Goal: Communication & Community: Answer question/provide support

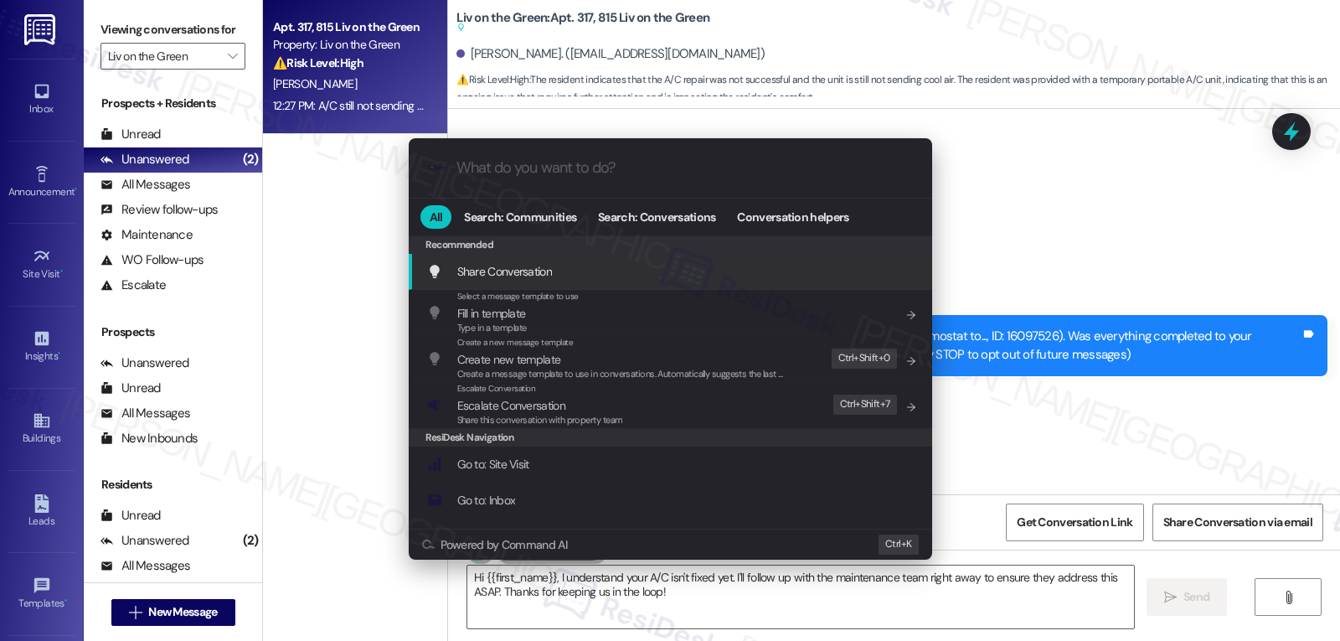
scroll to position [230, 0]
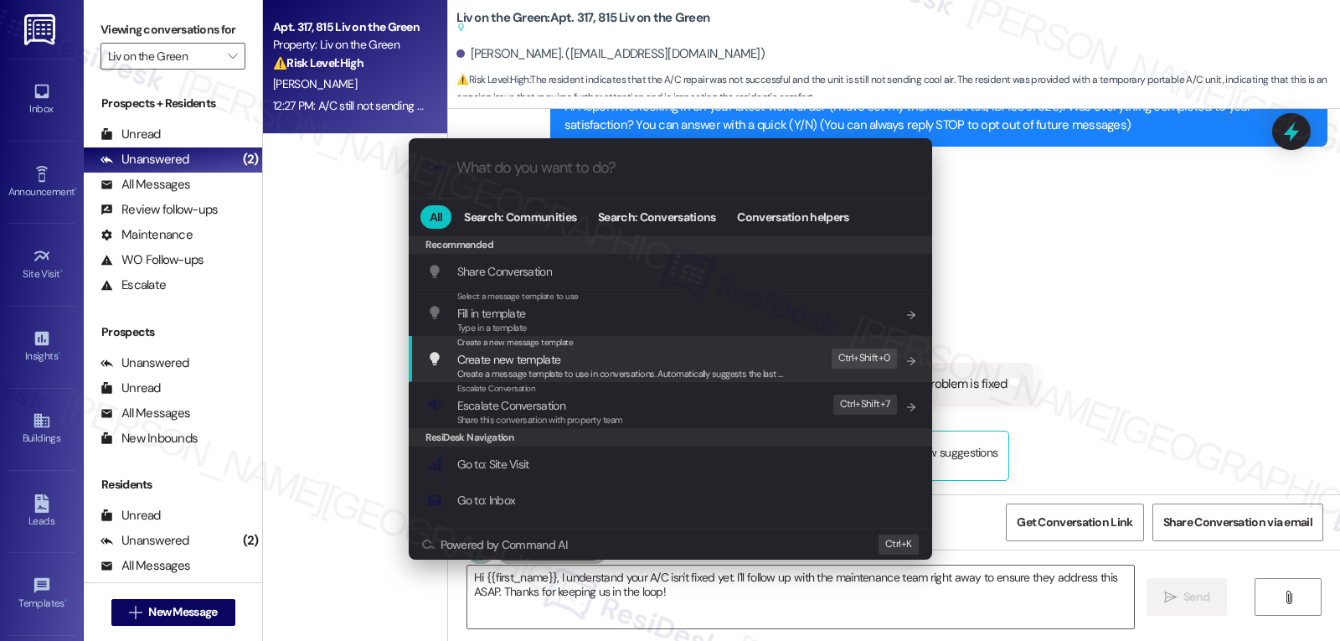
click at [1148, 319] on div ".cls-1{fill:#0a055f;}.cls-2{fill:#0cc4c4;} resideskLogoBlueOrange All Search: C…" at bounding box center [670, 320] width 1340 height 641
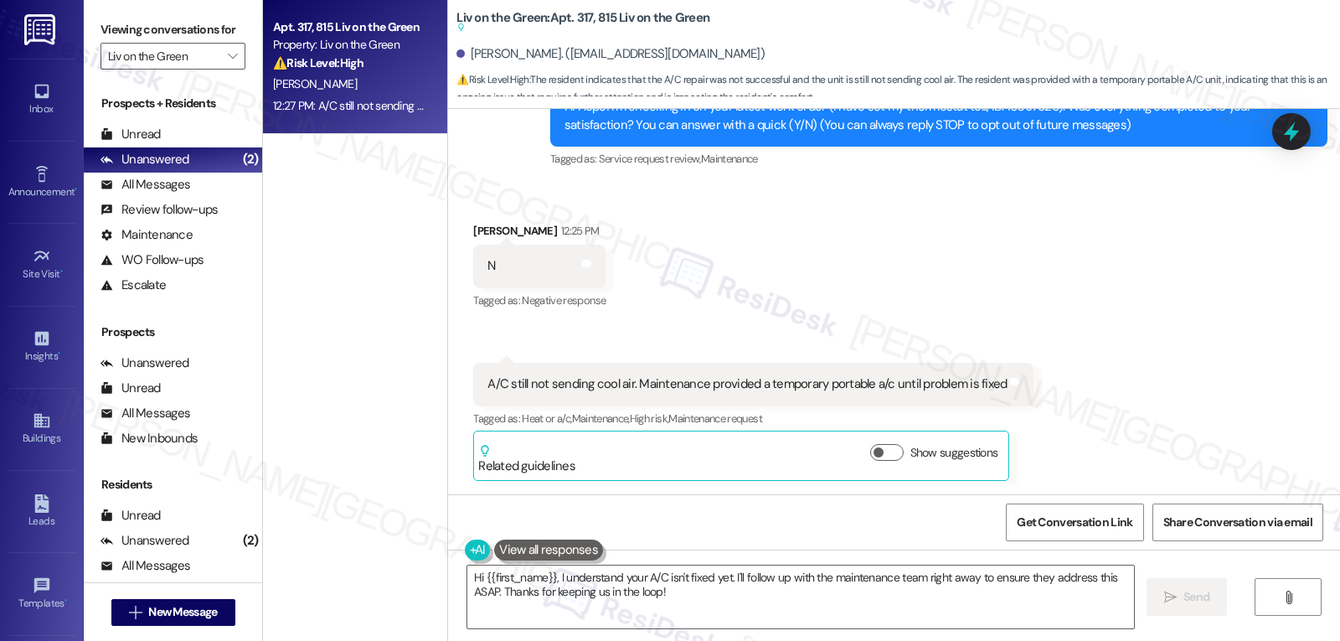
click at [1161, 392] on div "Received via SMS Hope Jackson 12:25 PM N Tags and notes Tagged as: Negative res…" at bounding box center [894, 338] width 892 height 309
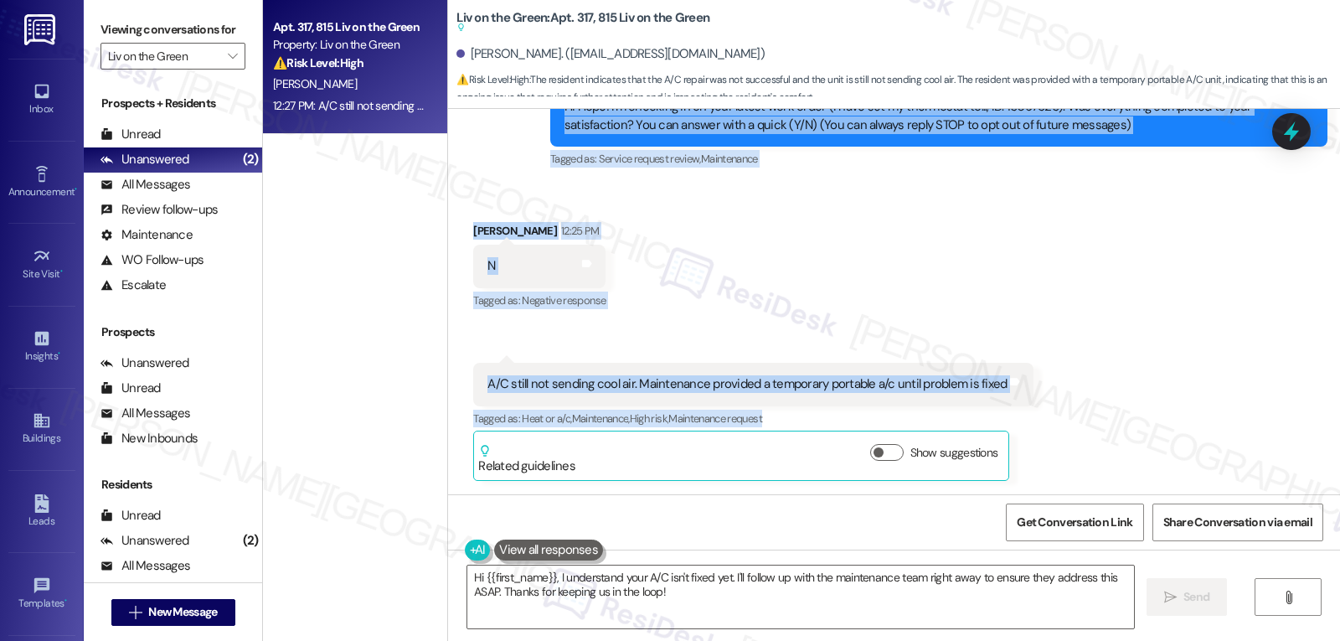
drag, startPoint x: 535, startPoint y: 241, endPoint x: 1029, endPoint y: 420, distance: 525.4
click at [1029, 420] on div "WO Lease started Aug 14, 2025 at 8:00 PM Show details Survey, sent via SMS Resi…" at bounding box center [894, 301] width 892 height 385
copy div "Residesk Automated Survey 12:25 PM Hi Hope! I'm checking in on your latest work…"
click at [683, 597] on textarea "Hi {{first_name}}, I understand your A/C isn't fixed yet. I'll follow up with t…" at bounding box center [800, 596] width 667 height 63
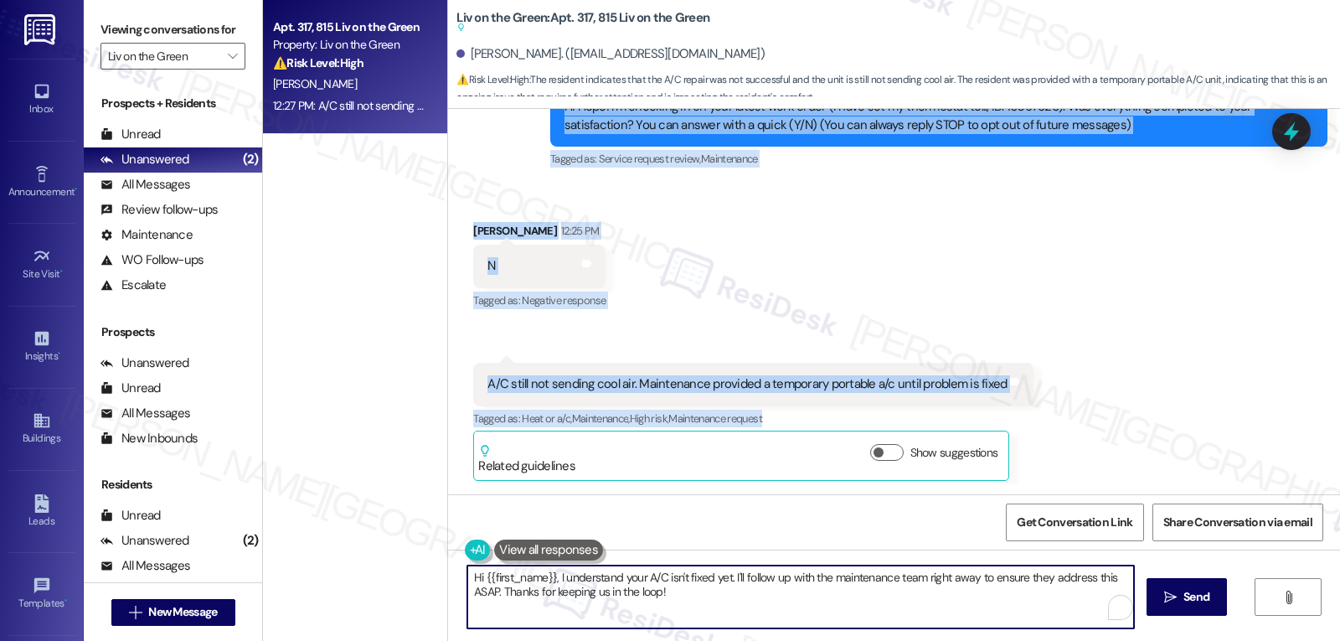
paste textarea "Thanks for letting me know, Hope—I’m really sorry the AC still isn’t cooling pr…"
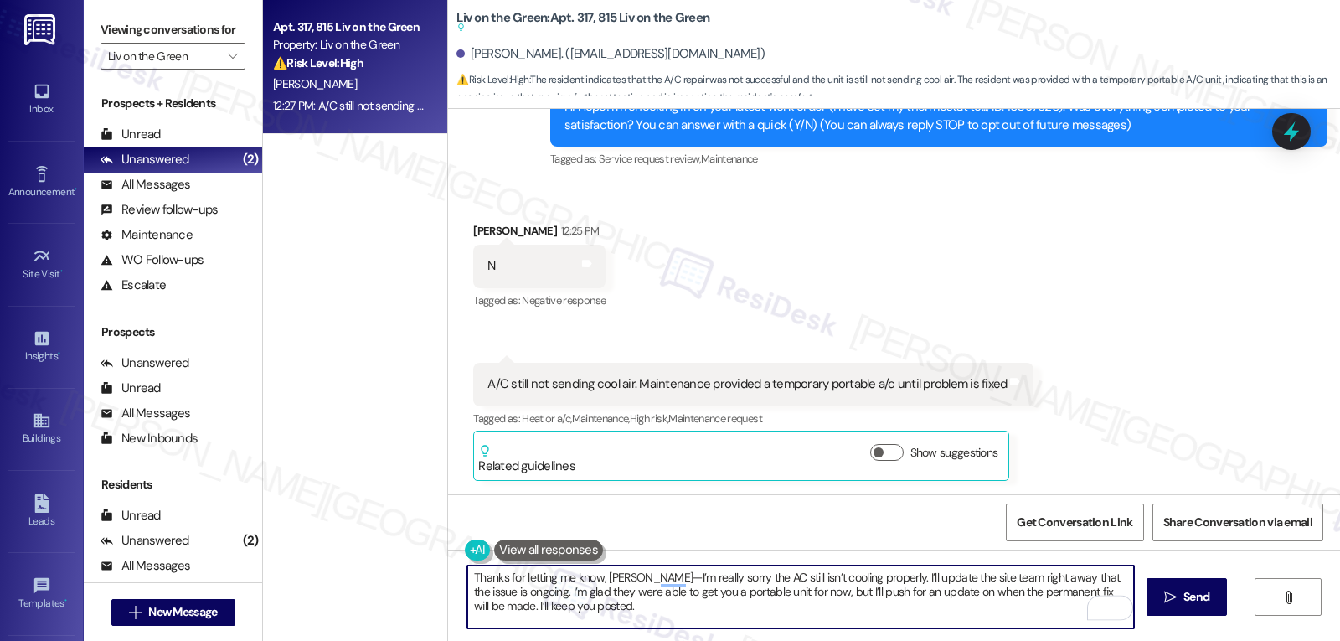
click at [623, 580] on textarea "Thanks for letting me know, Hope—I’m really sorry the AC still isn’t cooling pr…" at bounding box center [800, 596] width 667 height 63
type textarea "Thanks for letting me know, Hope. I’m really sorry the AC still isn’t cooling p…"
click at [1180, 599] on span "Send" at bounding box center [1196, 597] width 33 height 18
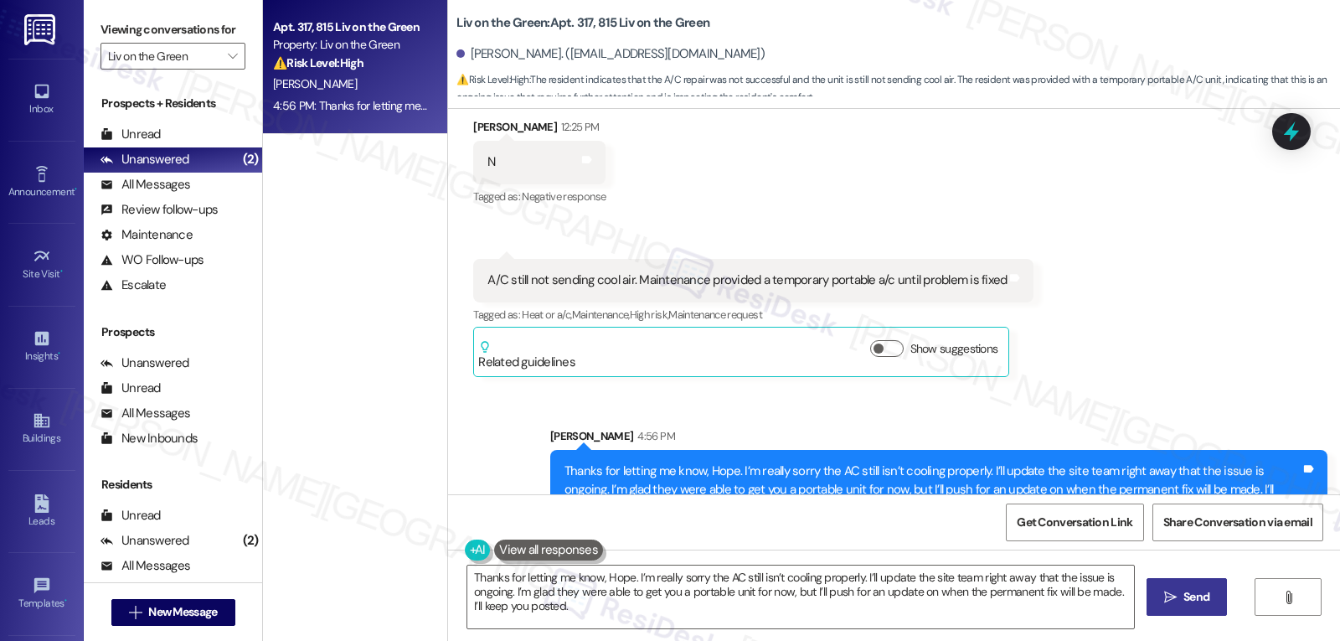
scroll to position [382, 0]
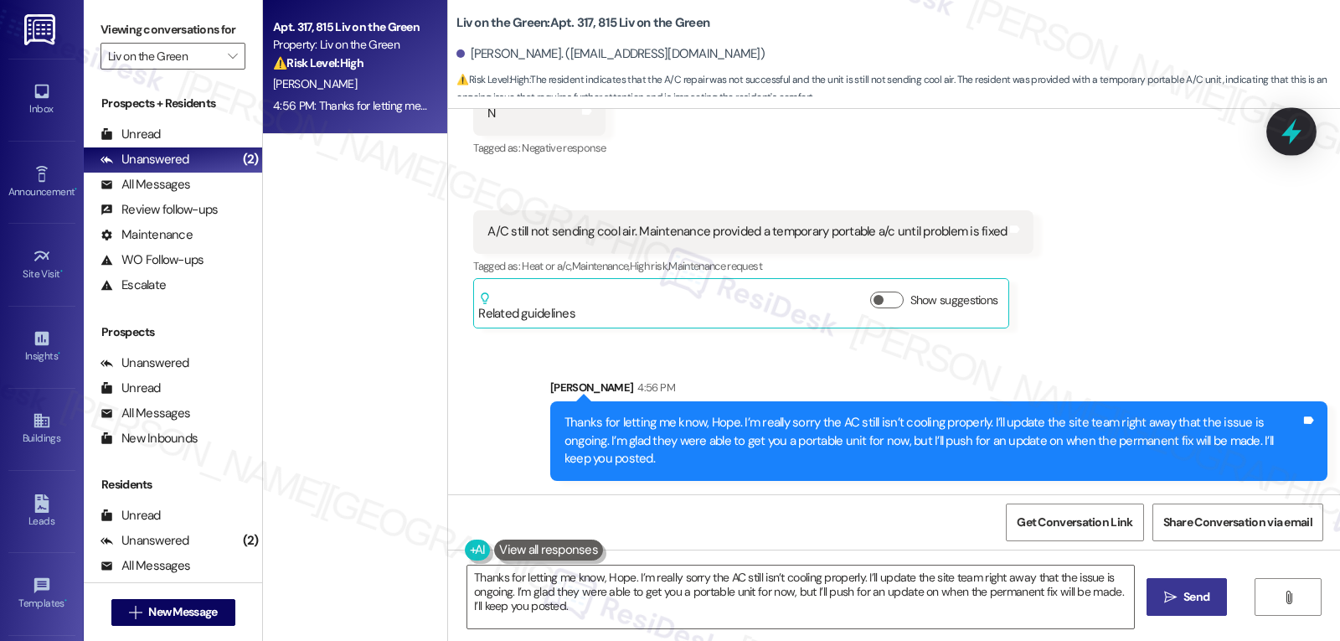
click at [1288, 132] on icon at bounding box center [1292, 132] width 20 height 26
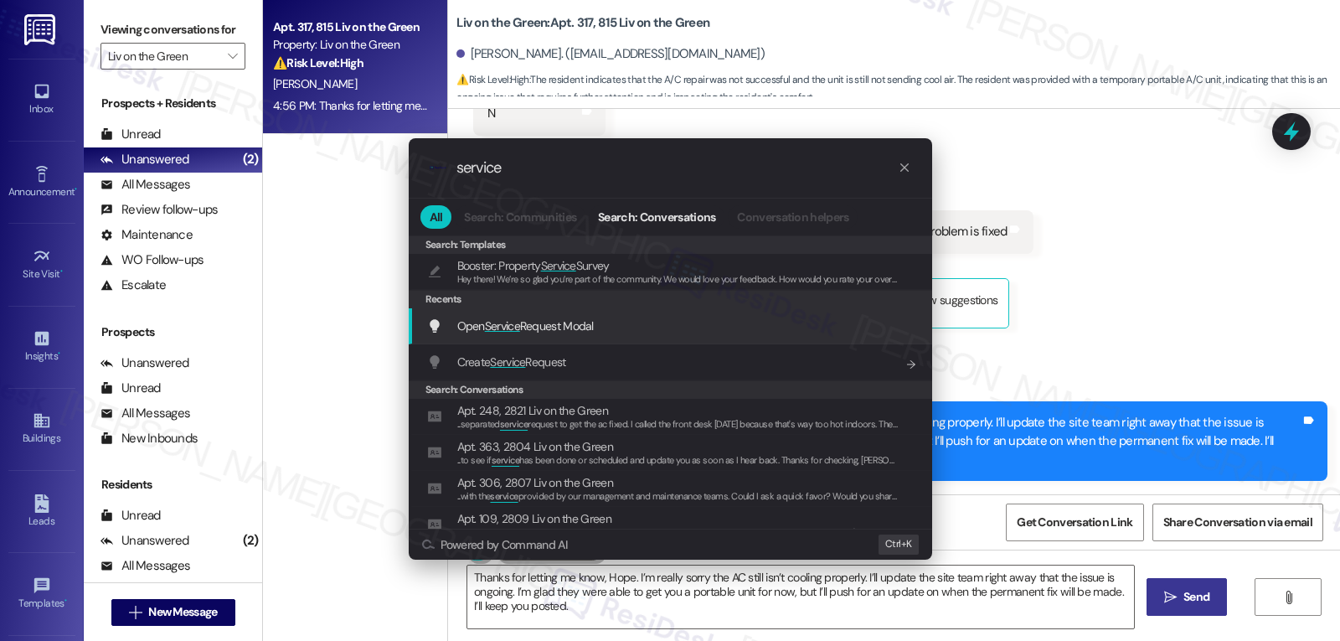
click at [568, 338] on div "Open Service Request Modal Add shortcut" at bounding box center [671, 326] width 524 height 36
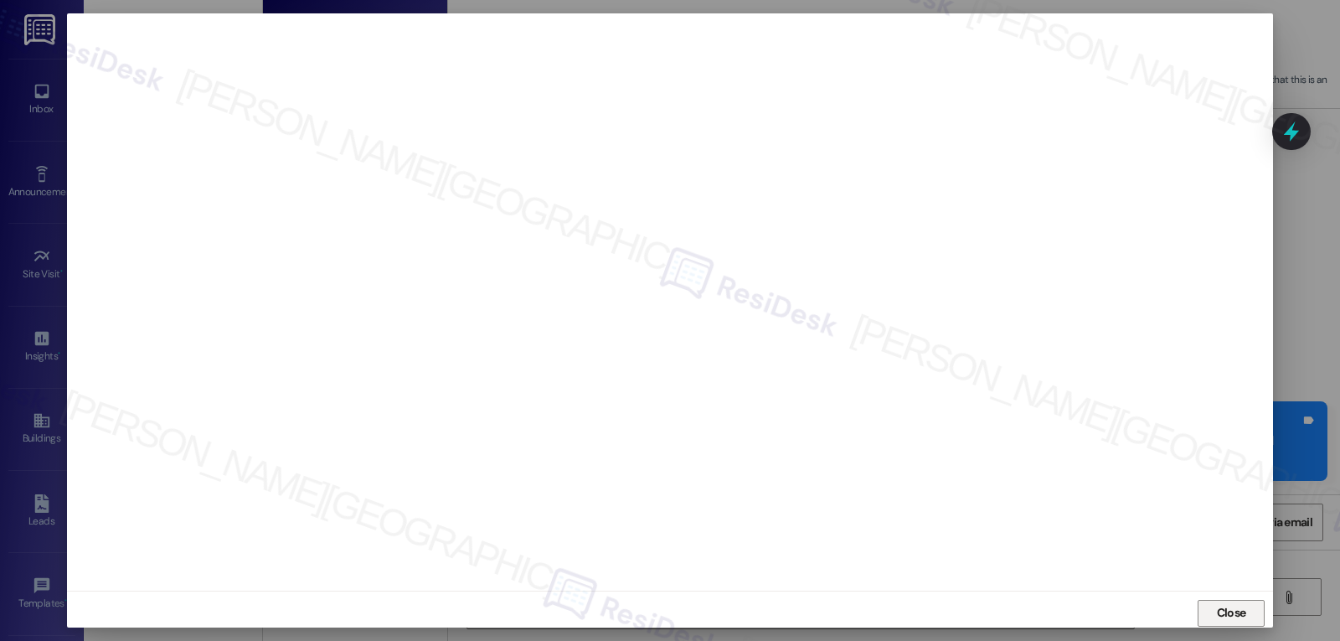
click at [1234, 619] on span "Close" at bounding box center [1231, 613] width 29 height 18
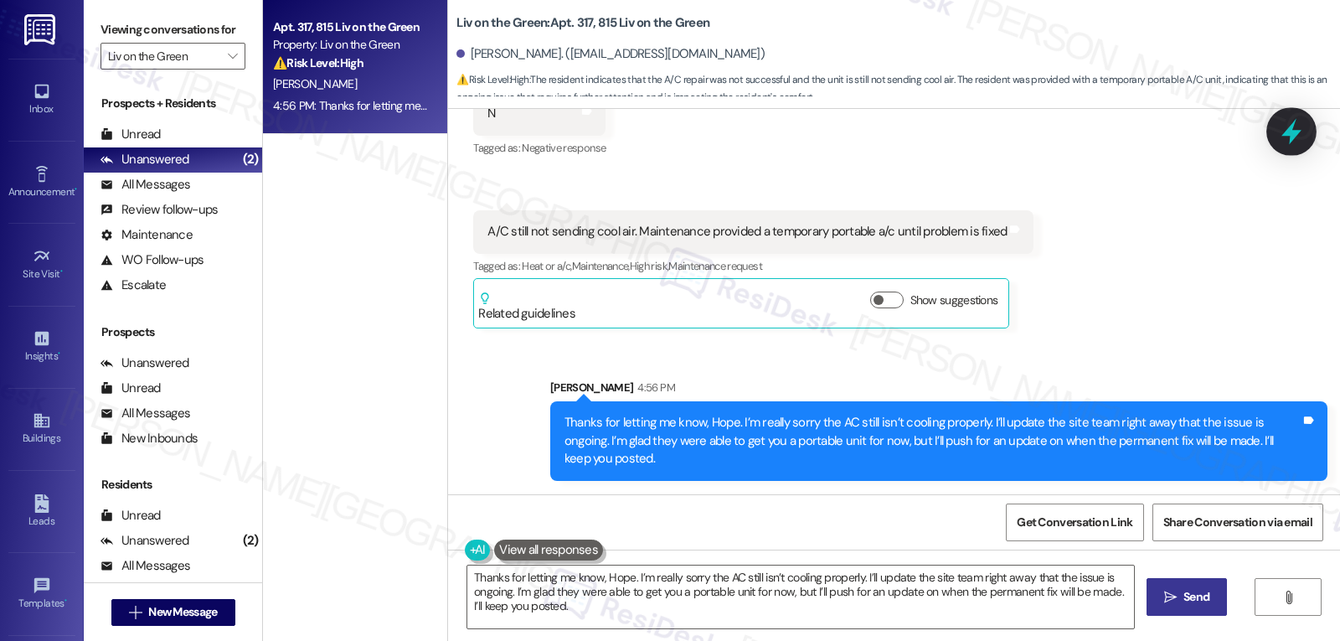
click at [1292, 132] on icon at bounding box center [1292, 132] width 20 height 26
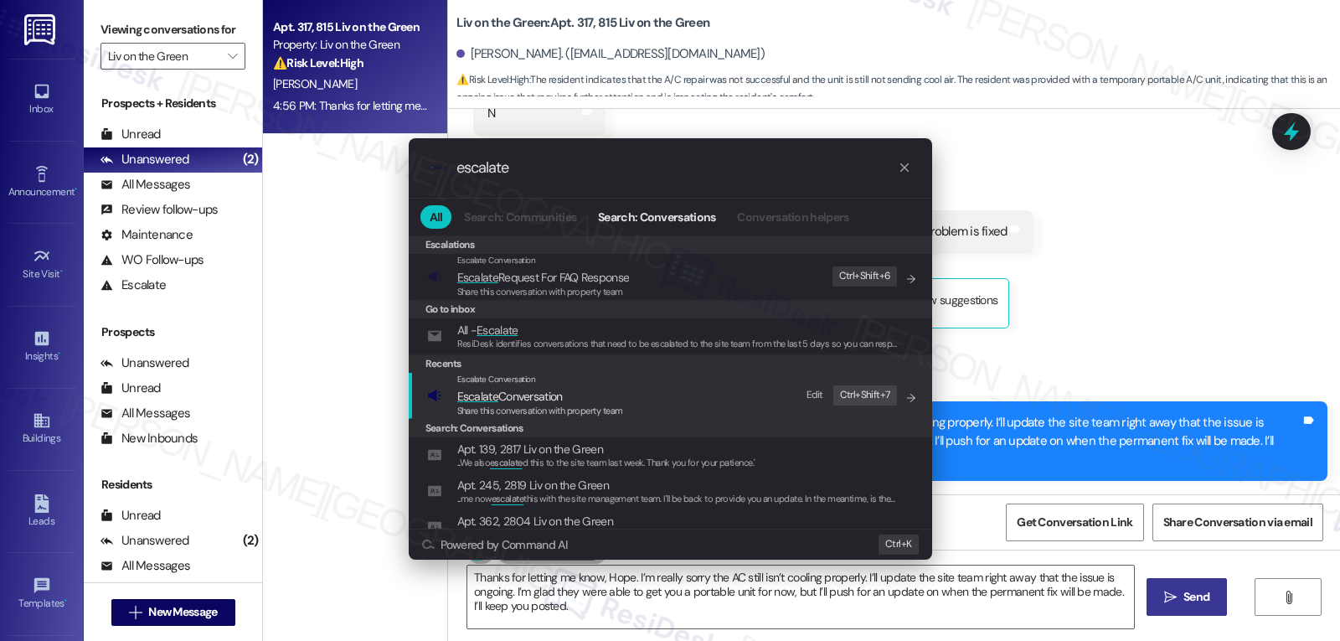
type input "escalate"
click at [587, 398] on span "Escalate Conversation" at bounding box center [540, 396] width 166 height 18
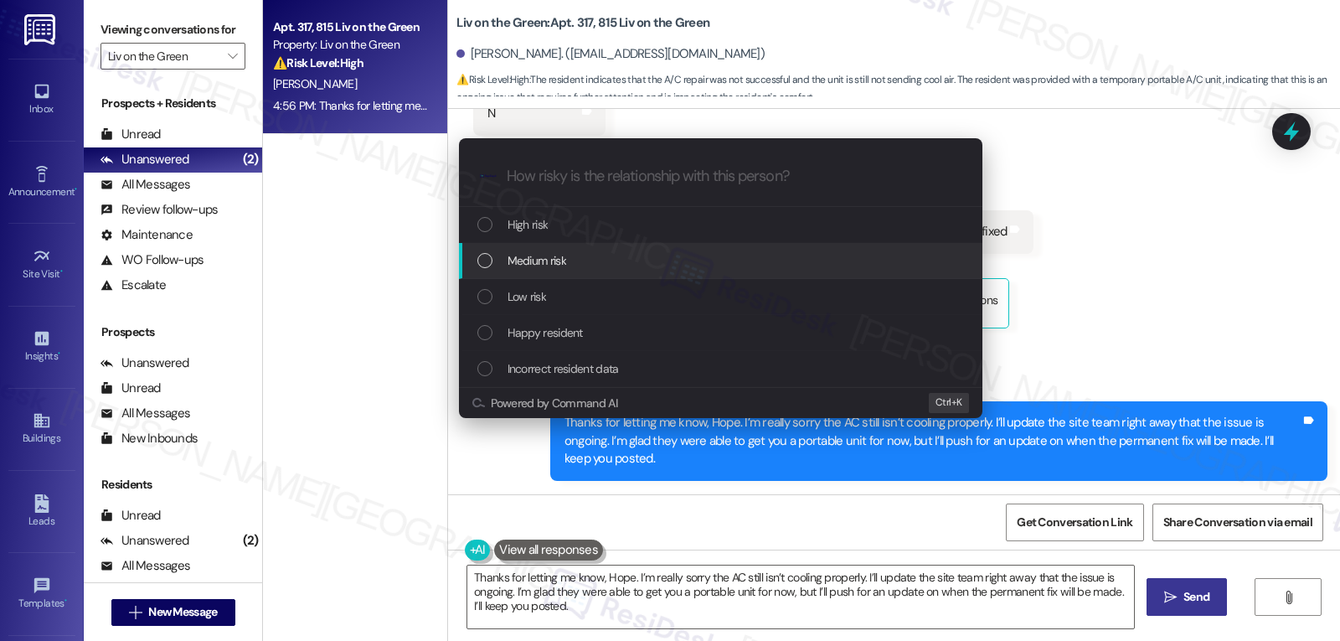
click at [601, 271] on div "Medium risk" at bounding box center [721, 261] width 524 height 36
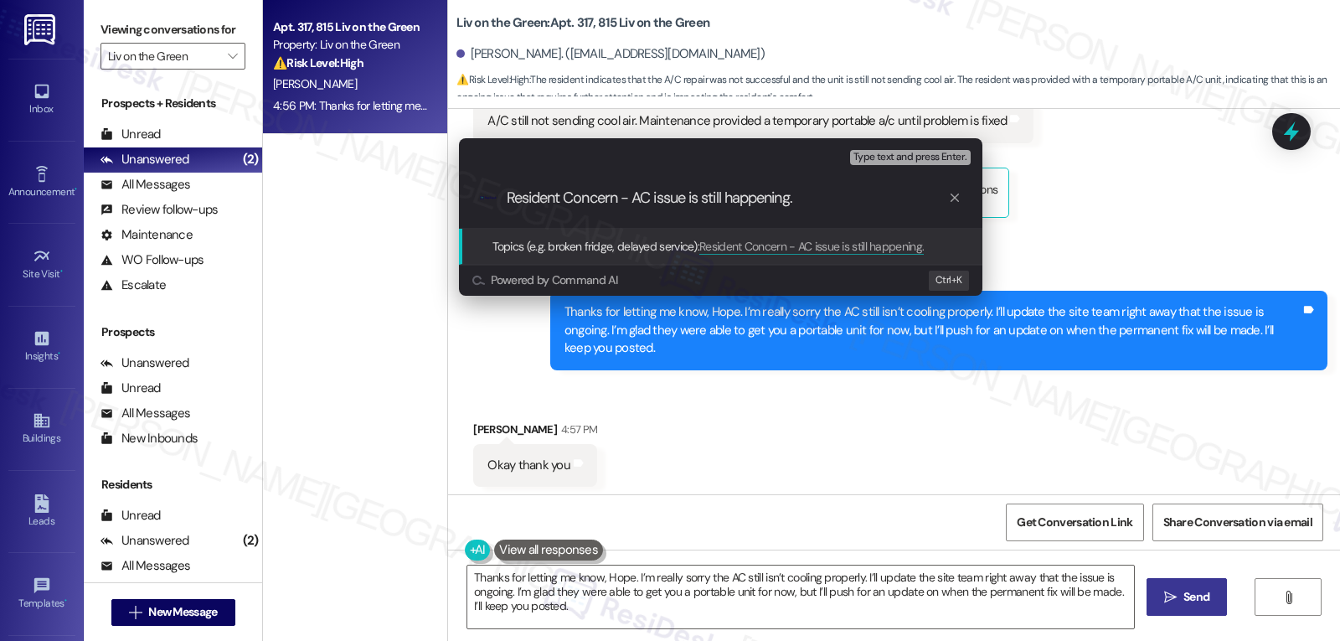
scroll to position [498, 0]
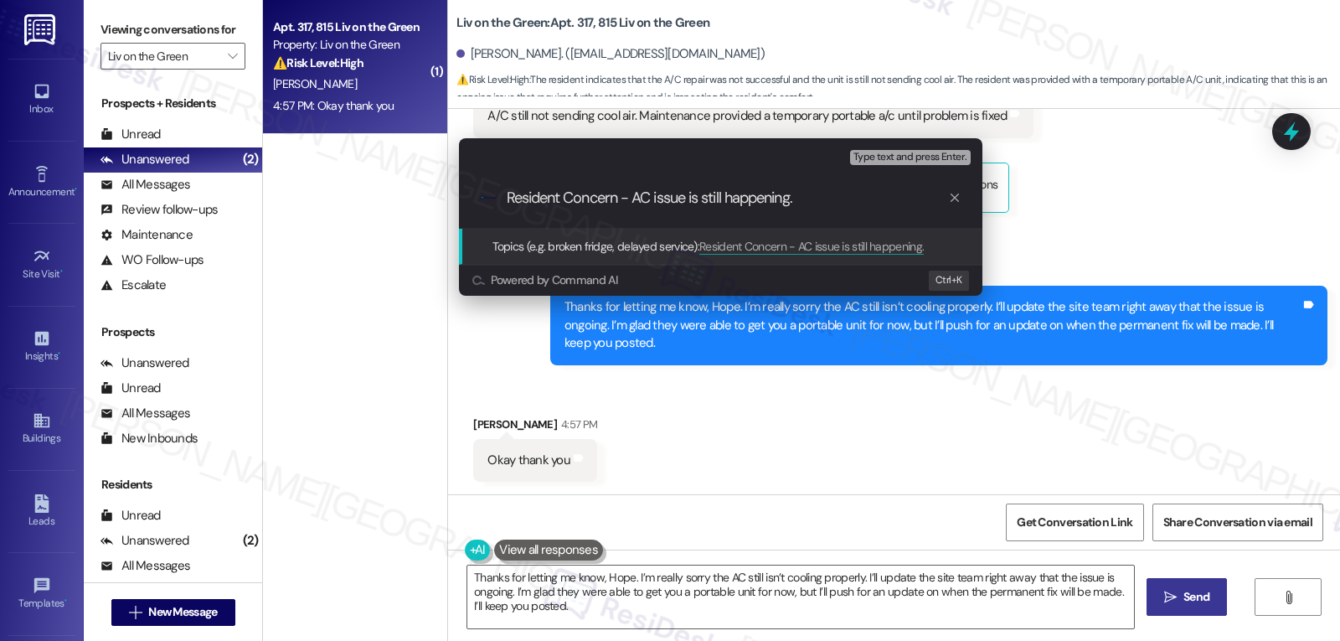
type input "Resident Concern - AC issue is still happening"
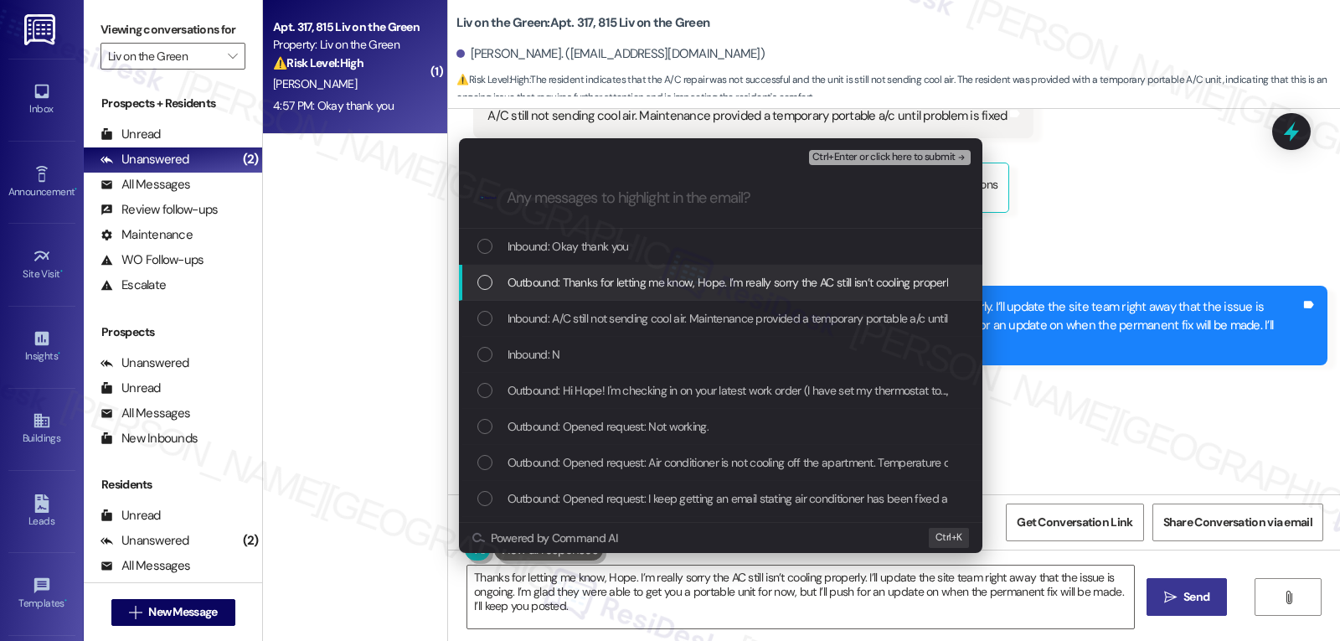
click at [657, 288] on span "Outbound: Thanks for letting me know, Hope. I’m really sorry the AC still isn’t…" at bounding box center [1230, 282] width 1445 height 18
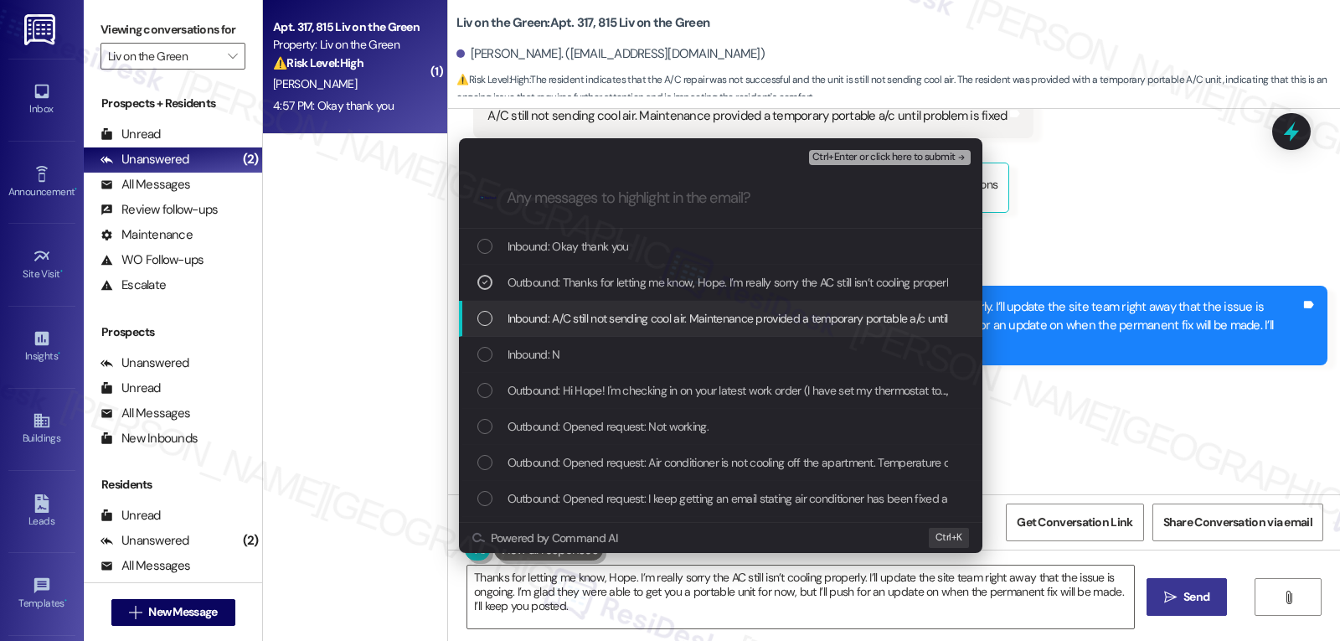
click at [629, 329] on div "Inbound: A/C still not sending cool air. Maintenance provided a temporary porta…" at bounding box center [721, 319] width 524 height 36
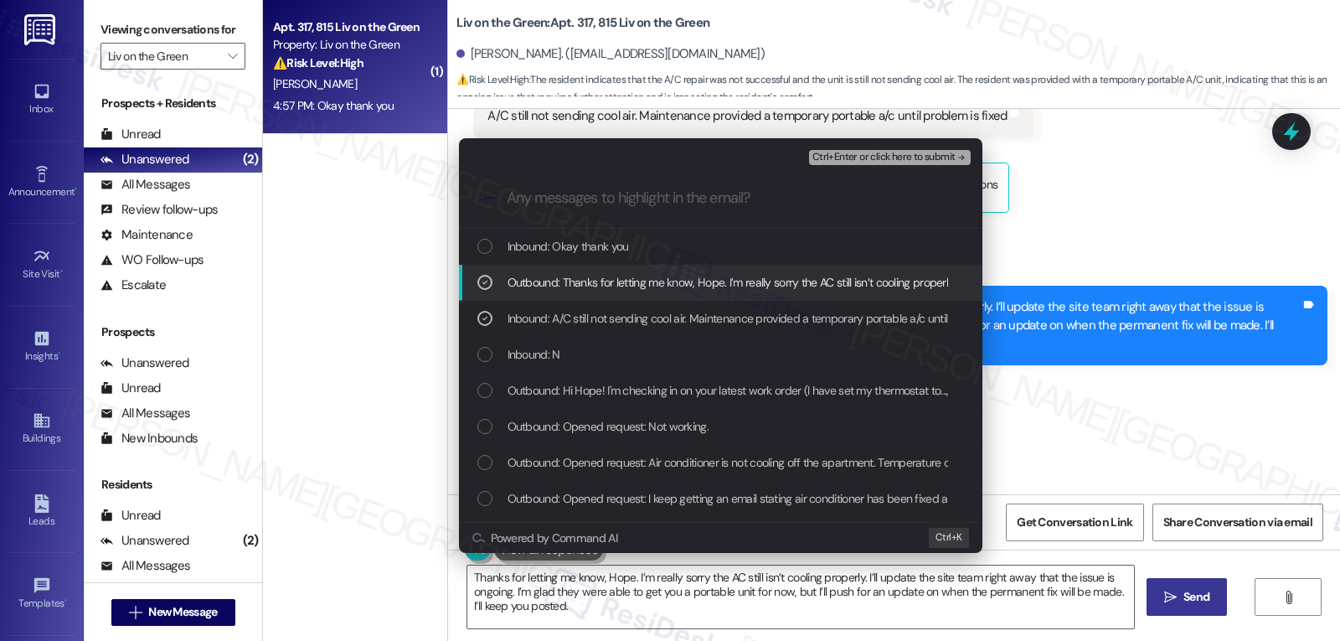
click at [496, 286] on div "Outbound: Thanks for letting me know, Hope. I’m really sorry the AC still isn’t…" at bounding box center [722, 282] width 490 height 18
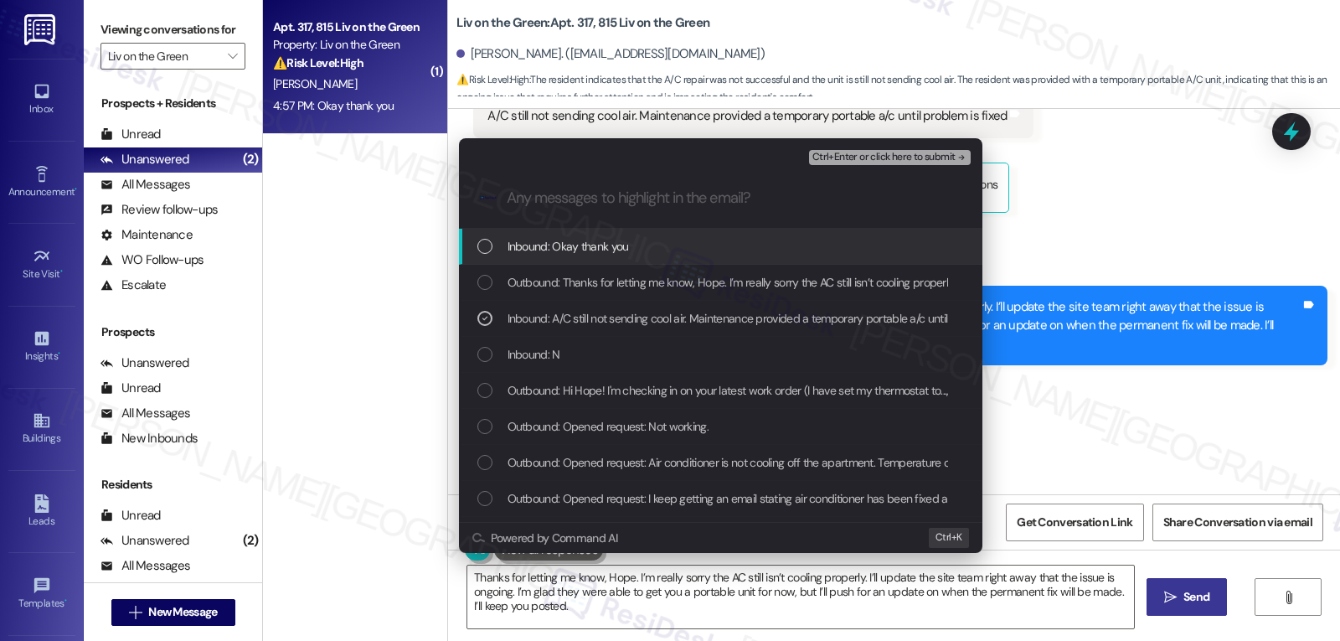
drag, startPoint x: 522, startPoint y: 253, endPoint x: 533, endPoint y: 261, distance: 13.7
click at [532, 261] on div "Inbound: Okay thank you" at bounding box center [721, 247] width 524 height 36
click at [898, 159] on span "Ctrl+Enter or click here to submit" at bounding box center [884, 158] width 143 height 12
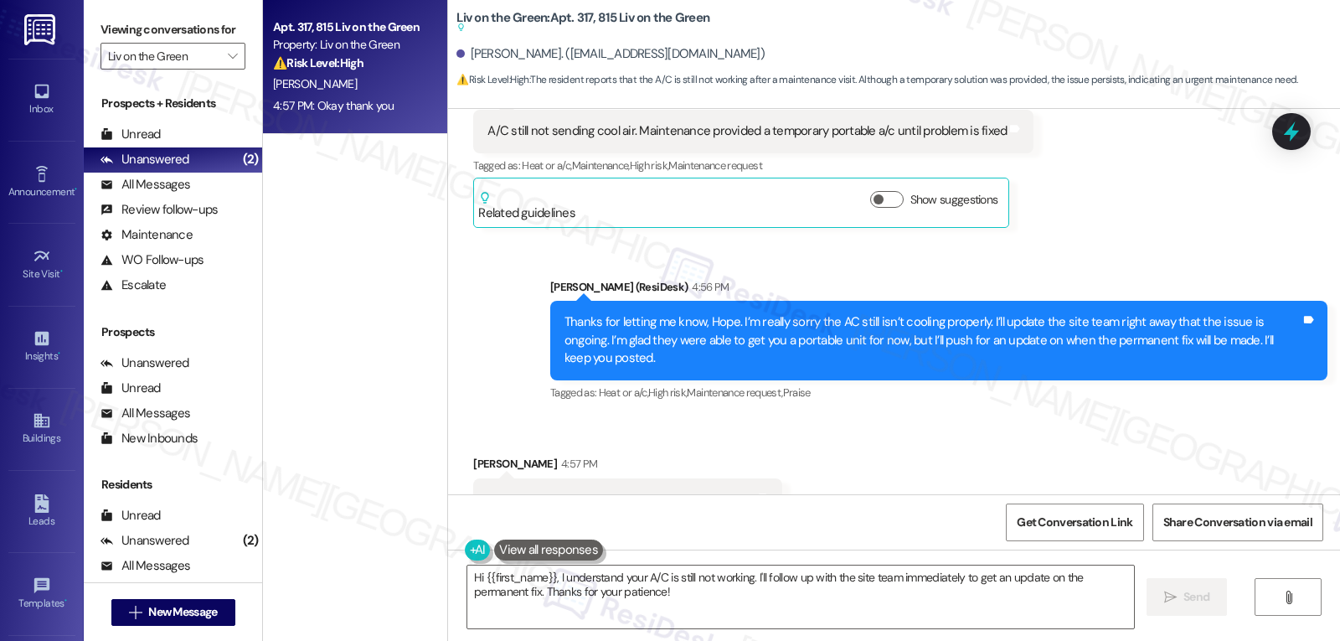
scroll to position [548, 0]
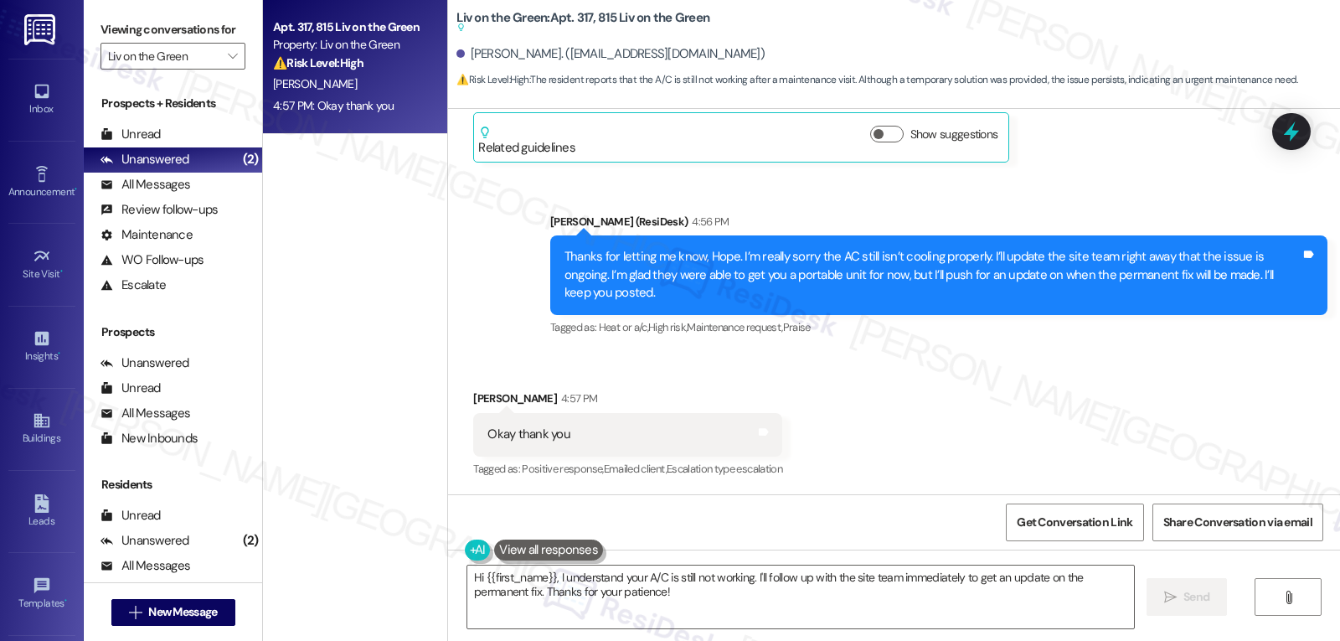
click at [473, 399] on div "Hope Jackson 4:57 PM" at bounding box center [627, 401] width 309 height 23
copy div "Hope"
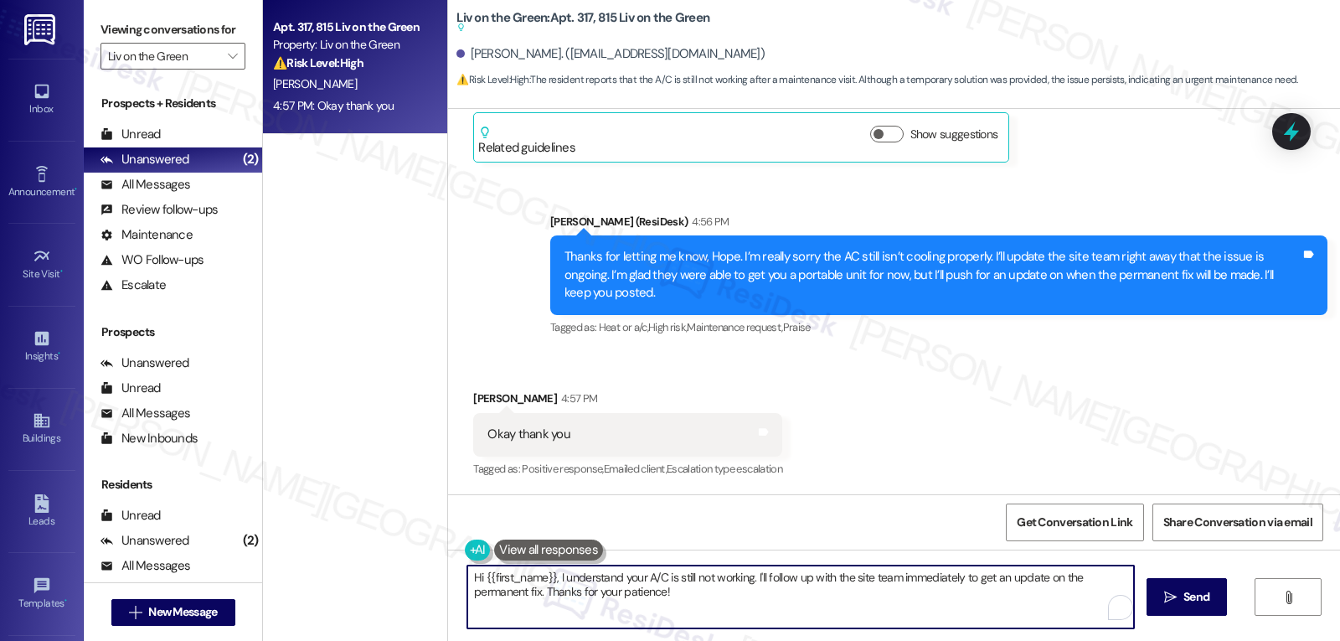
drag, startPoint x: 692, startPoint y: 602, endPoint x: 409, endPoint y: 563, distance: 285.8
click at [409, 563] on div "Apt. 317, 815 Liv on the Green Property: Liv on the Green ⚠️ Risk Level: High T…" at bounding box center [801, 320] width 1077 height 641
paste textarea "Hope"
type textarea "You're very welcome, Hope!"
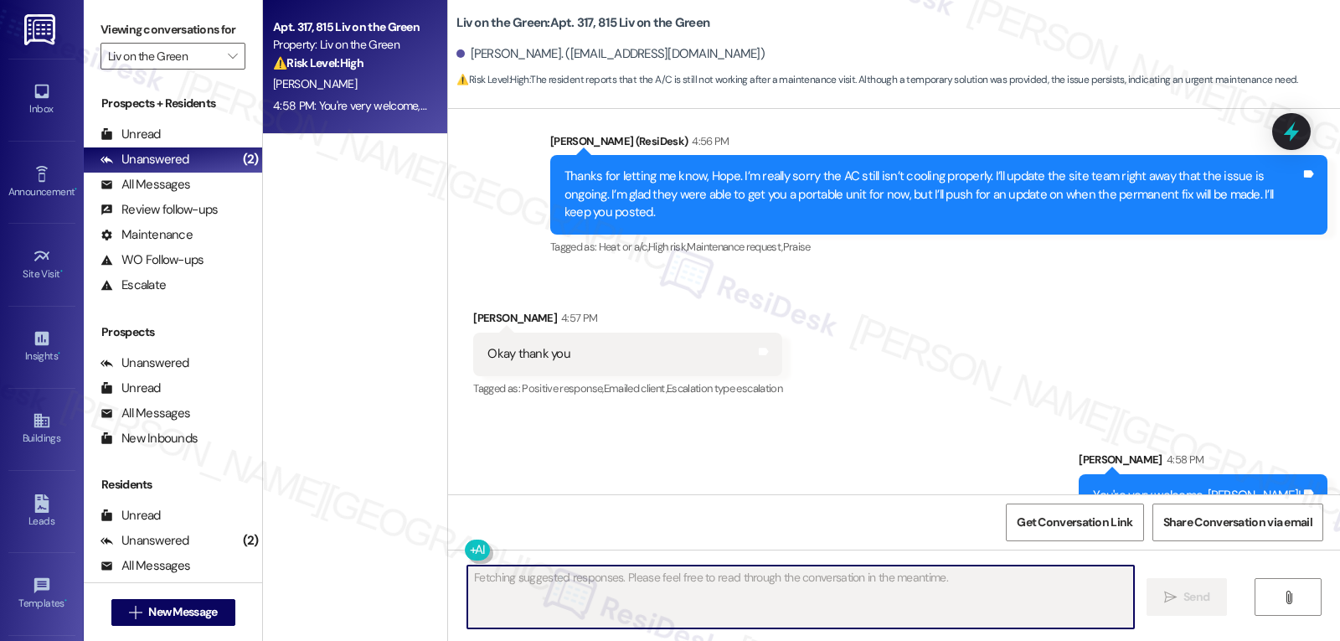
scroll to position [664, 0]
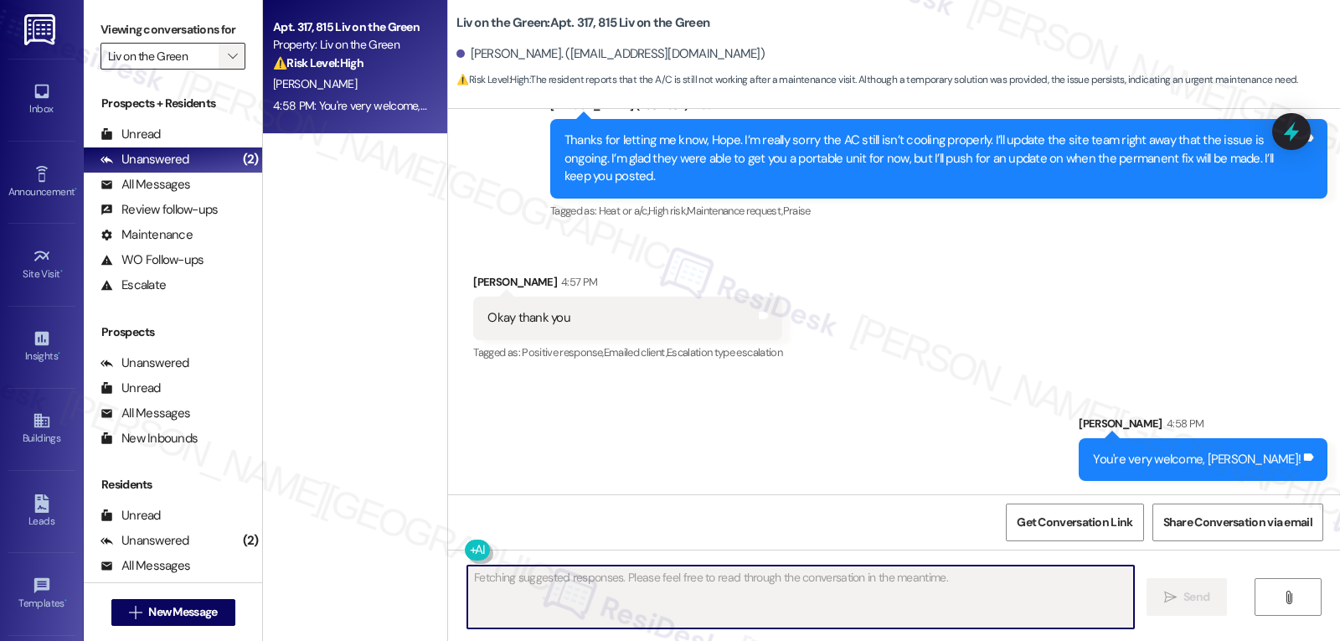
click at [228, 63] on icon "" at bounding box center [232, 55] width 9 height 13
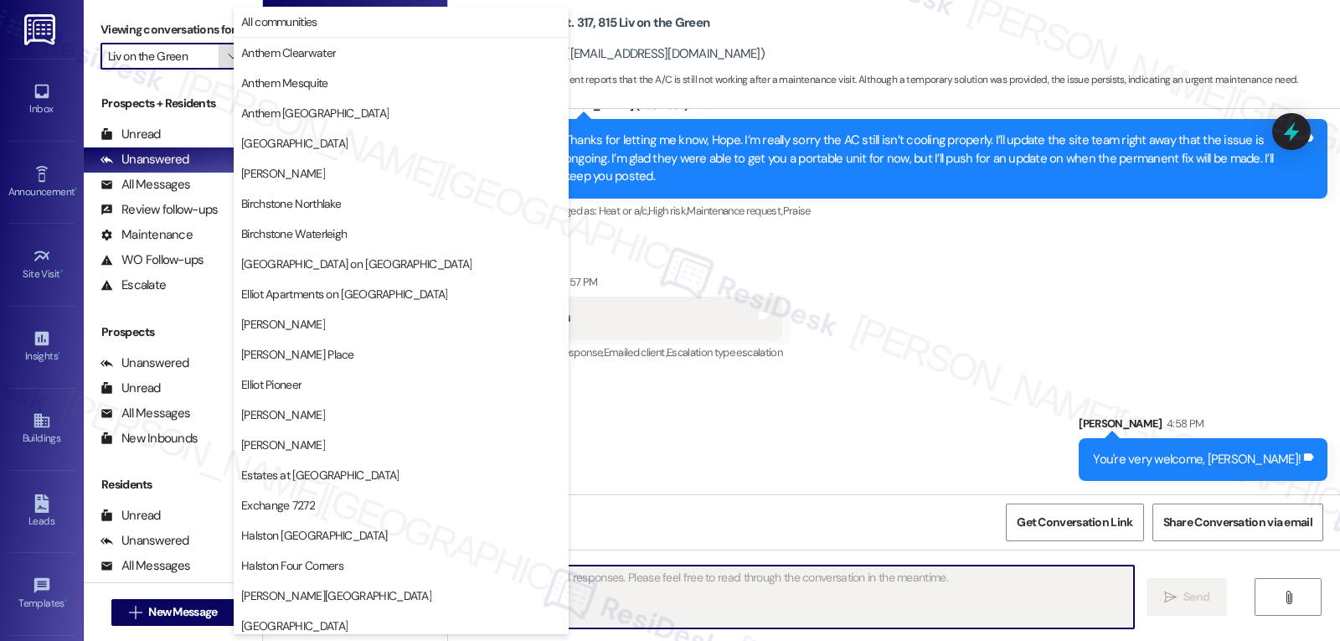
scroll to position [580, 0]
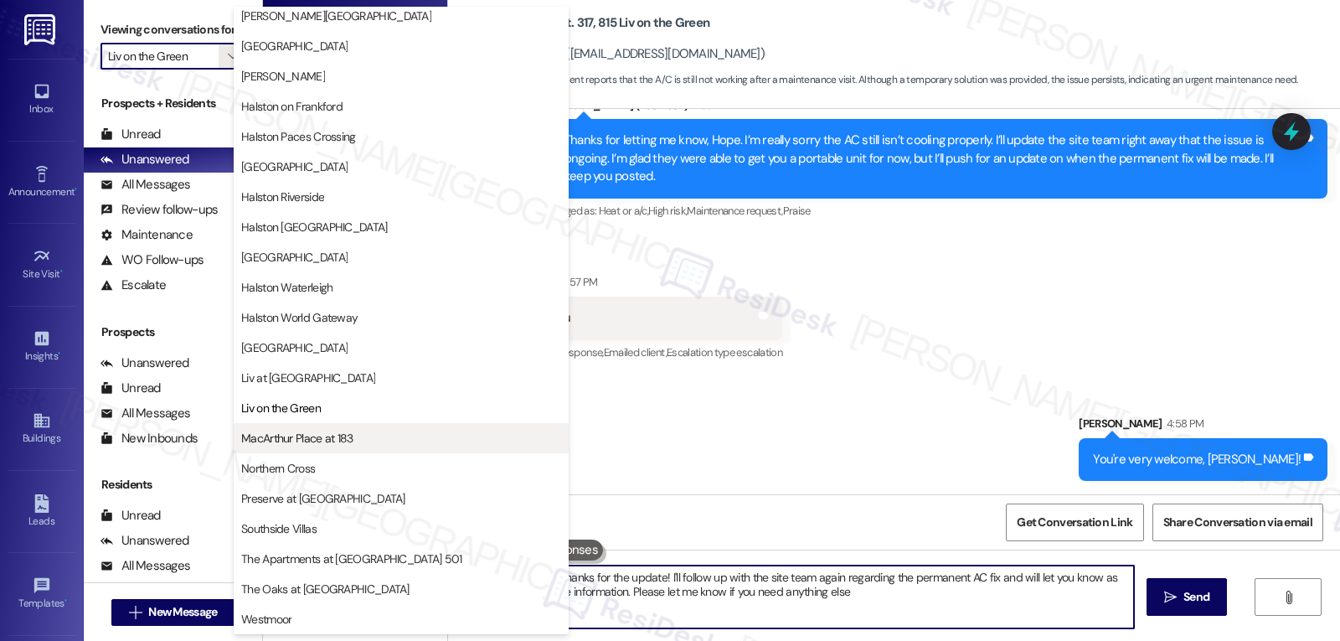
type textarea "Hi {{first_name}}, thanks for the update! I'll follow up with the site team aga…"
click at [291, 436] on span "MacArthur Place at 183" at bounding box center [297, 438] width 112 height 17
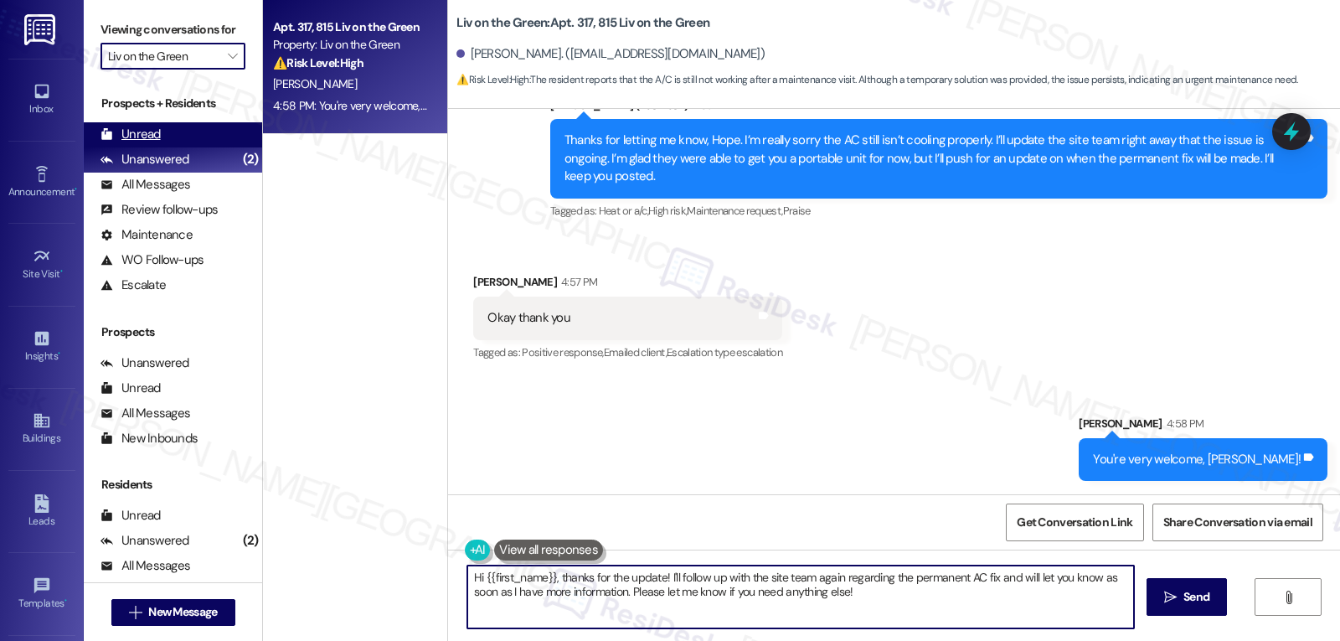
type input "MacArthur Place at 183"
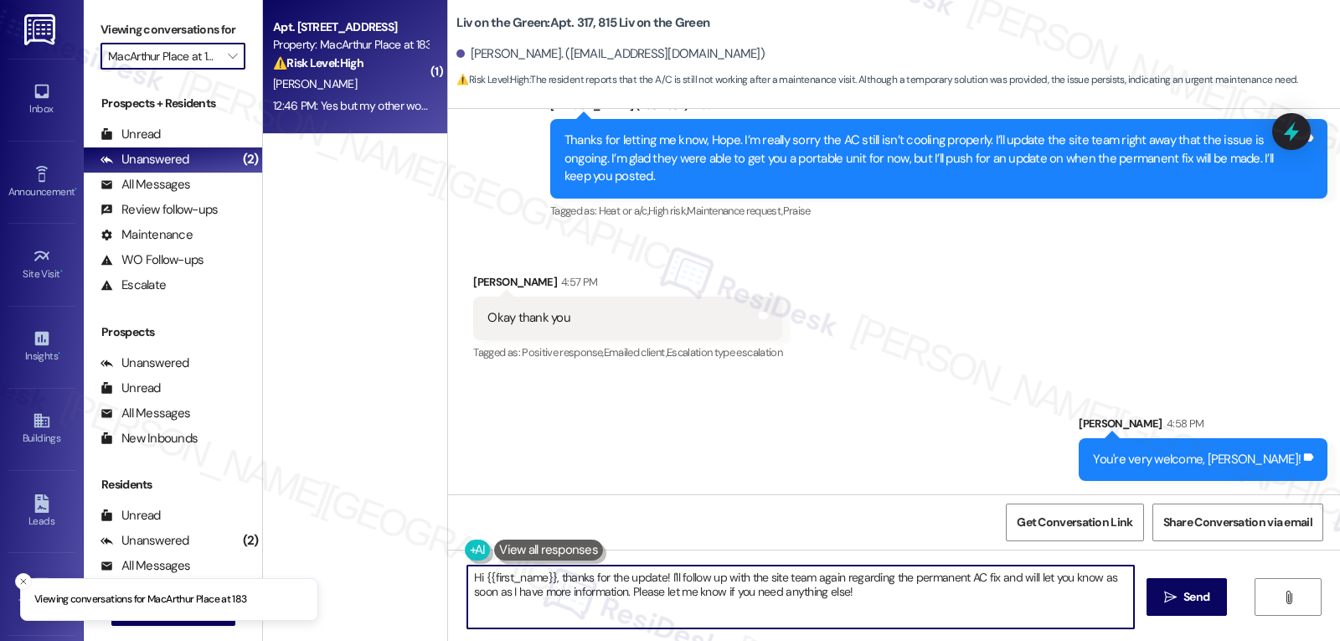
click at [307, 95] on div "12:46 PM: Yes but my other work order was not completed. I submitted a work ord…" at bounding box center [350, 105] width 158 height 21
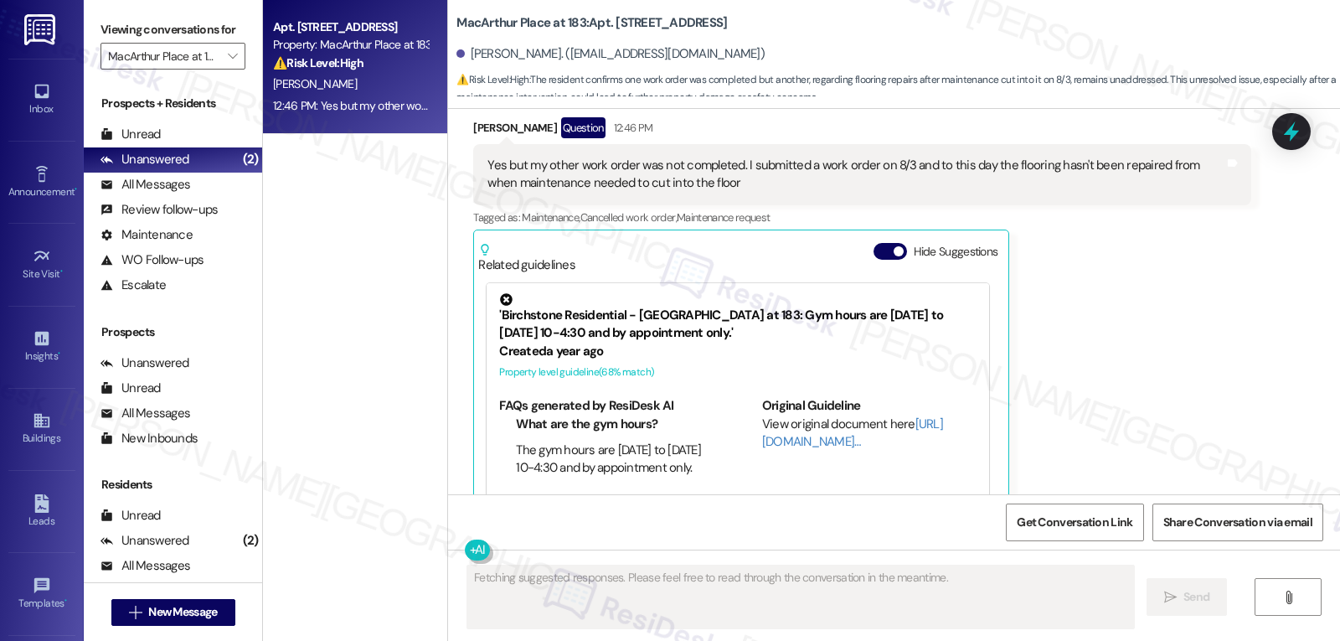
scroll to position [2976, 0]
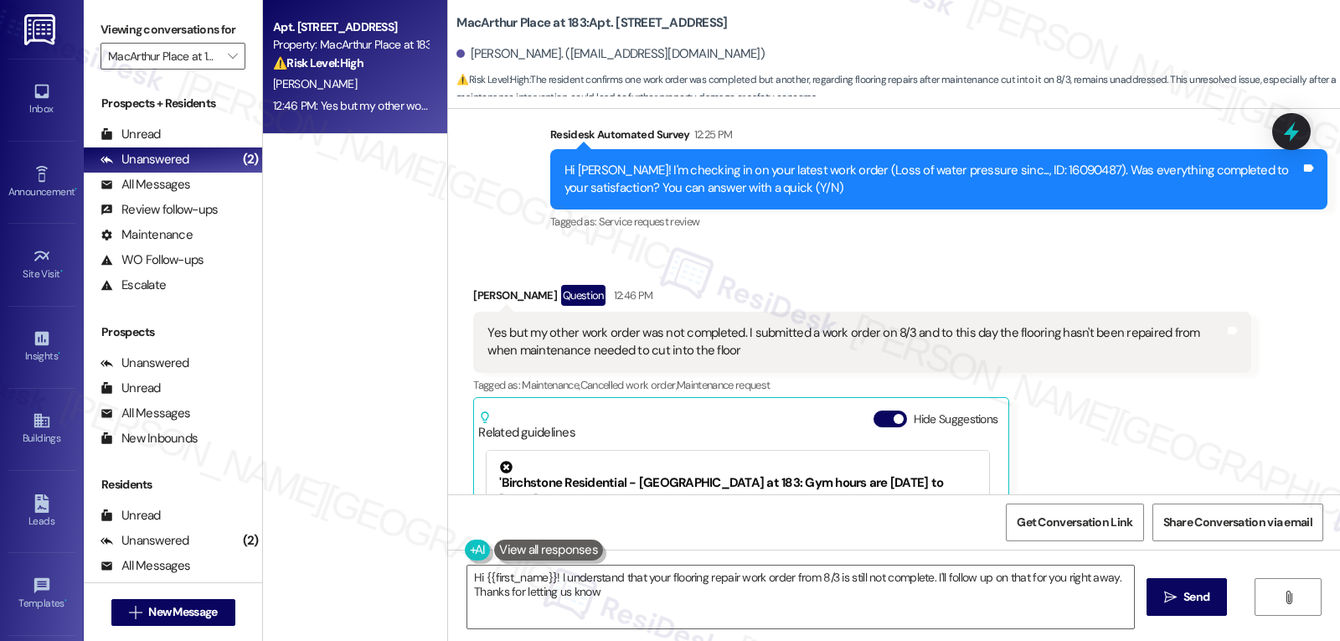
type textarea "Hi {{first_name}}! I understand that your flooring repair work order from 8/3 i…"
click at [1285, 137] on icon at bounding box center [1291, 131] width 28 height 28
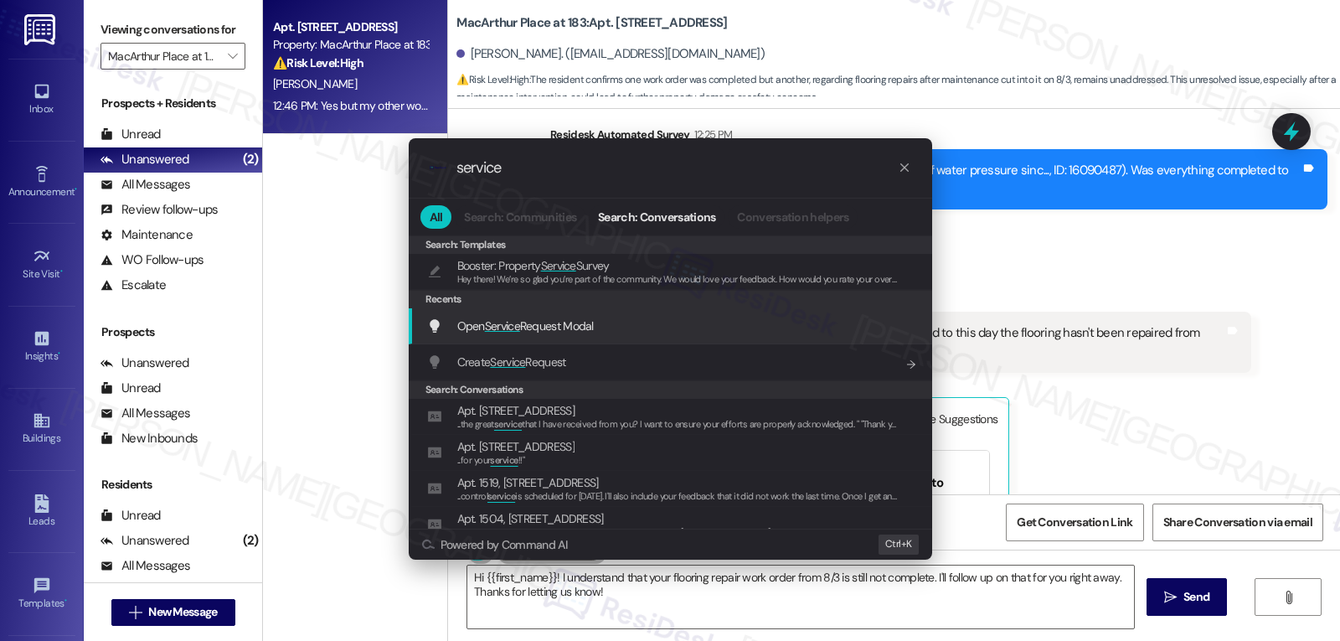
click at [568, 336] on div "Open Service Request Modal Add shortcut" at bounding box center [671, 326] width 524 height 36
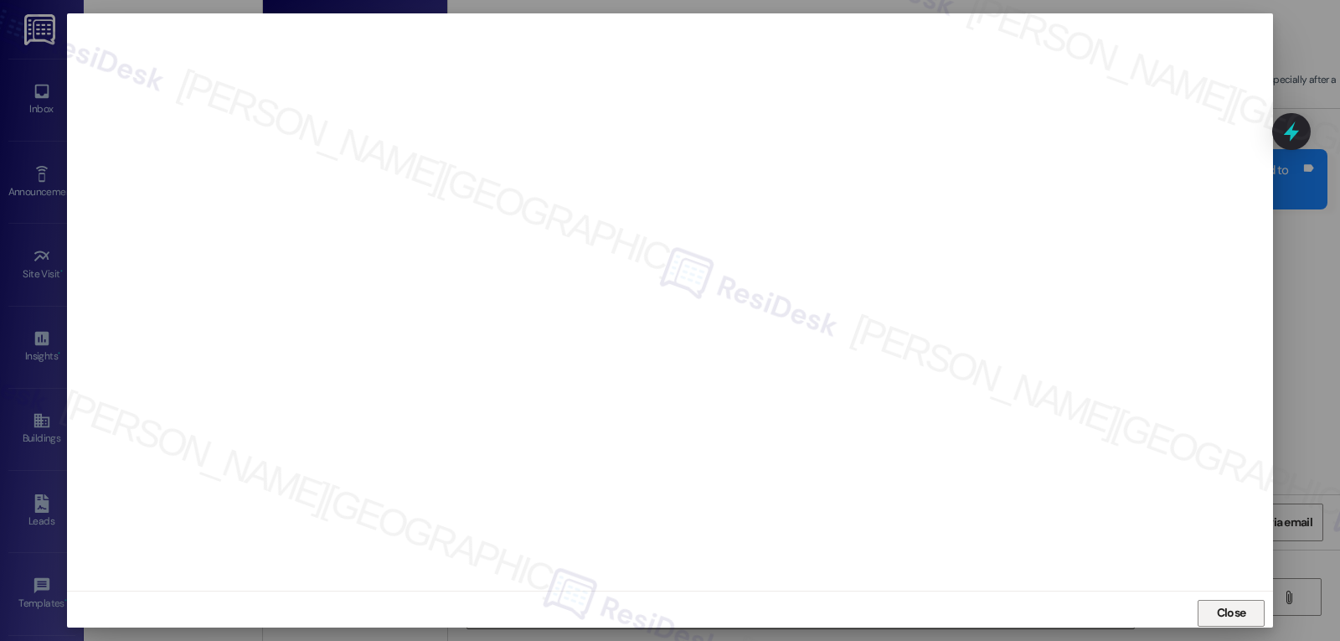
click at [1246, 621] on span "Close" at bounding box center [1232, 613] width 36 height 18
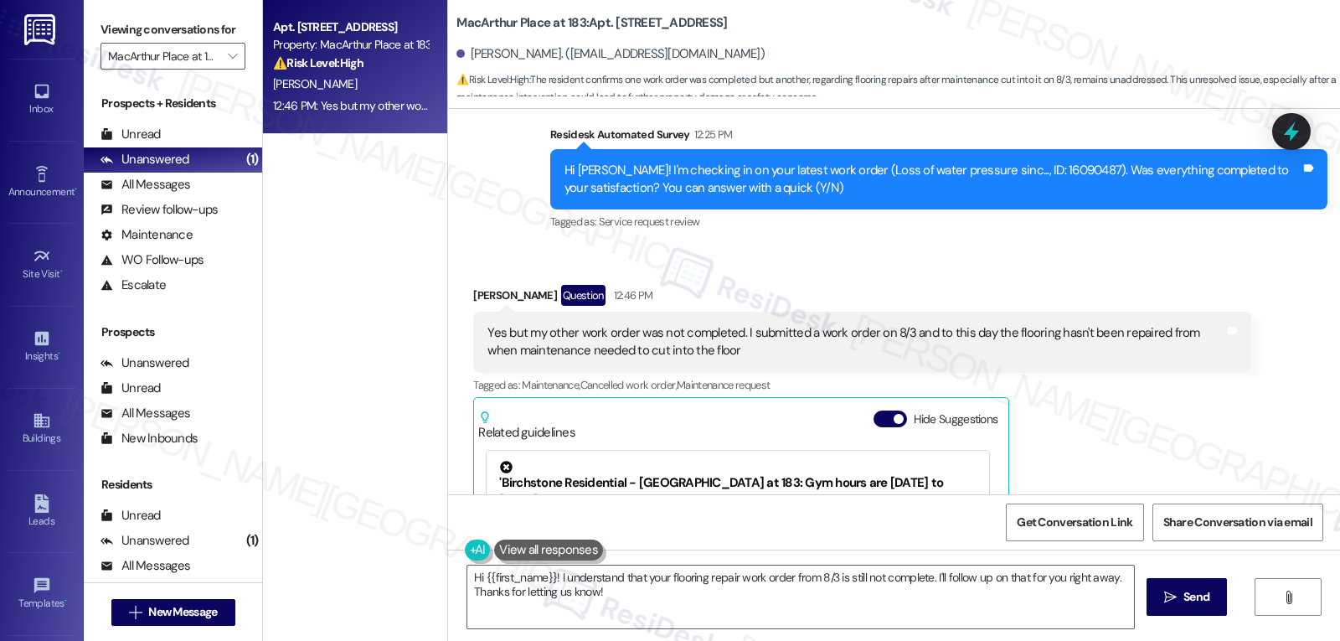
click at [1271, 374] on div "Received via SMS Tyler Stephens Question 12:46 PM Yes but my other work order w…" at bounding box center [894, 481] width 892 height 469
drag, startPoint x: 1298, startPoint y: 133, endPoint x: 1323, endPoint y: 107, distance: 36.1
click at [1299, 133] on icon at bounding box center [1292, 132] width 22 height 22
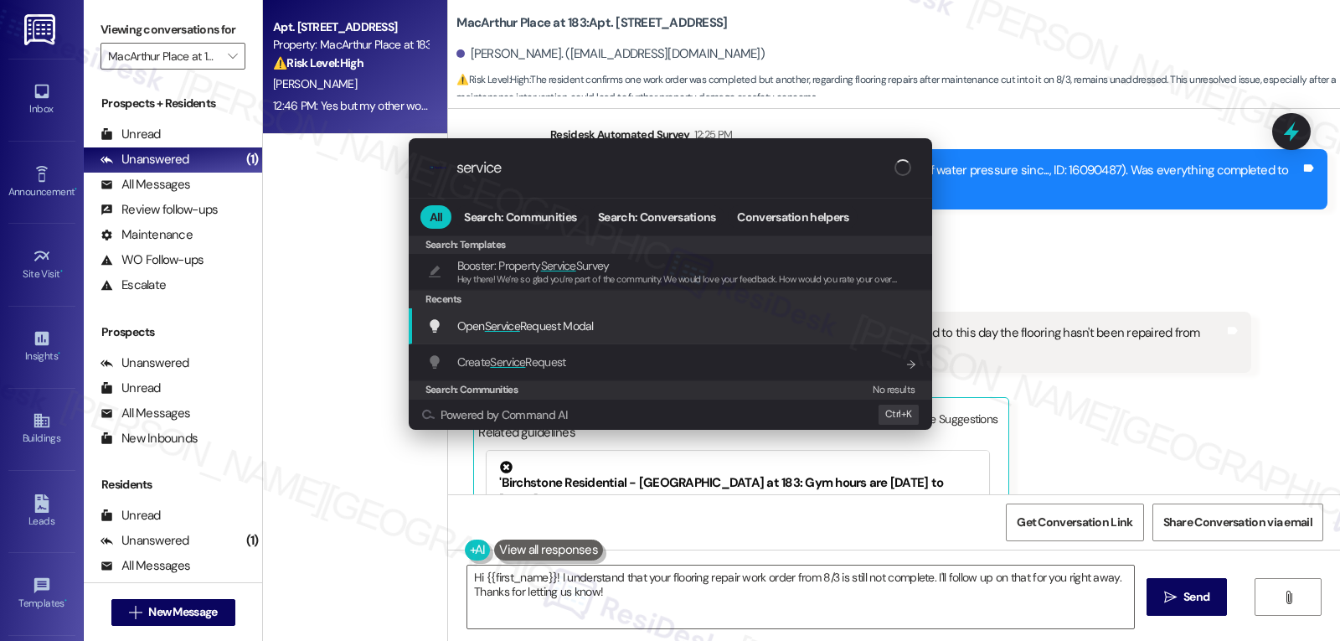
type input "service"
click at [544, 326] on span "Open Service Request Modal" at bounding box center [525, 325] width 137 height 15
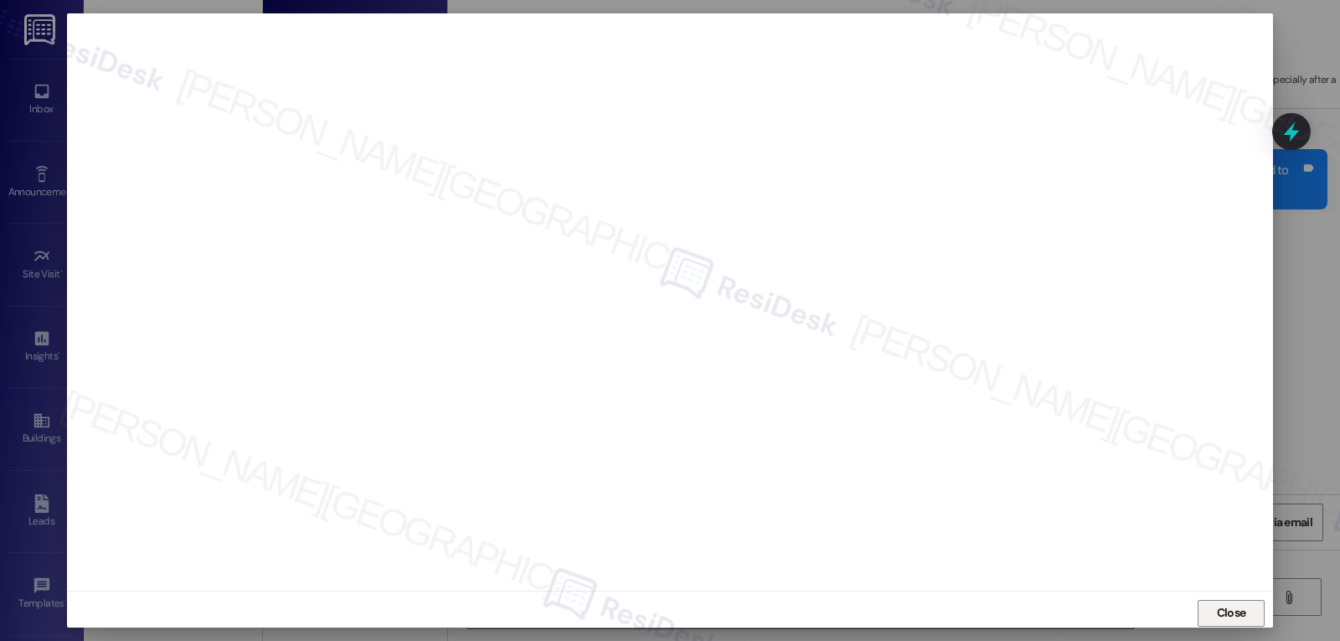
click at [1225, 613] on span "Close" at bounding box center [1231, 613] width 29 height 18
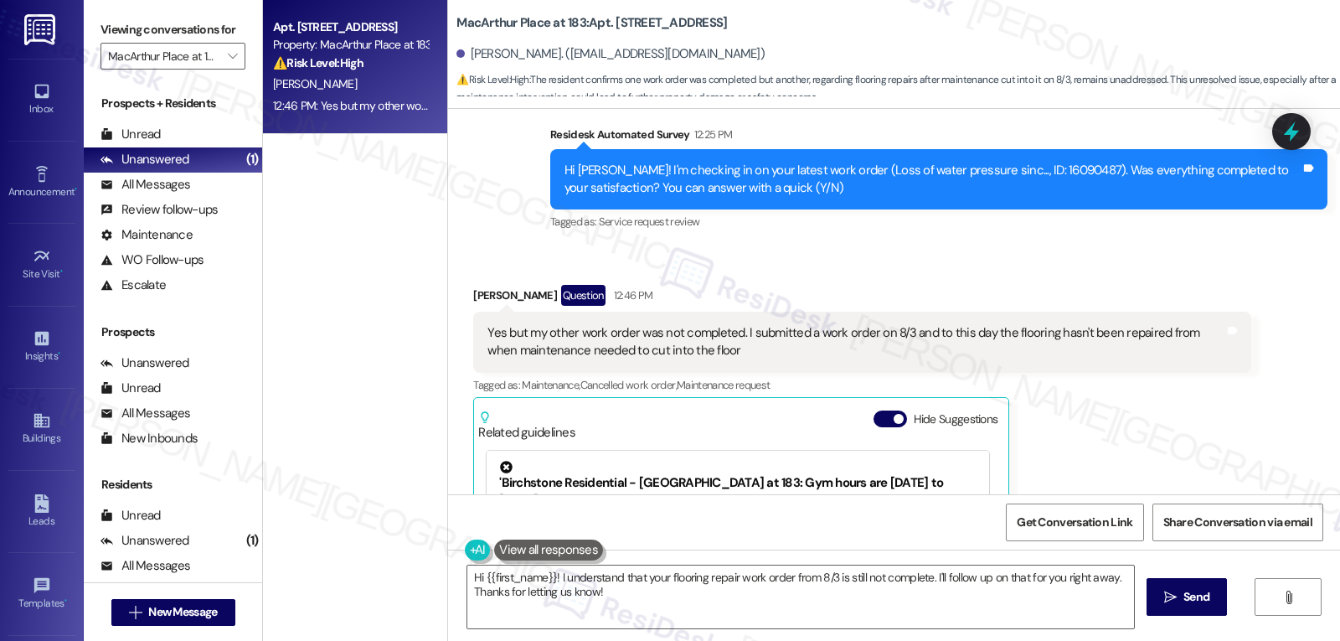
click at [481, 285] on div "Tyler Stephens Question 12:46 PM" at bounding box center [861, 298] width 777 height 27
copy div "Tyler"
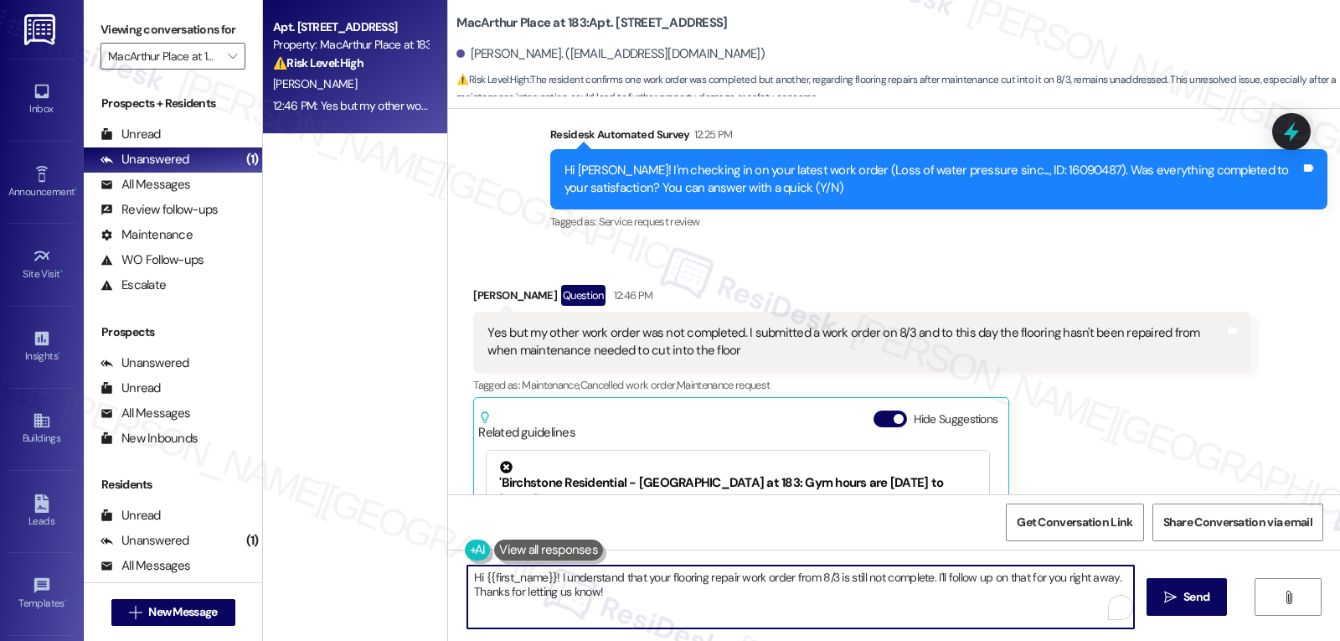
drag, startPoint x: 610, startPoint y: 601, endPoint x: 704, endPoint y: 580, distance: 95.9
click at [704, 580] on textarea "Hi {{first_name}}! I understand that your flooring repair work order from 8/3 i…" at bounding box center [800, 596] width 667 height 63
click at [700, 599] on textarea "Hi {{first_name}}! I understand that your flooring repair work order from 8/3 i…" at bounding box center [800, 596] width 667 height 63
click at [748, 619] on textarea "Hi {{first_name}}! I understand that your flooring repair work order from 8/3 i…" at bounding box center [800, 596] width 667 height 63
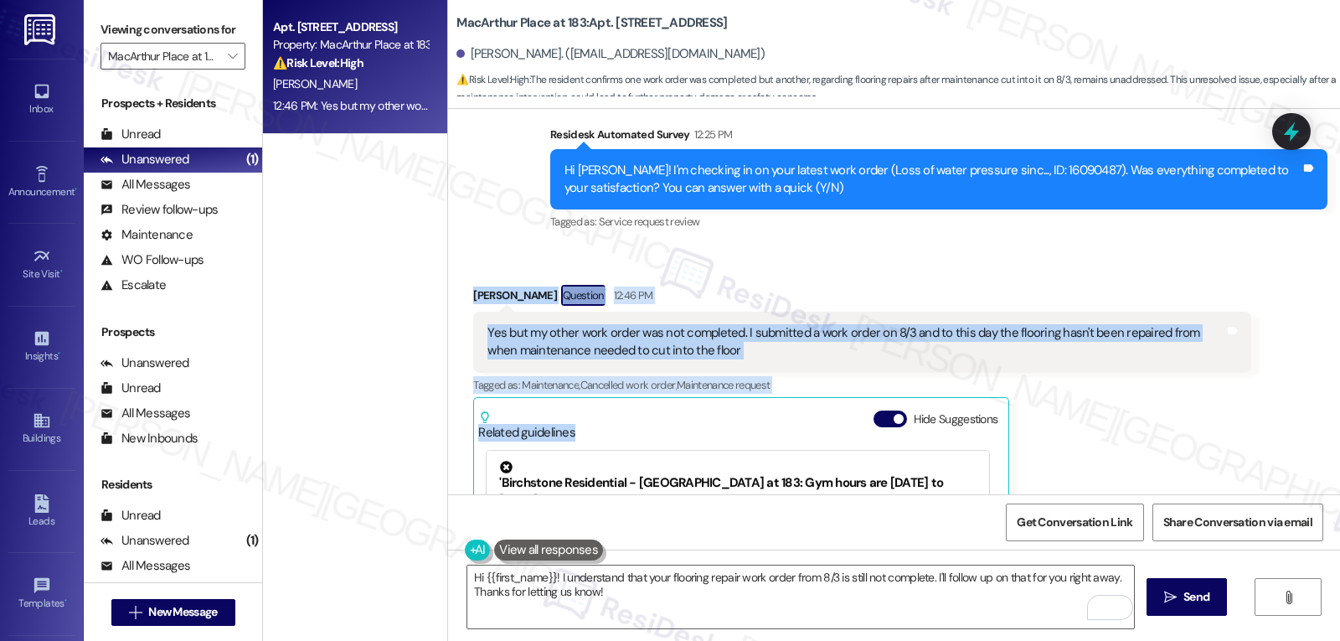
drag, startPoint x: 457, startPoint y: 245, endPoint x: 825, endPoint y: 351, distance: 383.6
click at [825, 351] on div "Received via SMS Tyler Stephens Question 12:46 PM Yes but my other work order w…" at bounding box center [862, 494] width 802 height 444
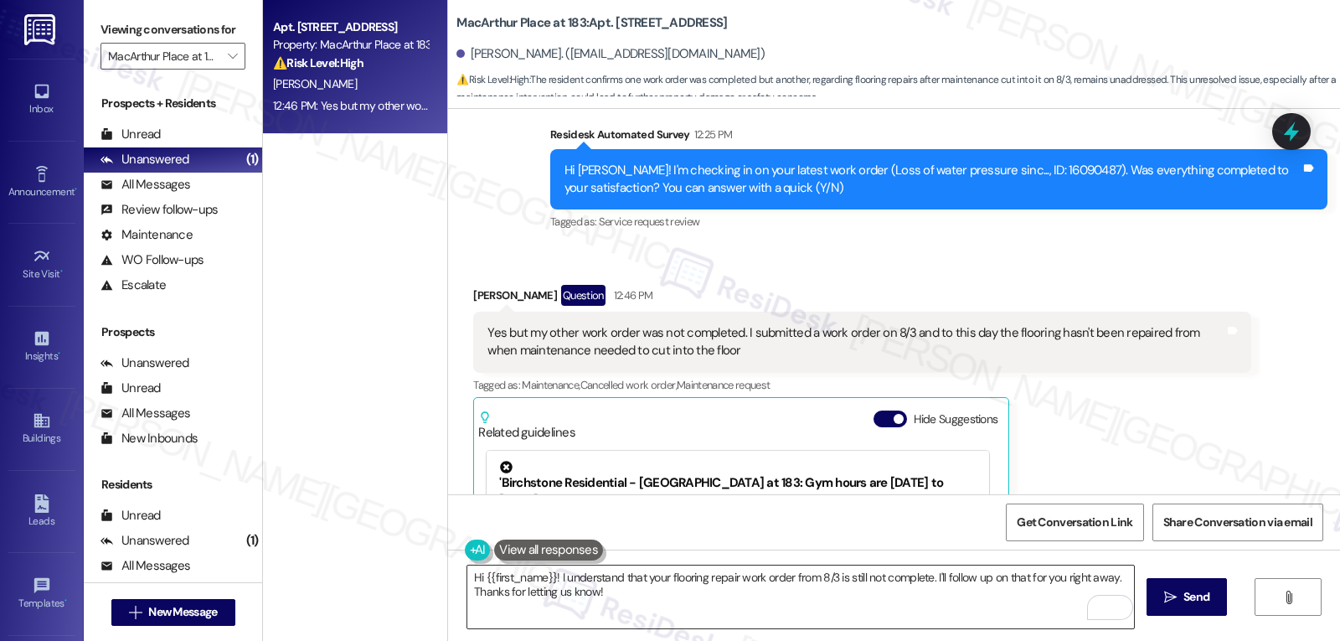
click at [572, 624] on textarea "Hi {{first_name}}! I understand that your flooring repair work order from 8/3 i…" at bounding box center [800, 596] width 667 height 63
click at [746, 590] on textarea "Thanks for letting me know, Tyler," at bounding box center [800, 596] width 667 height 63
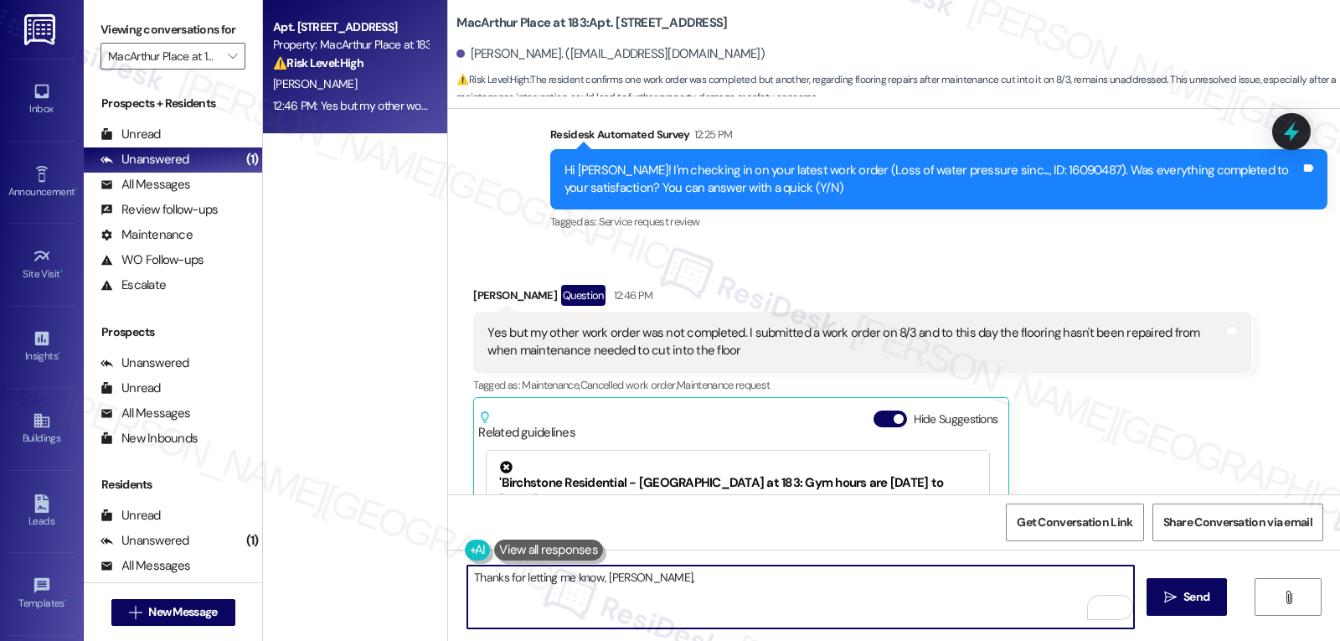
click at [703, 601] on textarea "Thanks for letting me know, Tyler," at bounding box center [800, 596] width 667 height 63
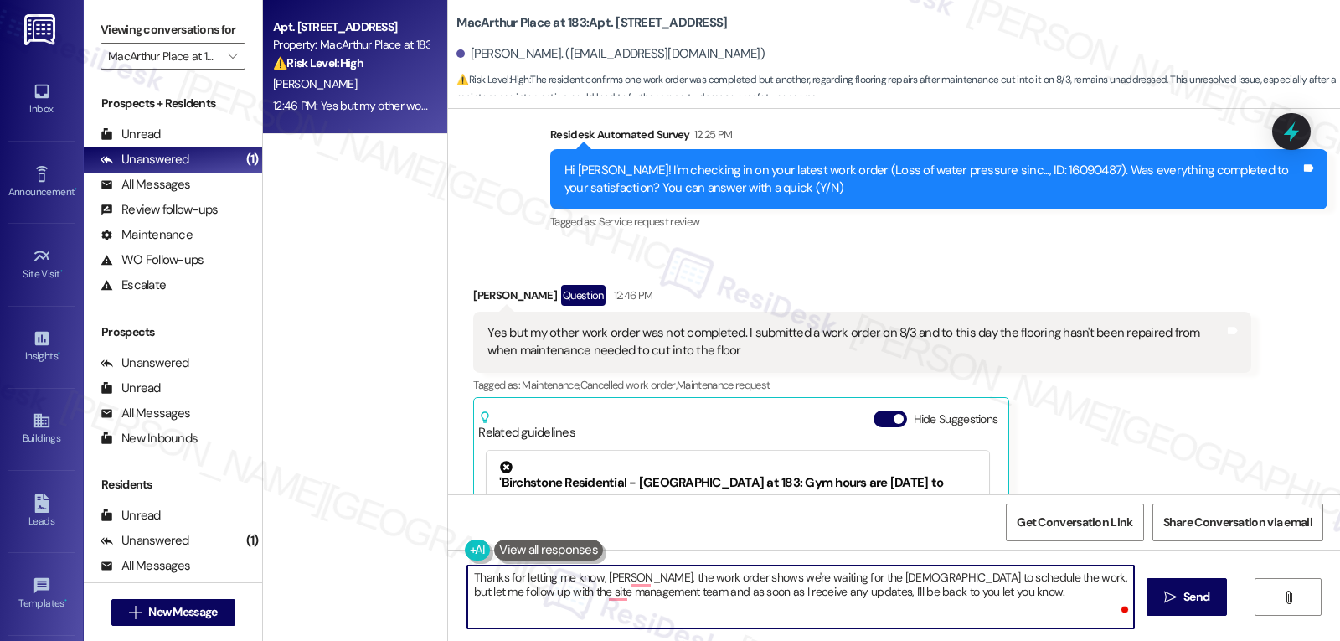
type textarea "Thanks for letting me know, Tyler, the work order shows we're waiting for the c…"
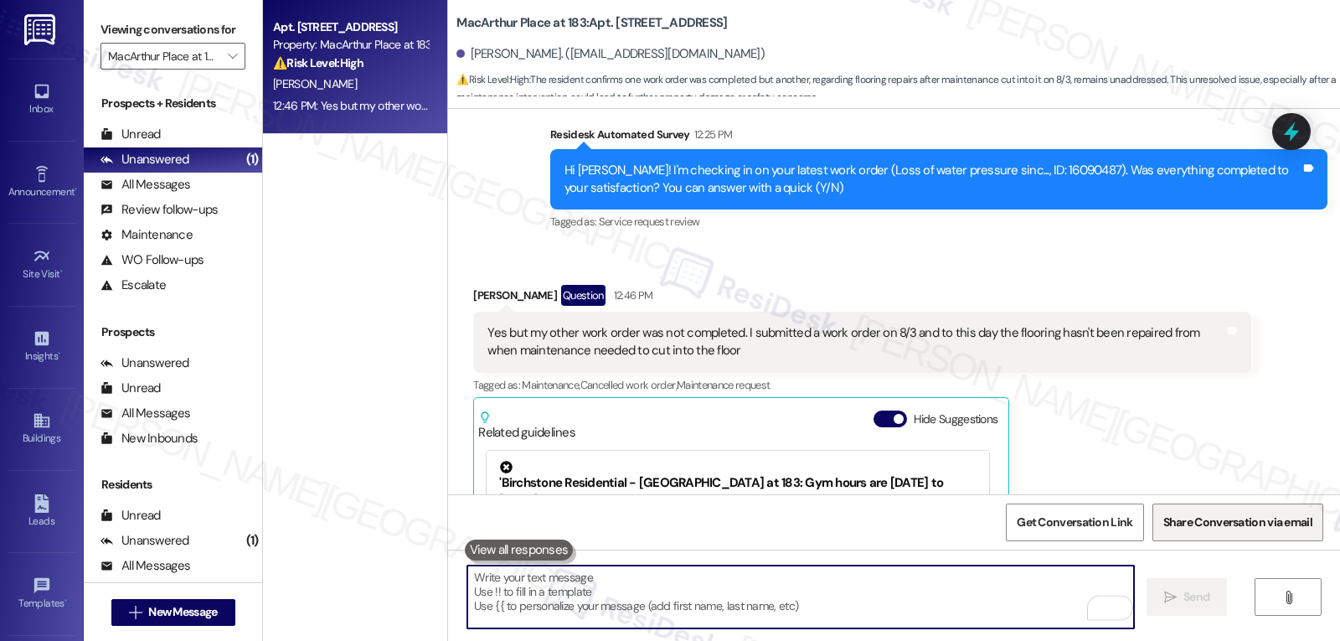
scroll to position [3144, 0]
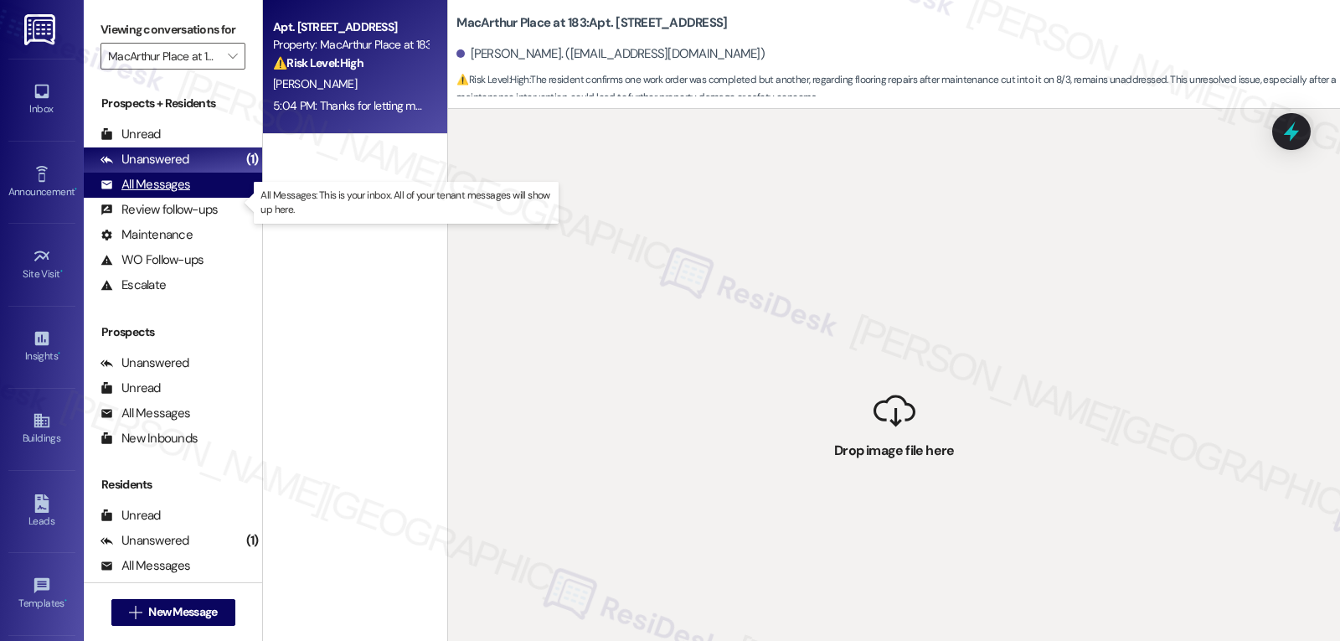
click at [141, 193] on div "All Messages" at bounding box center [146, 185] width 90 height 18
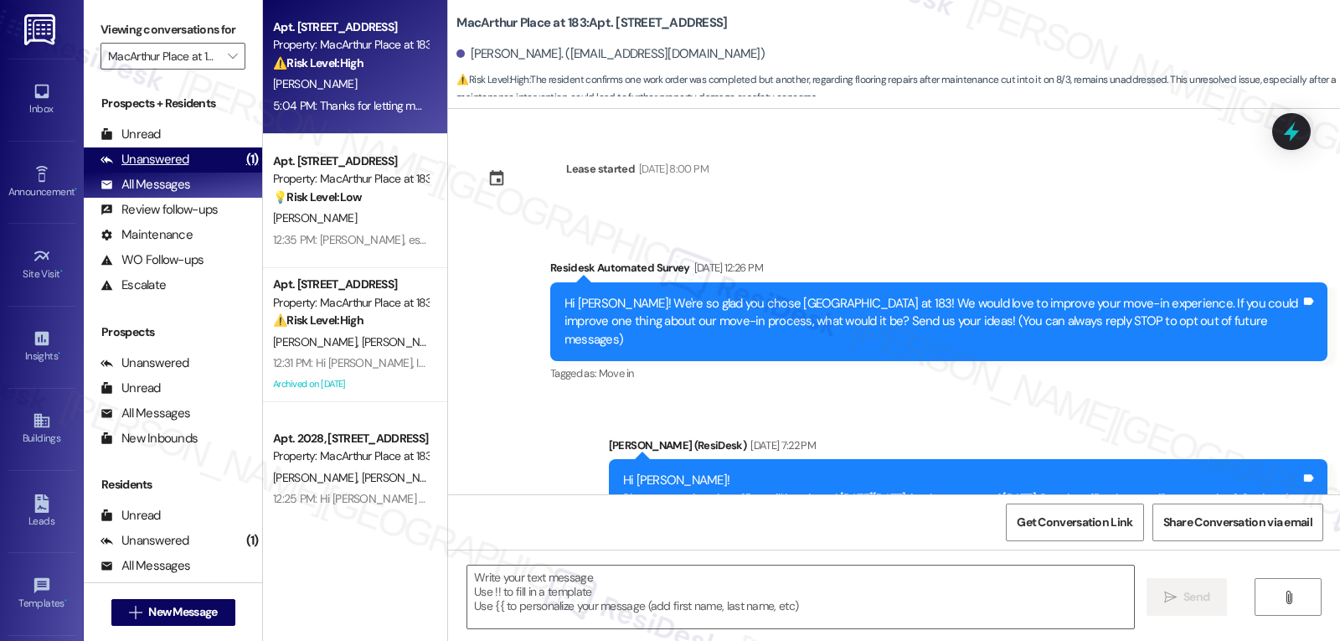
click at [163, 168] on div "Unanswered" at bounding box center [145, 160] width 89 height 18
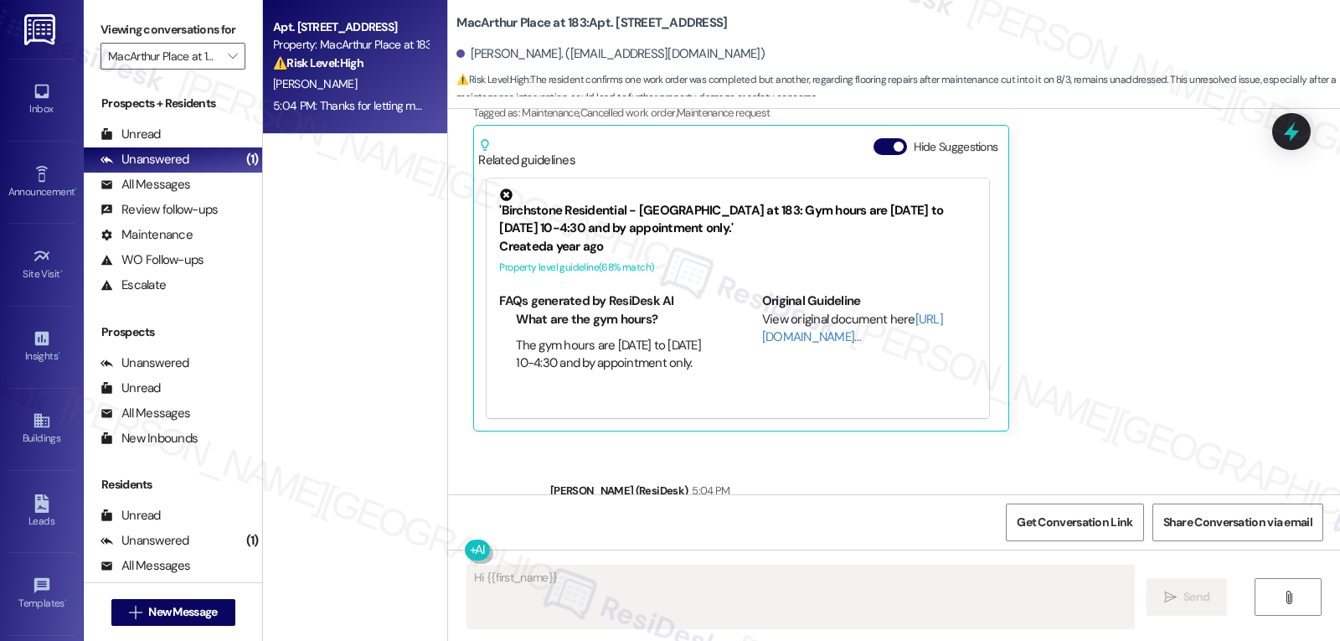
scroll to position [3304, 0]
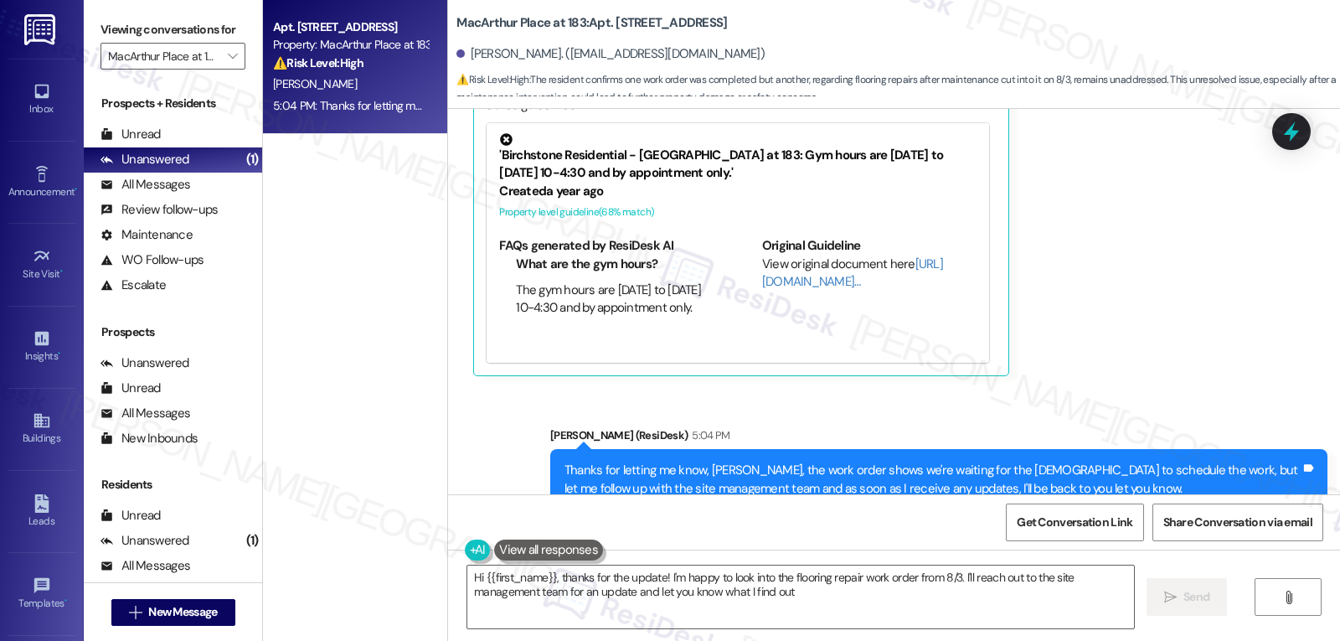
type textarea "Hi {{first_name}}, thanks for the update! I'm happy to look into the flooring r…"
click at [224, 70] on span "" at bounding box center [232, 56] width 16 height 27
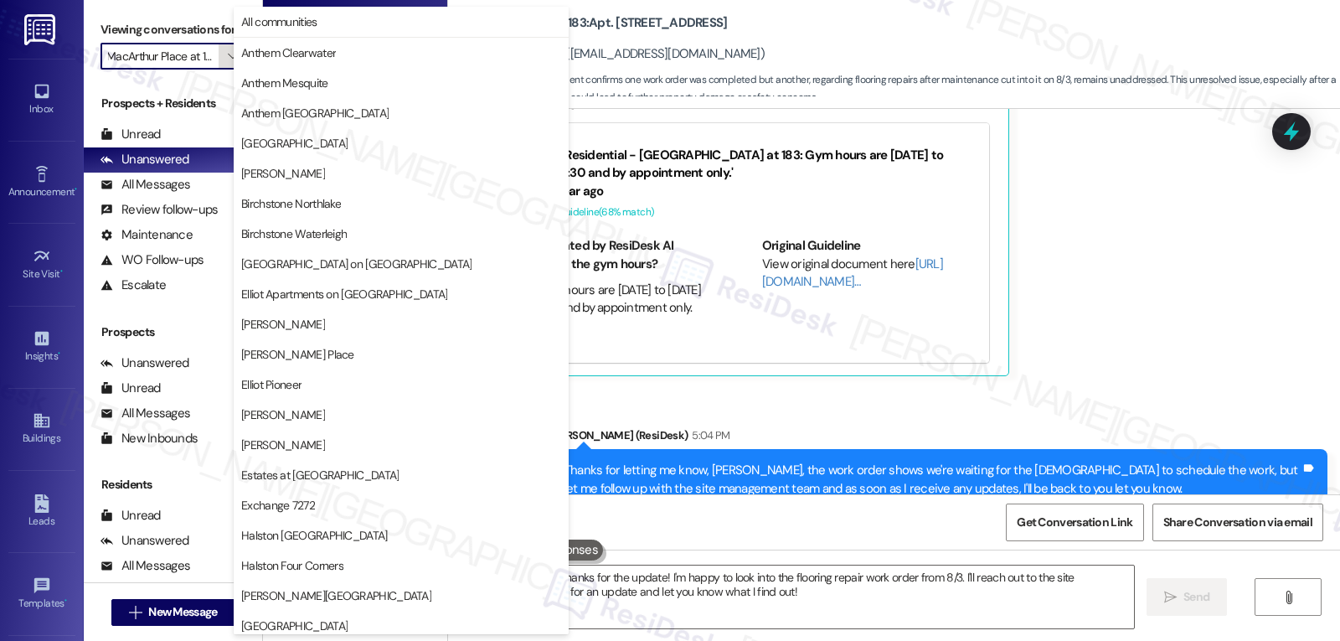
scroll to position [580, 0]
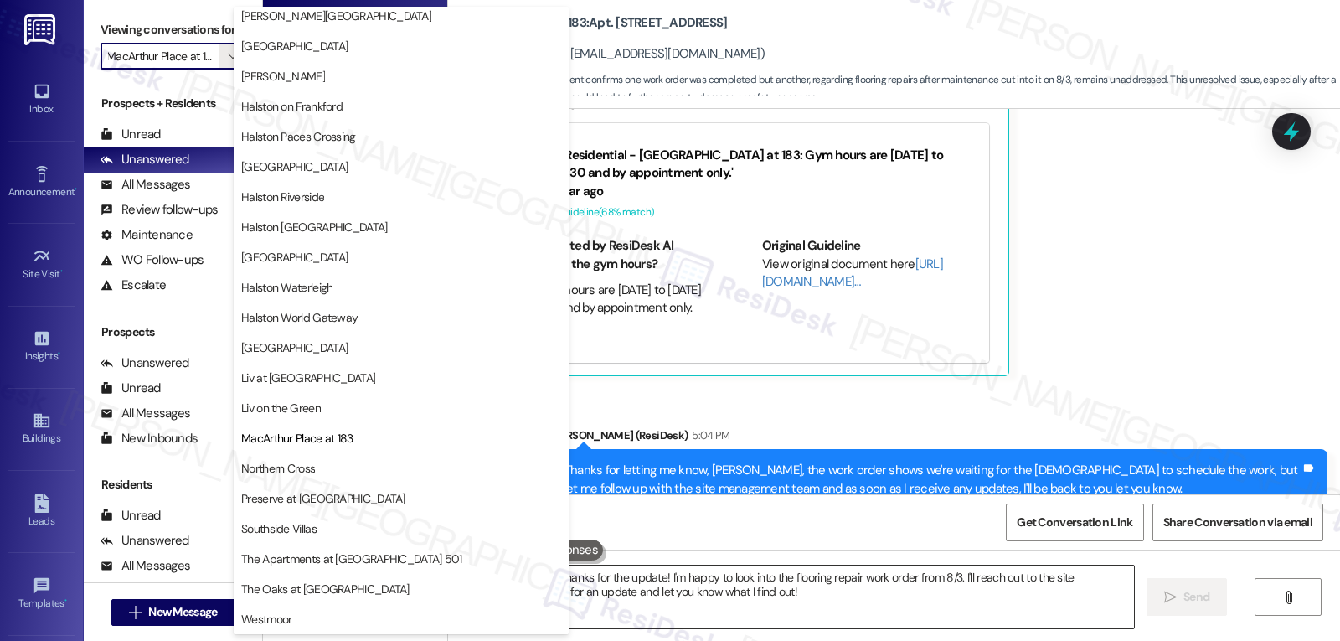
click at [837, 598] on textarea "Hi {{first_name}}, thanks for the update! I'm happy to look into the flooring r…" at bounding box center [800, 596] width 667 height 63
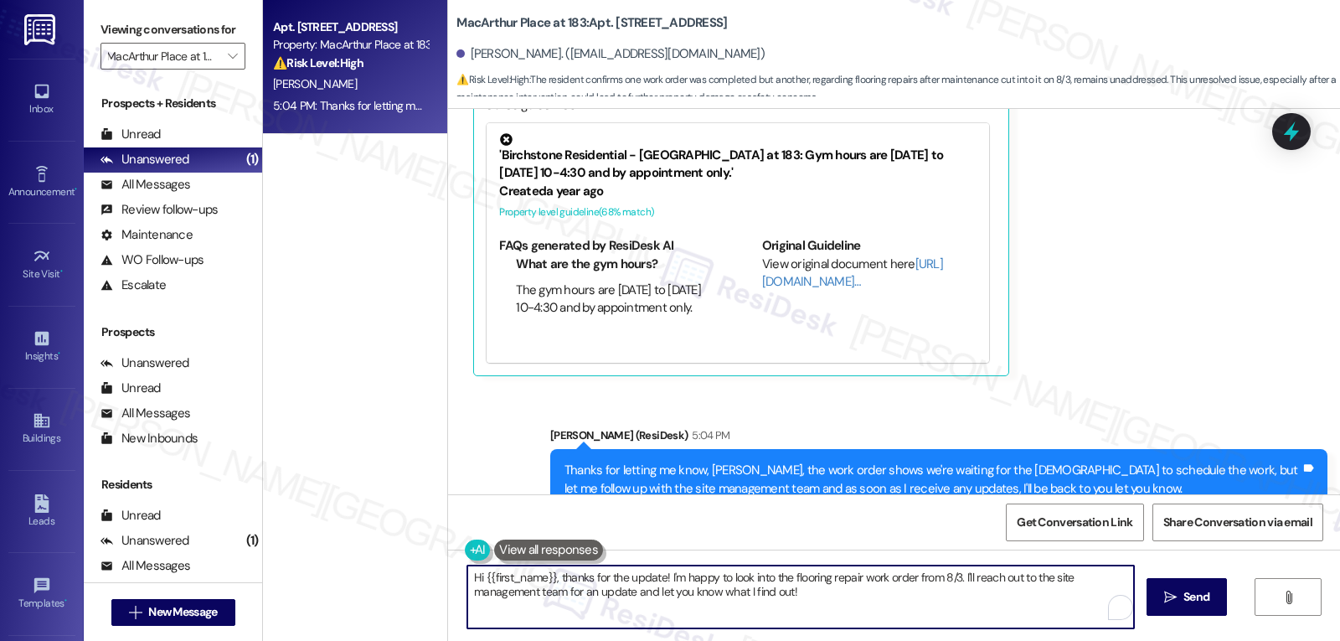
scroll to position [0, 0]
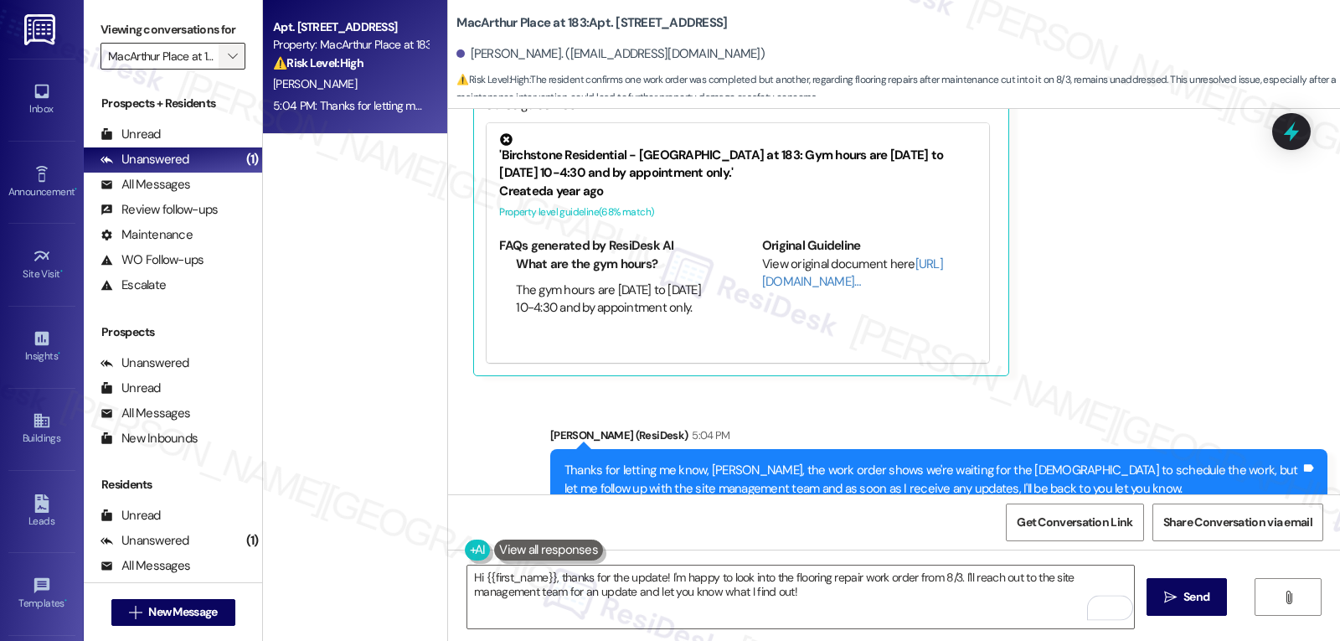
click at [225, 70] on span "" at bounding box center [232, 56] width 16 height 27
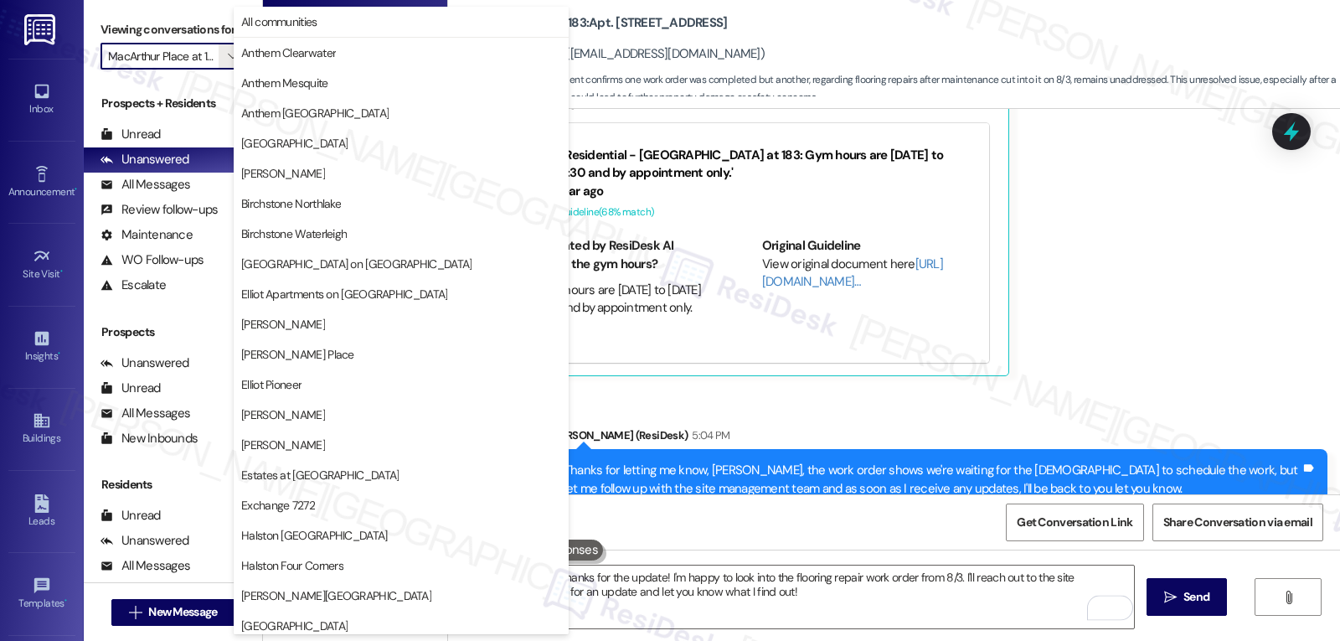
scroll to position [580, 0]
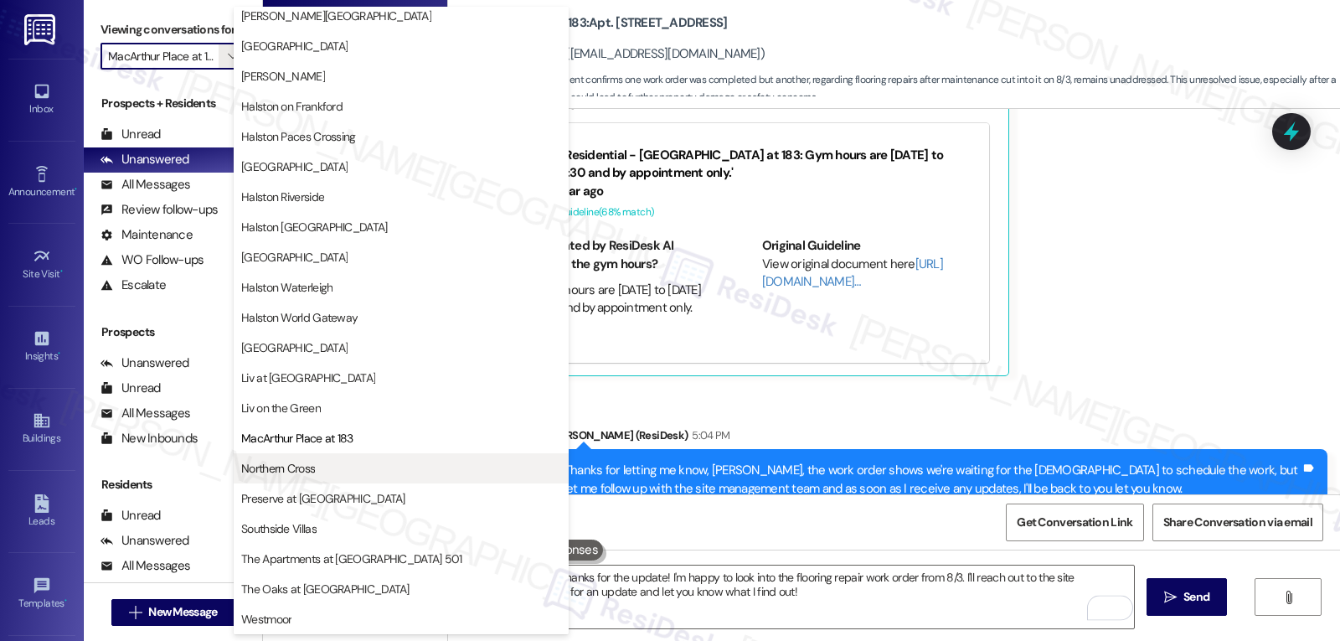
click at [330, 467] on span "Northern Cross" at bounding box center [401, 468] width 320 height 17
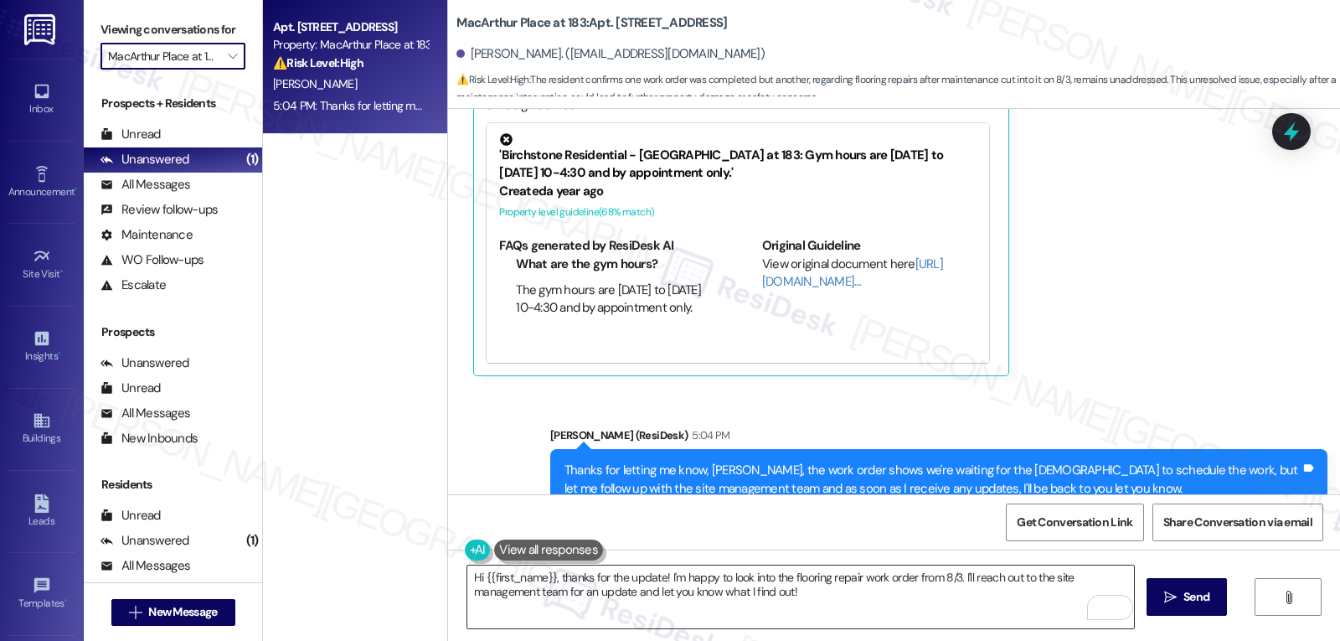
type input "Northern Cross"
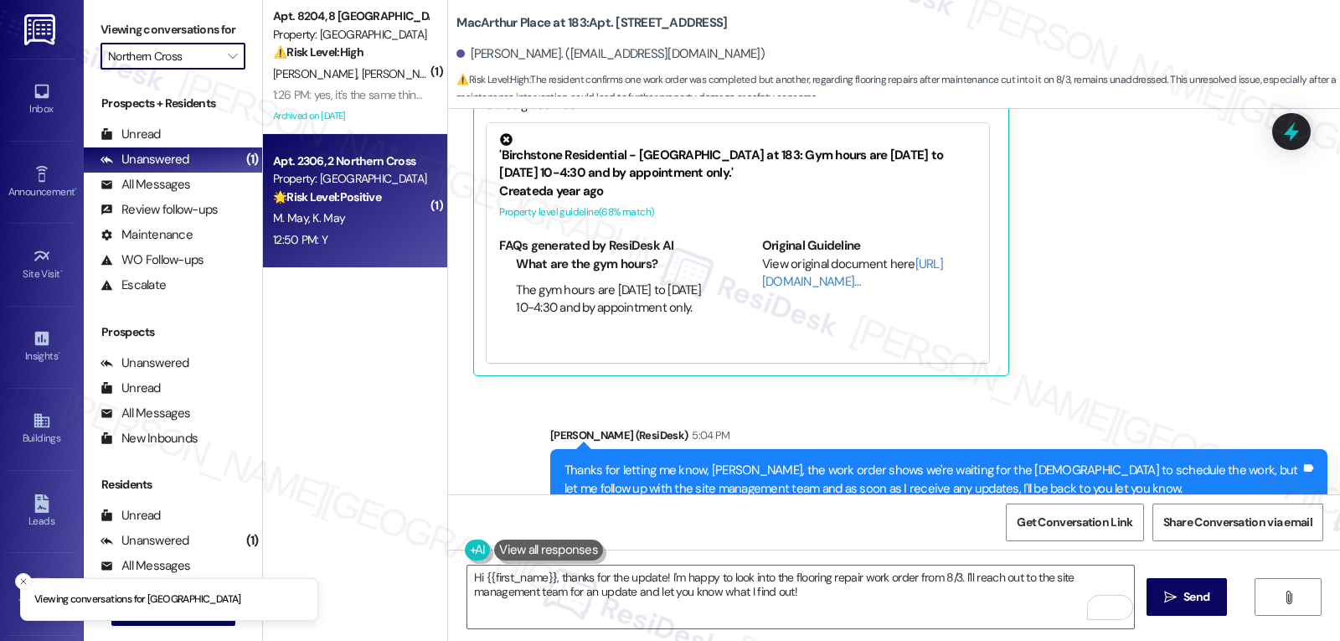
click at [392, 206] on div "🌟 Risk Level: Positive The resident responded positively to a check-in regardin…" at bounding box center [350, 197] width 155 height 18
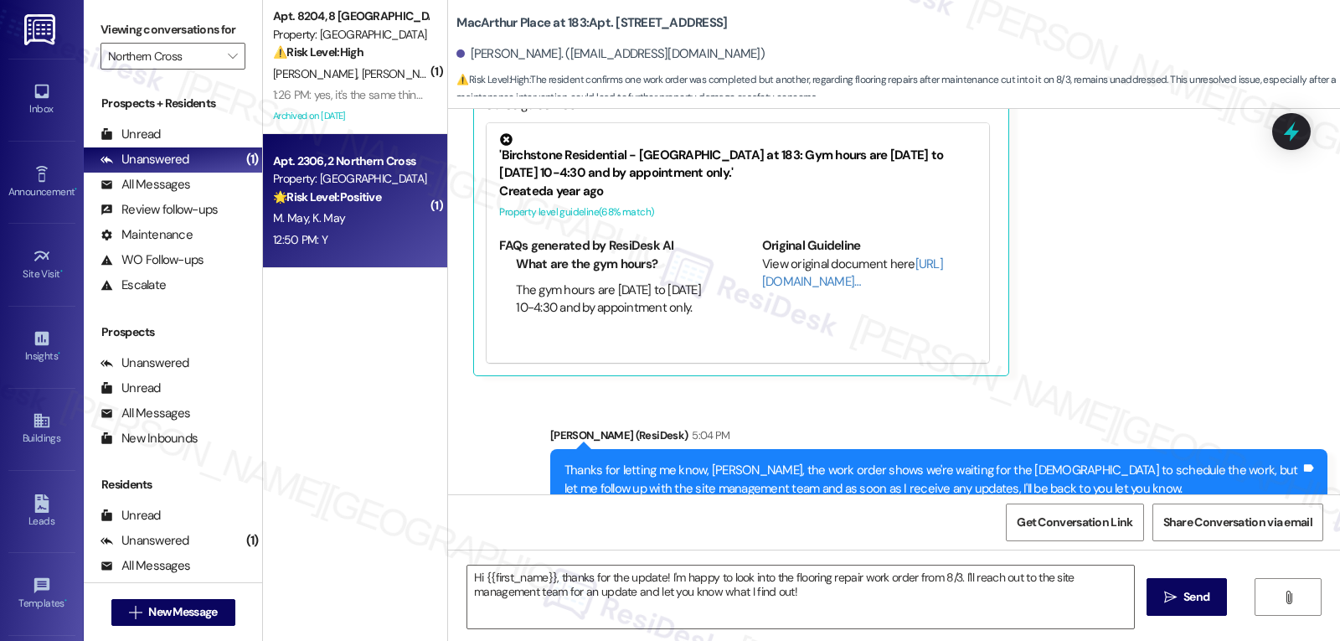
type textarea "Fetching suggested responses. Please feel free to read through the conversation…"
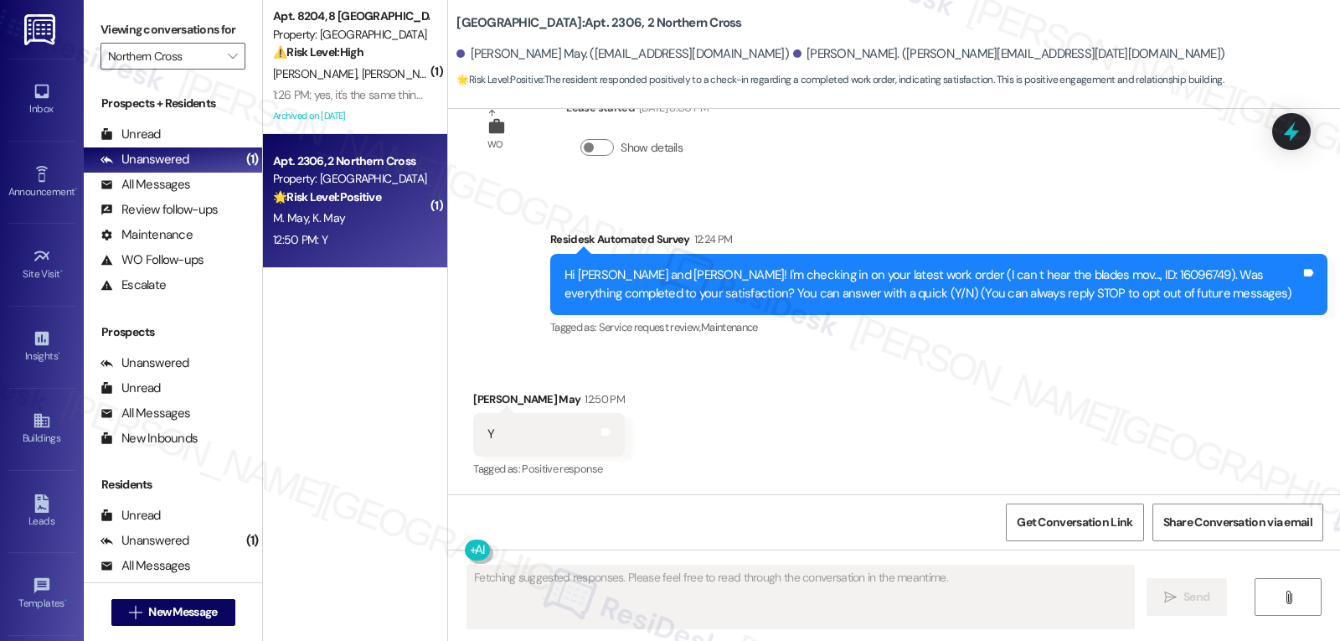
scroll to position [60, 0]
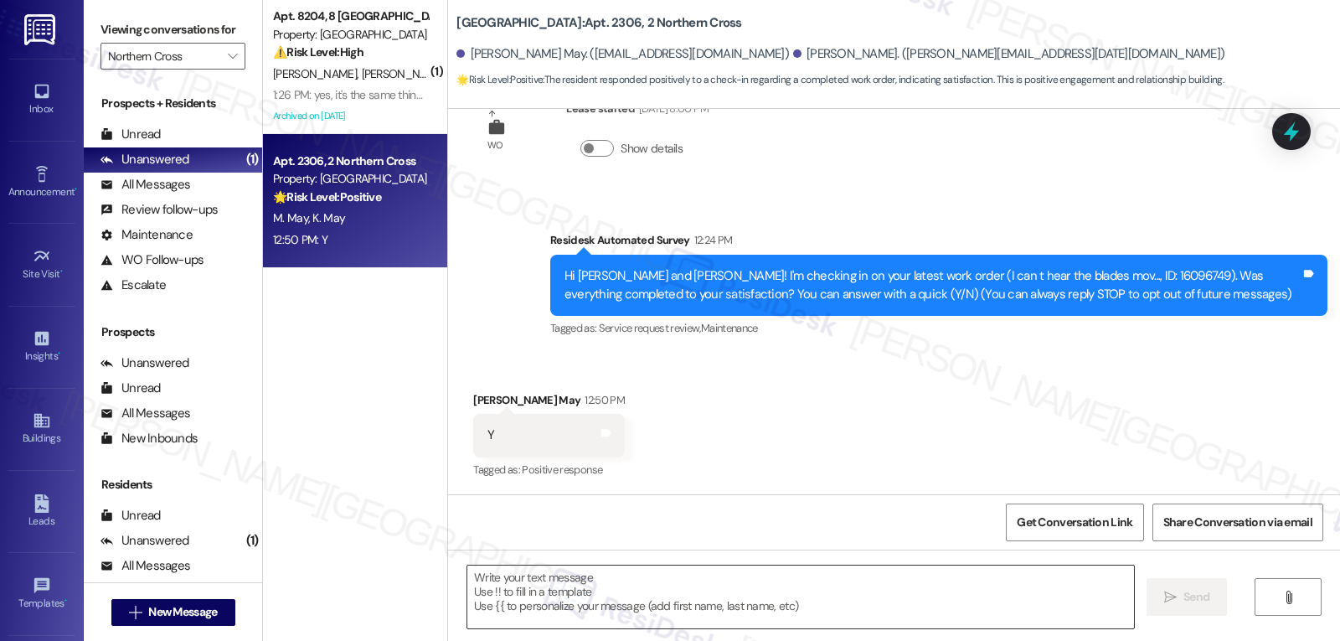
click at [688, 586] on textarea at bounding box center [800, 596] width 667 height 63
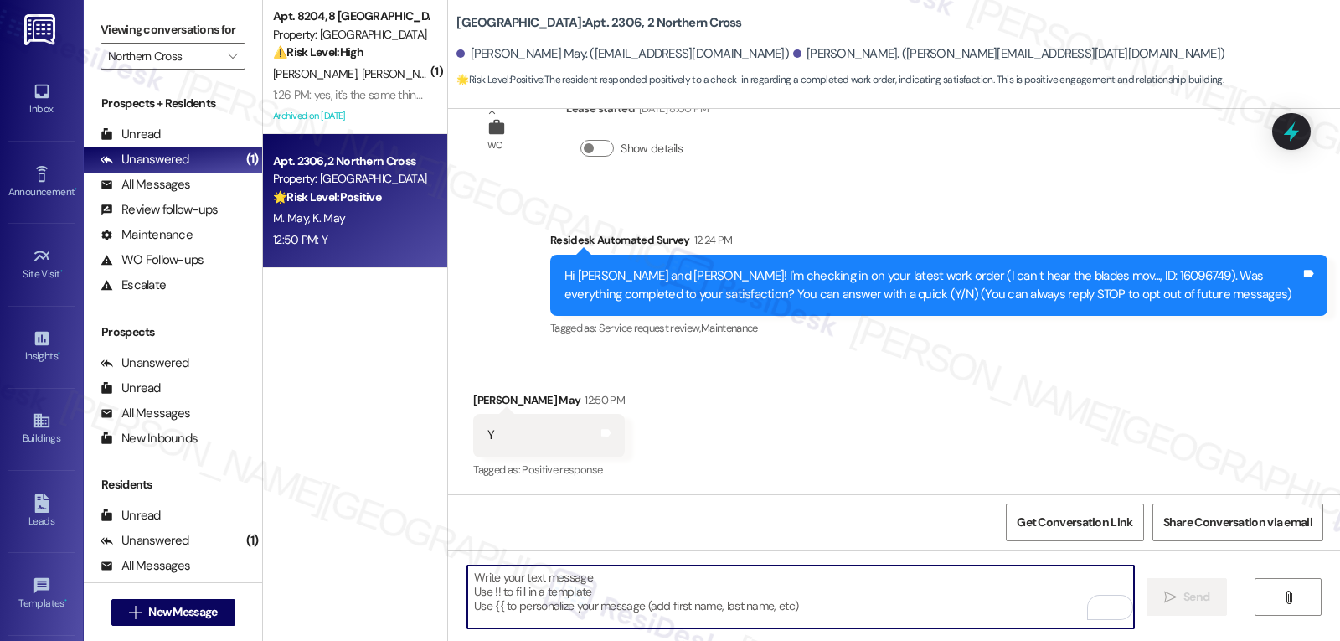
click at [544, 609] on textarea "To enrich screen reader interactions, please activate Accessibility in Grammarl…" at bounding box center [800, 596] width 667 height 63
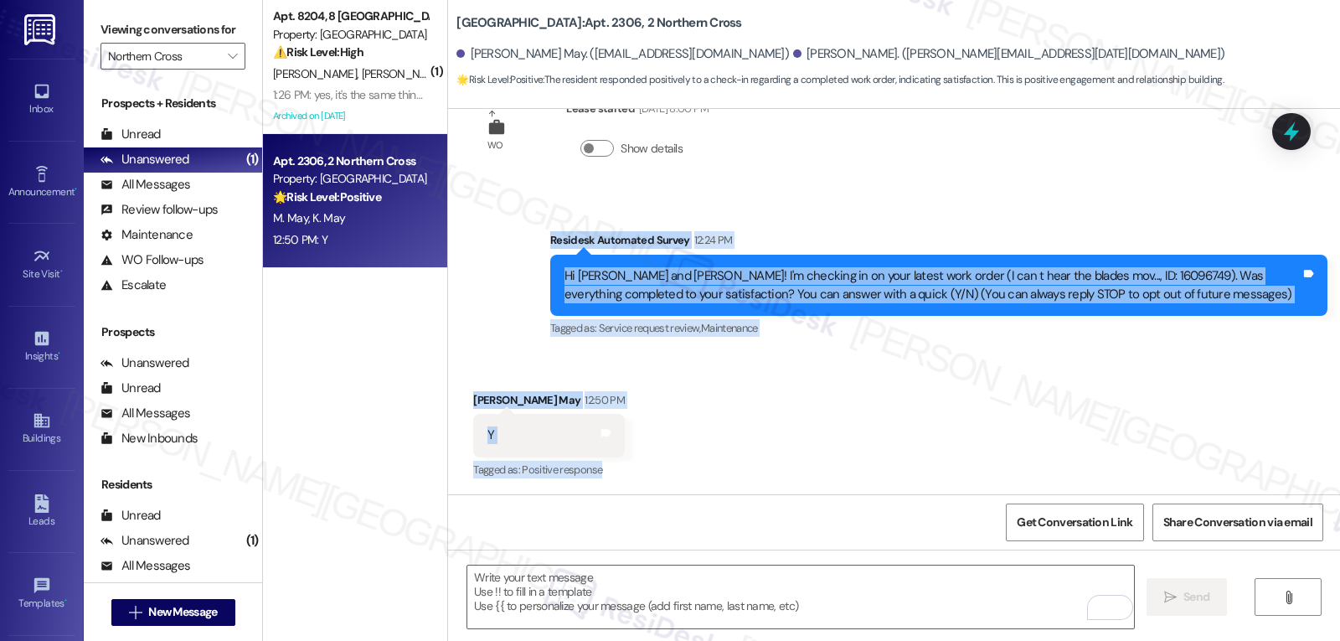
drag, startPoint x: 540, startPoint y: 239, endPoint x: 647, endPoint y: 470, distance: 254.5
click at [647, 470] on div "WO Lease started Aug 10, 2025 at 8:00 PM Show details Survey, sent via SMS Resi…" at bounding box center [894, 301] width 892 height 385
copy div "Residesk Automated Survey 12:24 PM Hi Kathaleen and Morgan! I'm checking in on …"
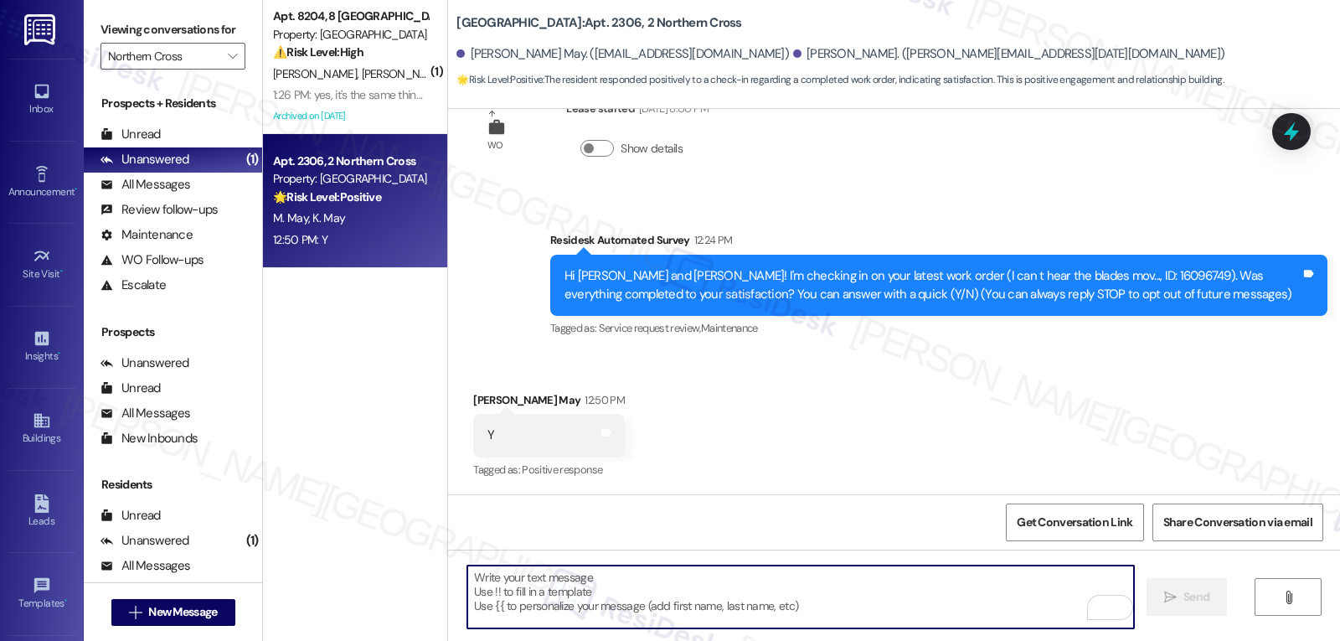
click at [617, 591] on textarea "To enrich screen reader interactions, please activate Accessibility in Grammarl…" at bounding box center [800, 596] width 667 height 63
paste textarea "Thanks for confirming, Kathaleen! Glad everything’s working now — let us know a…"
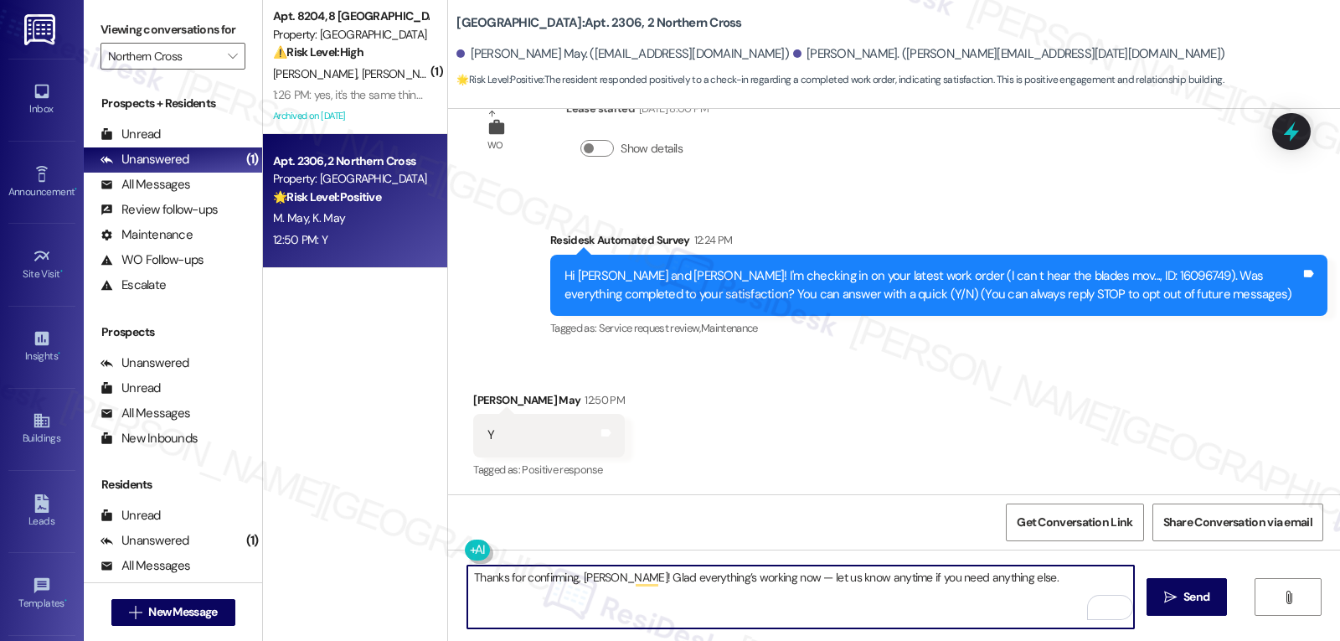
click at [775, 577] on textarea "Thanks for confirming, Kathaleen! Glad everything’s working now — let us know a…" at bounding box center [800, 596] width 667 height 63
click at [746, 611] on textarea "Thanks for confirming, Kathaleen! Glad everything’s working now. Let us know an…" at bounding box center [800, 596] width 667 height 63
type textarea "Thanks for confirming, Kathaleen! Glad everything’s working now. Let us know an…"
click at [1197, 606] on span "Send" at bounding box center [1197, 597] width 26 height 18
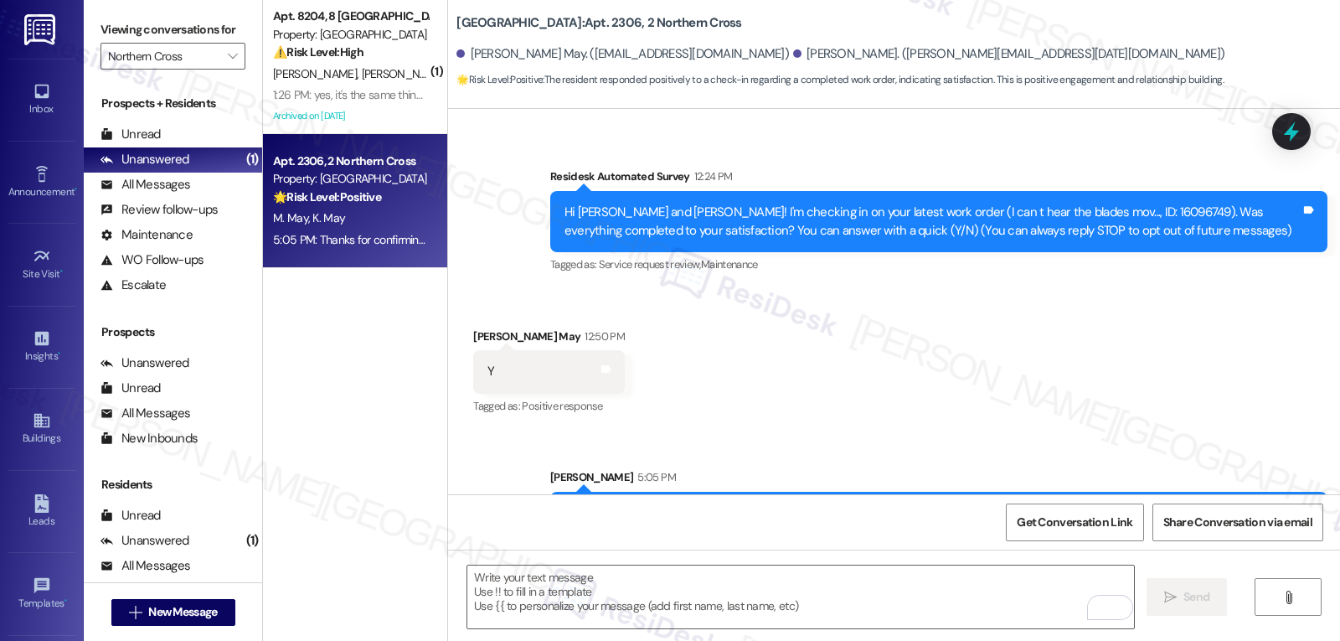
scroll to position [178, 0]
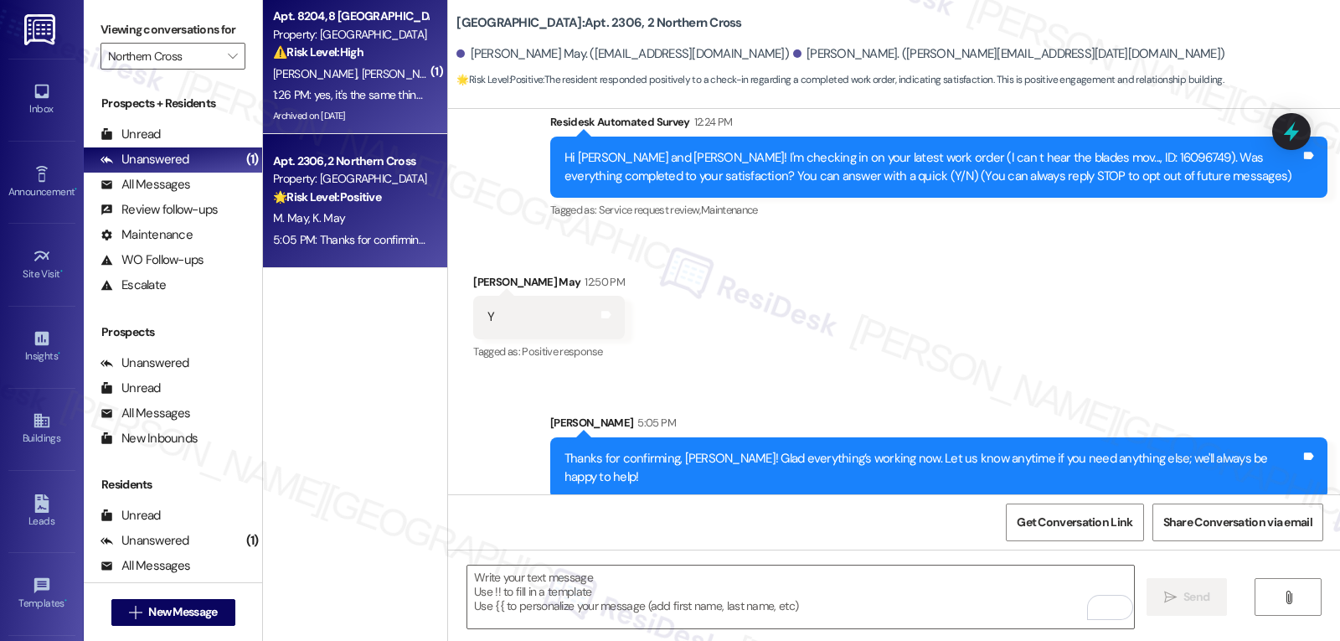
click at [368, 56] on div "⚠️ Risk Level: High The resident is reporting a recurring issue with the guest …" at bounding box center [350, 53] width 155 height 18
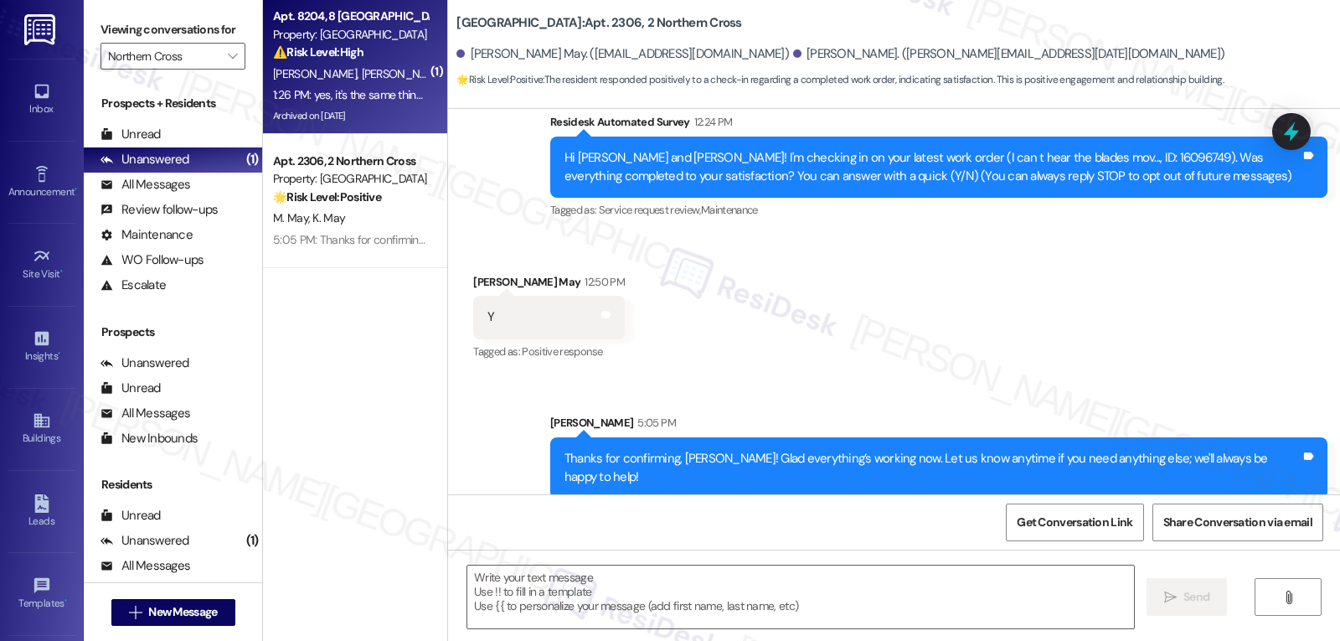
type textarea "Fetching suggested responses. Please feel free to read through the conversation…"
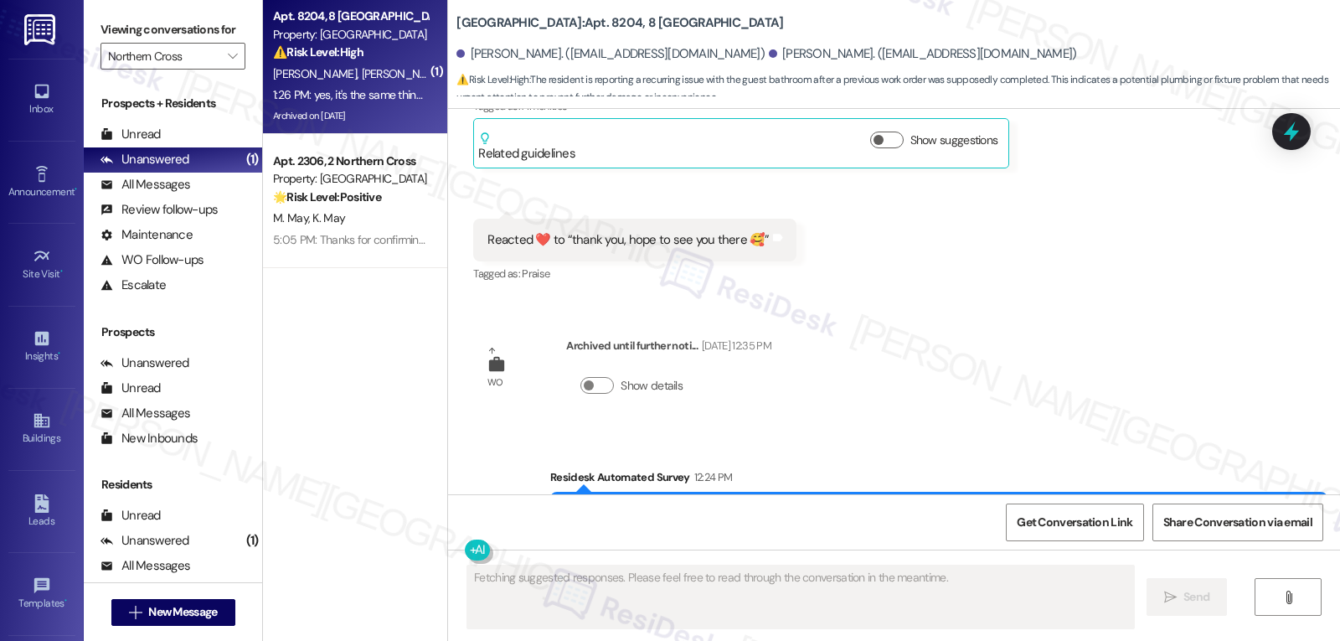
scroll to position [13935, 0]
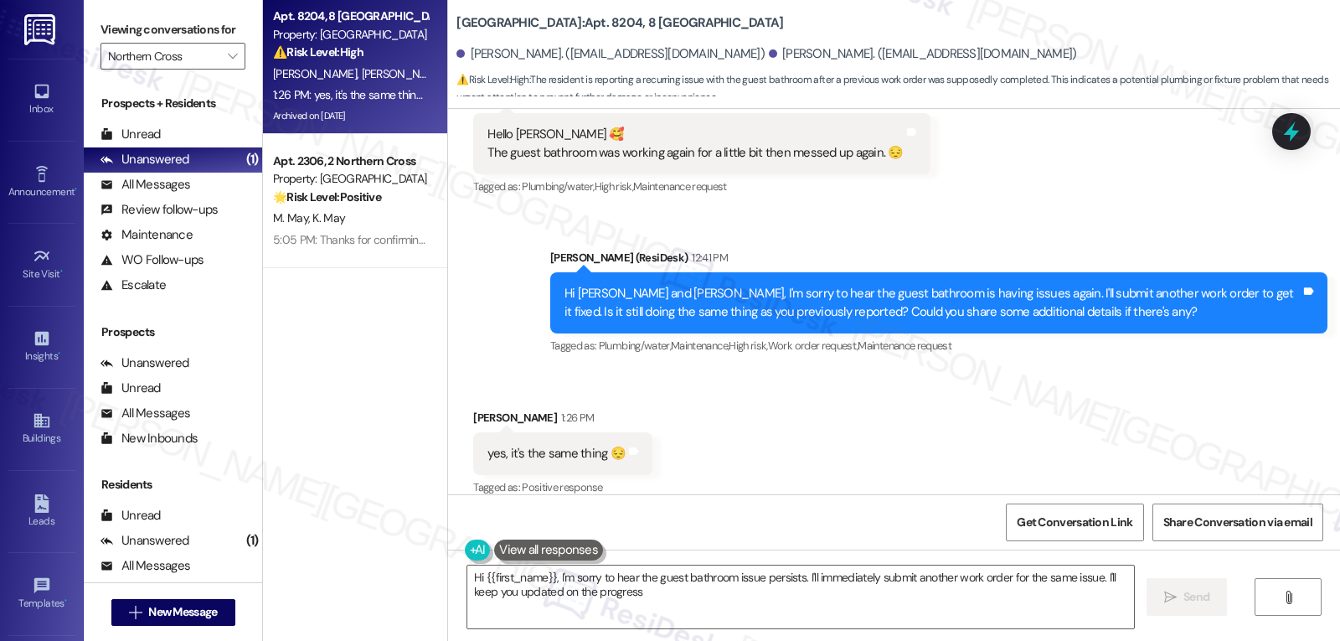
type textarea "Hi {{first_name}}, I'm sorry to hear the guest bathroom issue persists. I'll im…"
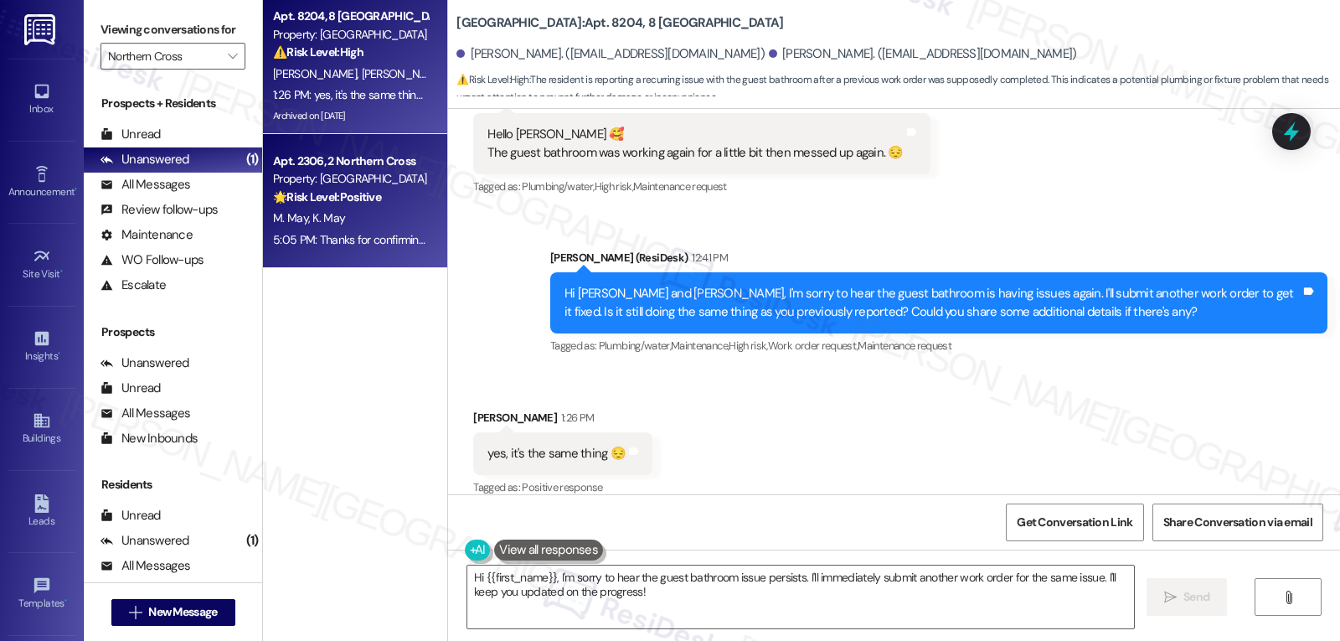
click at [307, 240] on div "5:05 PM: Thanks for confirming, Kathaleen! Glad everything’s working now. Let u…" at bounding box center [659, 239] width 772 height 15
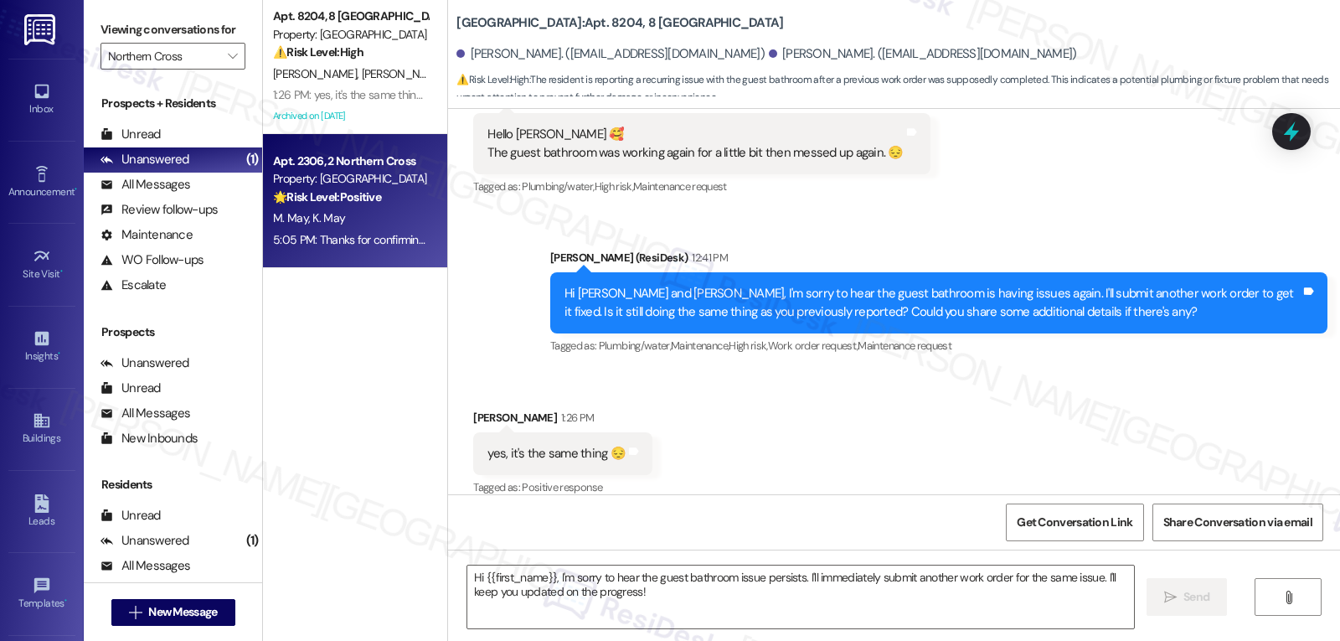
type textarea "Fetching suggested responses. Please feel free to read through the conversation…"
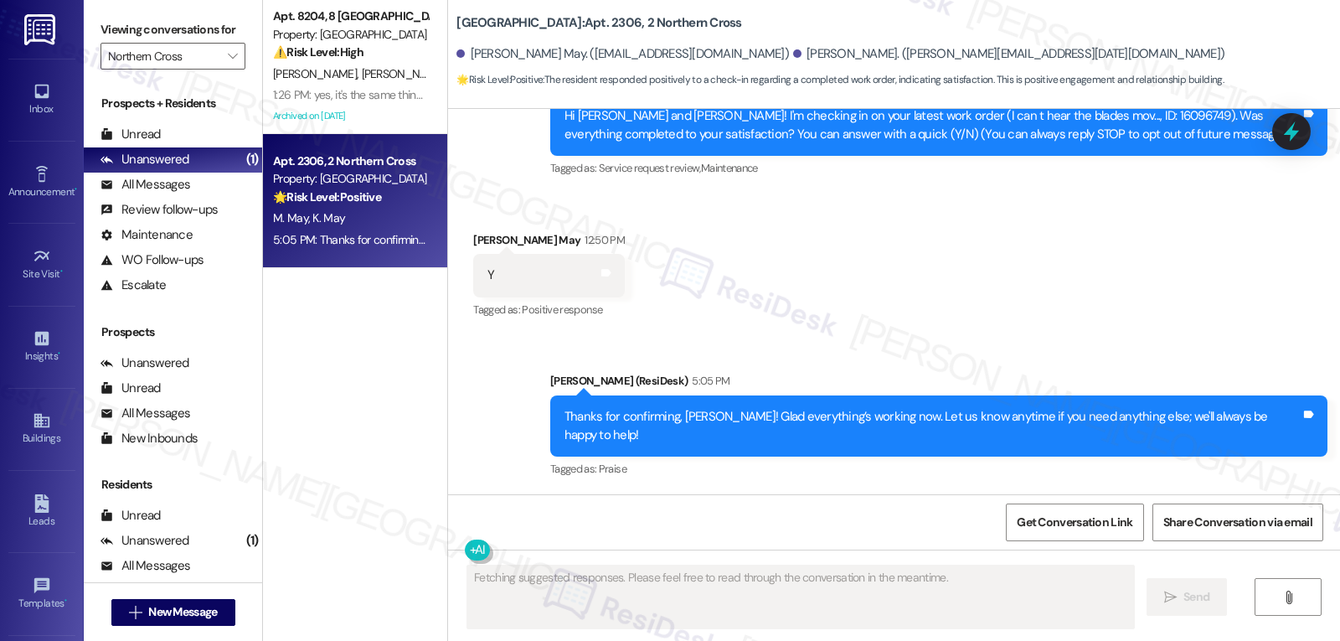
scroll to position [203, 0]
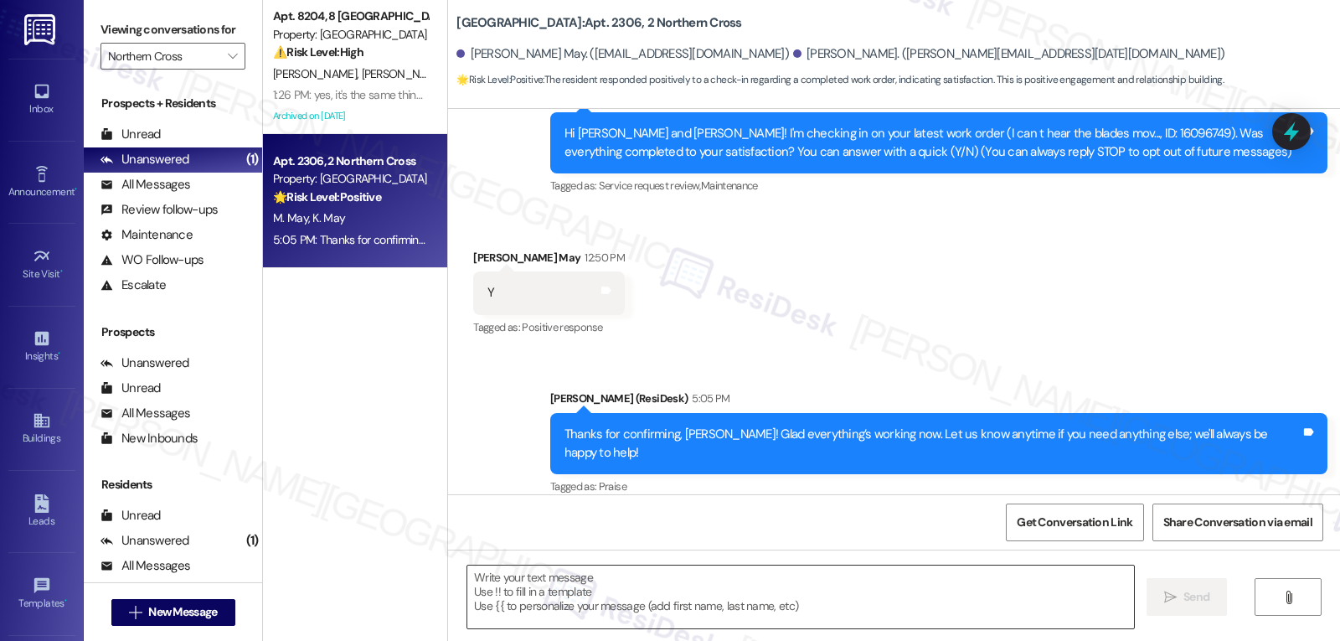
click at [880, 590] on textarea at bounding box center [800, 596] width 667 height 63
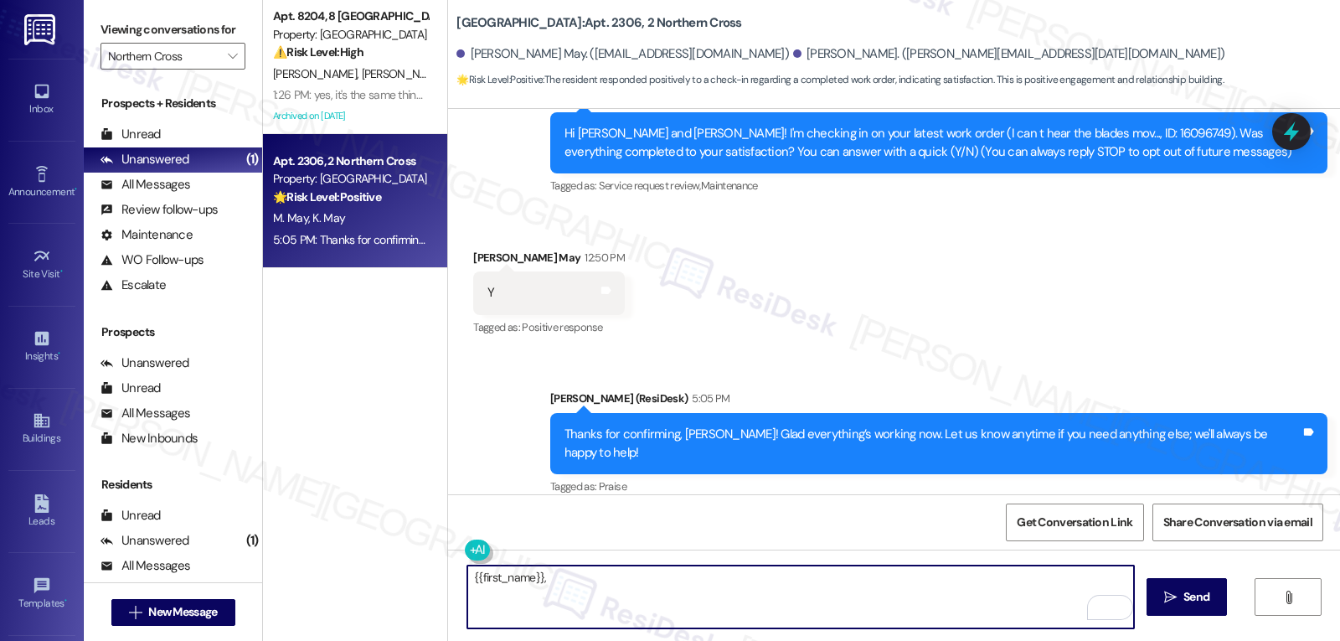
click at [667, 598] on textarea "{{first_name}}," at bounding box center [800, 596] width 667 height 63
paste textarea "how are things going at {{property}}? Has it been everything you were looking f…"
type textarea "{{first_name}}, how are things going at {{property}}? Has it been everything yo…"
click at [1227, 600] on div "{{first_name}}, how are things going at {{property}}? Has it been everything yo…" at bounding box center [894, 612] width 892 height 126
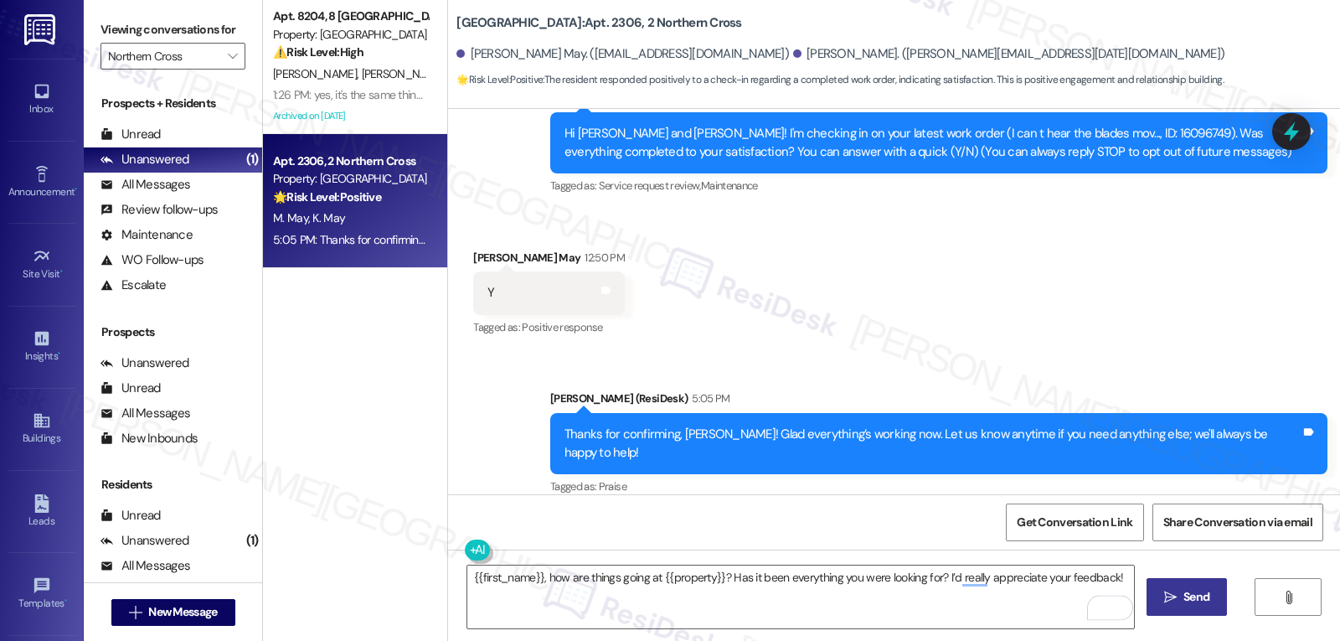
click at [1218, 599] on button " Send" at bounding box center [1187, 597] width 81 height 38
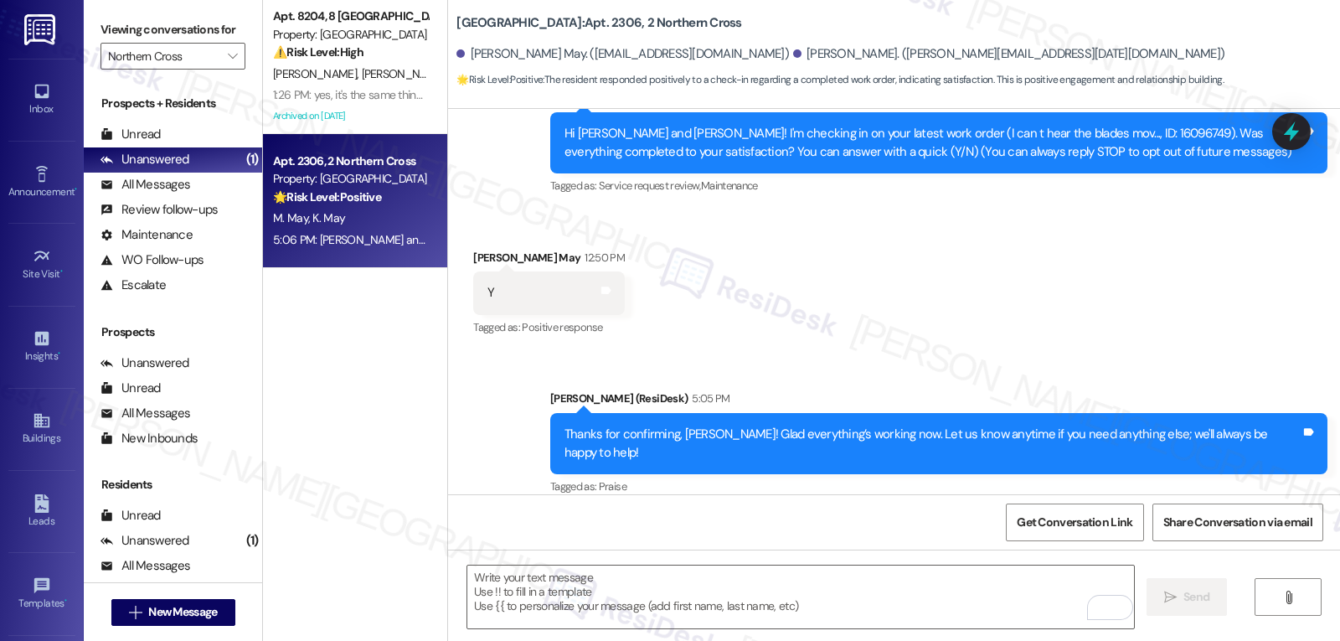
scroll to position [338, 0]
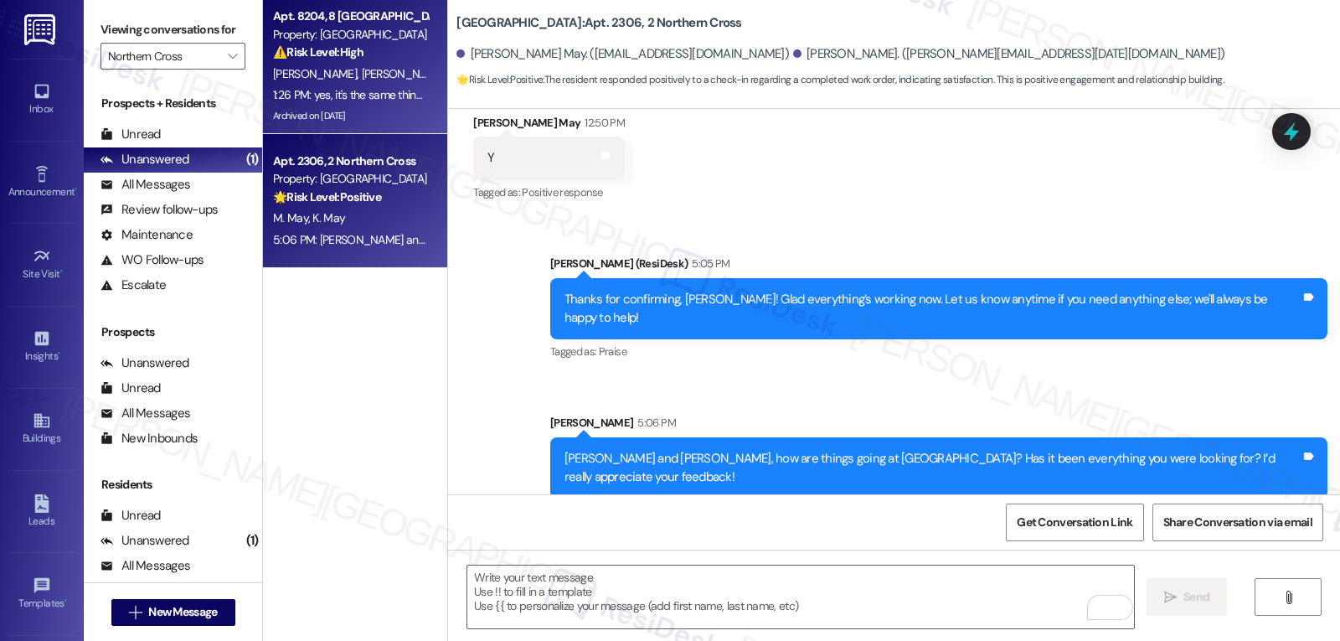
click at [312, 54] on strong "⚠️ Risk Level: High" at bounding box center [318, 51] width 90 height 15
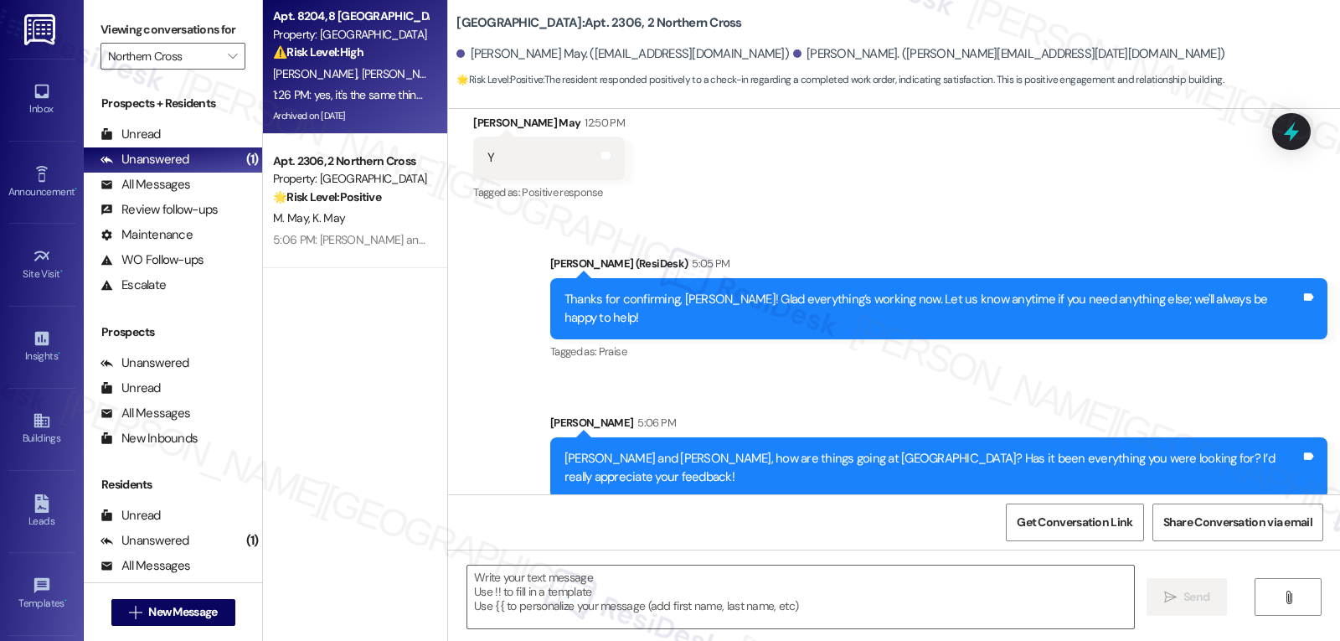
type textarea "Fetching suggested responses. Please feel free to read through the conversation…"
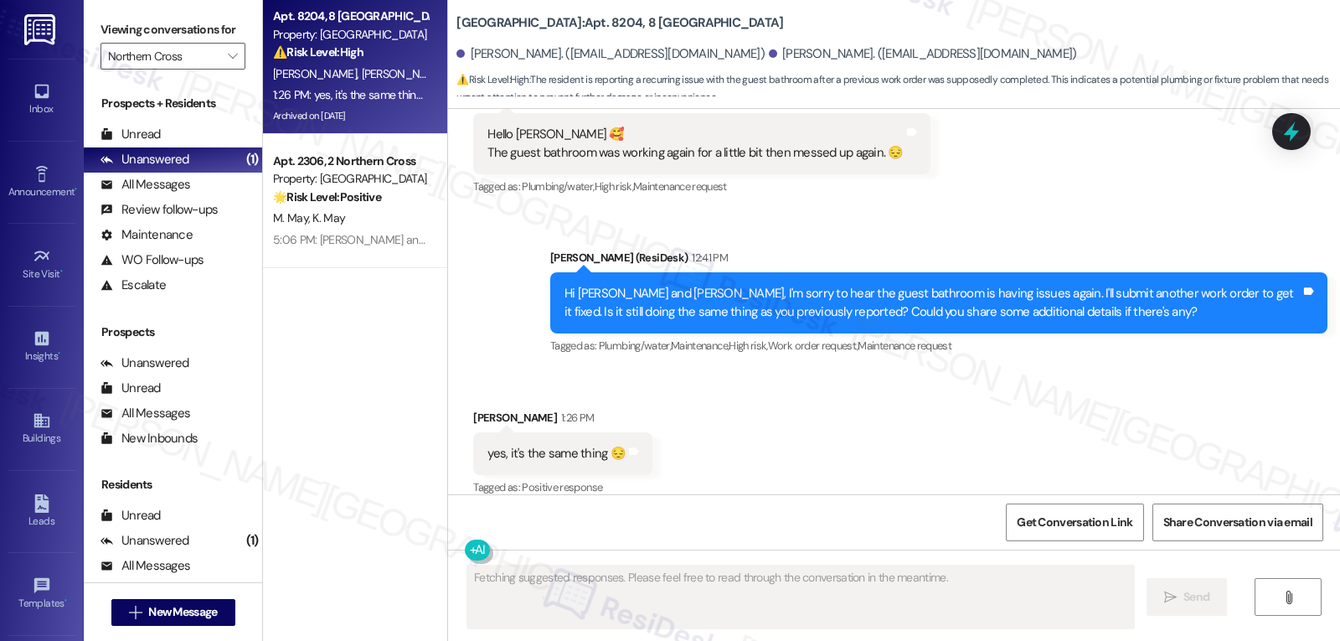
scroll to position [13936, 0]
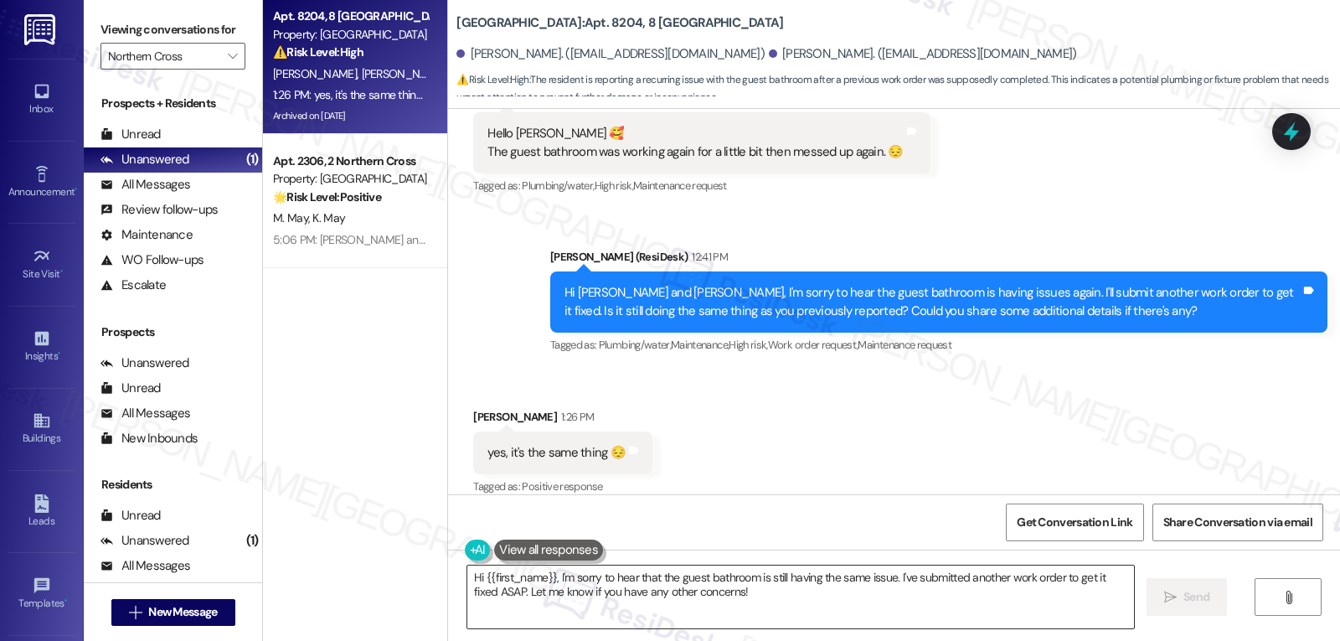
click at [776, 616] on textarea "Hi {{first_name}}, I'm sorry to hear that the guest bathroom is still having th…" at bounding box center [800, 596] width 667 height 63
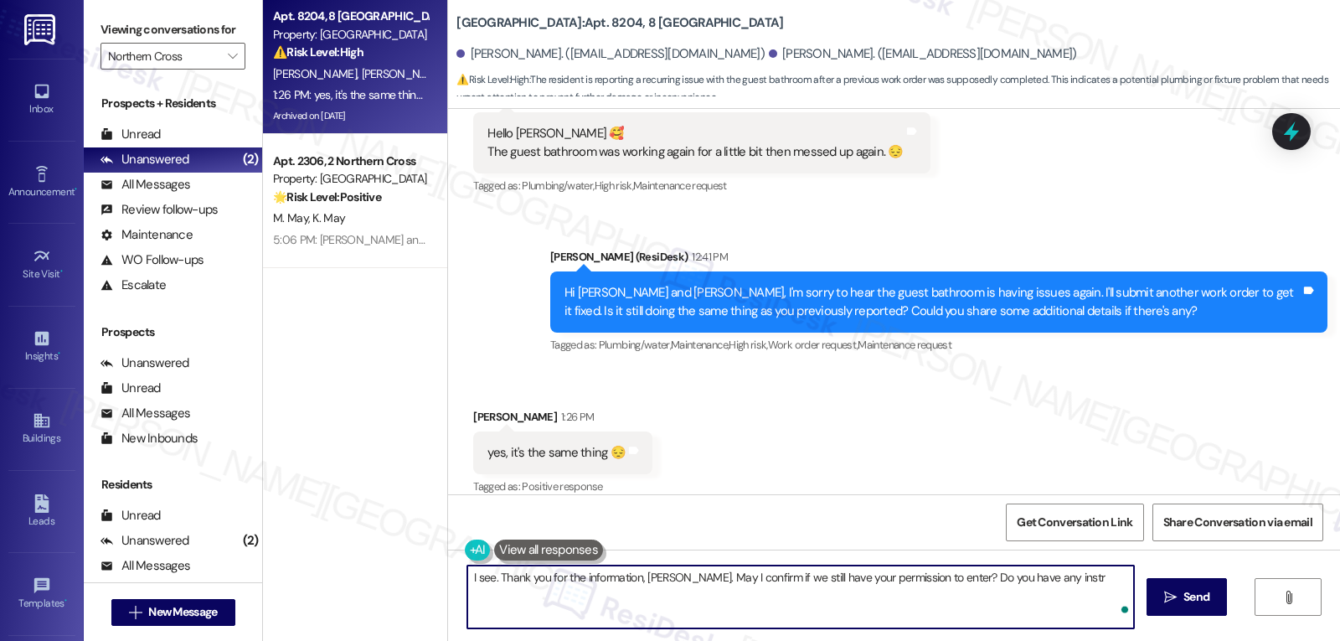
type textarea "I see. Thank you for the information, Elsa. May I confirm if we still have your…"
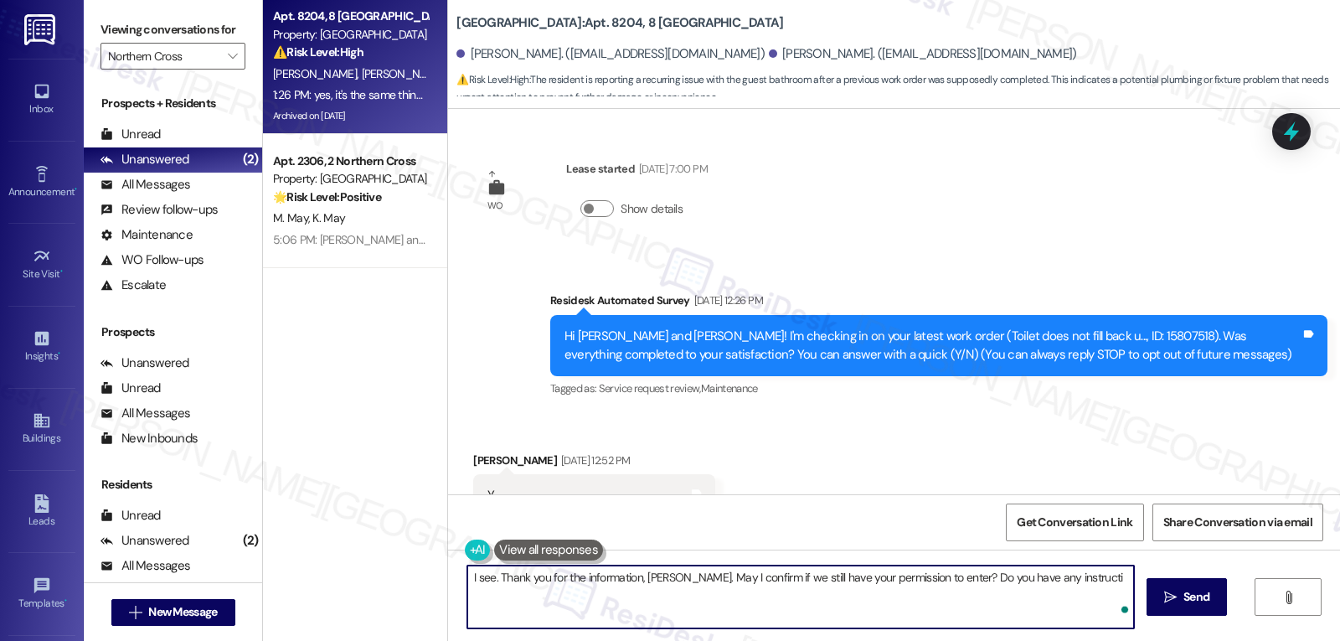
scroll to position [13936, 0]
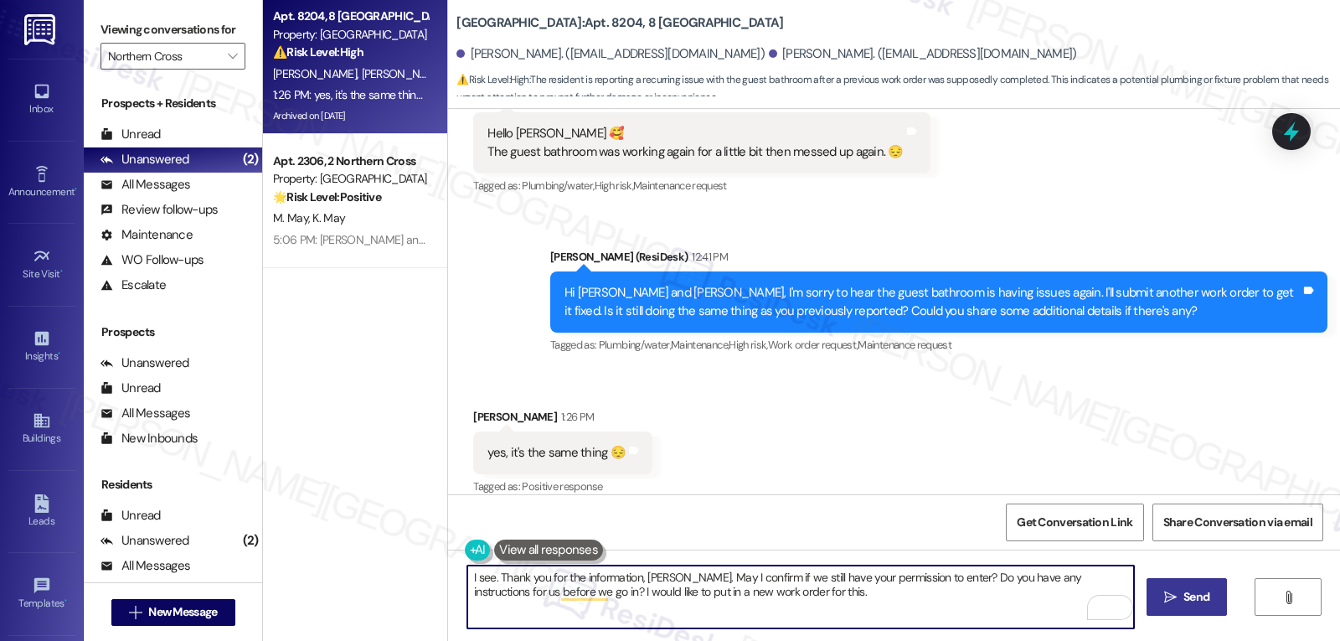
type textarea "I see. Thank you for the information, Elsa. May I confirm if we still have your…"
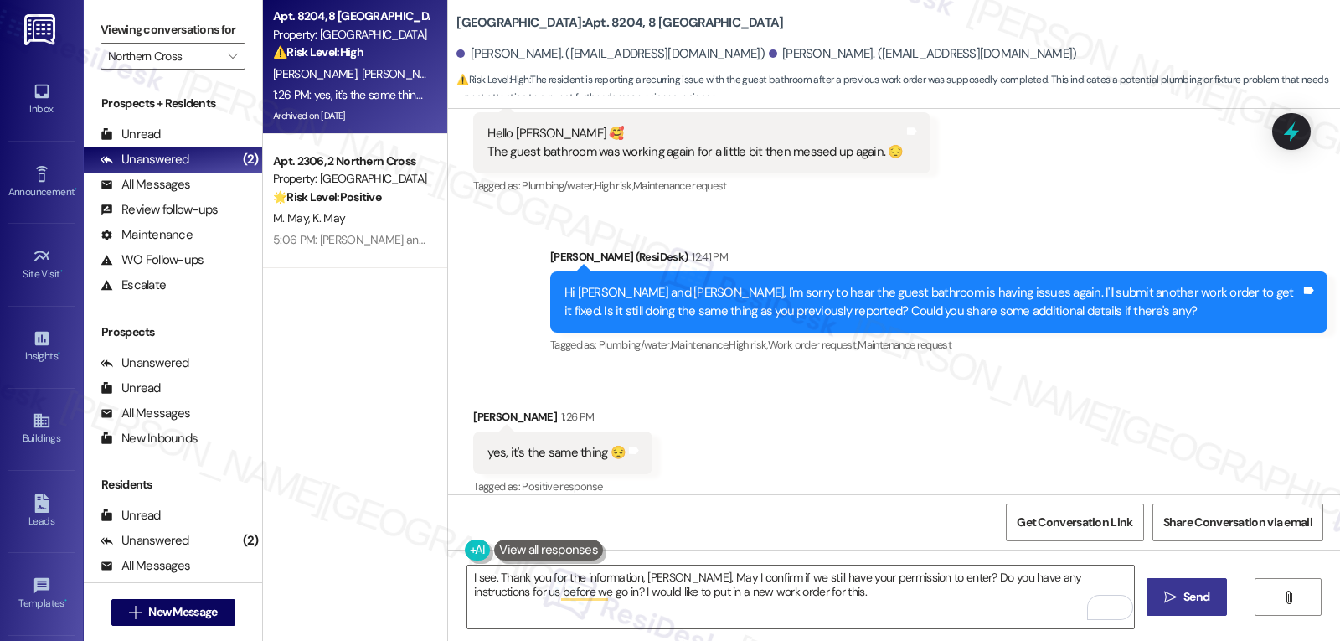
click at [1166, 598] on icon "" at bounding box center [1170, 597] width 13 height 13
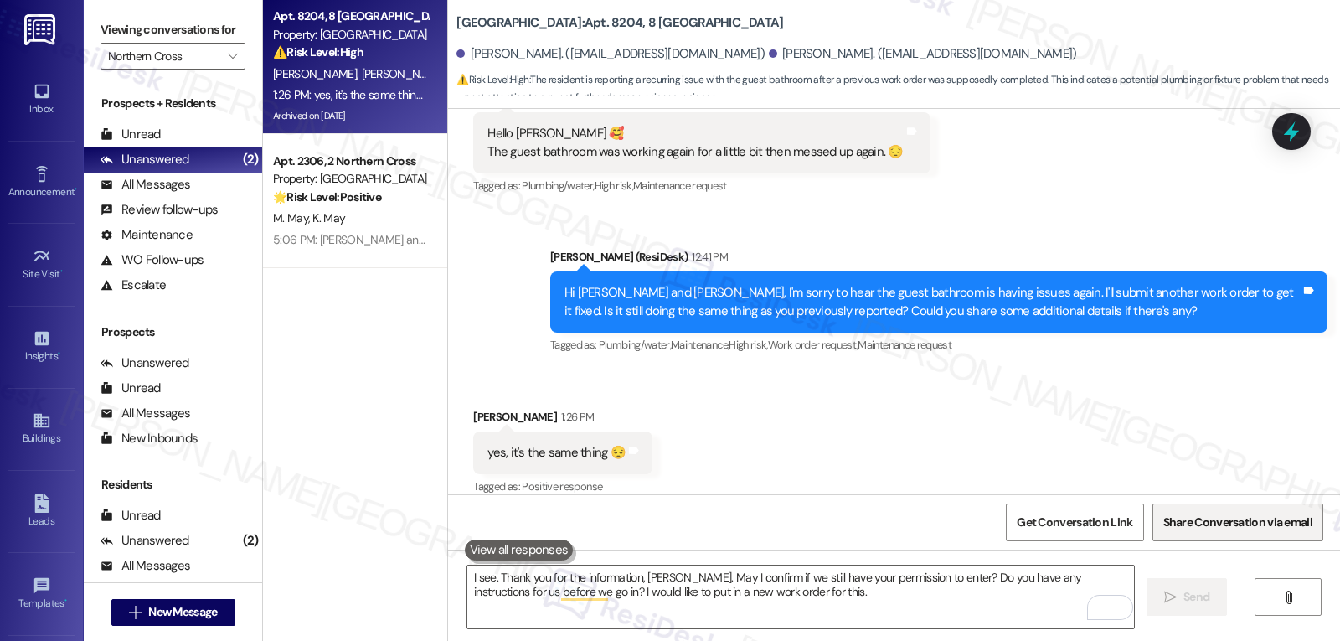
scroll to position [13935, 0]
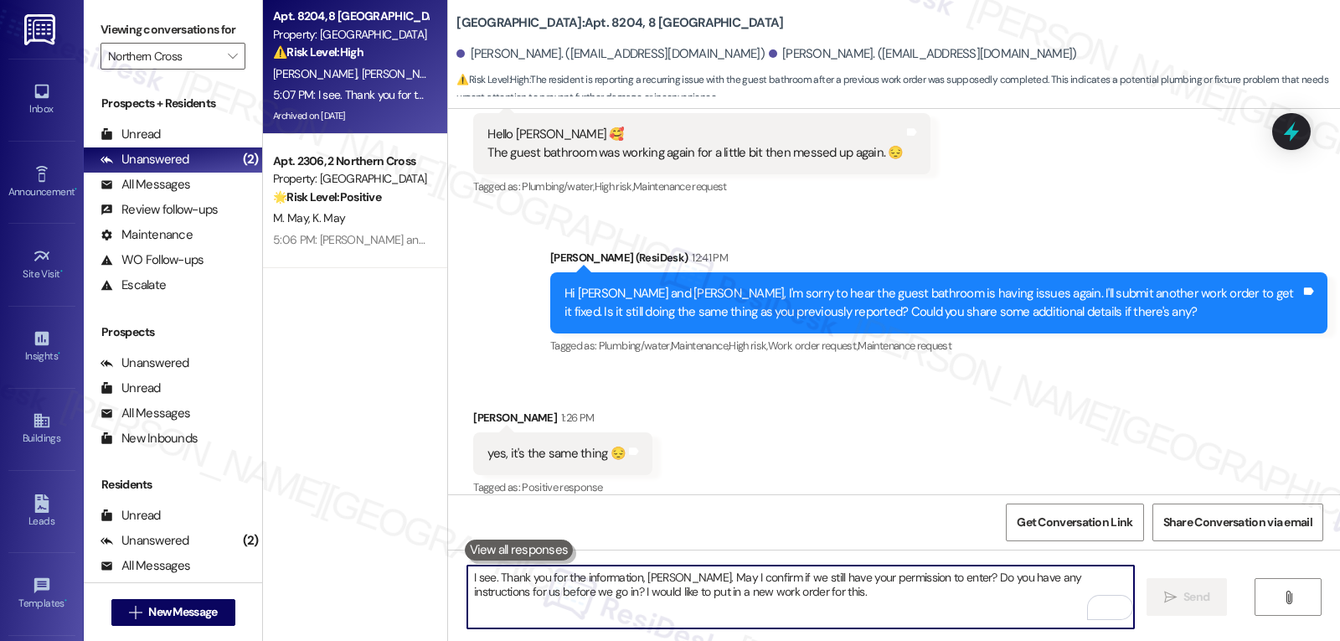
click at [580, 601] on textarea "I see. Thank you for the information, Elsa. May I confirm if we still have your…" at bounding box center [800, 596] width 667 height 63
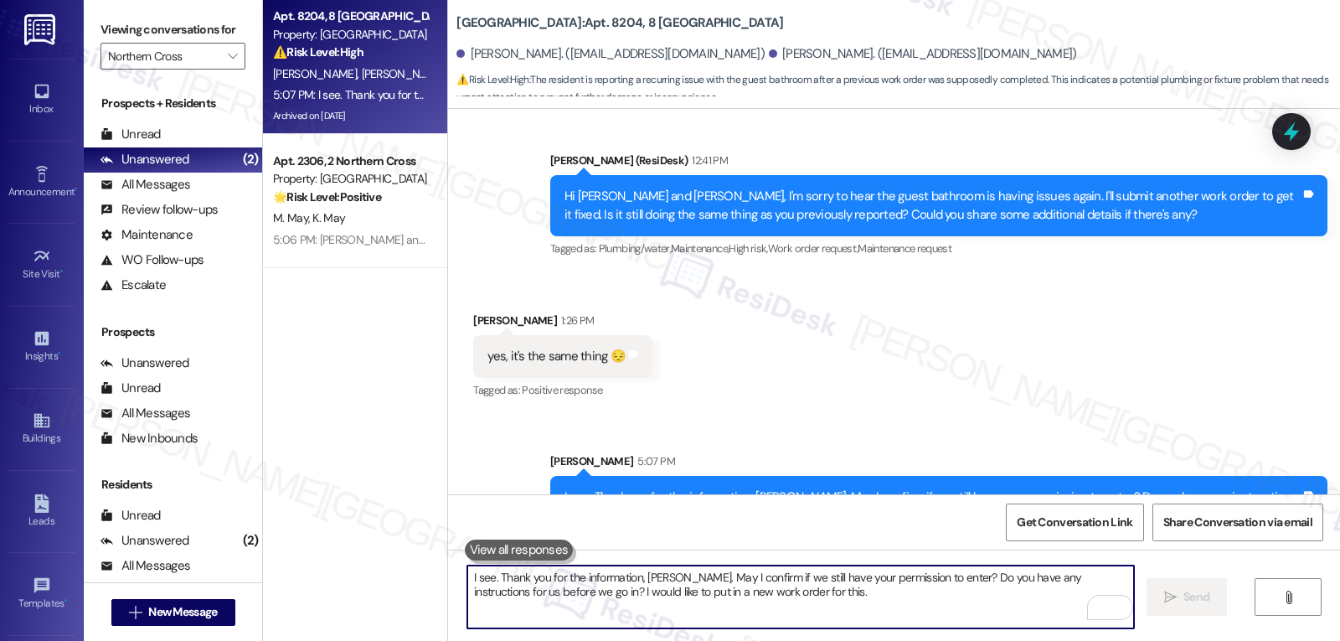
scroll to position [14071, 0]
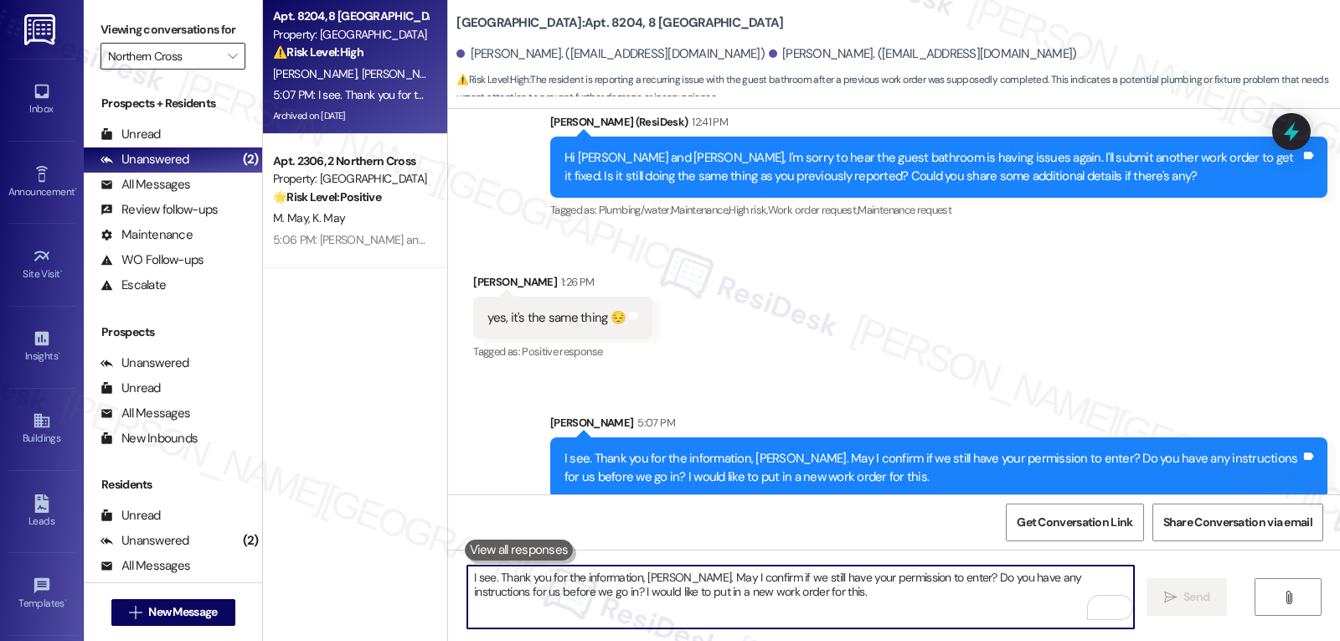
click at [197, 70] on input "Northern Cross" at bounding box center [163, 56] width 111 height 27
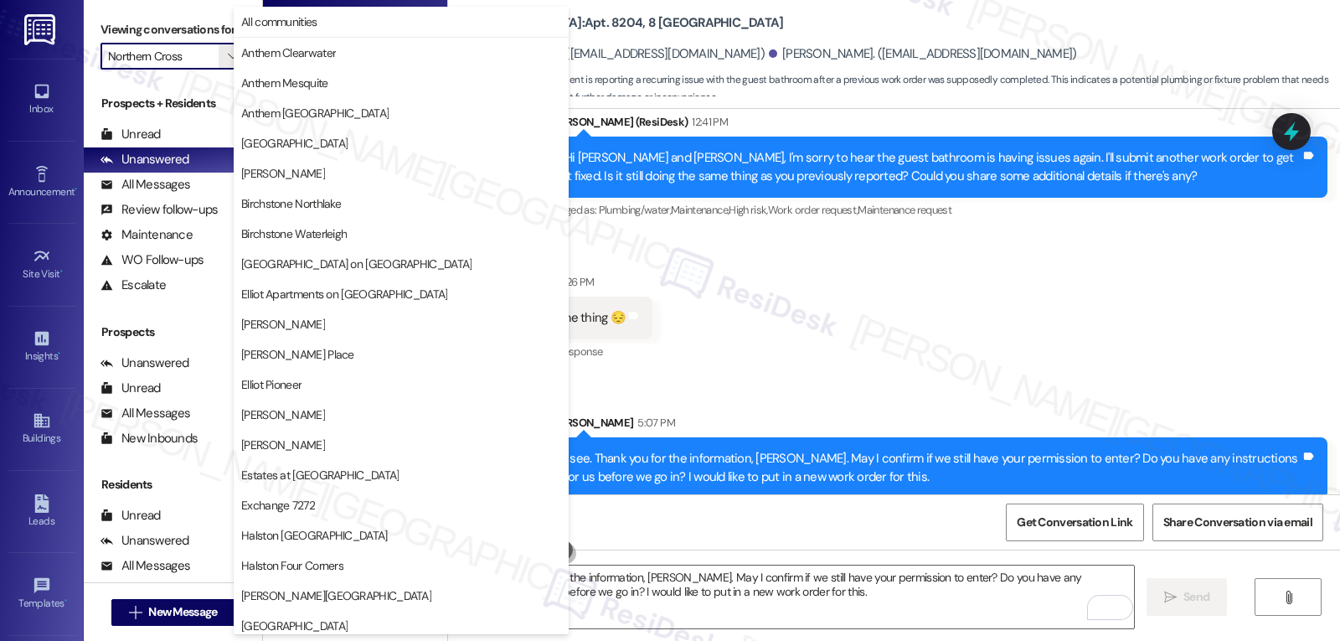
scroll to position [580, 0]
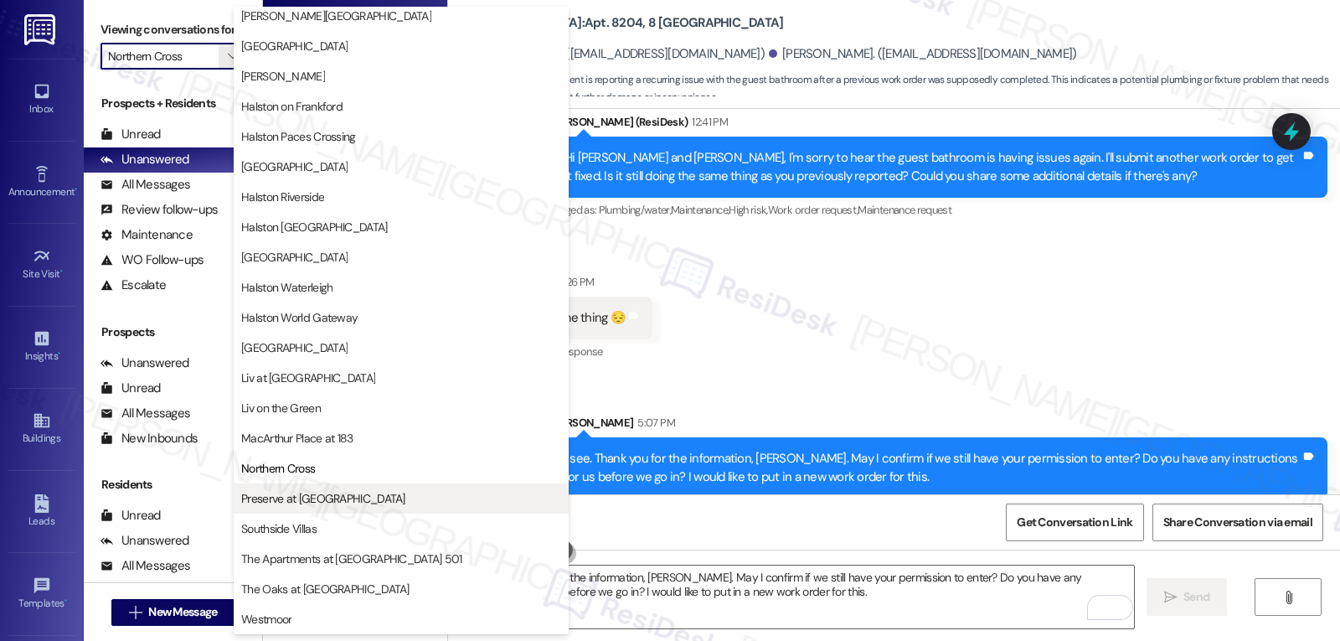
click at [337, 498] on span "Preserve at [GEOGRAPHIC_DATA]" at bounding box center [401, 498] width 320 height 17
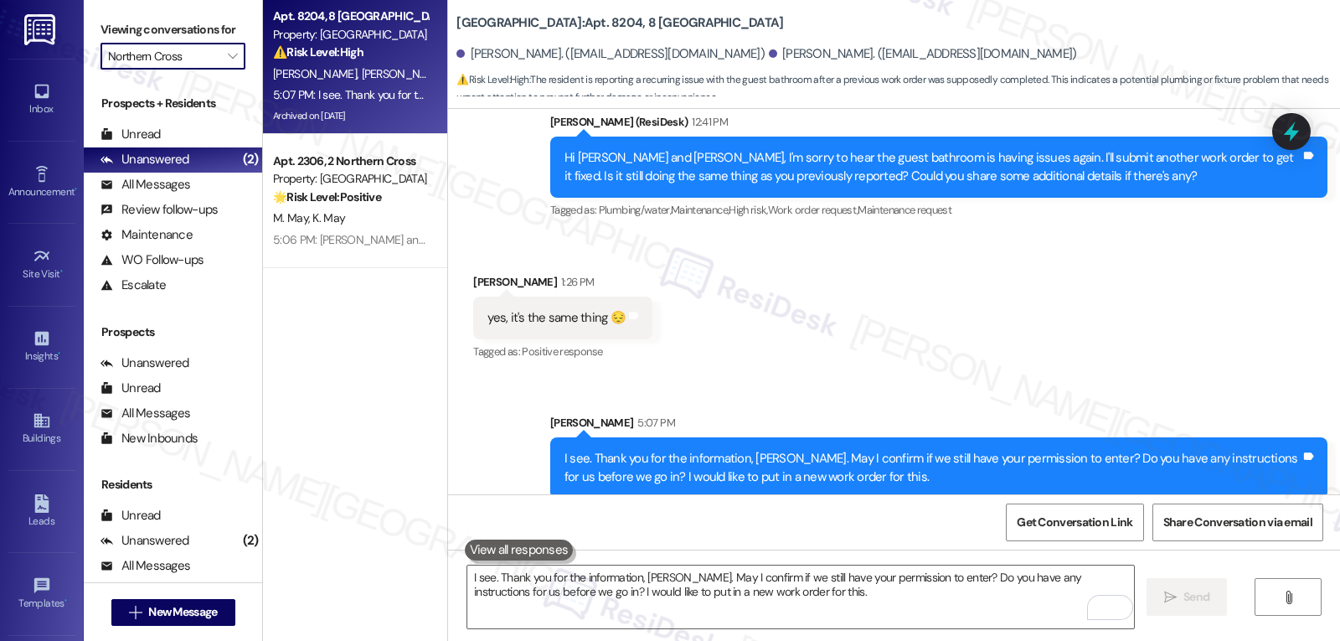
type input "Preserve at [GEOGRAPHIC_DATA]"
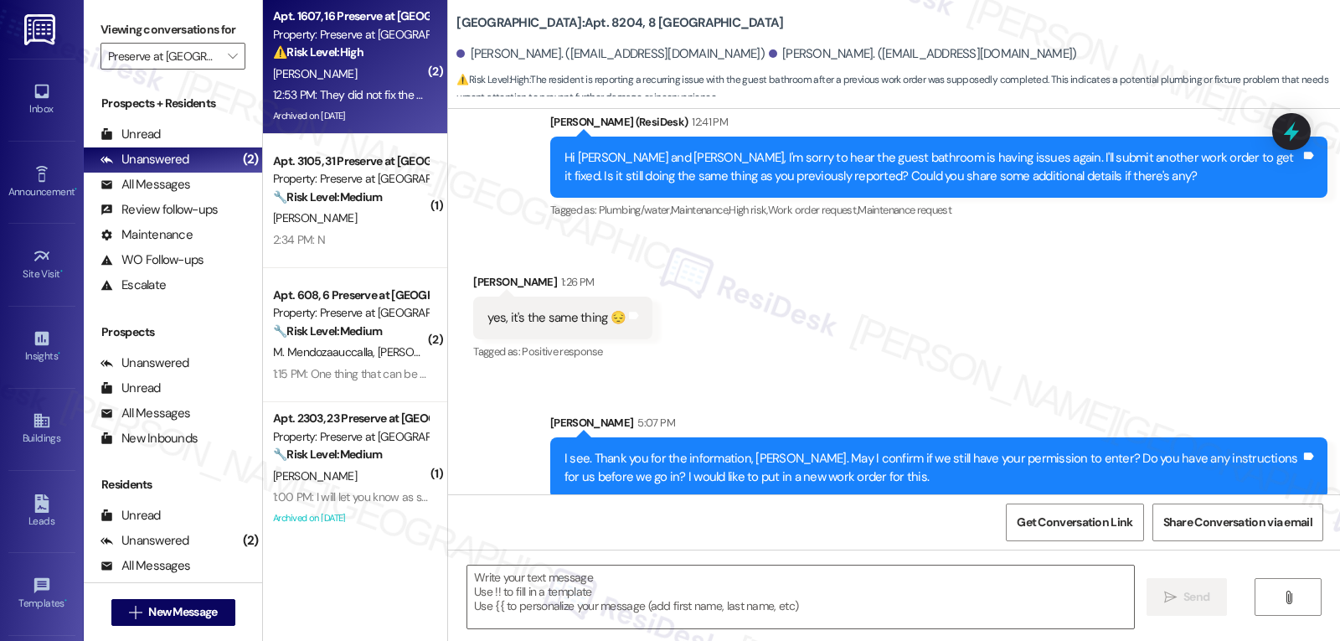
type textarea "Fetching suggested responses. Please feel free to read through the conversation…"
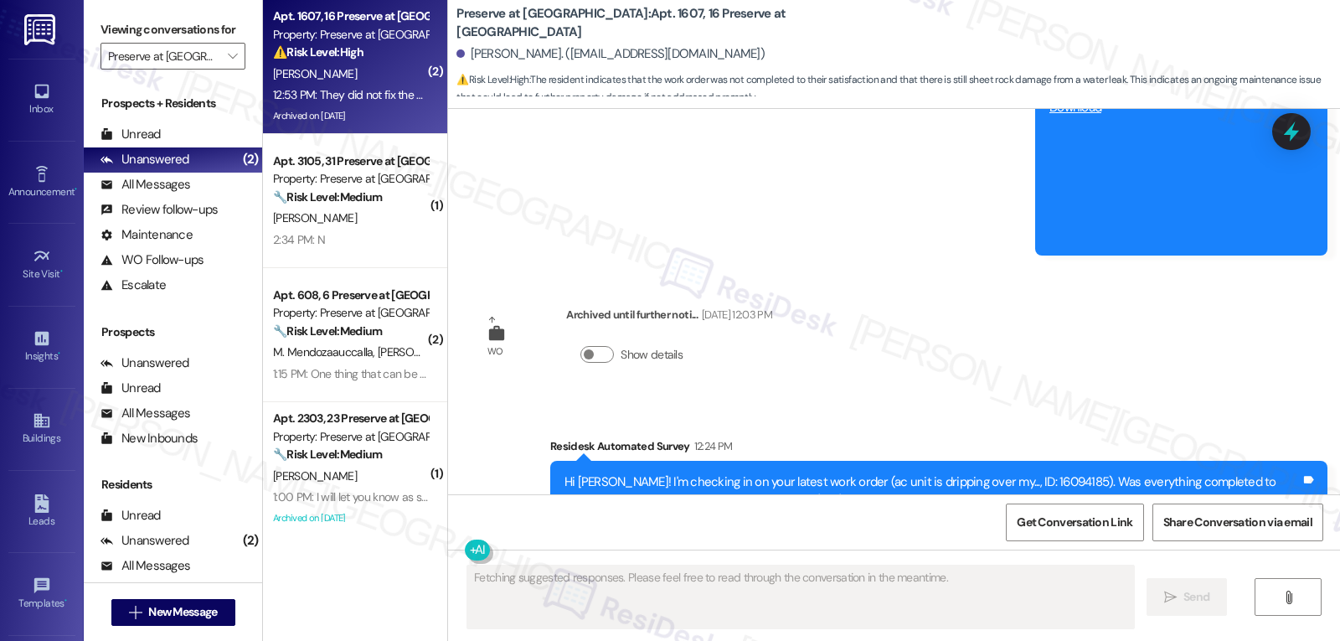
scroll to position [13915, 0]
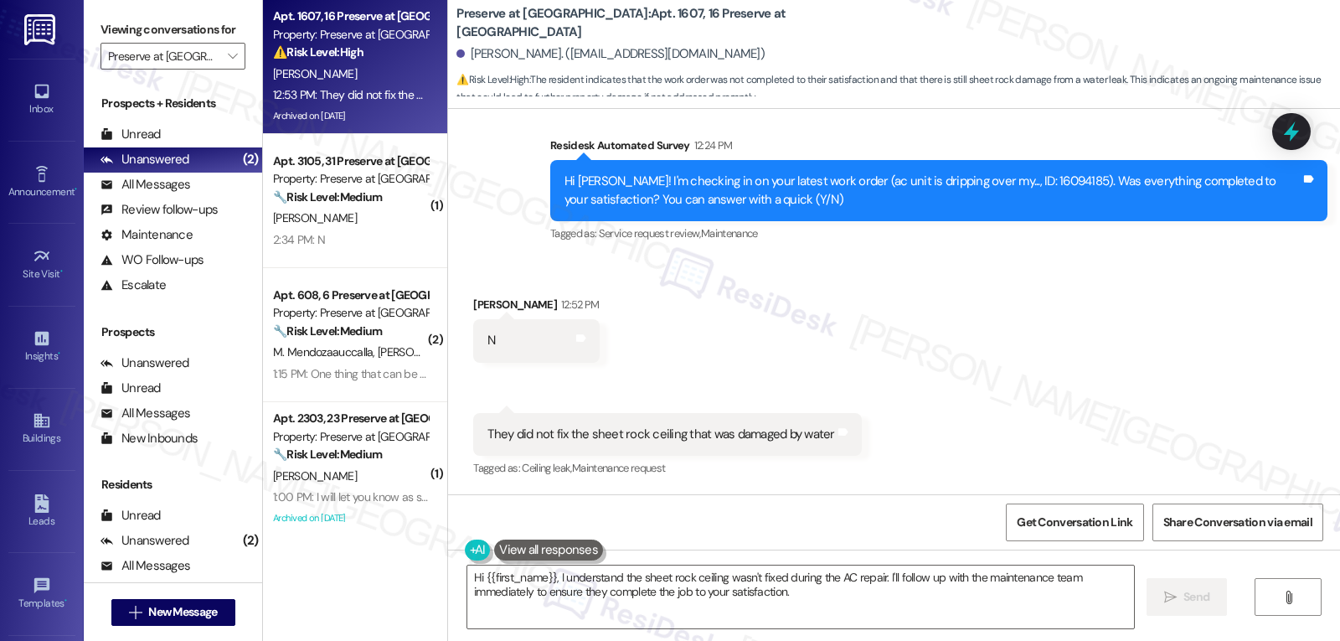
click at [473, 308] on div "Johnathan Pirela 12:52 PM" at bounding box center [536, 307] width 126 height 23
copy div "Johnathan"
click at [867, 296] on div "Received via SMS Johnathan Pirela 12:52 PM N Tags and notes Received via SMS 12…" at bounding box center [894, 375] width 892 height 235
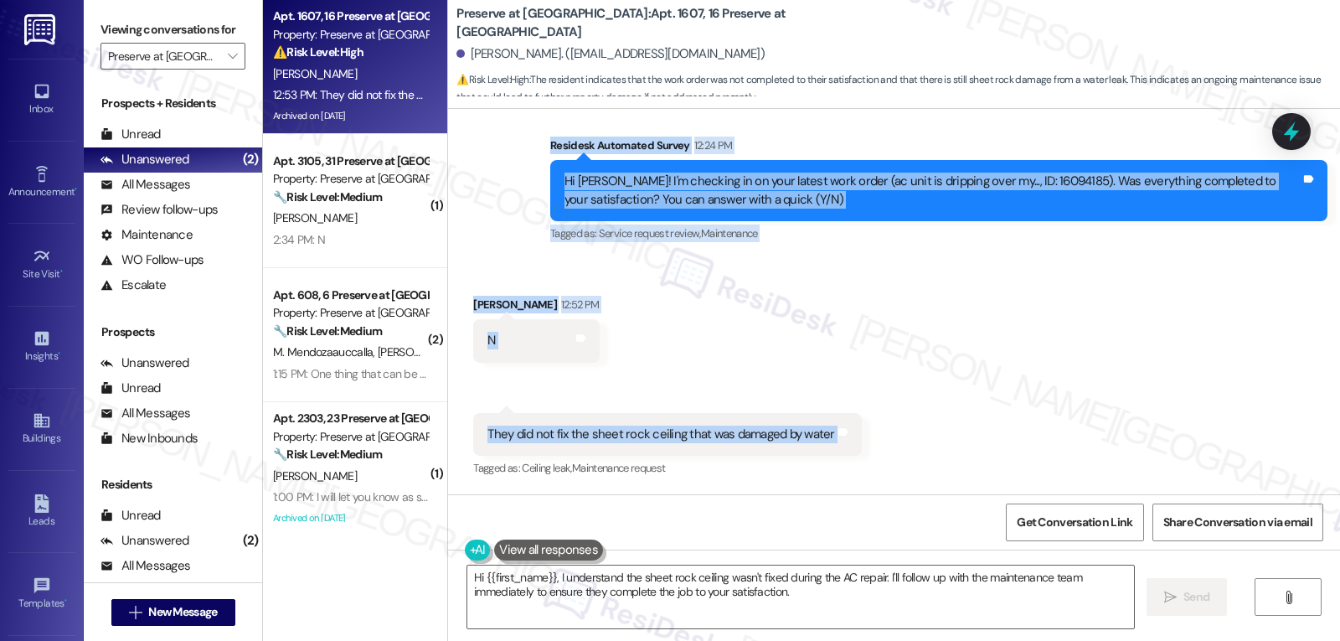
drag, startPoint x: 533, startPoint y: 147, endPoint x: 921, endPoint y: 442, distance: 488.4
click at [921, 442] on div "Survey, sent via SMS Residesk Automated Survey Jul 16, 2024 at 12:27 PM Hi John…" at bounding box center [894, 301] width 892 height 385
copy div "Residesk Automated Survey 12:24 PM Hi Johnathan! I'm checking in on your latest…"
click at [793, 581] on textarea "Hi {{first_name}}, I understand the sheet rock ceiling wasn't fixed during the …" at bounding box center [800, 596] width 667 height 63
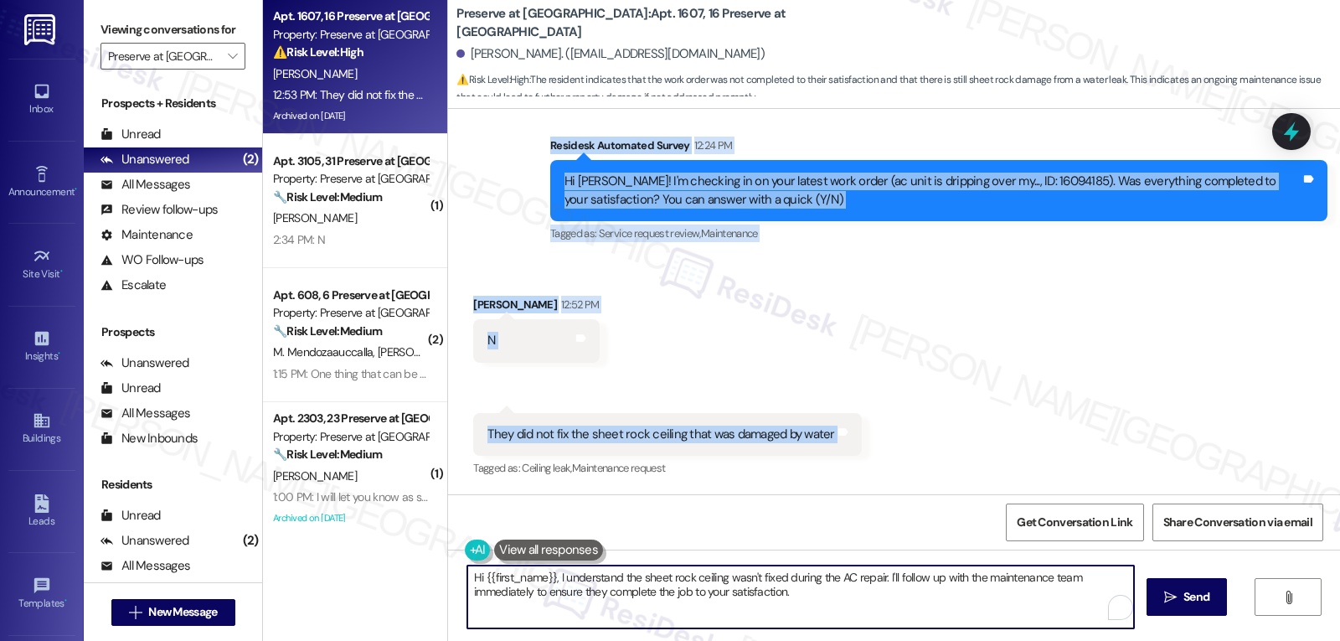
click at [793, 581] on textarea "Hi {{first_name}}, I understand the sheet rock ceiling wasn't fixed during the …" at bounding box center [800, 596] width 667 height 63
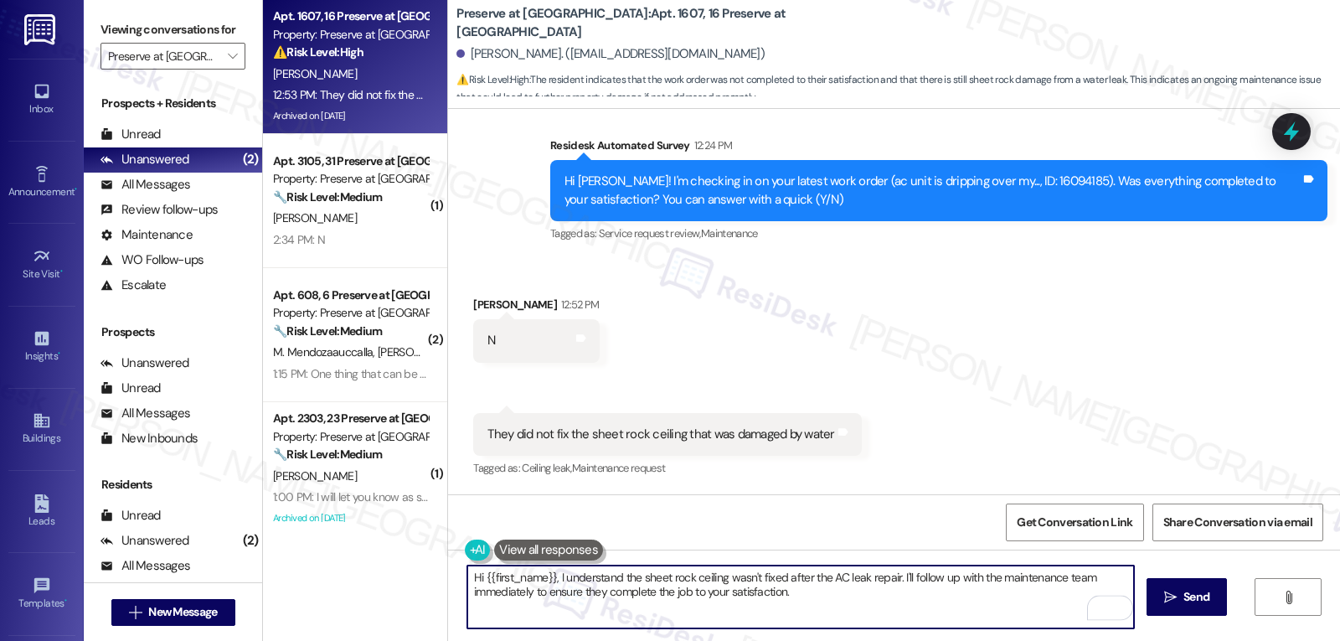
click at [549, 579] on textarea "Hi {{first_name}}, I understand the sheet rock ceiling wasn't fixed after the A…" at bounding box center [800, 596] width 667 height 63
drag, startPoint x: 1022, startPoint y: 575, endPoint x: 1083, endPoint y: 680, distance: 121.3
click at [1083, 640] on html "Inbox Go to Inbox Announcement • Send A Text Announcement Site Visit • Go to Si…" at bounding box center [670, 320] width 1340 height 641
drag, startPoint x: 461, startPoint y: 596, endPoint x: 543, endPoint y: 596, distance: 82.1
click at [543, 596] on textarea "Hi {{first_name}}, thanks for the information. I understand the sheet rock ceil…" at bounding box center [800, 596] width 667 height 63
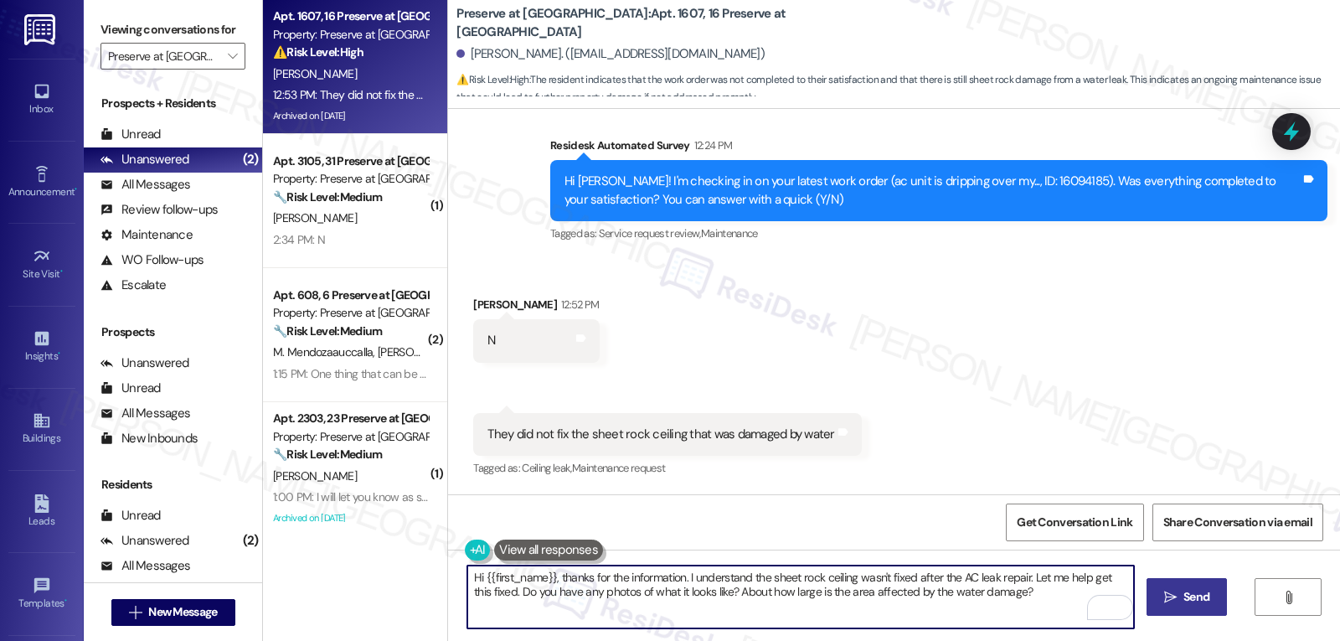
type textarea "Hi {{first_name}}, thanks for the information. I understand the sheet rock ceil…"
click at [1171, 609] on button " Send" at bounding box center [1187, 597] width 81 height 38
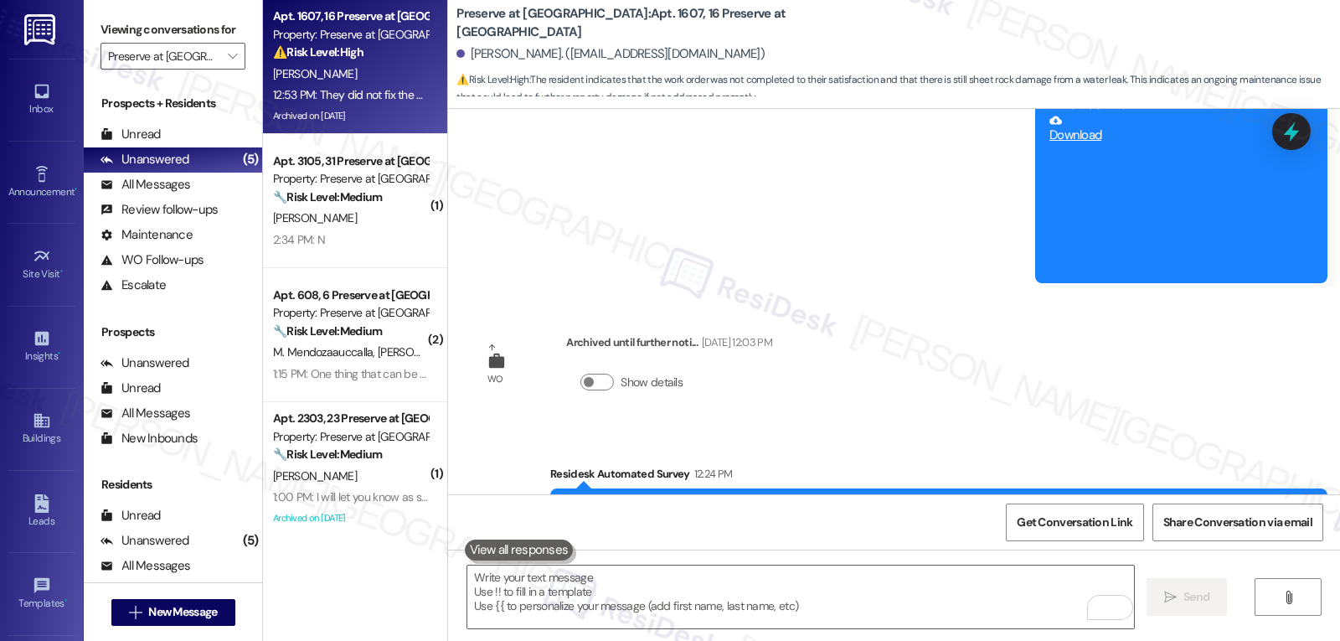
scroll to position [13747, 0]
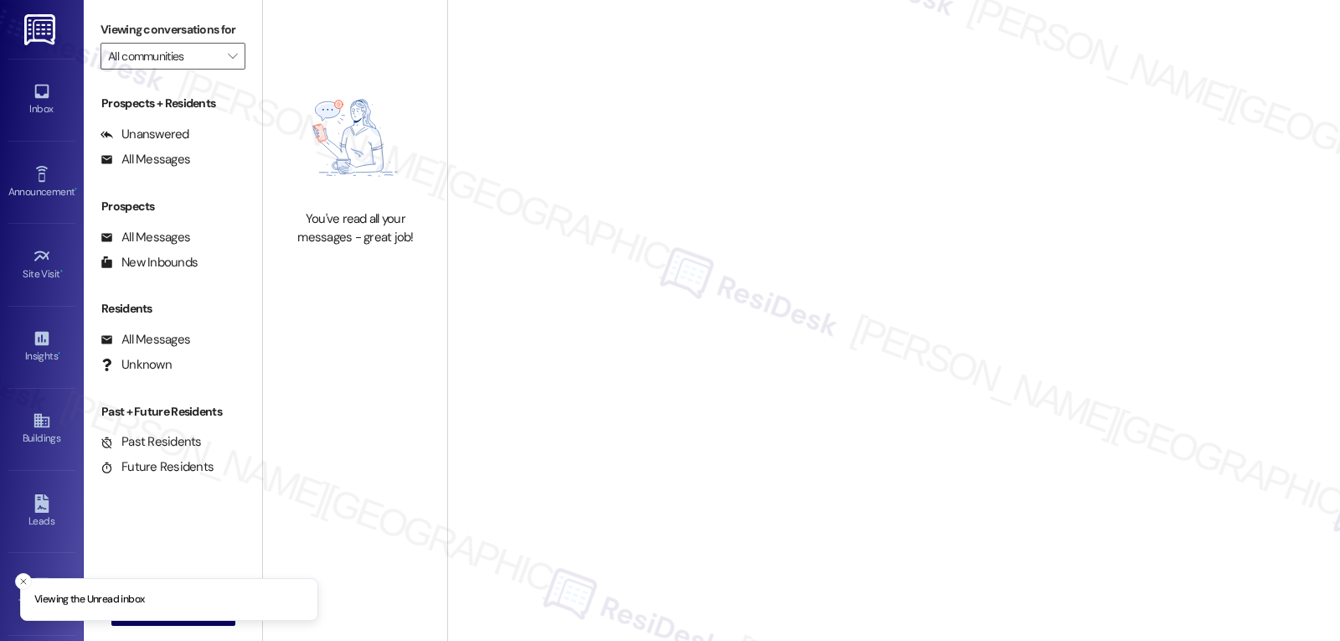
type input "Preserve at [GEOGRAPHIC_DATA]"
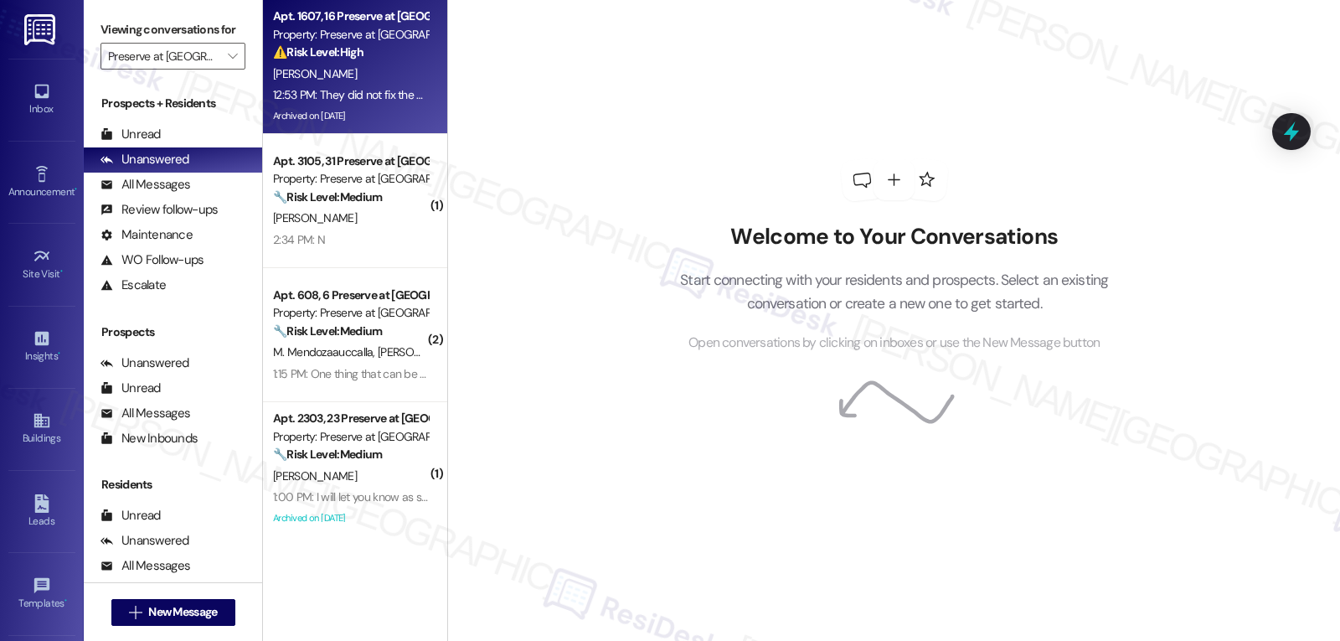
click at [276, 28] on div "Property: Preserve at Preston" at bounding box center [350, 35] width 155 height 18
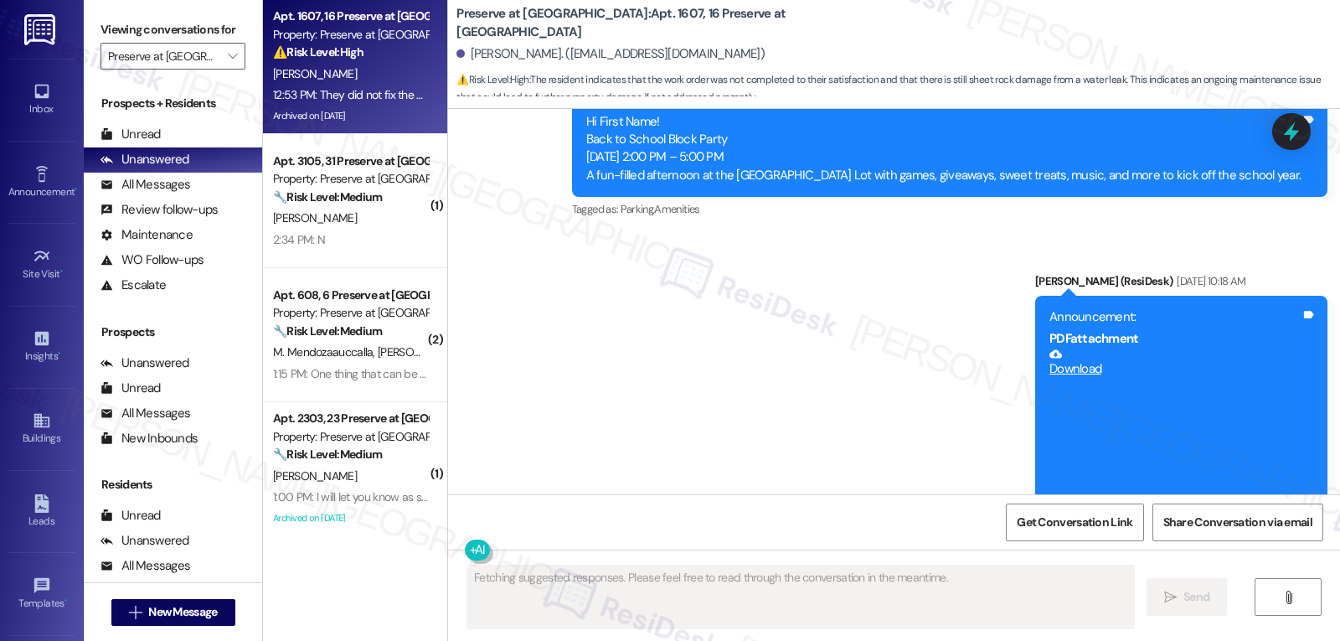
scroll to position [13915, 0]
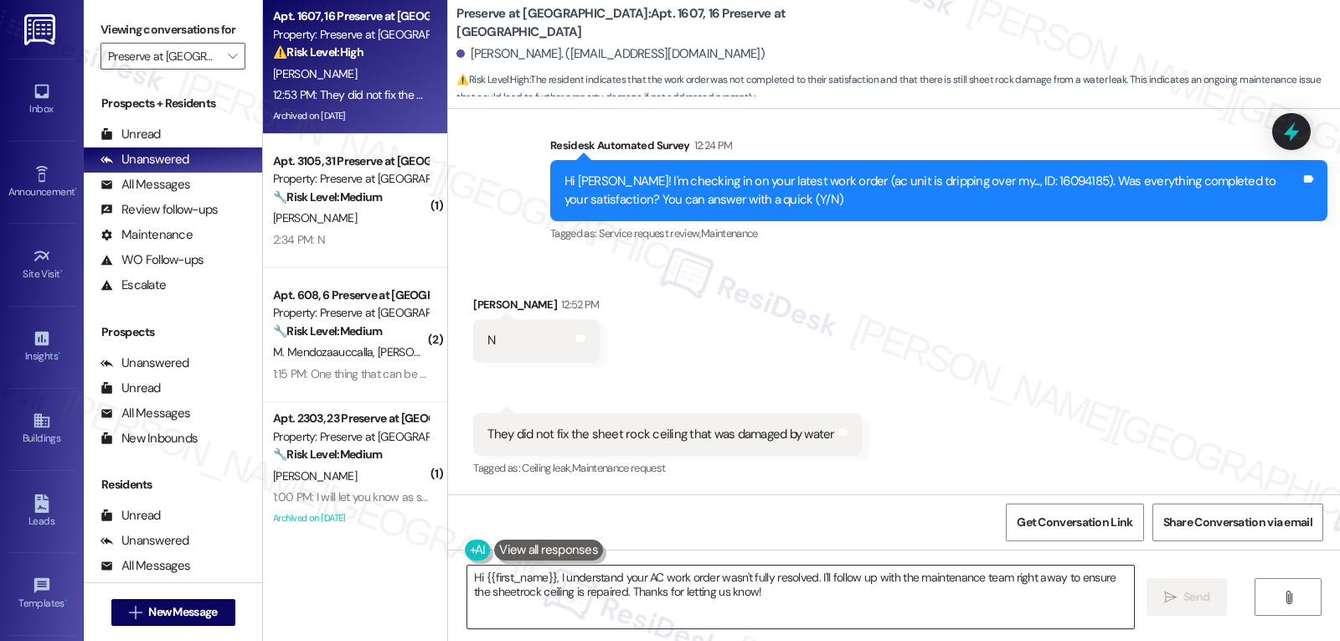
drag, startPoint x: 547, startPoint y: 579, endPoint x: 640, endPoint y: 573, distance: 93.2
click at [547, 579] on textarea "Hi {{first_name}}, I understand your AC work order wasn't fully resolved. I'll …" at bounding box center [800, 596] width 667 height 63
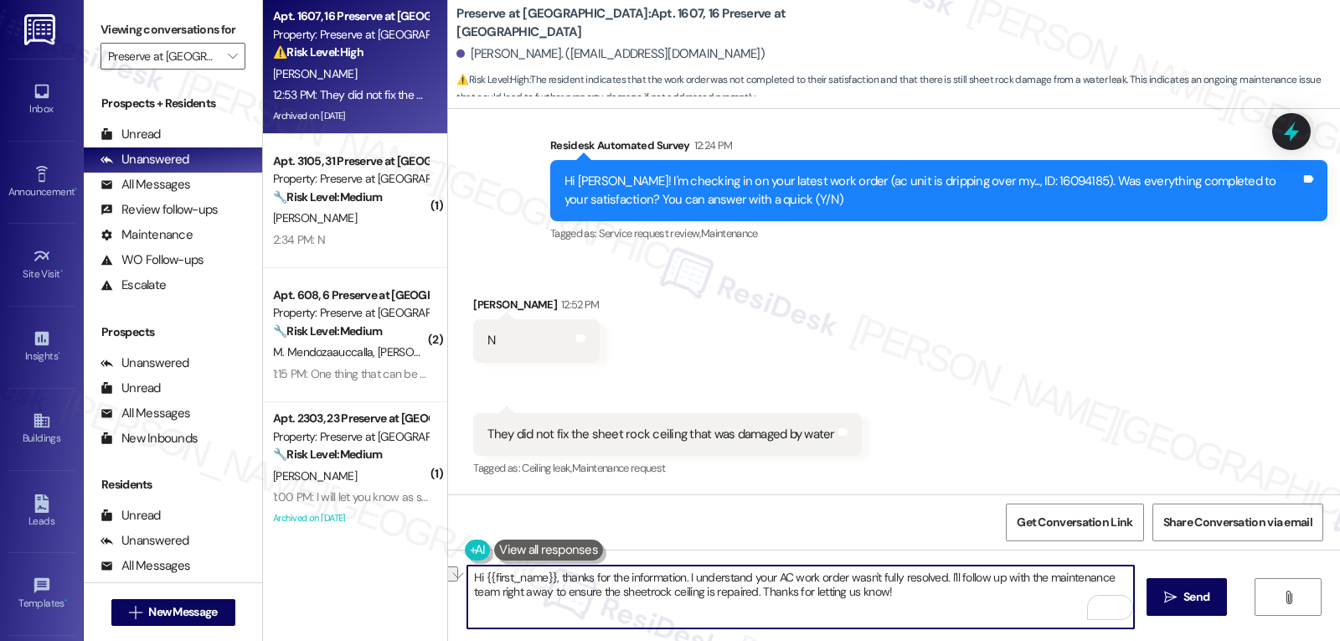
drag, startPoint x: 743, startPoint y: 580, endPoint x: 936, endPoint y: 579, distance: 193.5
click at [936, 579] on textarea "Hi {{first_name}}, thanks for the information. I understand your AC work order …" at bounding box center [800, 596] width 667 height 63
click at [1021, 611] on textarea "Hi {{first_name}}, thanks for the information. I understand that the sheetrock …" at bounding box center [800, 596] width 667 height 63
drag, startPoint x: 480, startPoint y: 591, endPoint x: 626, endPoint y: 594, distance: 145.8
click at [626, 594] on textarea "Hi {{first_name}}, thanks for the information. I understand that the sheetrock …" at bounding box center [800, 596] width 667 height 63
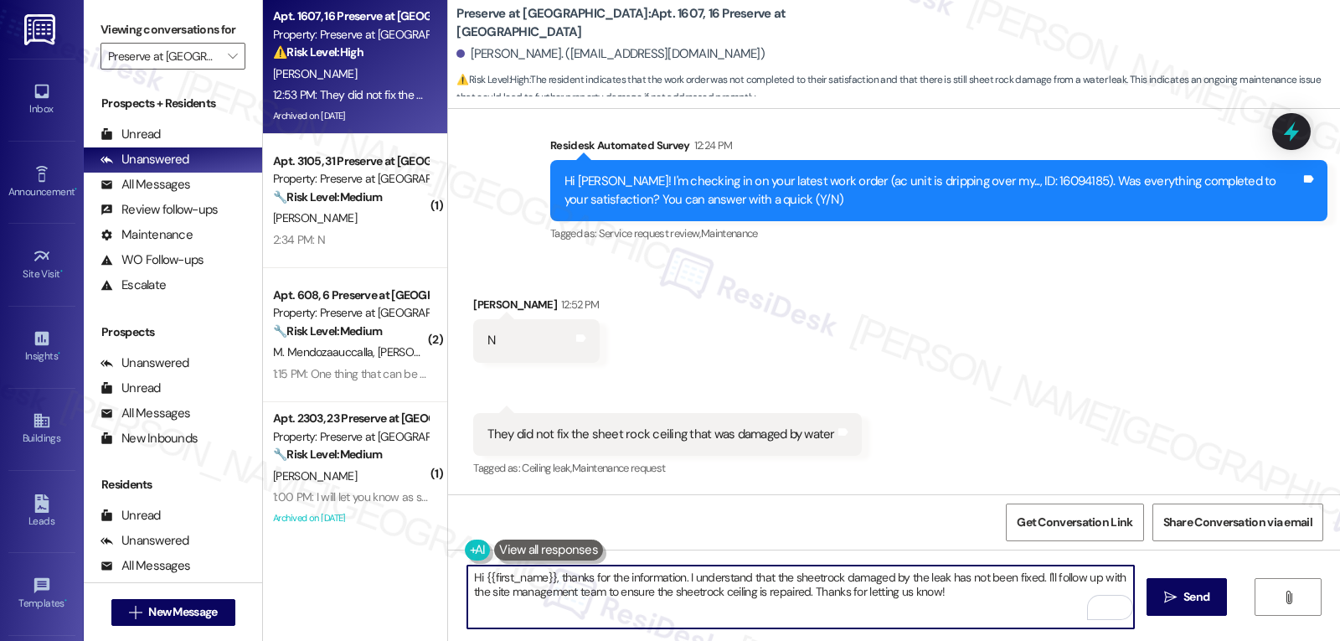
drag, startPoint x: 803, startPoint y: 593, endPoint x: 1339, endPoint y: 632, distance: 536.6
click at [1306, 634] on div "Hi {{first_name}}, thanks for the information. I understand that the sheetrock …" at bounding box center [894, 612] width 892 height 126
type textarea "Hi {{first_name}}, thanks for the information. I understand that the sheetrock …"
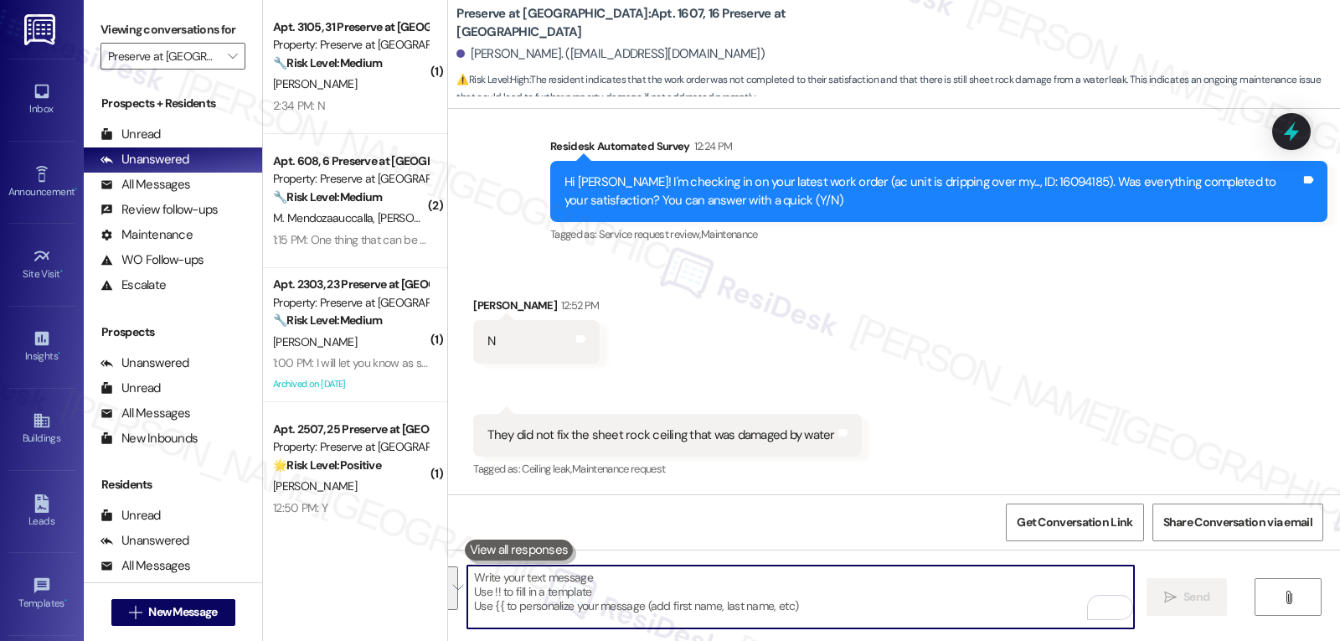
scroll to position [14067, 0]
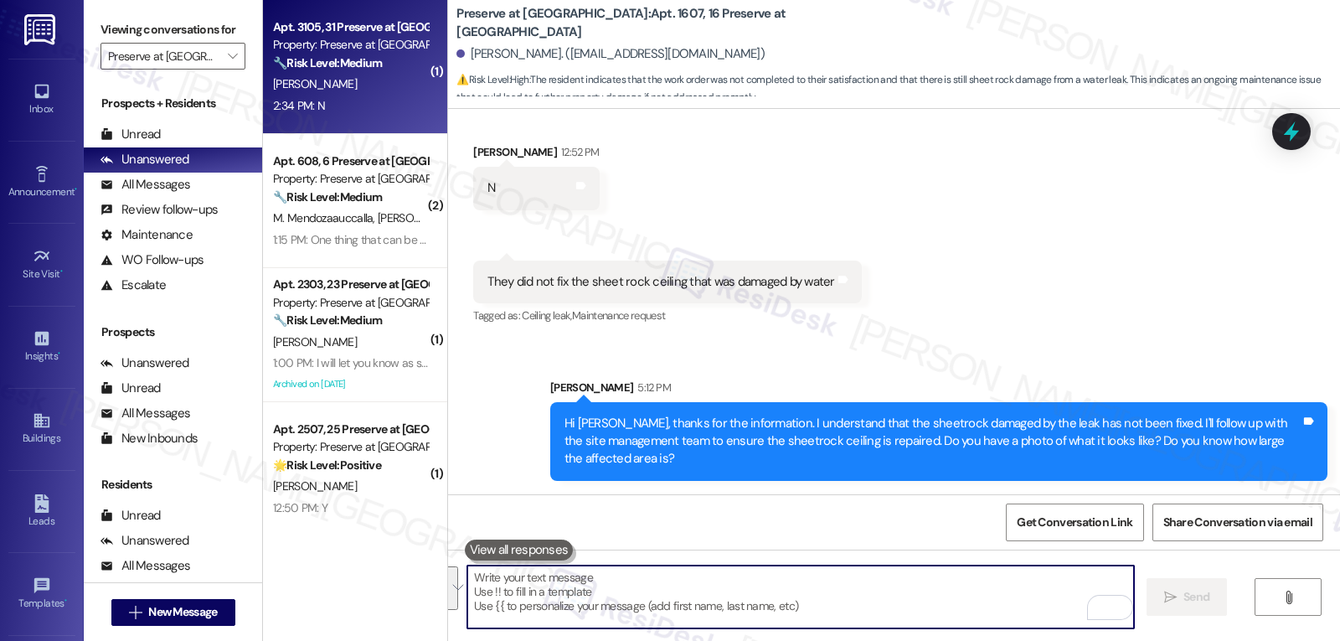
click at [323, 95] on div "2:34 PM: N 2:34 PM: N" at bounding box center [350, 105] width 158 height 21
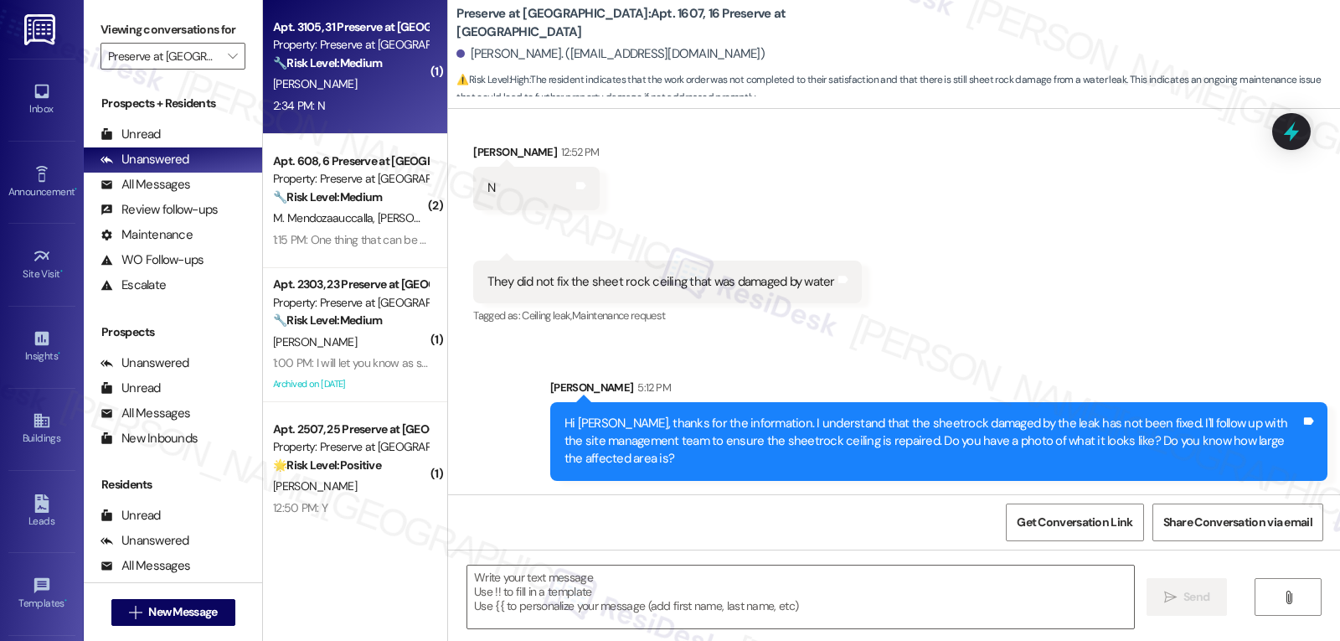
type textarea "Fetching suggested responses. Please feel free to read through the conversation…"
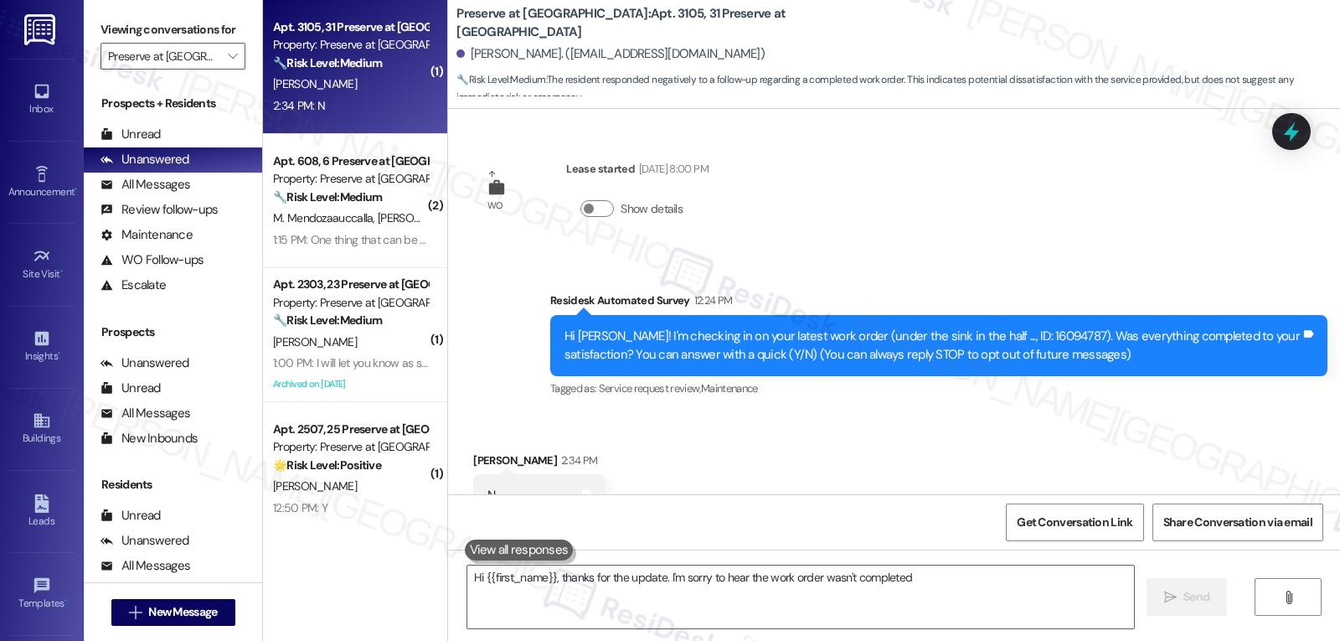
scroll to position [60, 0]
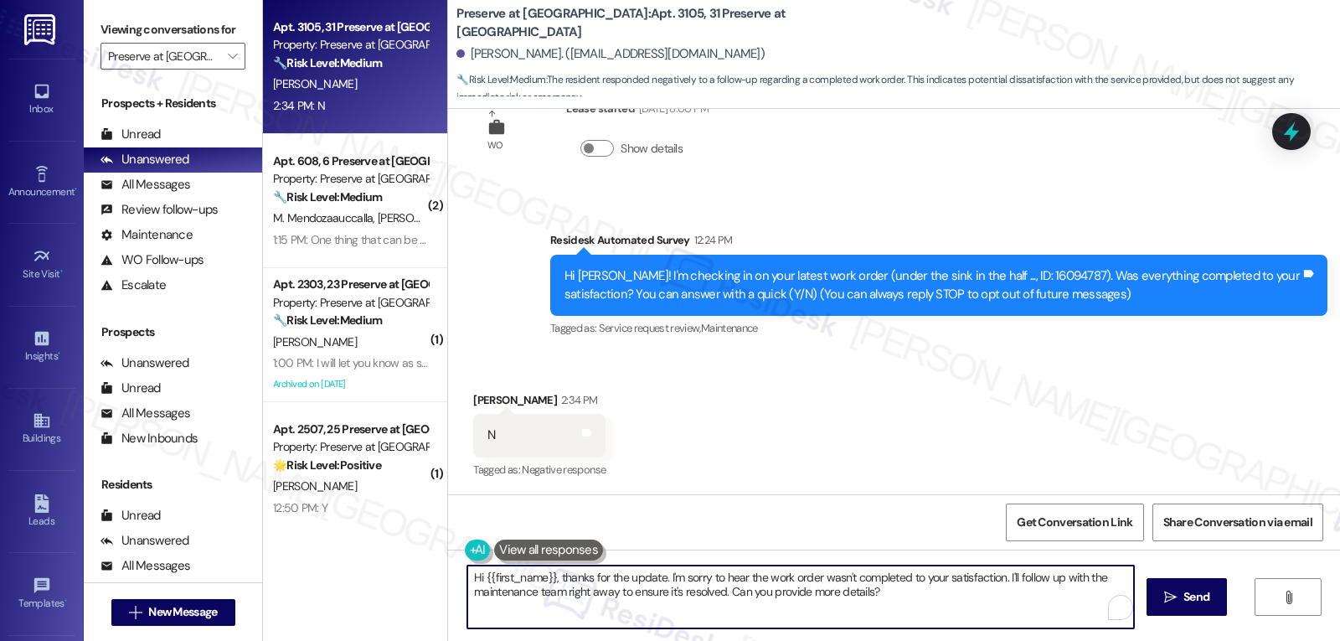
drag, startPoint x: 998, startPoint y: 578, endPoint x: 1077, endPoint y: 645, distance: 103.4
click at [1077, 640] on html "Inbox Go to Inbox Announcement • Send A Text Announcement Site Visit • Go to Si…" at bounding box center [670, 320] width 1340 height 641
click at [950, 606] on textarea "Hi {{first_name}}, thanks for the update. I'm sorry to hear the work order wasn…" at bounding box center [800, 596] width 667 height 63
drag, startPoint x: 720, startPoint y: 593, endPoint x: 998, endPoint y: 578, distance: 278.5
click at [998, 578] on textarea "Hi {{first_name}}, thanks for the update. I'm sorry to hear the work order wasn…" at bounding box center [800, 596] width 667 height 63
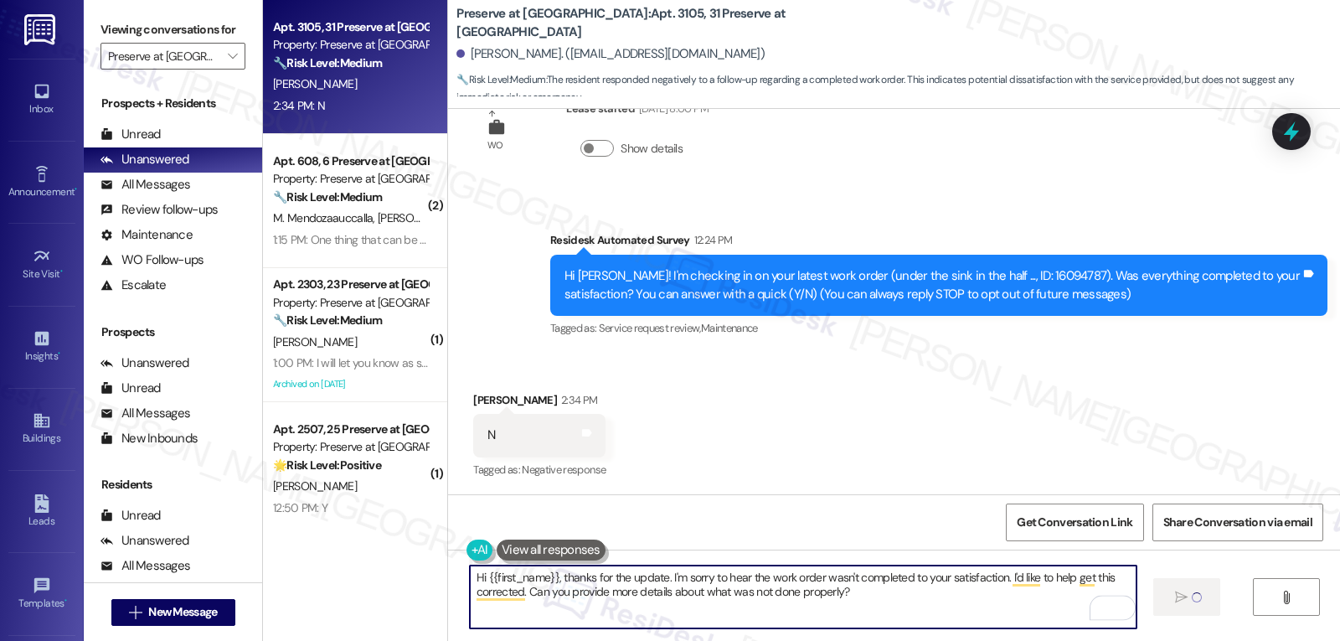
type textarea "Fetching suggested responses. Please feel free to read through the conversation…"
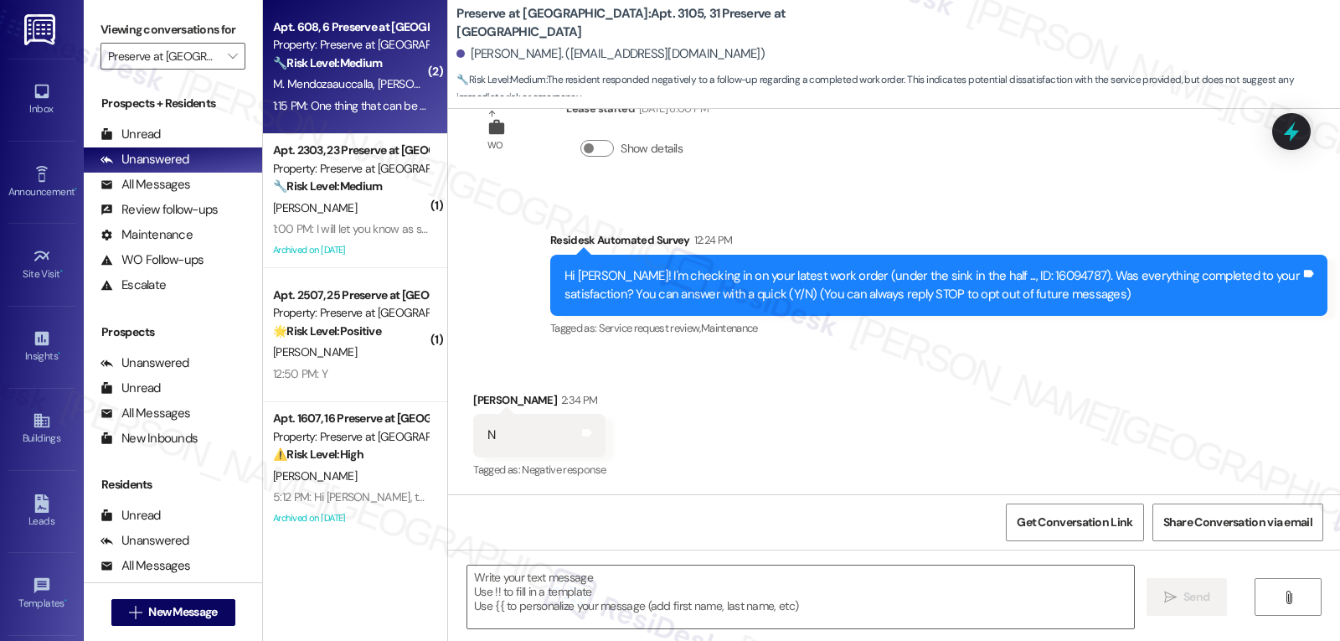
type textarea "Fetching suggested responses. Please feel free to read through the conversation…"
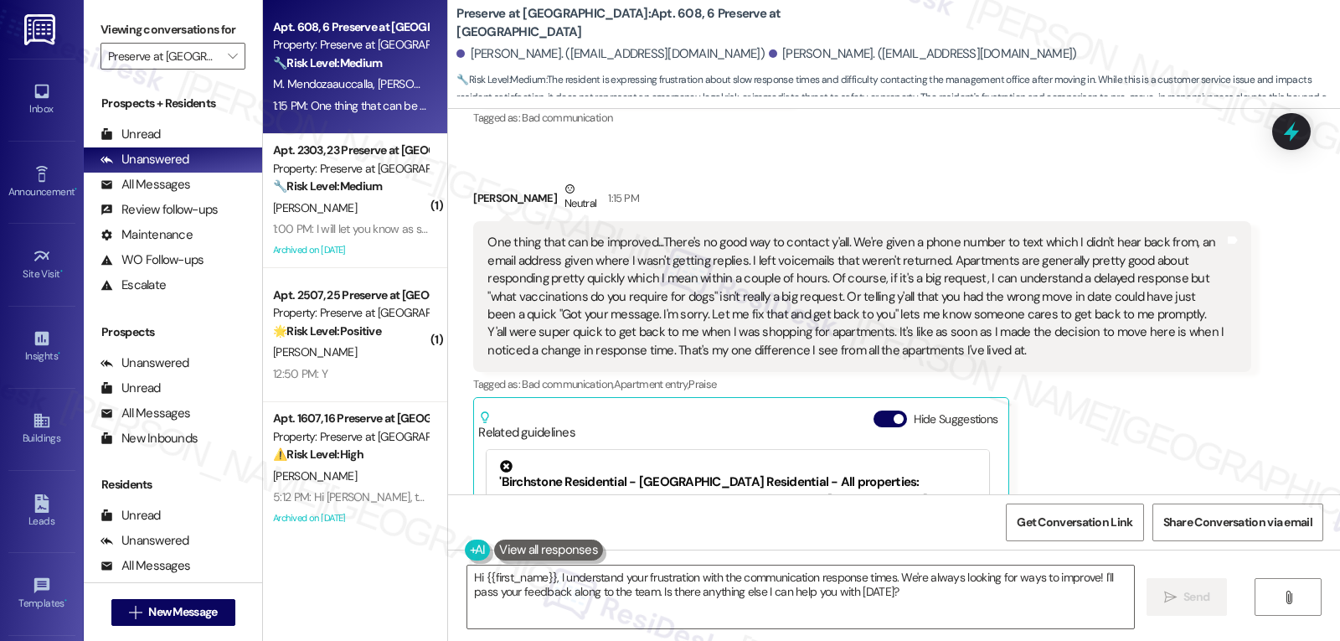
scroll to position [709, 0]
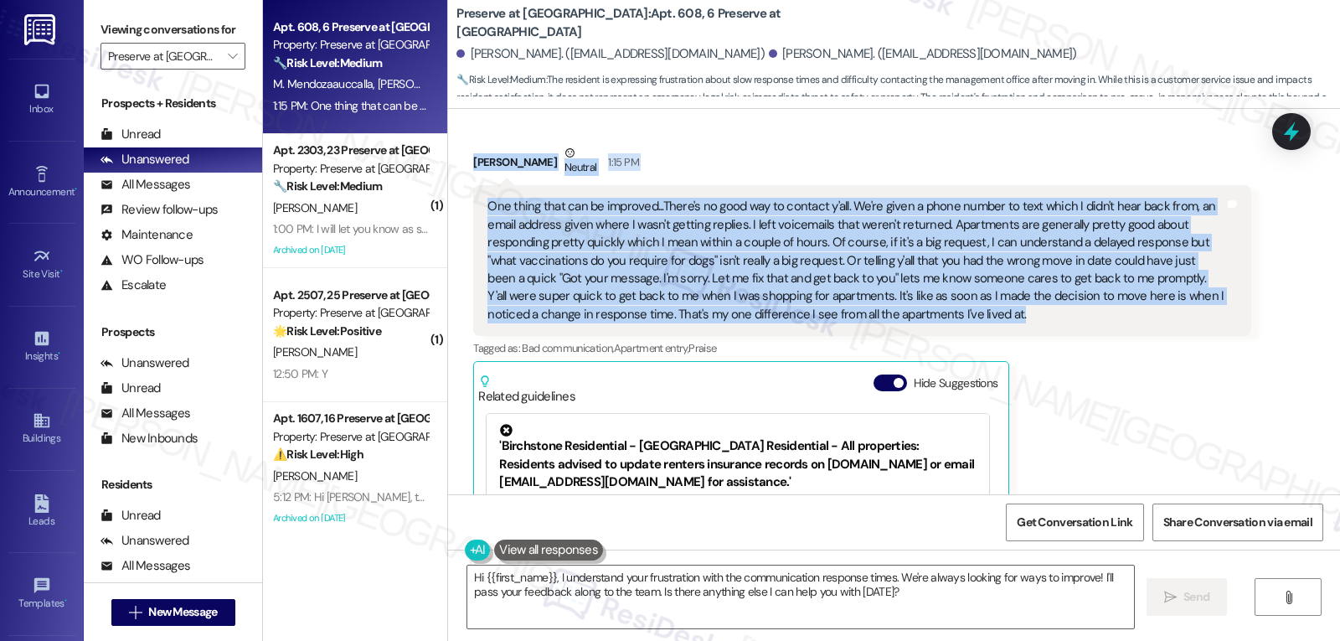
drag, startPoint x: 463, startPoint y: 145, endPoint x: 1042, endPoint y: 307, distance: 601.2
click at [1042, 307] on div "Bryan Cho Neutral 1:15 PM One thing that can be improved...There's no good way …" at bounding box center [861, 405] width 777 height 523
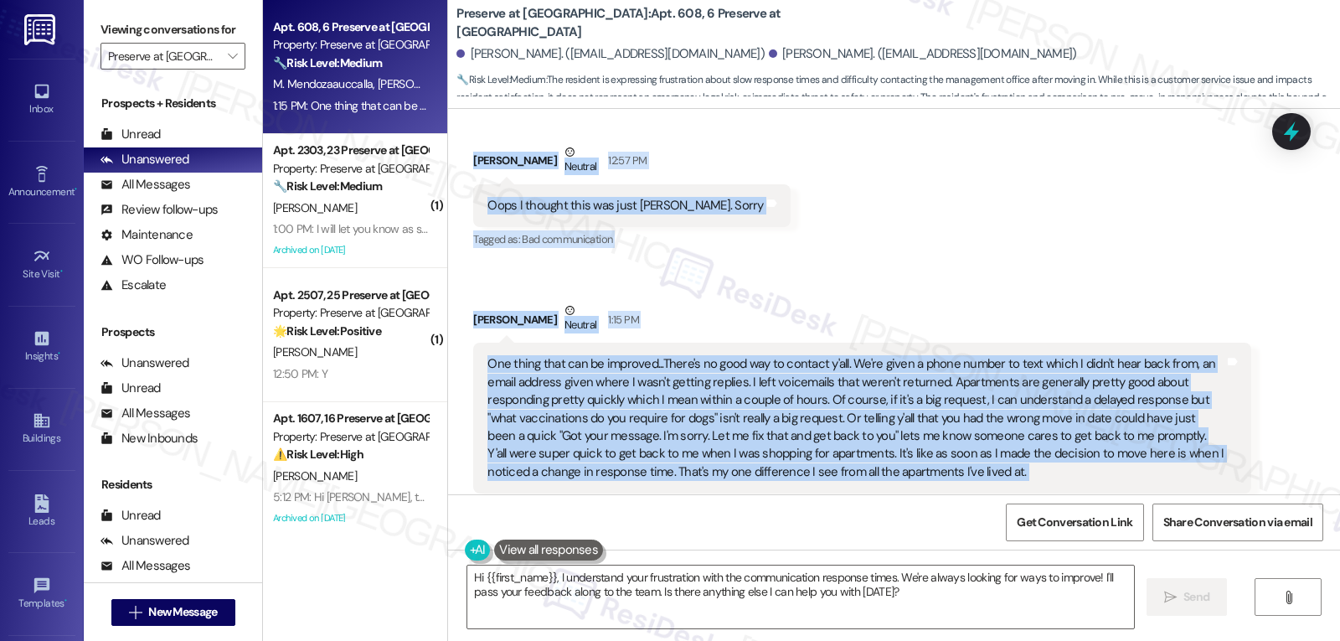
scroll to position [838, 0]
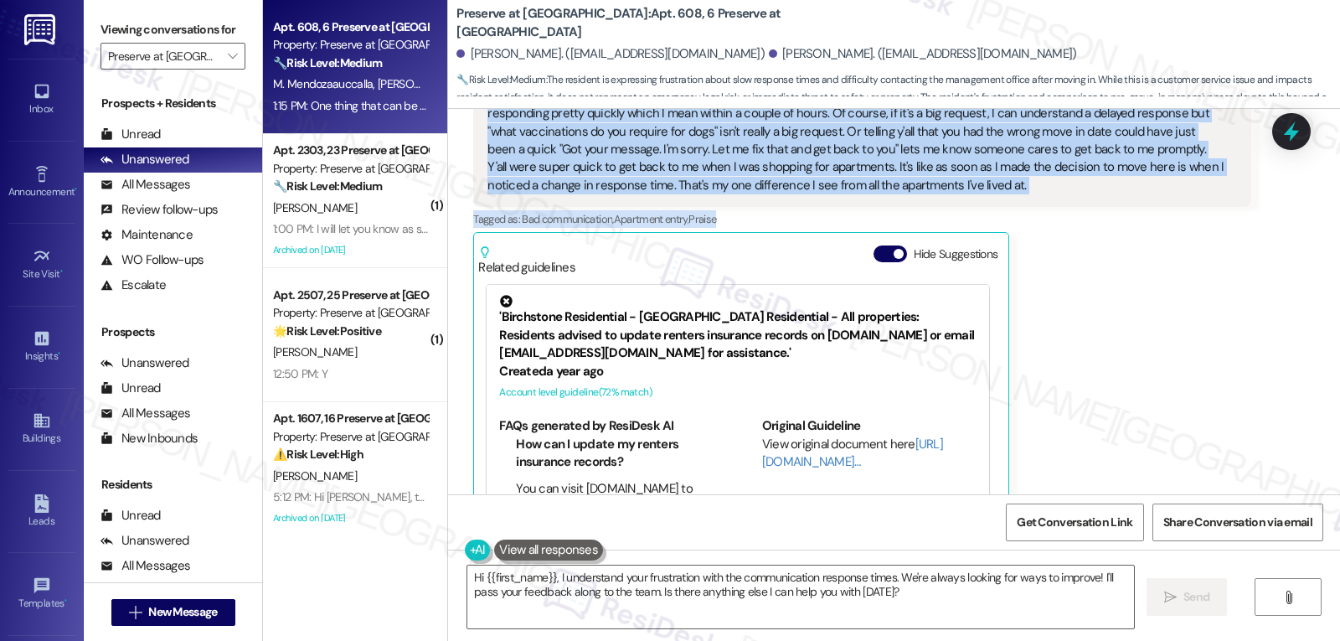
drag, startPoint x: 537, startPoint y: 268, endPoint x: 1147, endPoint y: 207, distance: 612.9
click at [1147, 207] on div "Lease started Aug 11, 2025 at 8:00 PM Survey, sent via SMS Residesk Automated S…" at bounding box center [894, 301] width 892 height 385
copy div "Residesk Automated Survey 12:24 PM Hi Maria and Bryan! We're so glad you chose …"
click at [958, 608] on textarea "Hi {{first_name}}, I understand your frustration with the communication respons…" at bounding box center [800, 596] width 667 height 63
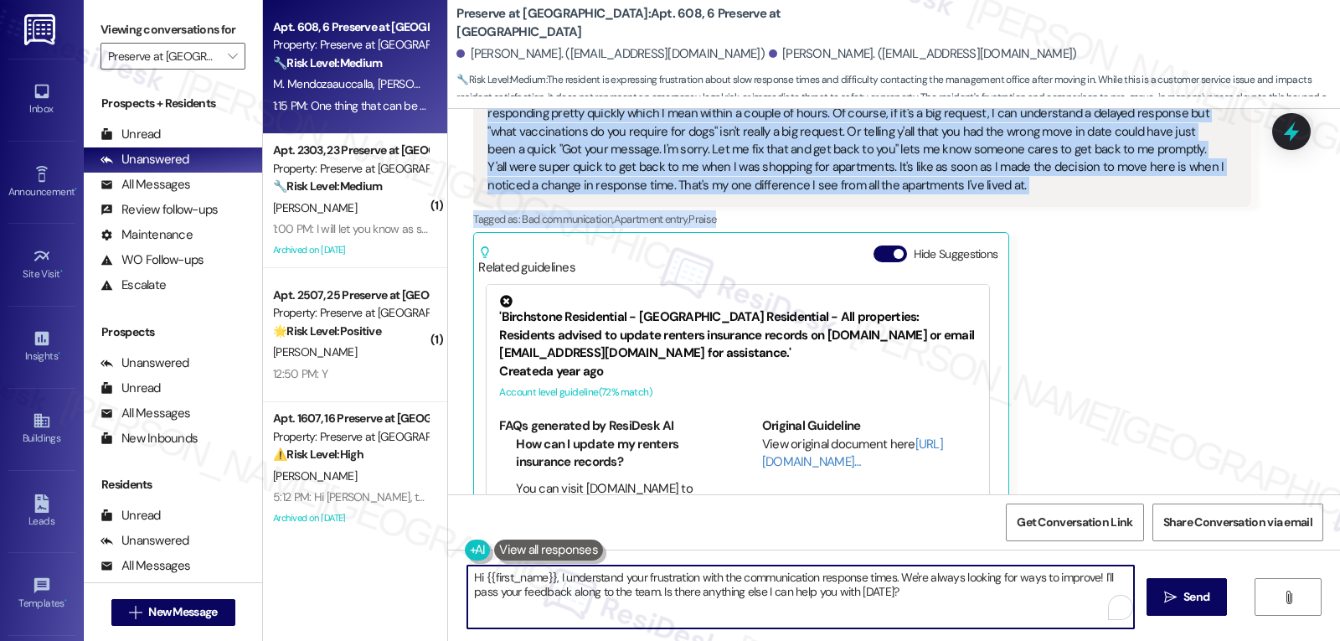
paste textarea "Thanks so much for sharing that, Bryan—I really appreciate your honesty. I’m so…"
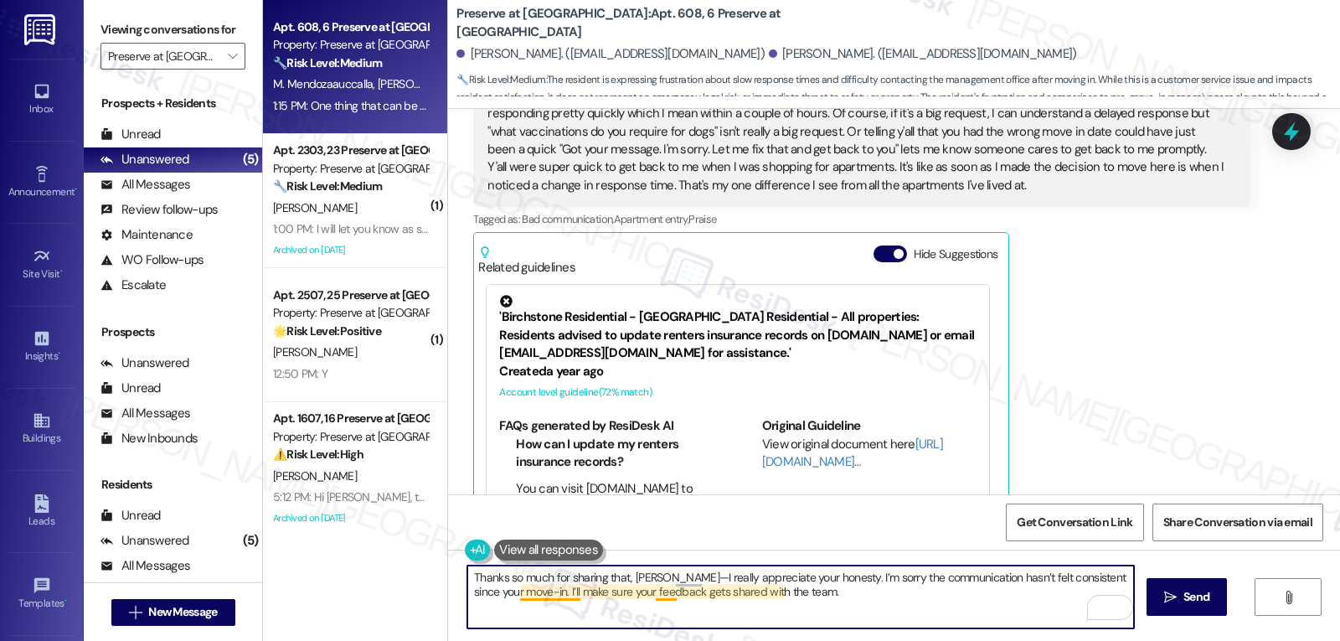
click at [508, 592] on textarea "Thanks so much for sharing that, Bryan—I really appreciate your honesty. I’m so…" at bounding box center [800, 596] width 667 height 63
paste textarea "be sure to share your feedback with the team so they understand how much timely…"
click at [737, 601] on textarea "Thanks so much for sharing that, Bryan—I really appreciate your honesty. I’m so…" at bounding box center [800, 596] width 667 height 63
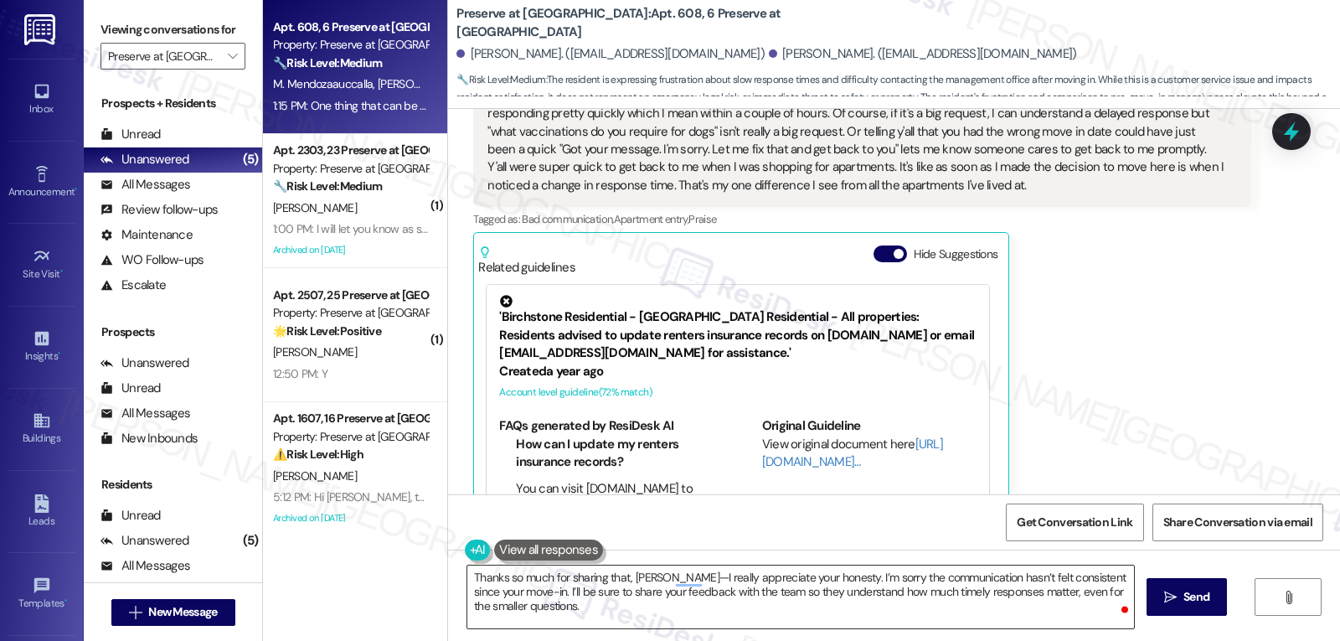
paste textarea "It’s really helpful to hear your perspective, and I’ll do my best to keep thing…"
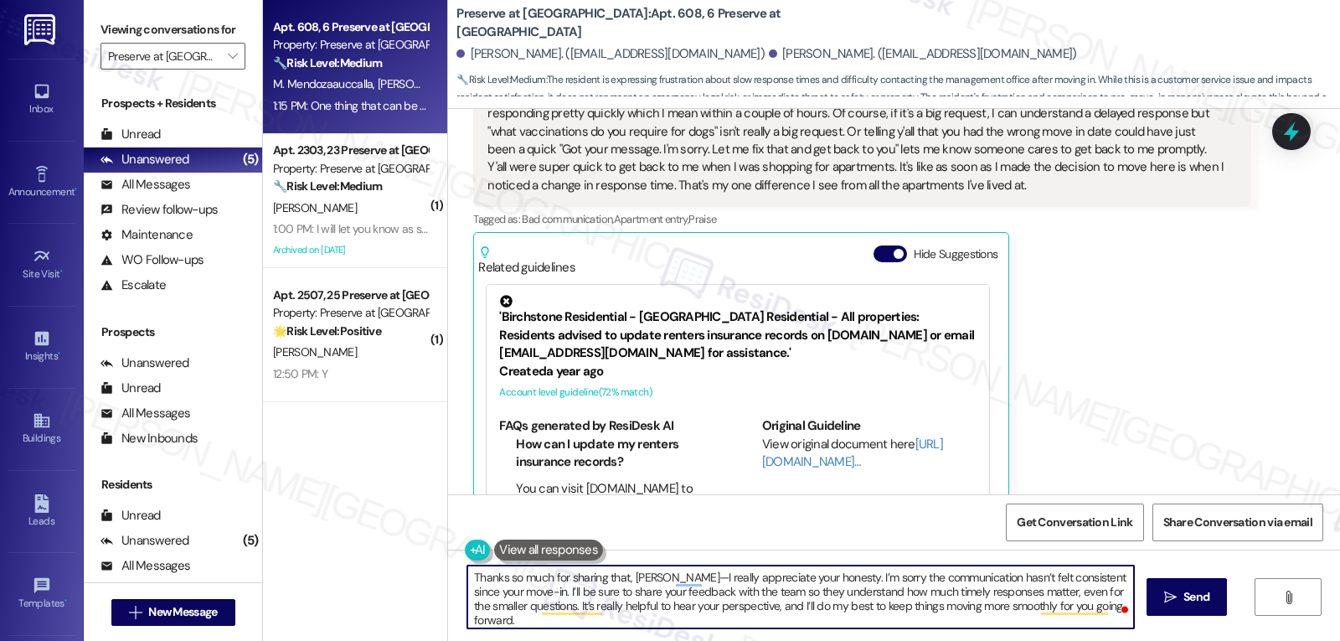
click at [818, 604] on textarea "Thanks so much for sharing that, Bryan—I really appreciate your honesty. I’m so…" at bounding box center [800, 596] width 667 height 63
drag, startPoint x: 1015, startPoint y: 609, endPoint x: 1432, endPoint y: 625, distance: 416.6
click at [1339, 625] on html "Inbox Go to Inbox Announcement • Send A Text Announcement Site Visit • Go to Si…" at bounding box center [670, 320] width 1340 height 641
click at [656, 574] on textarea "Thanks so much for sharing that, Bryan—I really appreciate your honesty. I’m so…" at bounding box center [800, 596] width 667 height 63
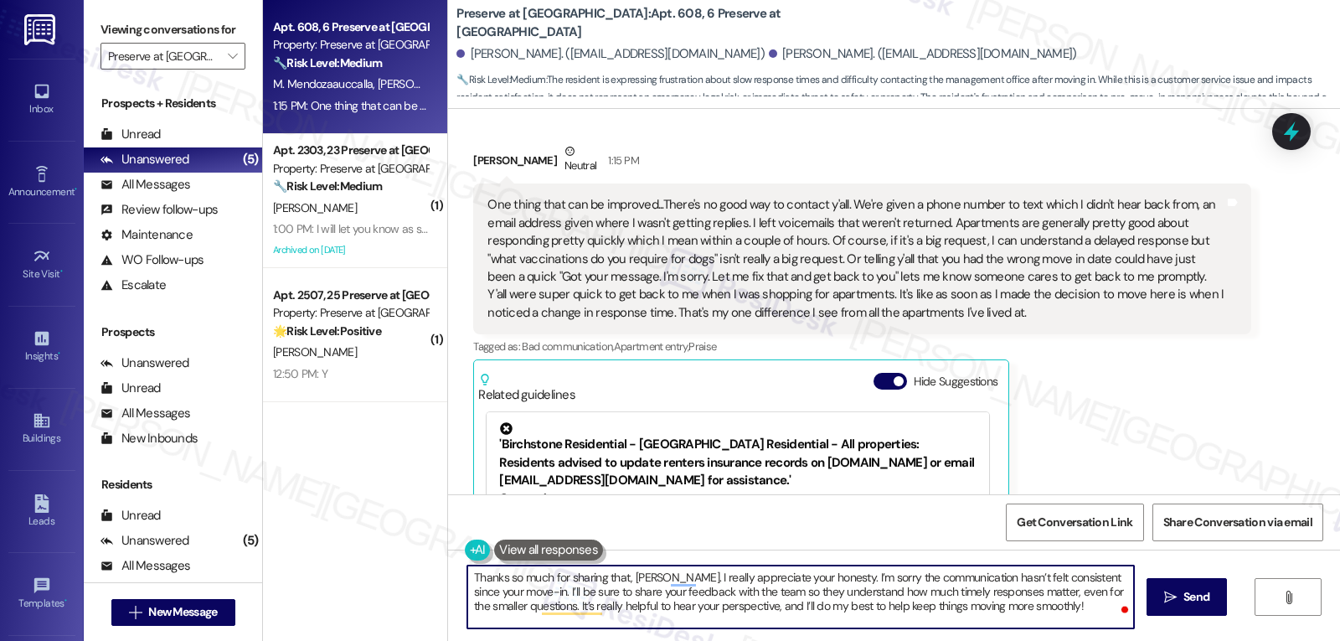
scroll to position [670, 0]
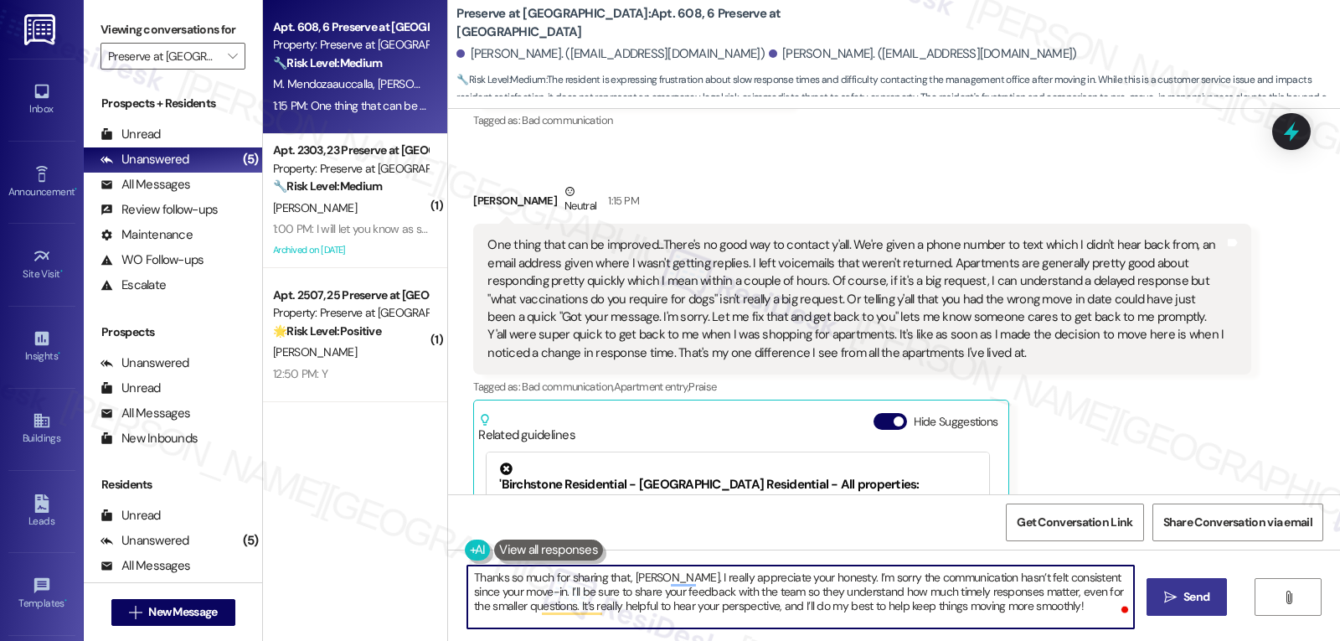
type textarea "Thanks so much for sharing that, Bryan. I really appreciate your honesty. I’m s…"
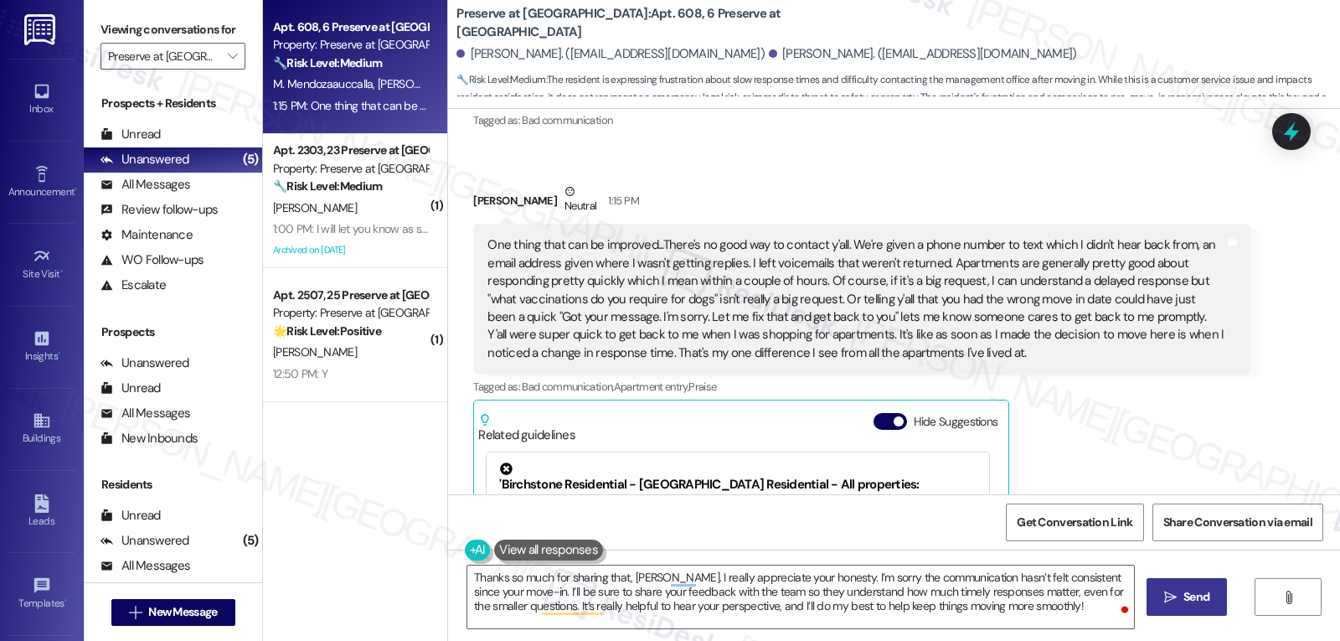
click at [1194, 601] on span "Send" at bounding box center [1197, 597] width 26 height 18
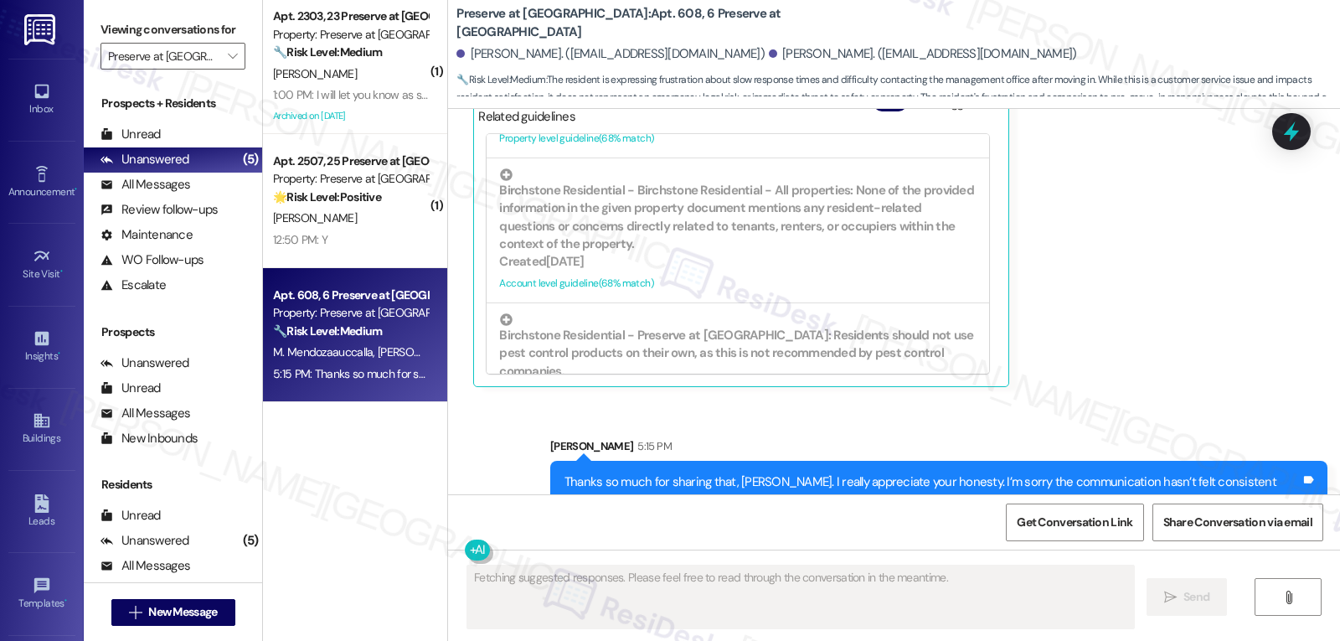
scroll to position [1029, 0]
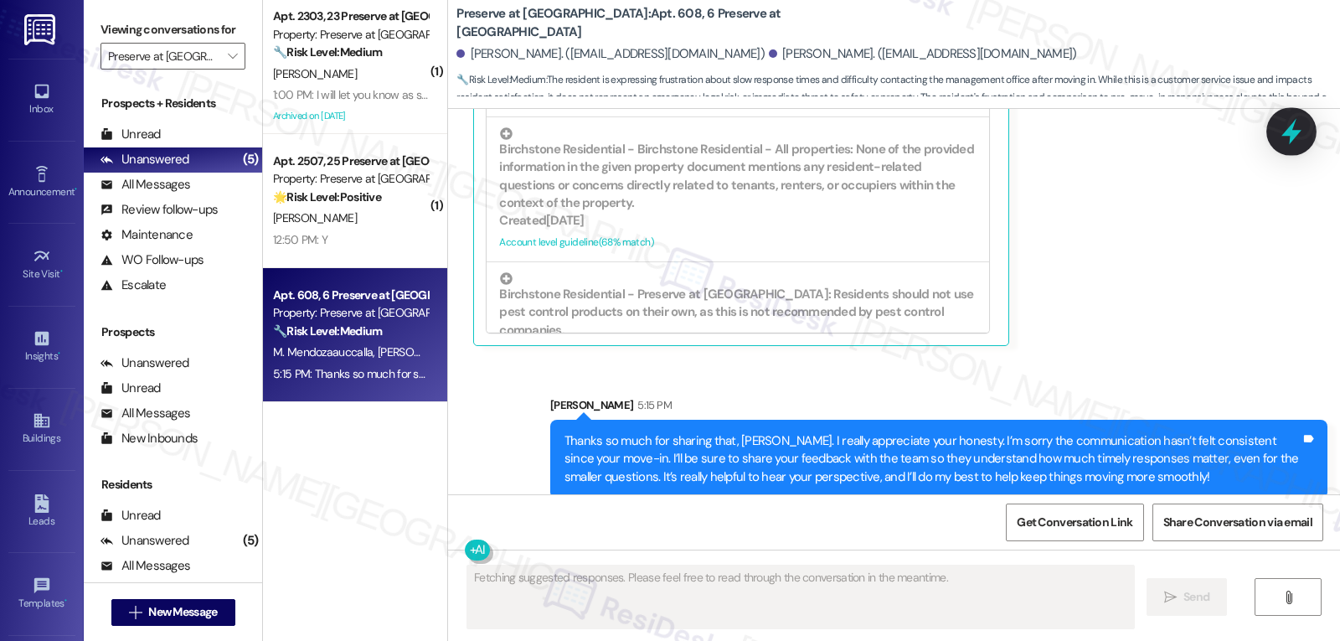
click at [1298, 126] on icon at bounding box center [1291, 131] width 28 height 28
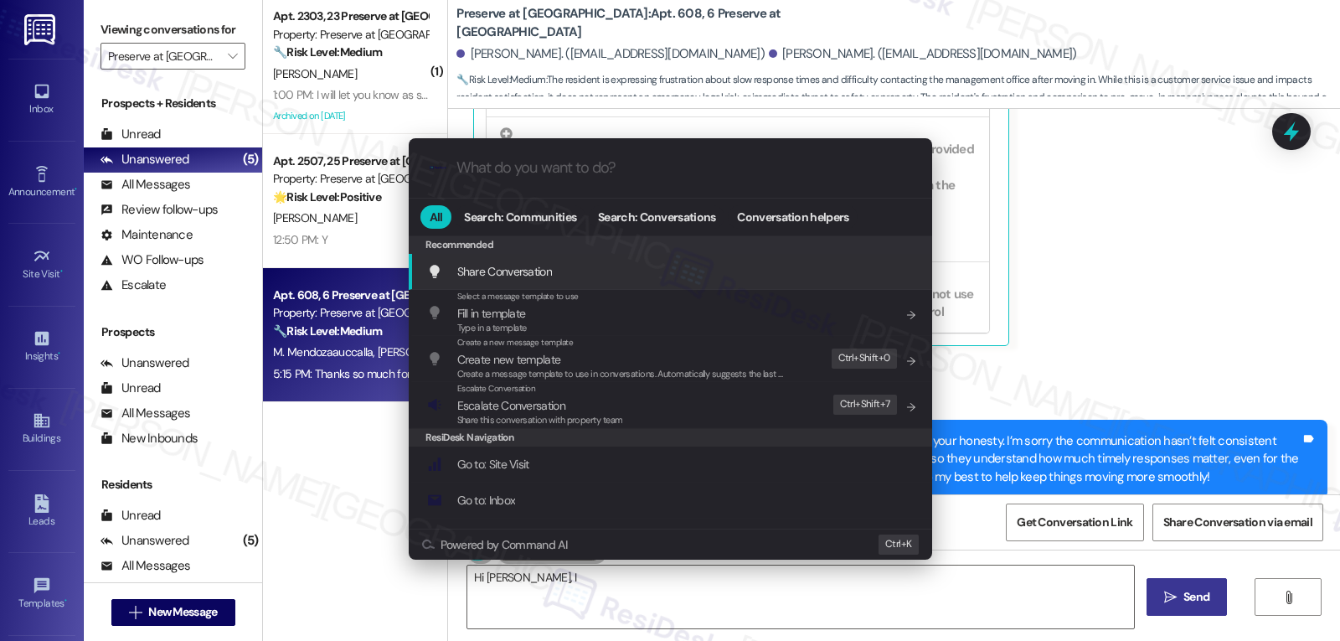
type textarea "Hi Bryan, I"
type input "e"
type textarea "Hi Bryan, I understand"
type input "es"
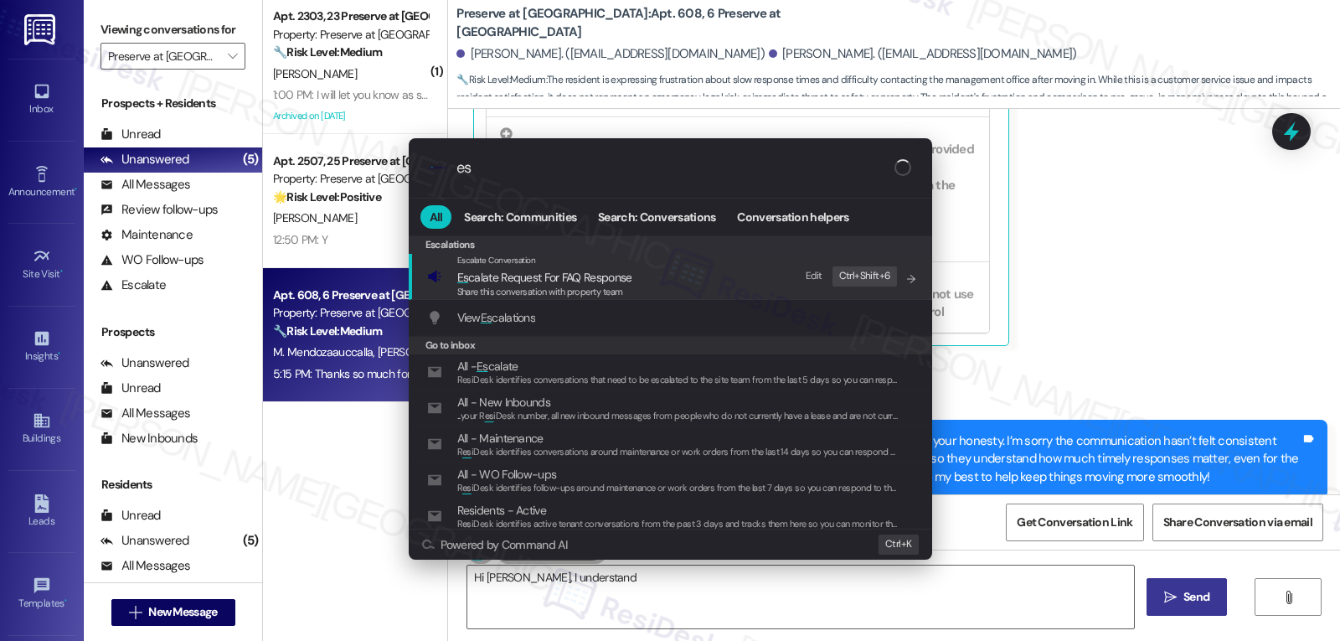
type textarea "Hi Bryan, I understand your"
type input "esc"
type textarea "Hi Bryan, I understand your frustration"
type input "esca"
type textarea "Hi Bryan, I understand your frustration regarding"
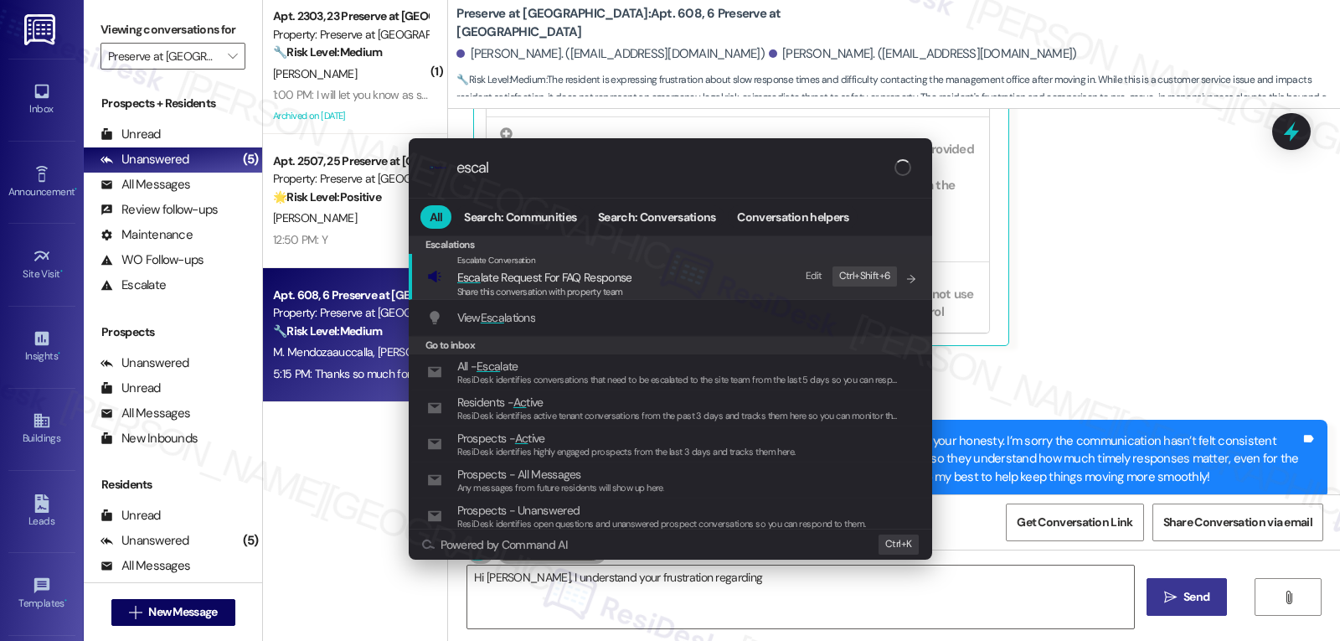
type input "escala"
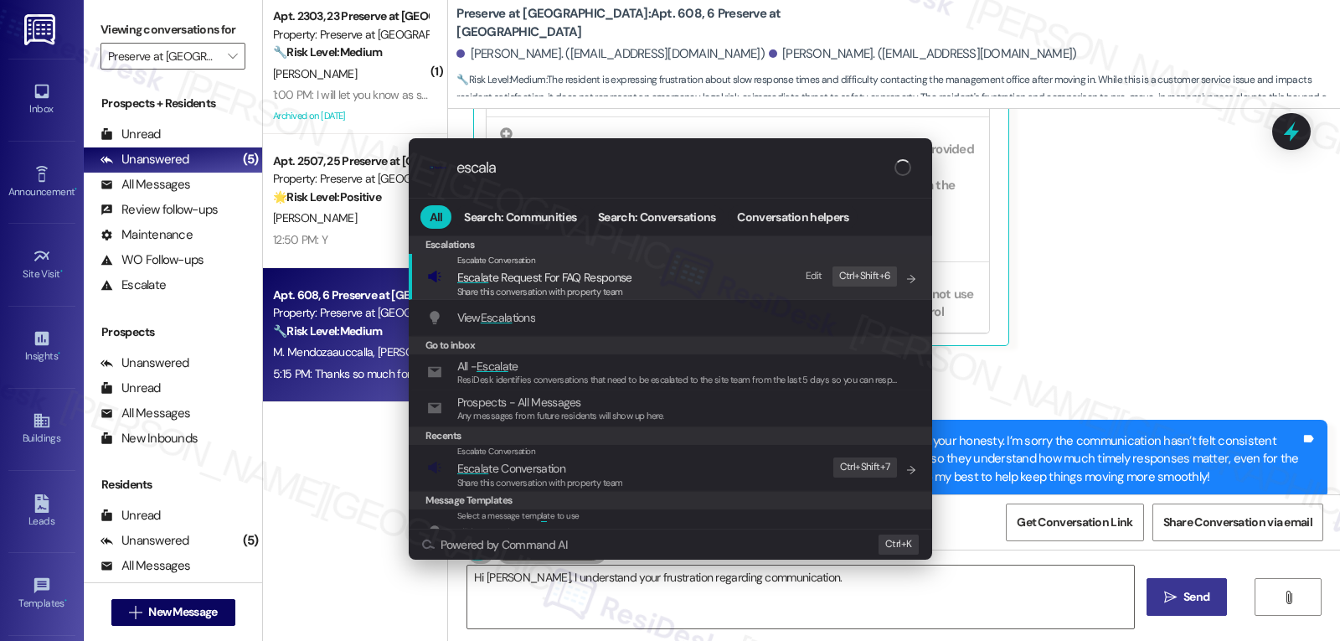
type textarea "Hi Bryan, I understand your frustration regarding communication. We"
type input "escalat"
type textarea "Hi Bryan, I understand your frustration regarding communication. We strive"
type input "escalate"
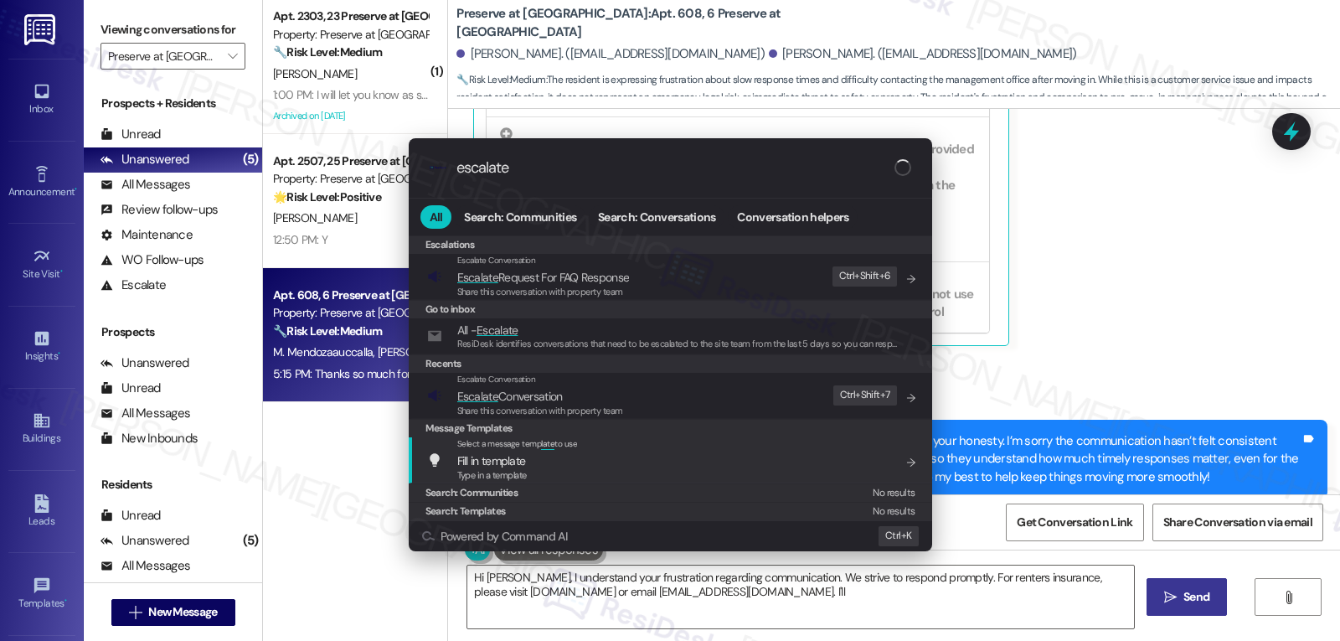
type textarea "Hi Bryan, I understand your frustration regarding communication. We strive to r…"
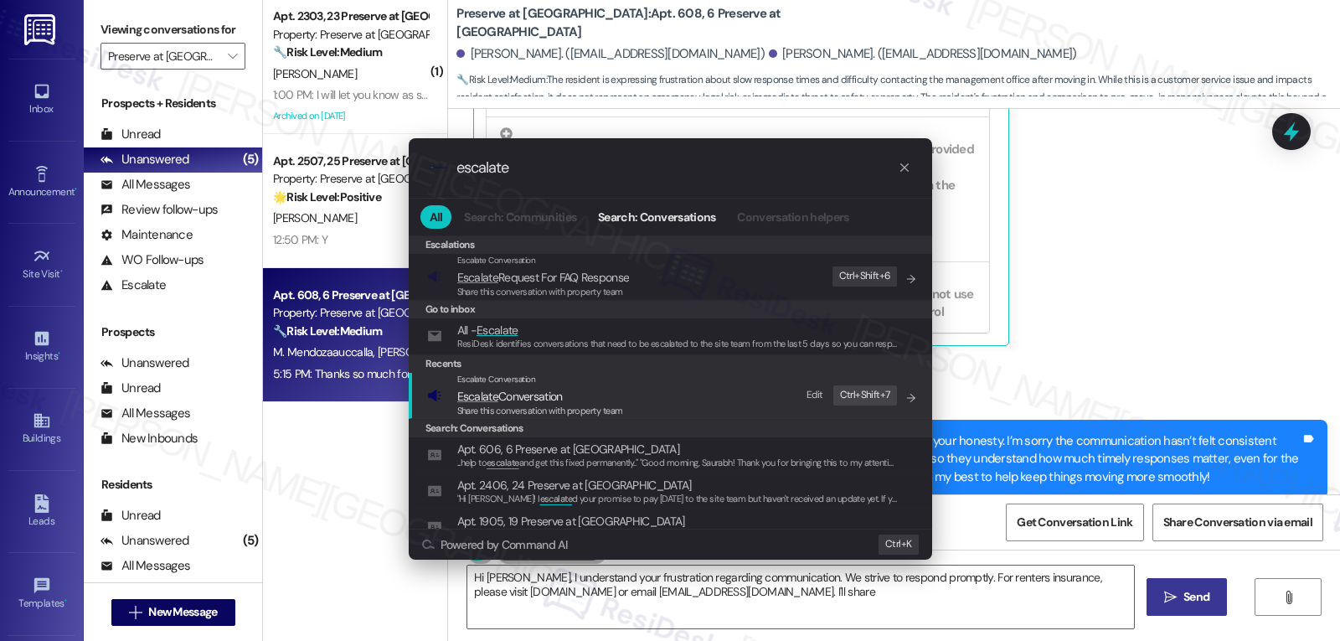
type input "escalate"
click at [587, 398] on span "Escalate Conversation" at bounding box center [540, 396] width 166 height 18
type textarea "Hi Bryan, I understand your frustration regarding communication. We strive to r…"
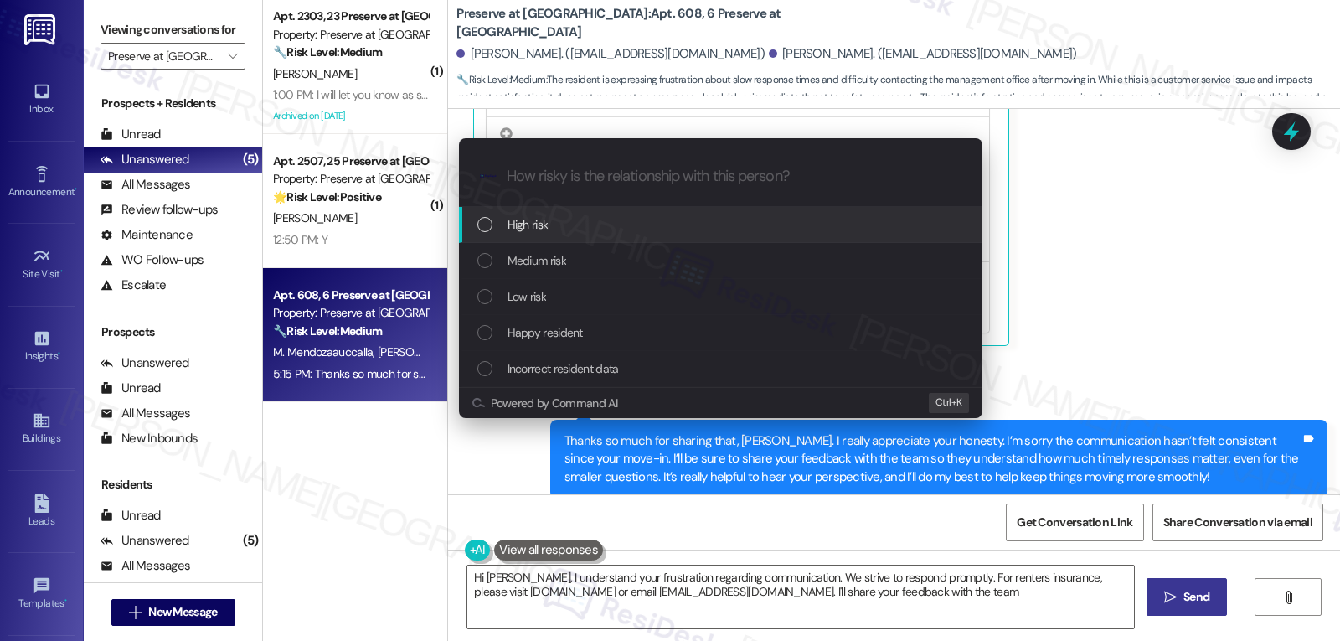
type textarea "Hi Bryan, I understand your frustration regarding communication. We strive to r…"
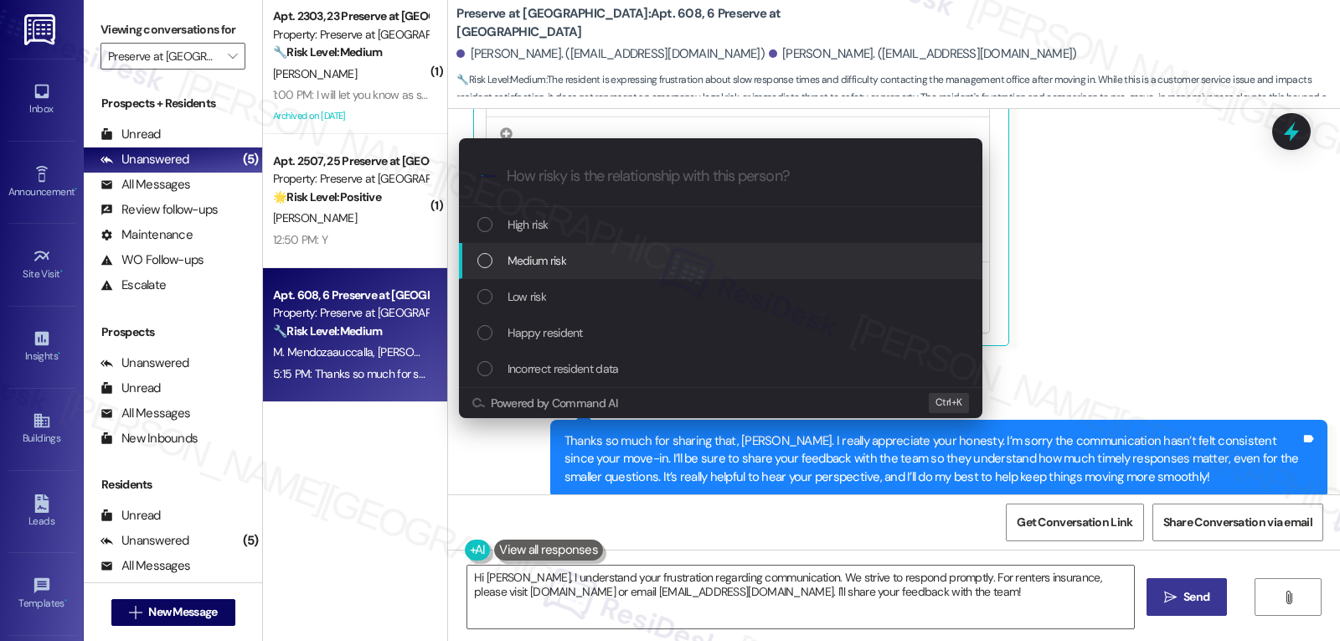
drag, startPoint x: 579, startPoint y: 264, endPoint x: 586, endPoint y: 272, distance: 11.3
click at [586, 272] on div "Medium risk" at bounding box center [721, 261] width 524 height 36
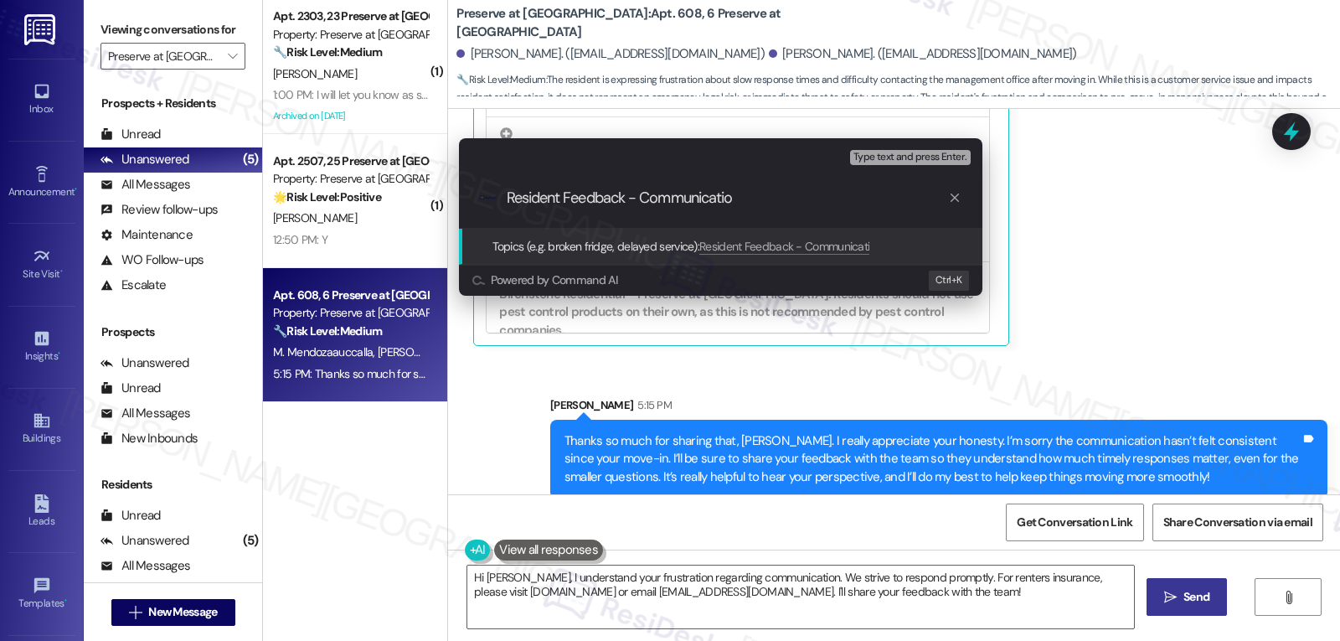
type input "Resident Feedback - Communication"
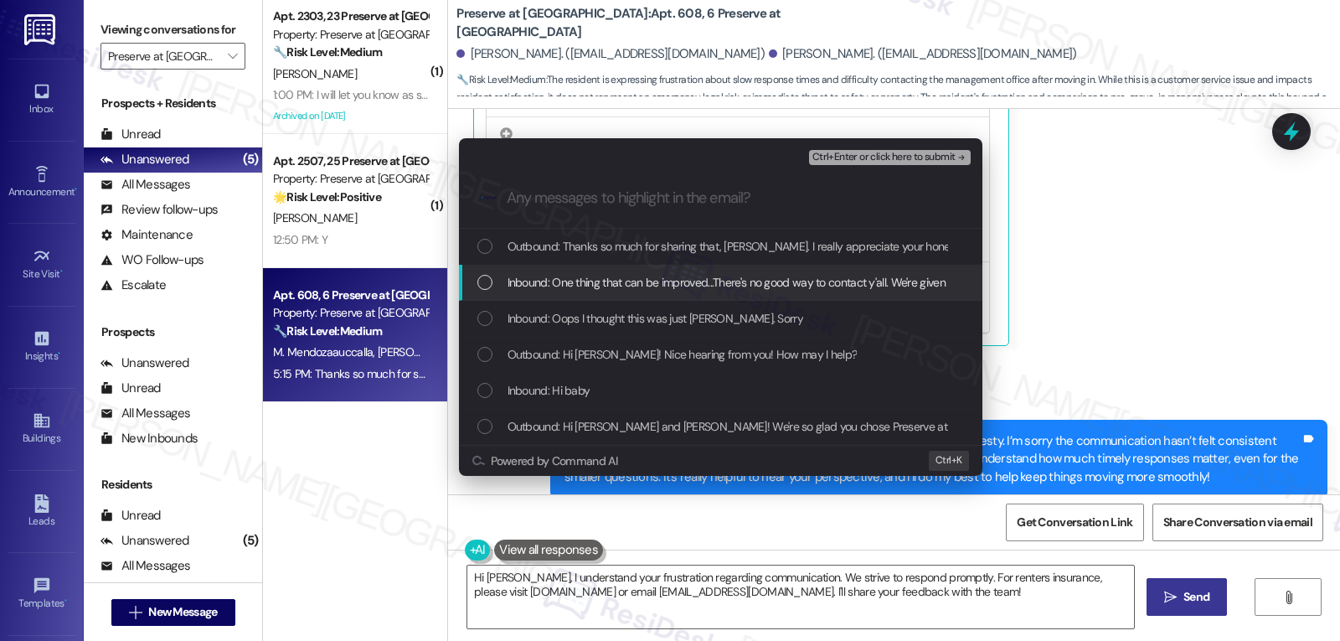
drag, startPoint x: 691, startPoint y: 294, endPoint x: 678, endPoint y: 306, distance: 17.2
click at [688, 297] on div "Inbound: One thing that can be improved...There's no good way to contact y'all.…" at bounding box center [721, 283] width 524 height 36
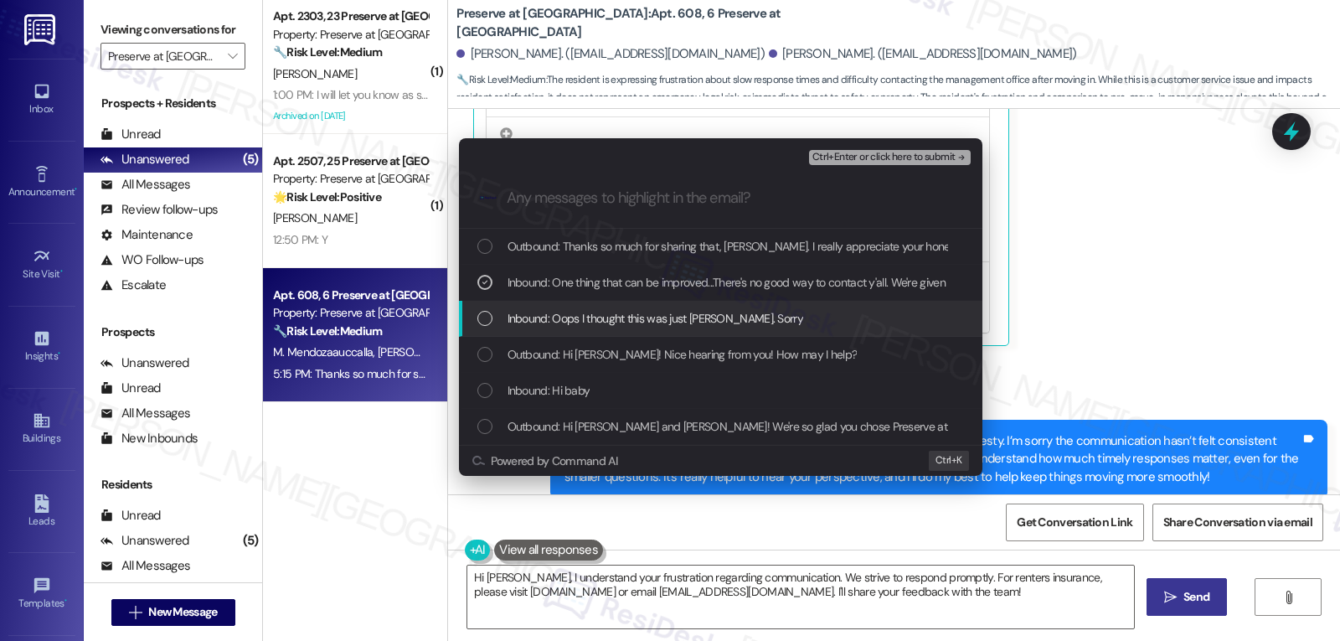
click at [668, 324] on span "Inbound: Oops I thought this was just Maria. Sorry" at bounding box center [656, 318] width 296 height 18
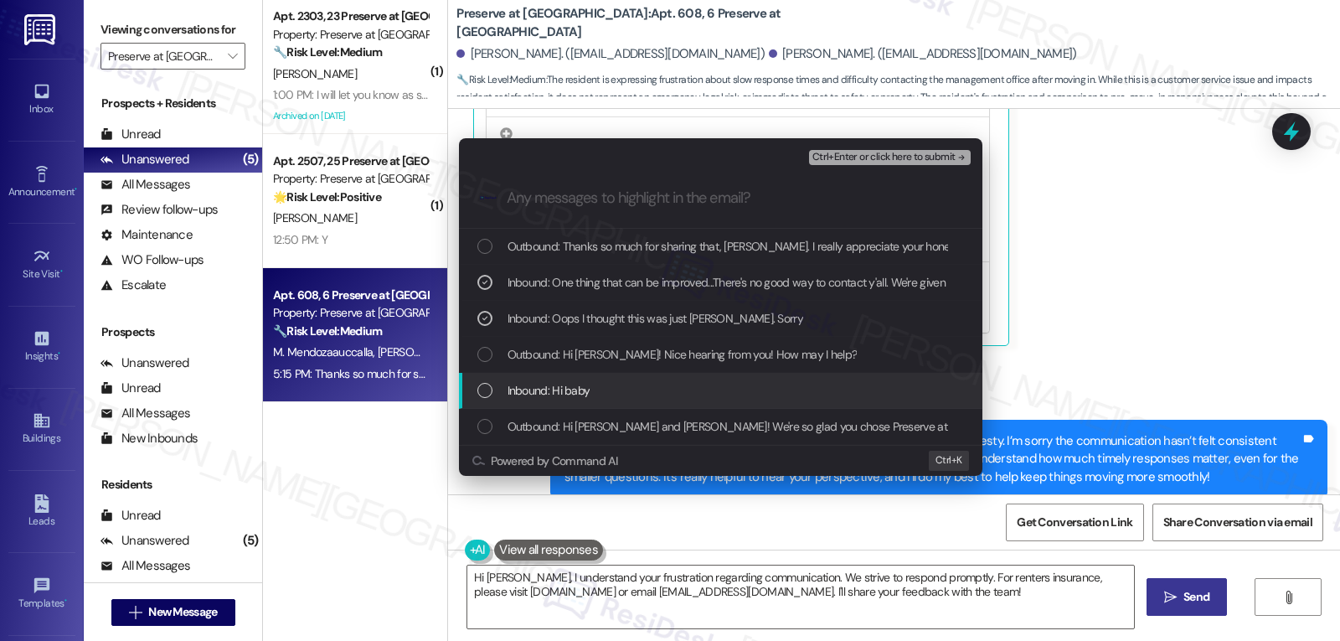
click at [662, 379] on div "Inbound: Hi baby" at bounding box center [721, 391] width 524 height 36
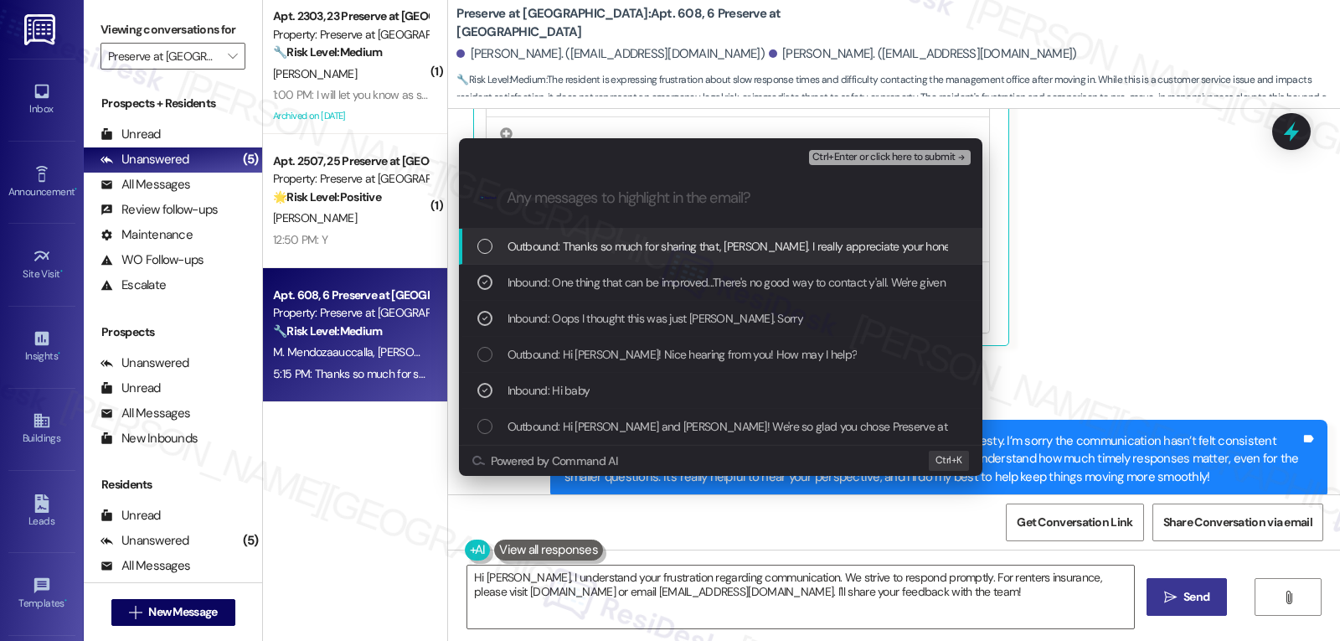
click at [878, 159] on span "Ctrl+Enter or click here to submit" at bounding box center [884, 158] width 143 height 12
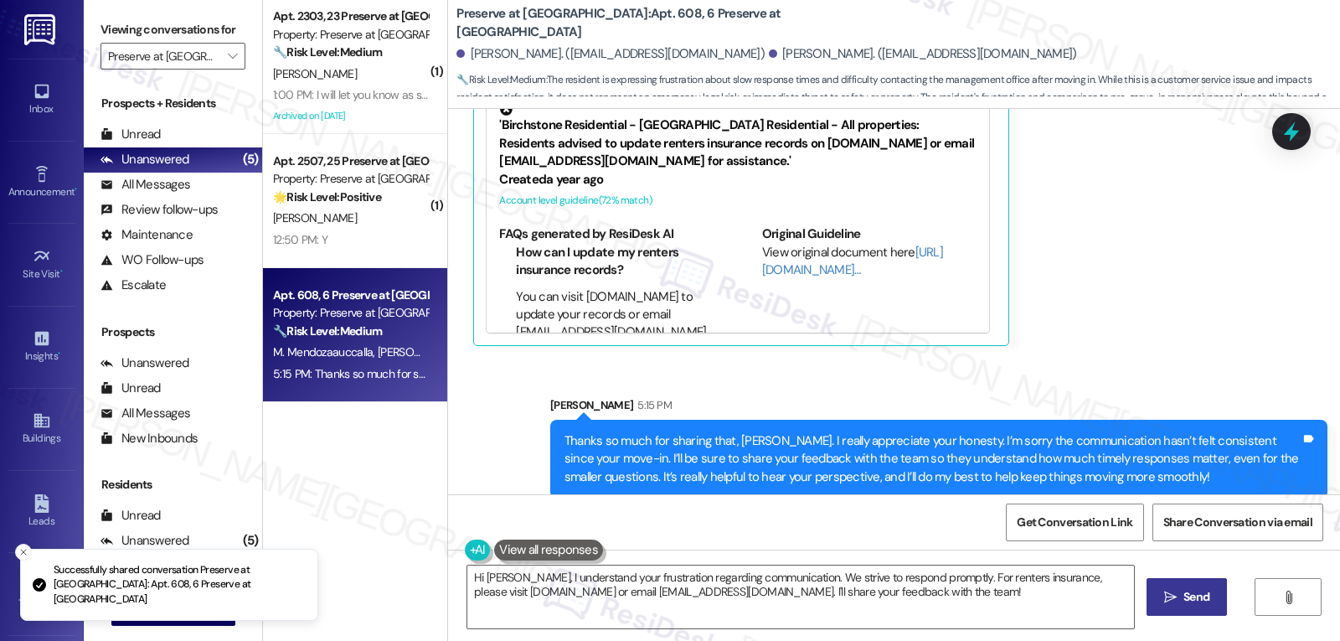
scroll to position [876, 0]
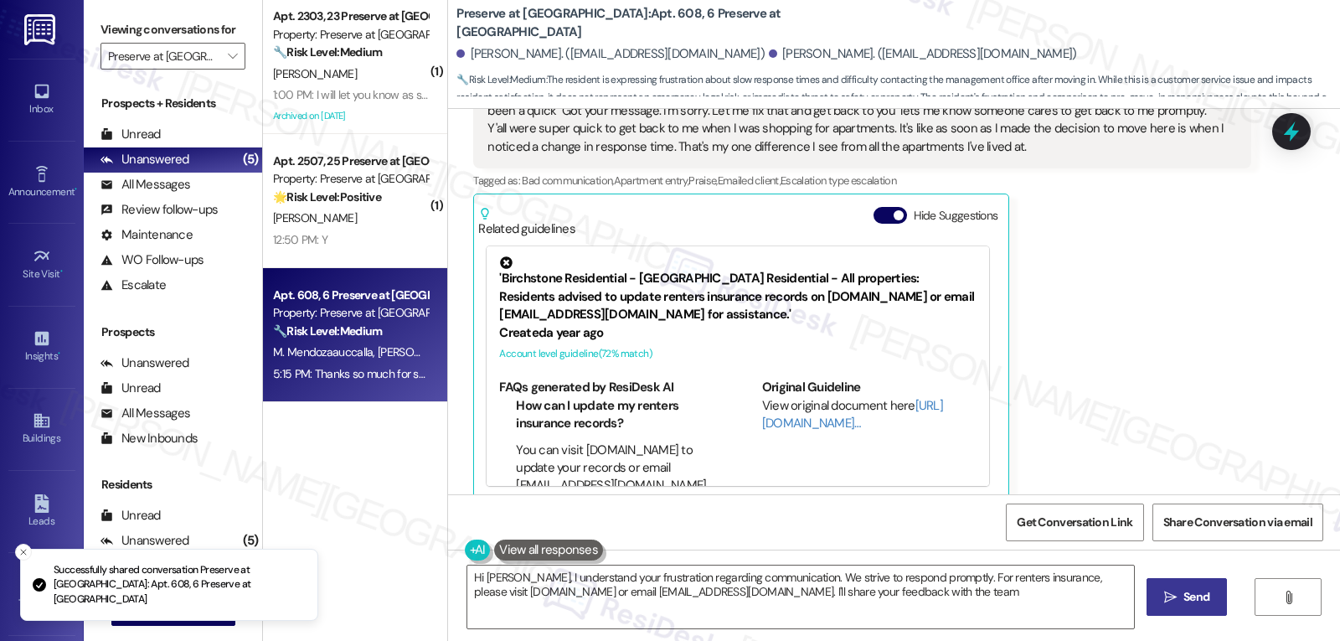
type textarea "Hi Bryan, I understand your frustration regarding communication. We strive to r…"
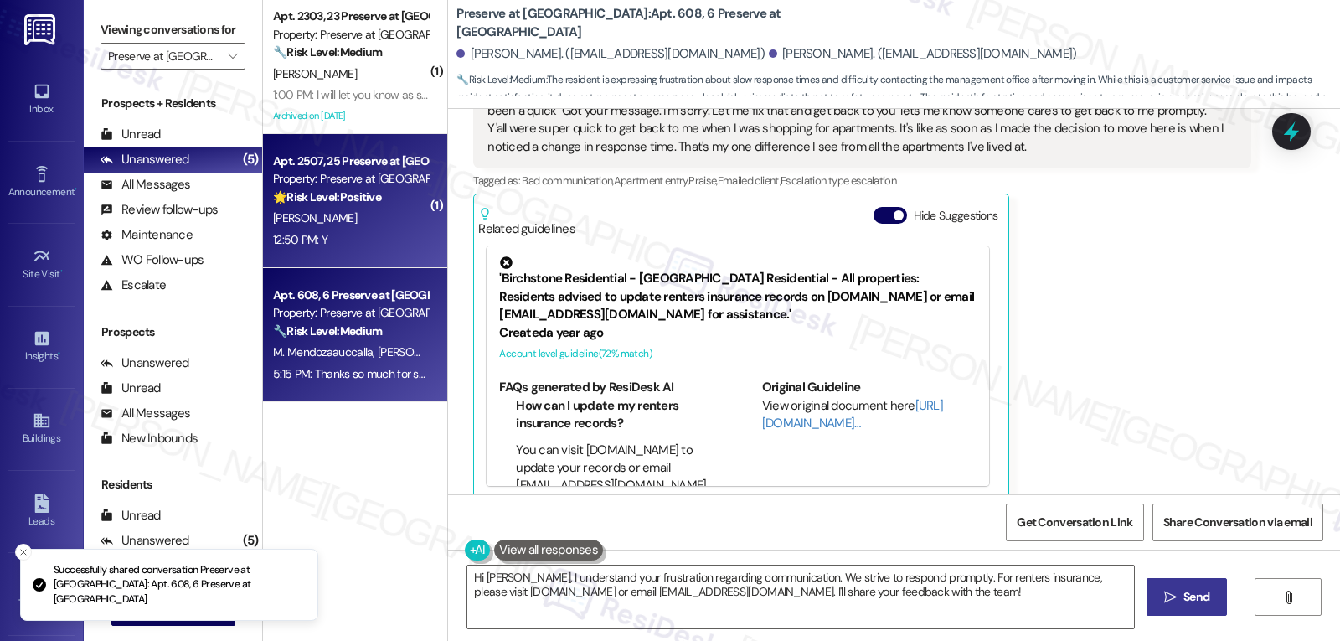
click at [344, 209] on div "N. Fuller" at bounding box center [350, 218] width 158 height 21
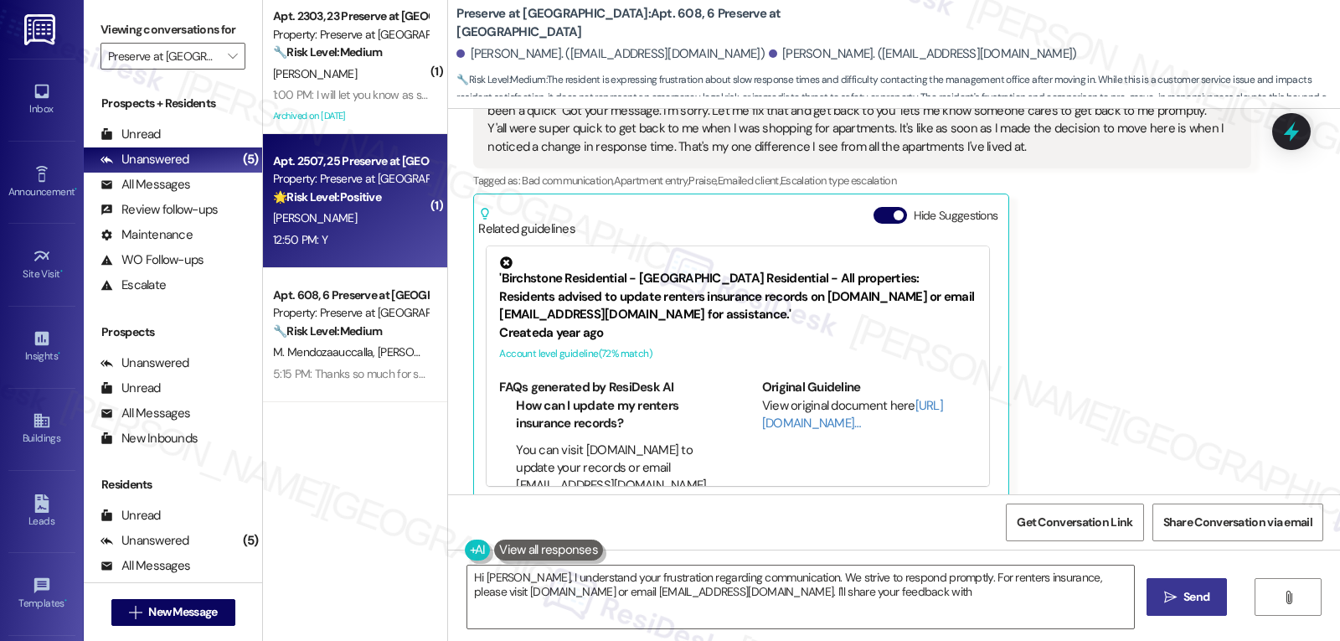
scroll to position [61, 0]
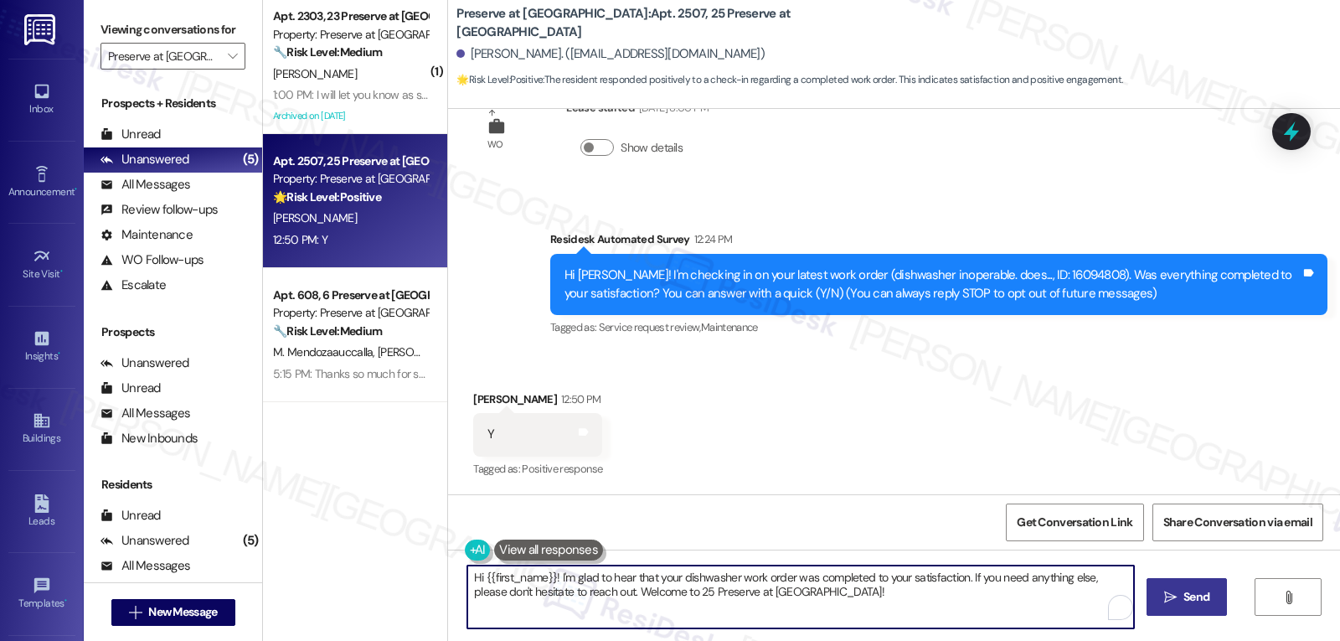
drag, startPoint x: 598, startPoint y: 593, endPoint x: 1093, endPoint y: 600, distance: 495.1
click at [1065, 597] on textarea "Hi {{first_name}}! I'm glad to hear that your dishwasher work order was complet…" at bounding box center [800, 596] width 667 height 63
type textarea "Hi {{first_name}}! I'm glad to hear that your dishwasher work order was complet…"
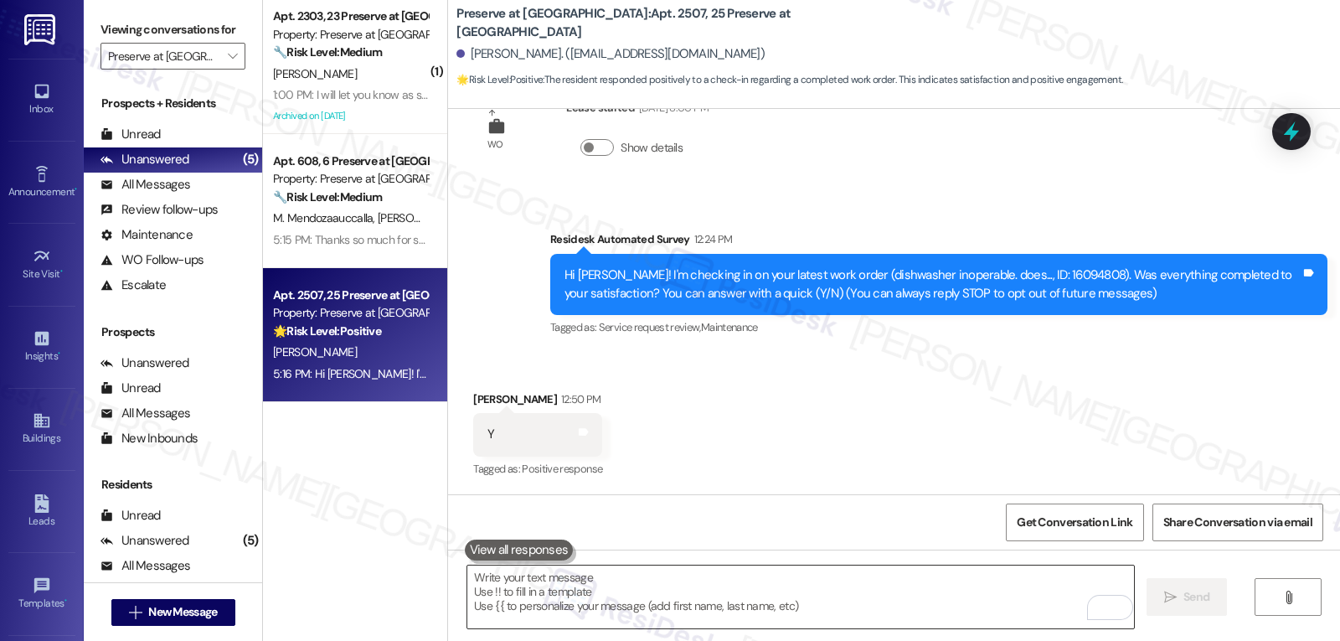
click at [605, 600] on textarea "To enrich screen reader interactions, please activate Accessibility in Grammarl…" at bounding box center [800, 596] width 667 height 63
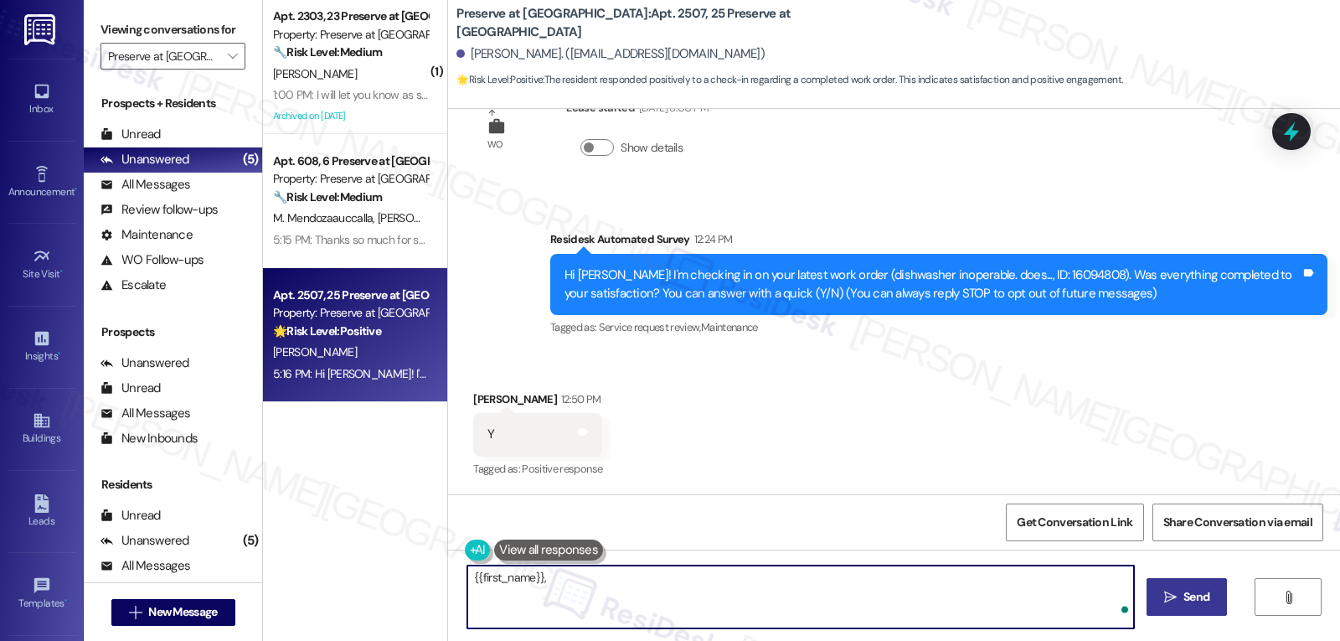
paste textarea "I hope you’re enjoying your time at {{property}}! Has it been meeting your expe…"
type textarea "{{first_name}}, I hope you’re enjoying your time at {{property}}! Has it been m…"
click at [1198, 593] on span "Send" at bounding box center [1197, 597] width 26 height 18
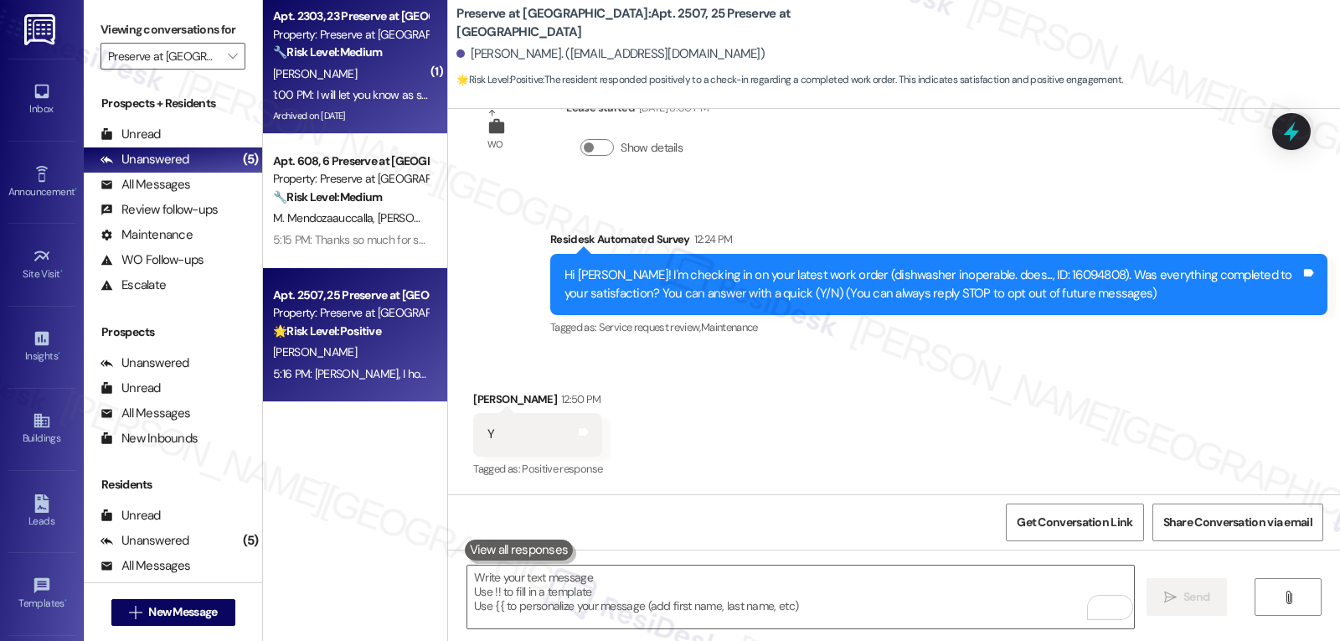
click at [284, 67] on span "H. Pemberton" at bounding box center [315, 73] width 84 height 15
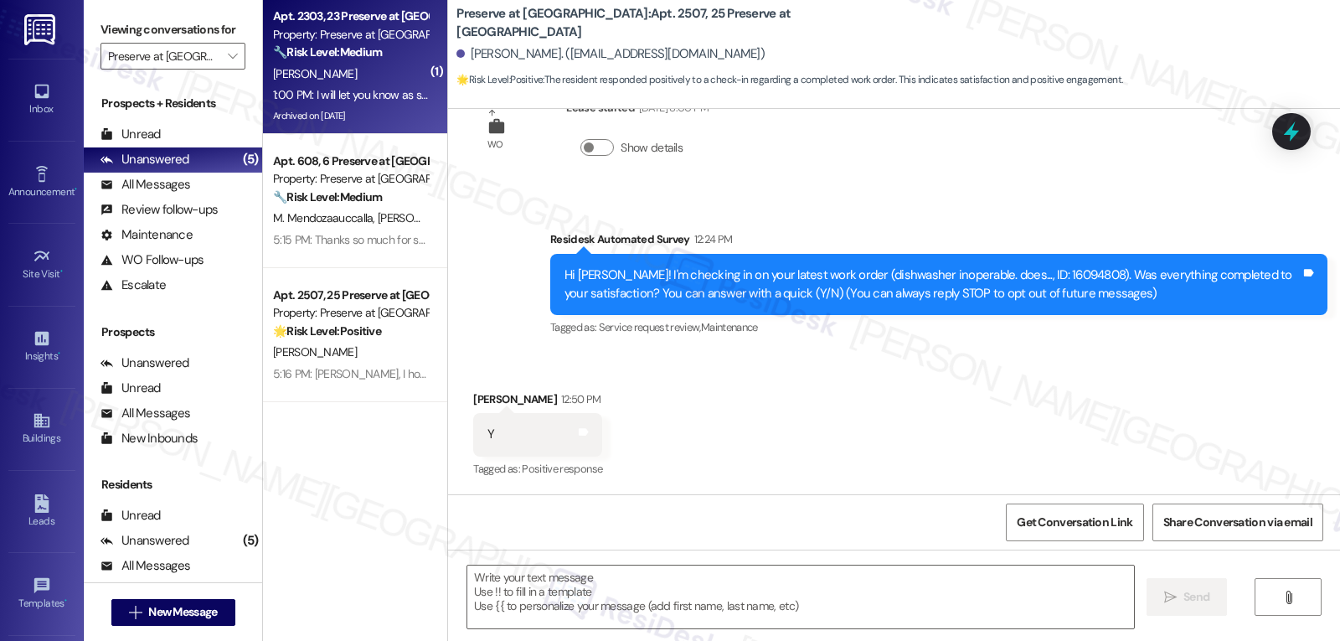
type textarea "Fetching suggested responses. Please feel free to read through the conversation…"
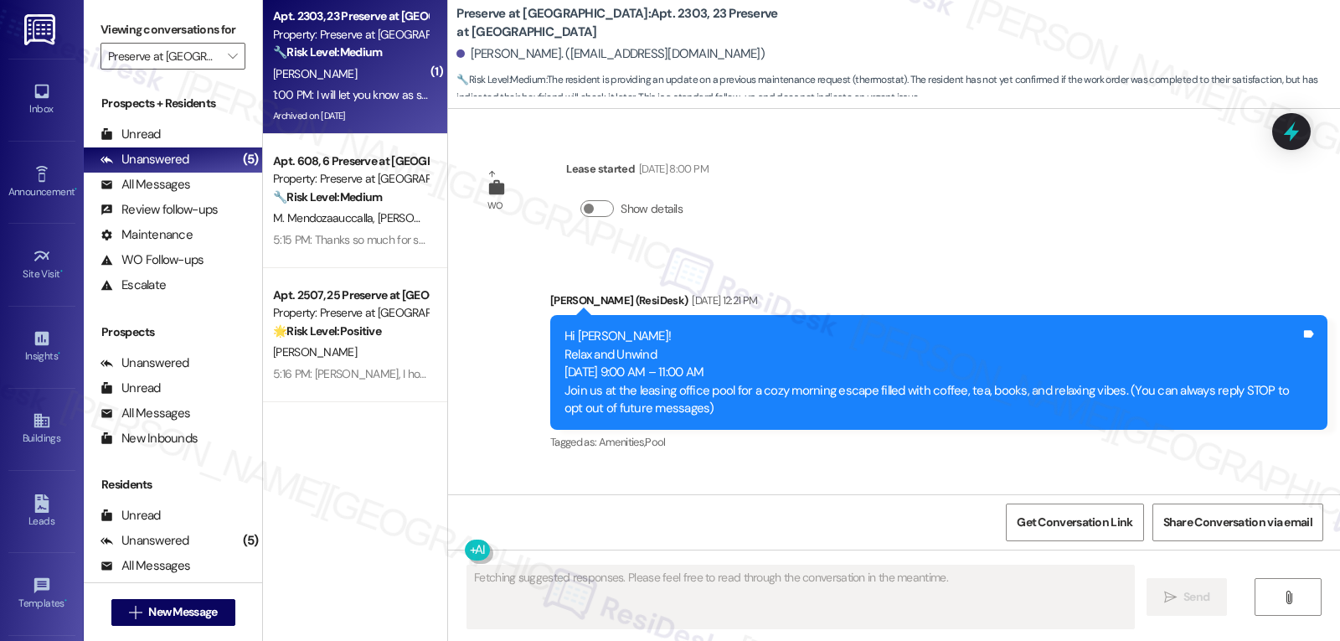
scroll to position [13229, 0]
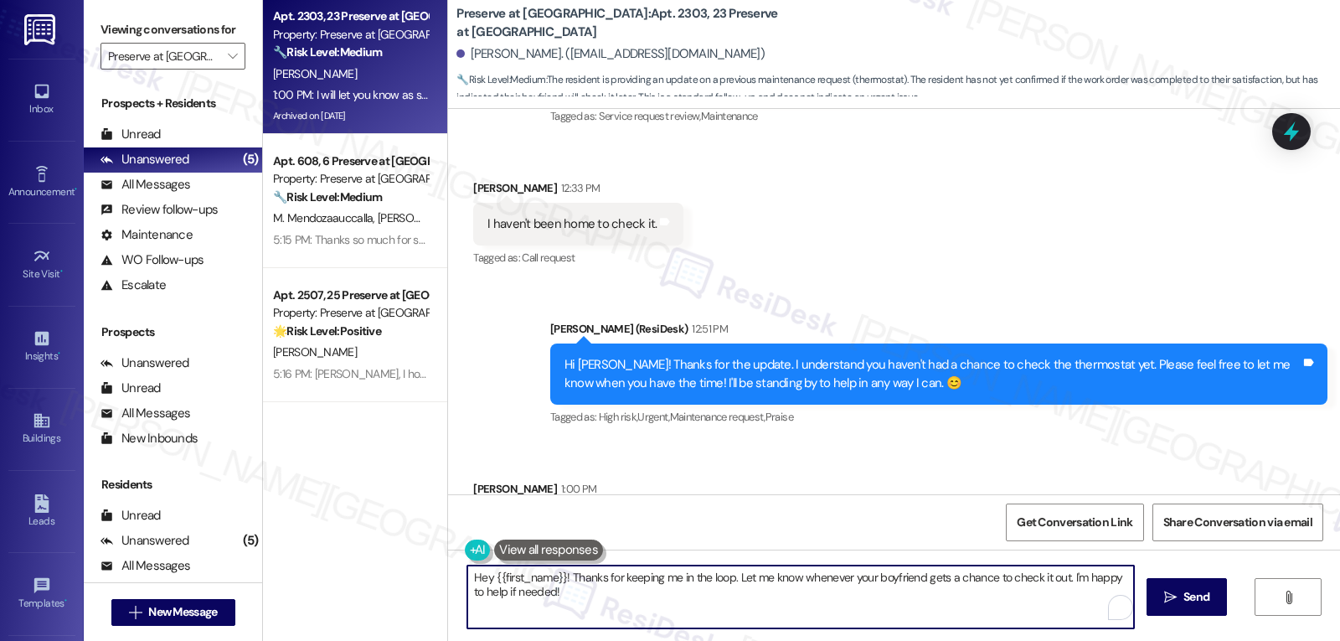
drag, startPoint x: 592, startPoint y: 599, endPoint x: 325, endPoint y: 479, distance: 292.8
click at [400, 541] on div "Apt. 2303, 23 Preserve at Preston Property: Preserve at Preston 🔧 Risk Level: M…" at bounding box center [801, 320] width 1077 height 641
click at [699, 596] on textarea "Got that, Heather. Thank you!" at bounding box center [800, 596] width 667 height 63
type textarea "Got that, Heather. Thank you!"
click at [1195, 605] on span "Send" at bounding box center [1197, 597] width 26 height 18
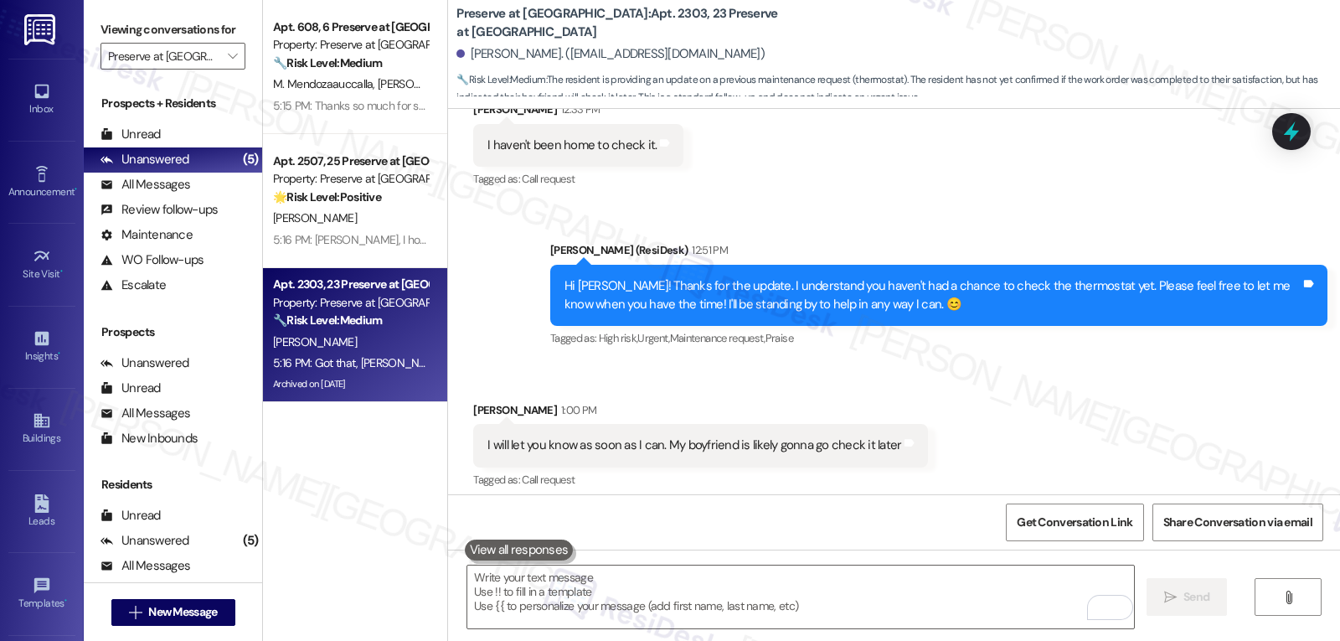
scroll to position [13346, 0]
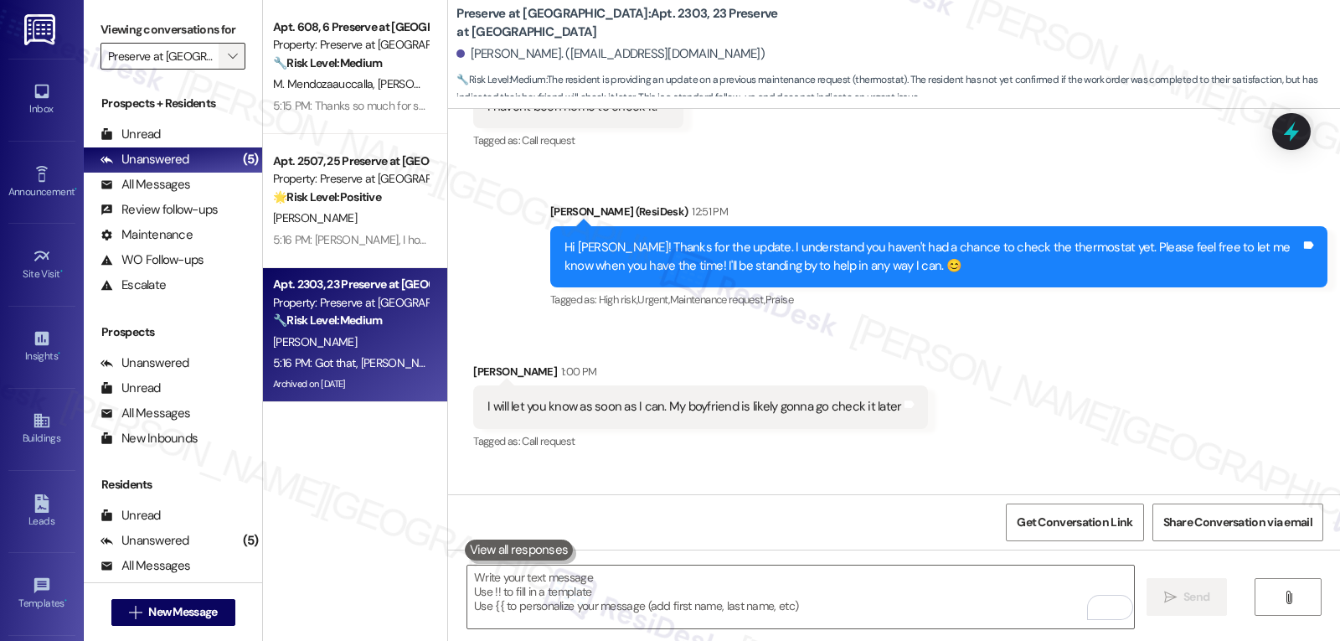
click at [228, 63] on icon "" at bounding box center [232, 55] width 9 height 13
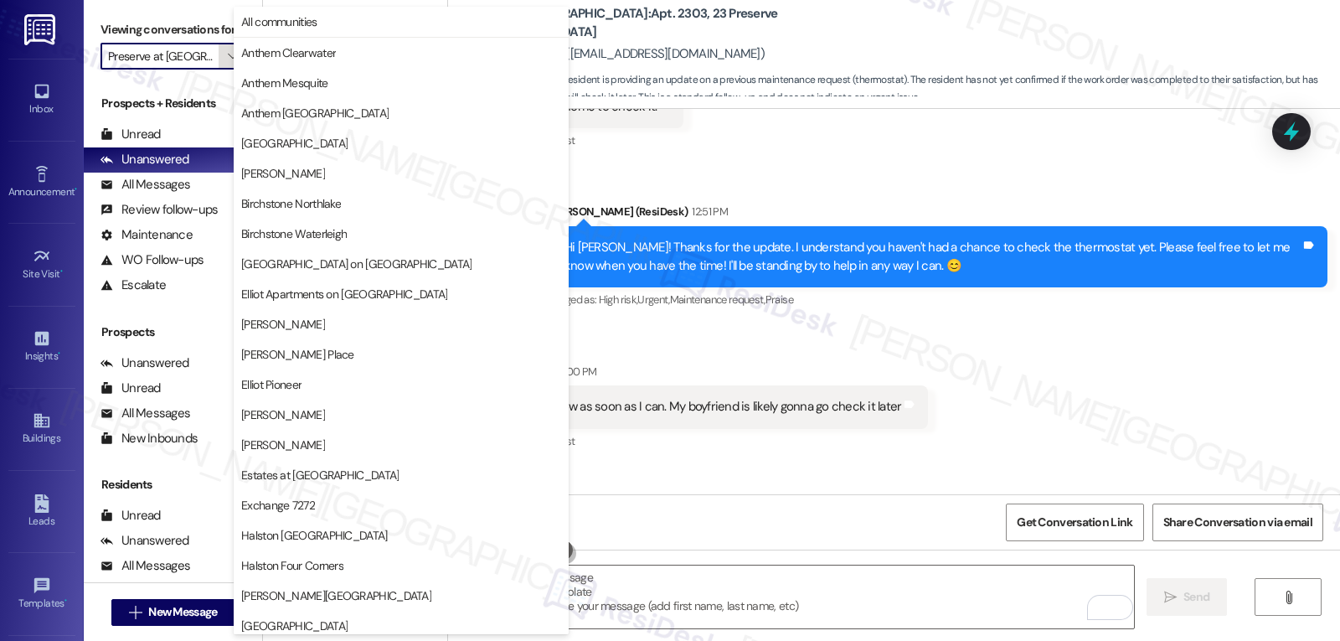
scroll to position [580, 0]
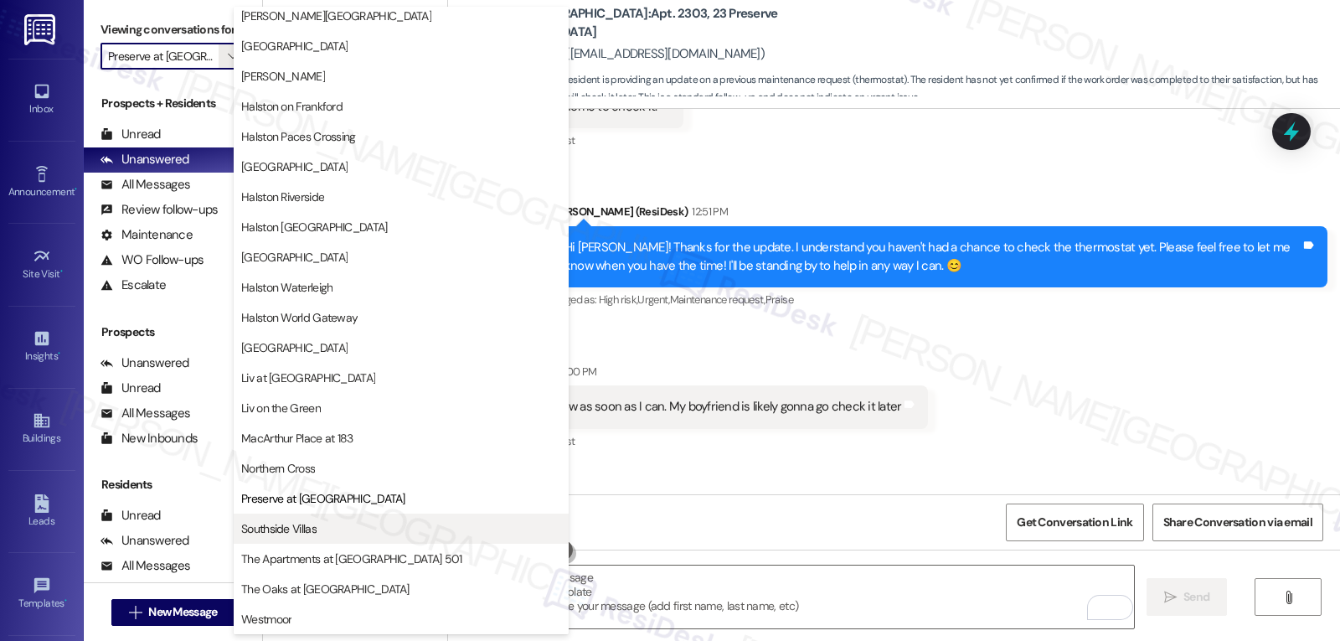
click at [291, 521] on span "Southside Villas" at bounding box center [278, 528] width 75 height 17
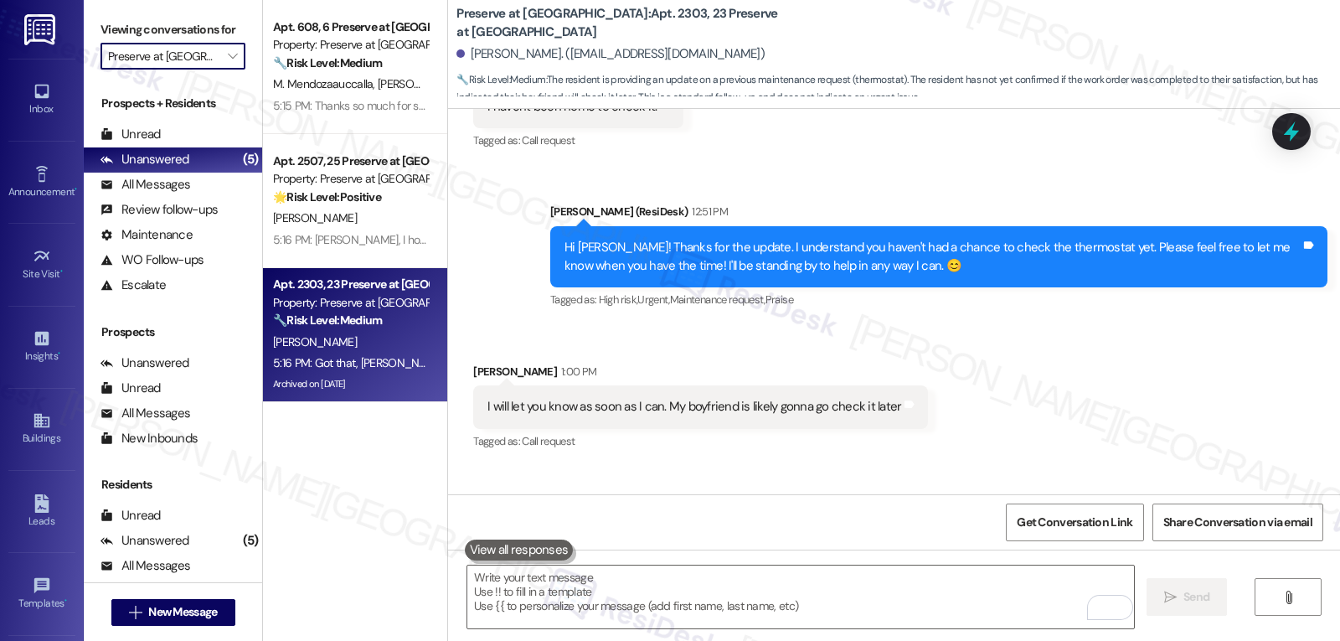
type input "Southside Villas"
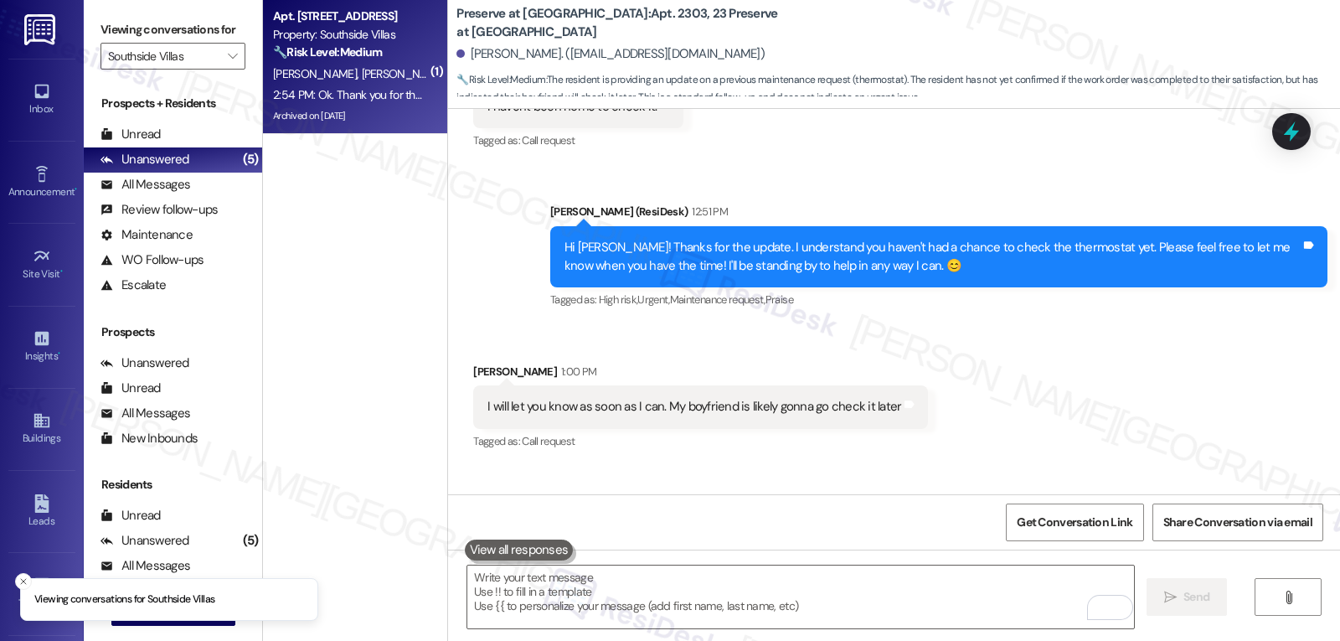
click at [331, 103] on div "2:54 PM: Ok. Thank you for the confirmation as that part was still pending thei…" at bounding box center [350, 95] width 158 height 21
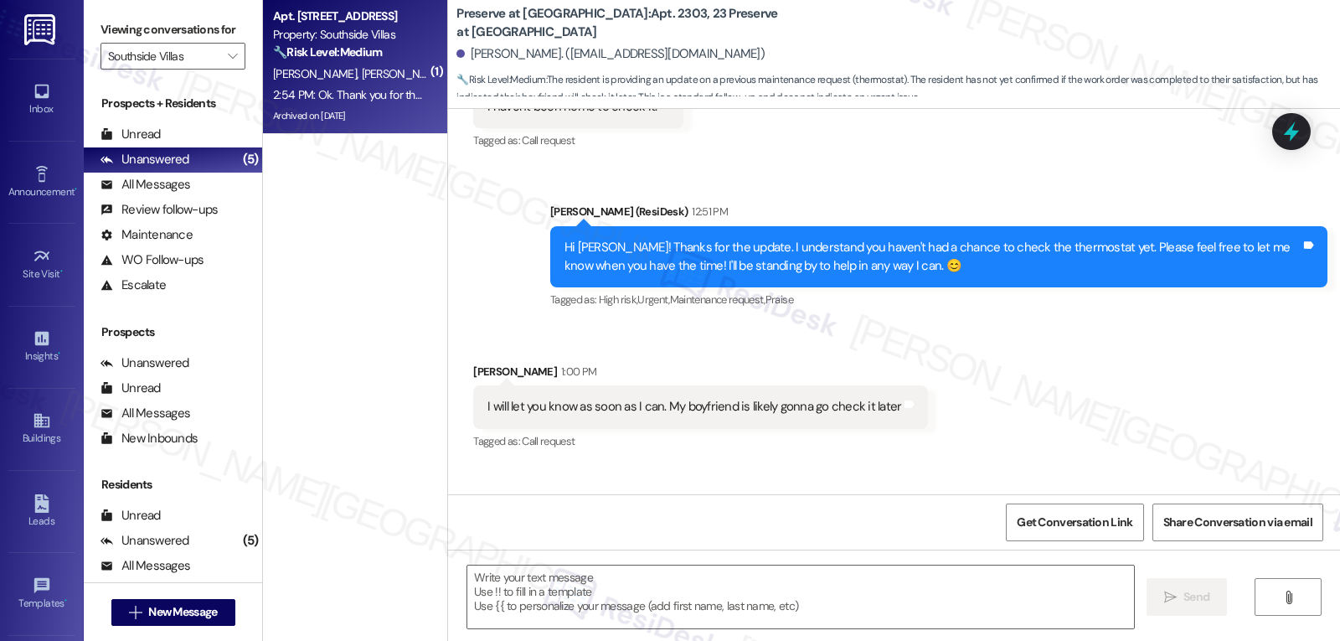
type textarea "Fetching suggested responses. Please feel free to read through the conversation…"
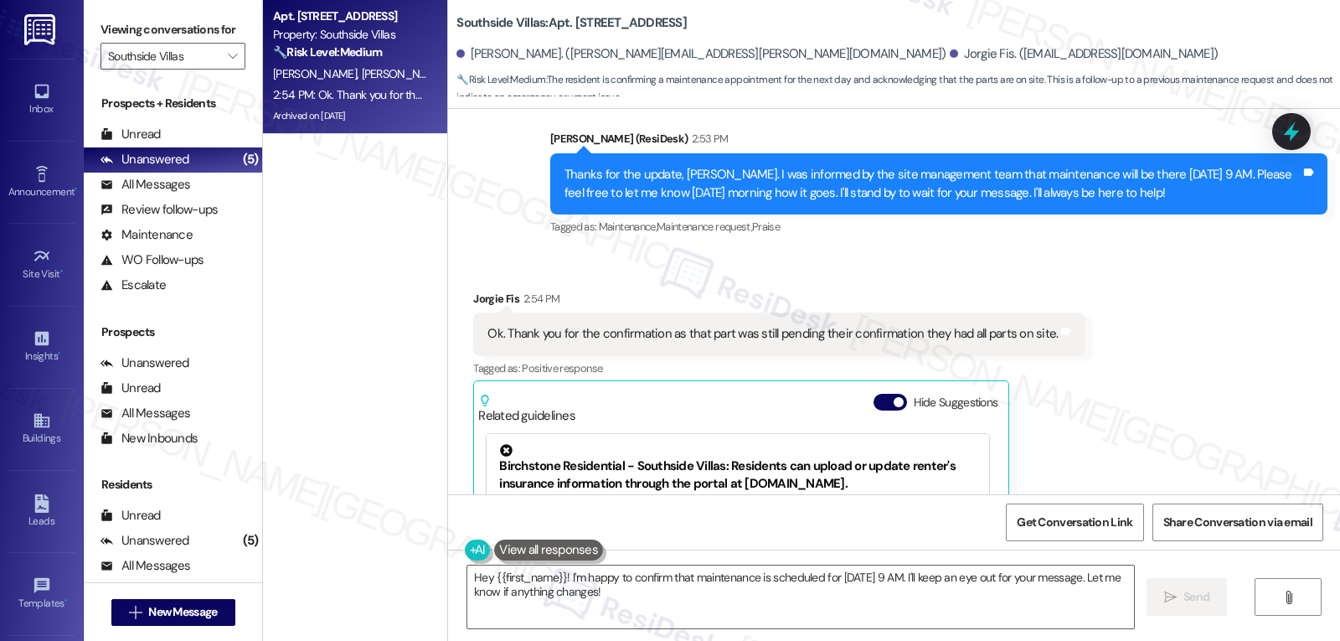
scroll to position [15047, 0]
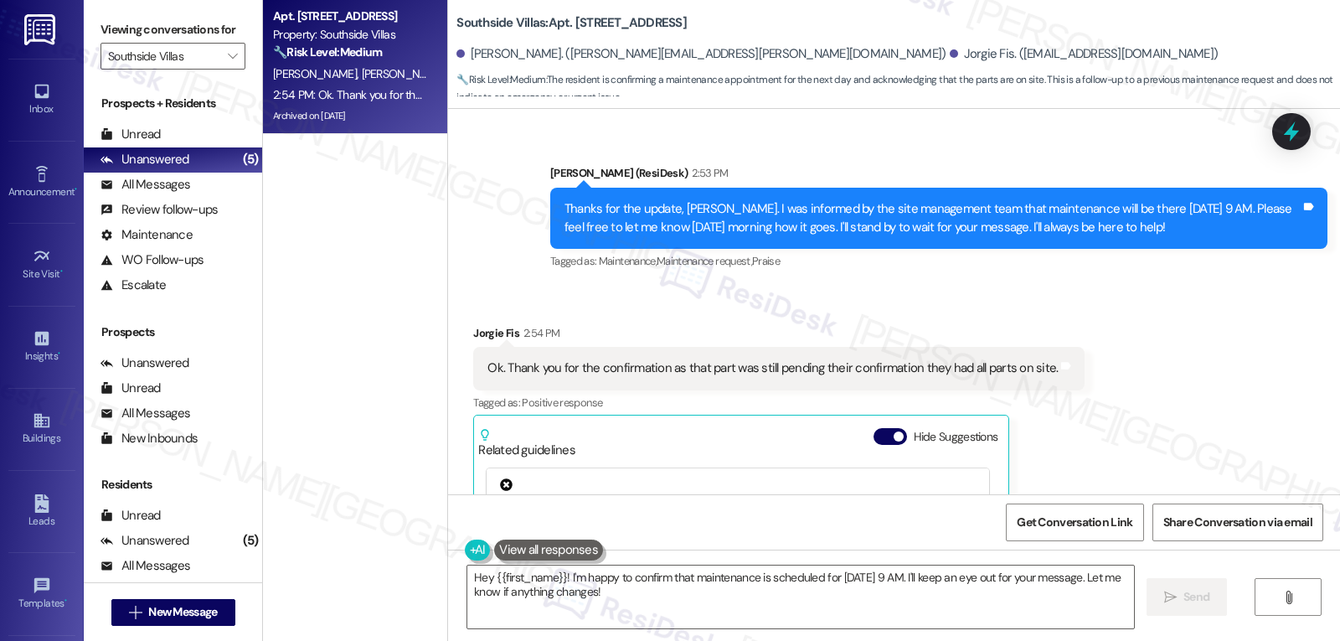
drag, startPoint x: 1295, startPoint y: 130, endPoint x: 1103, endPoint y: 251, distance: 227.0
click at [1295, 130] on icon at bounding box center [1292, 132] width 22 height 22
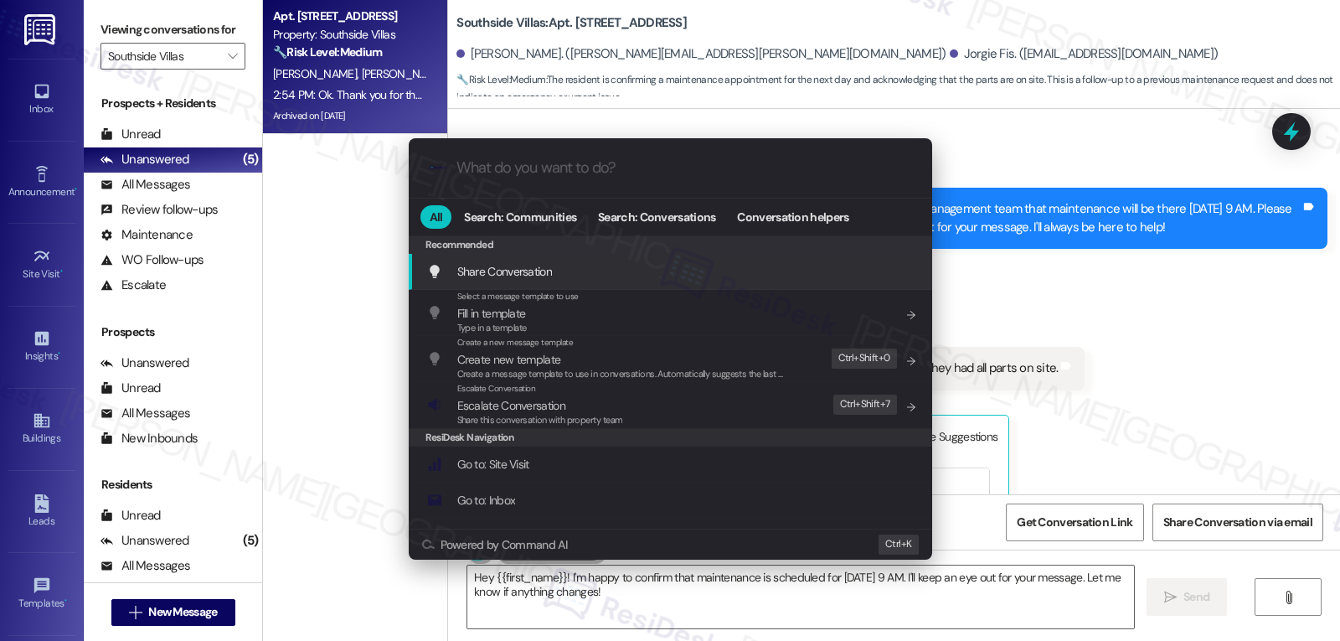
click at [1116, 382] on div ".cls-1{fill:#0a055f;}.cls-2{fill:#0cc4c4;} resideskLogoBlueOrange All Search: C…" at bounding box center [670, 320] width 1340 height 641
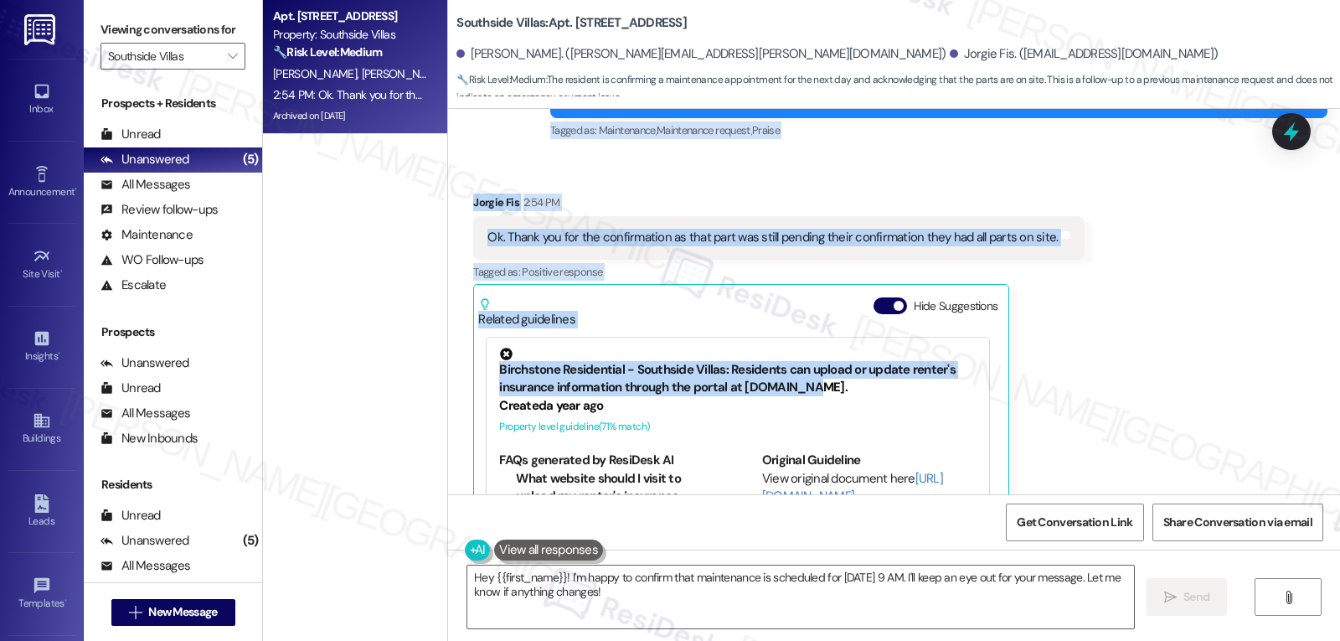
scroll to position [15215, 0]
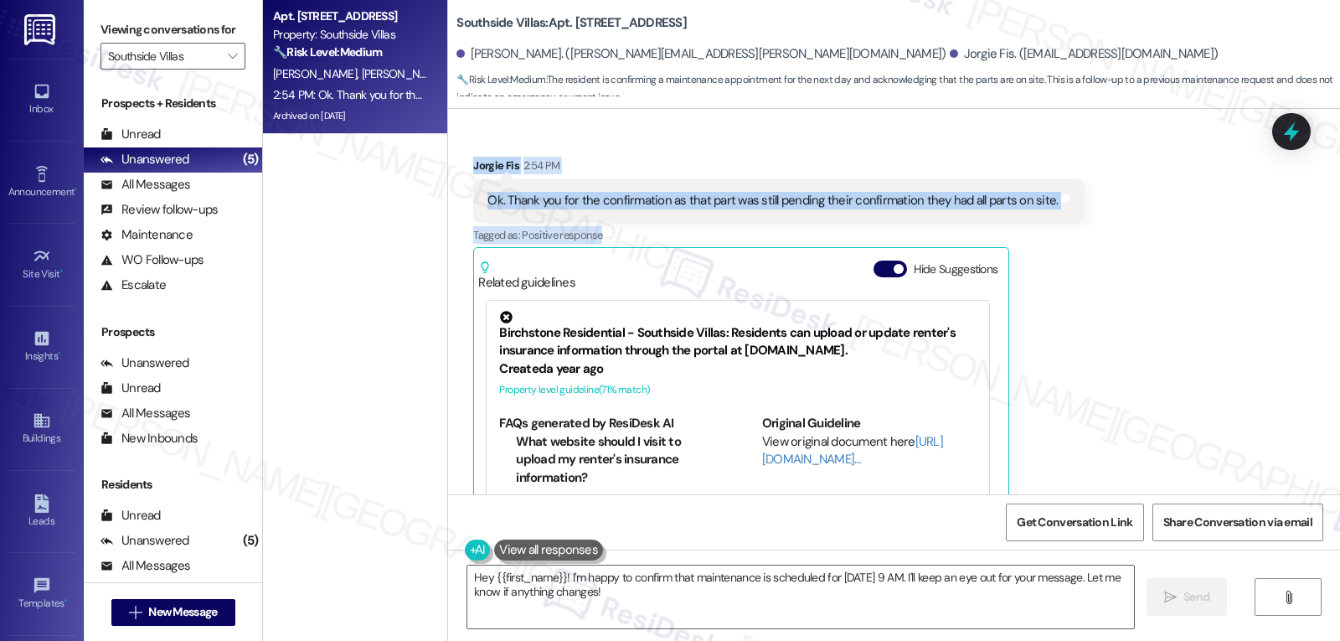
drag, startPoint x: 488, startPoint y: 153, endPoint x: 1078, endPoint y: 155, distance: 589.7
click at [1078, 155] on div "WO Lease started Apr 29, 2025 at 8:00 PM Show details Survey, sent via SMS Resi…" at bounding box center [894, 301] width 892 height 385
copy div "Jorgie Fis 1:13 PM I got an update from them earlier that they need more than j…"
click at [900, 602] on textarea "Hey {{first_name}}! I'm happy to confirm that maintenance is scheduled for tomo…" at bounding box center [800, 596] width 667 height 63
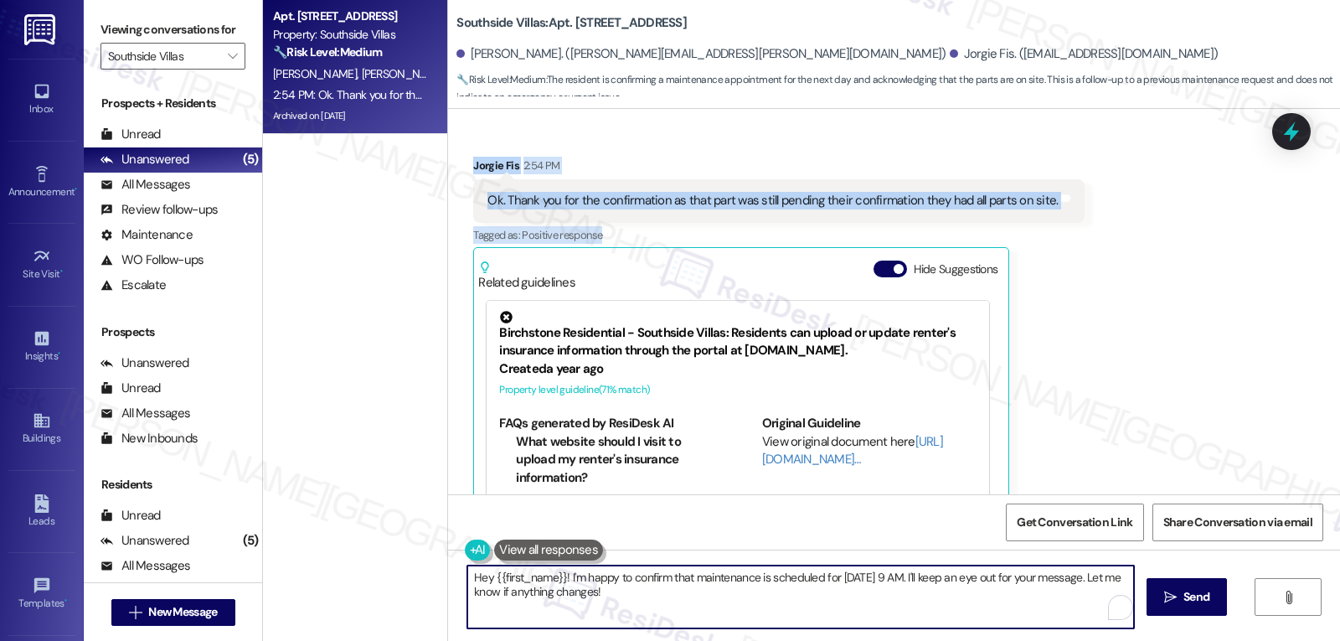
paste textarea "You’re very welcome, Jorgie! Glad we could get that confirmation for you. I’ll …"
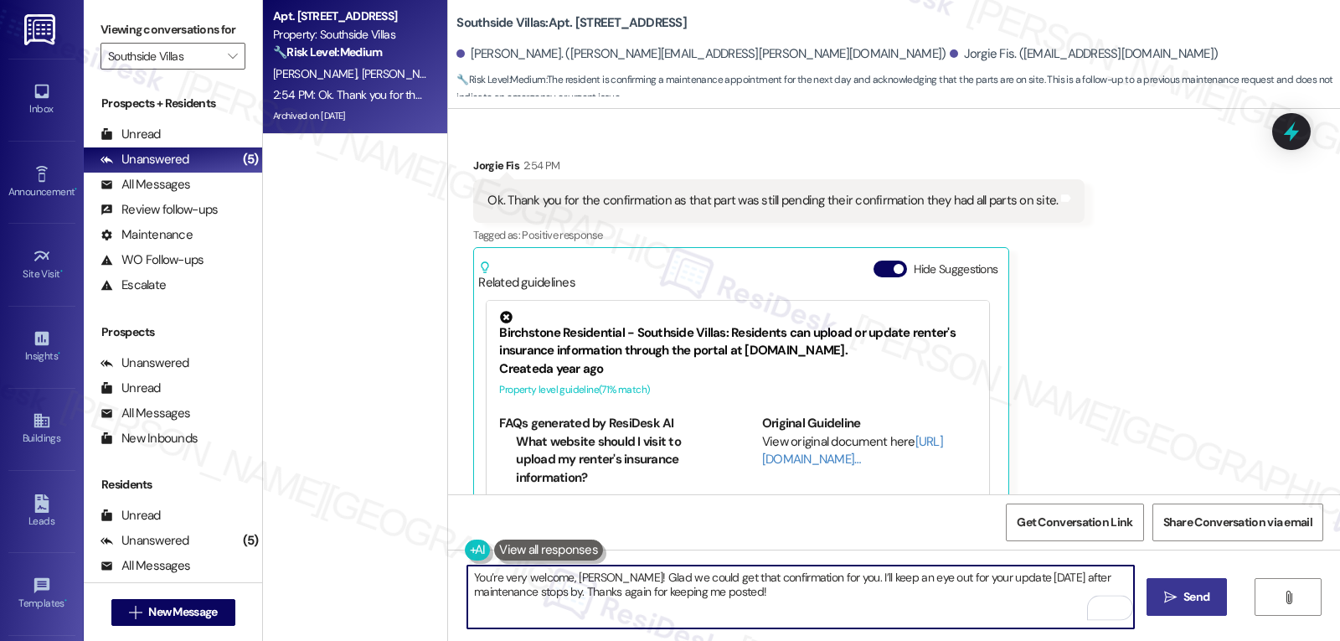
type textarea "You’re very welcome, Jorgie! Glad we could get that confirmation for you. I’ll …"
click at [1157, 598] on button " Send" at bounding box center [1187, 597] width 81 height 38
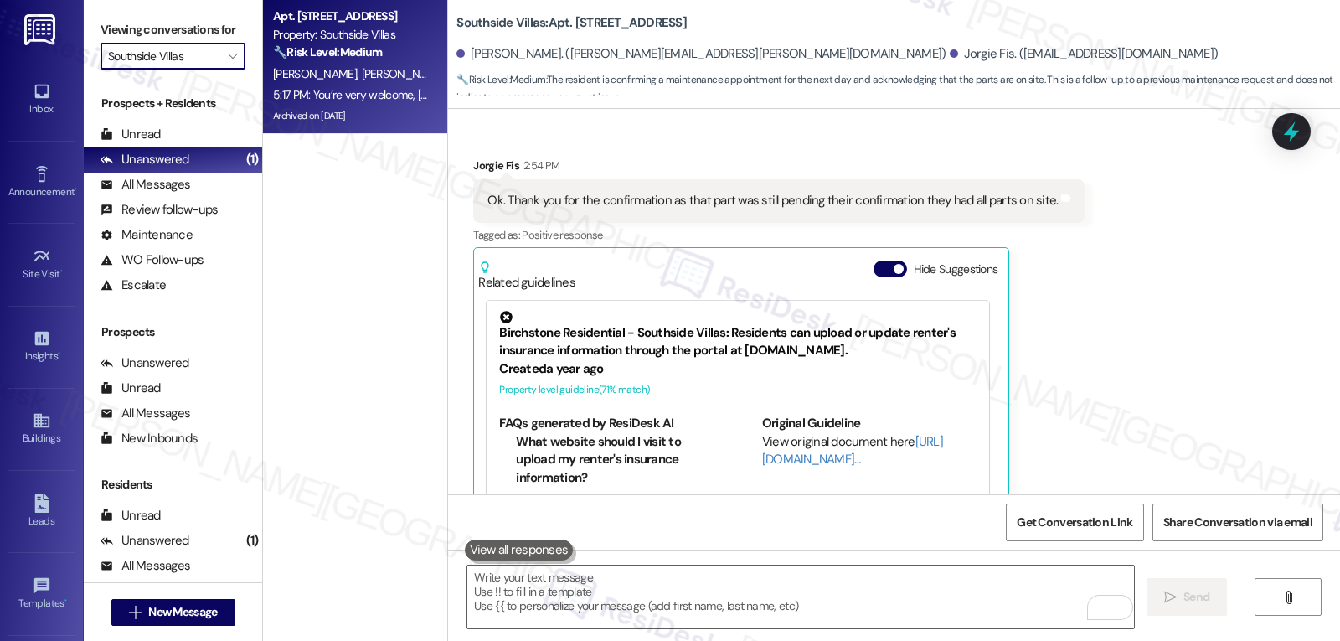
click at [206, 70] on input "Southside Villas" at bounding box center [163, 56] width 111 height 27
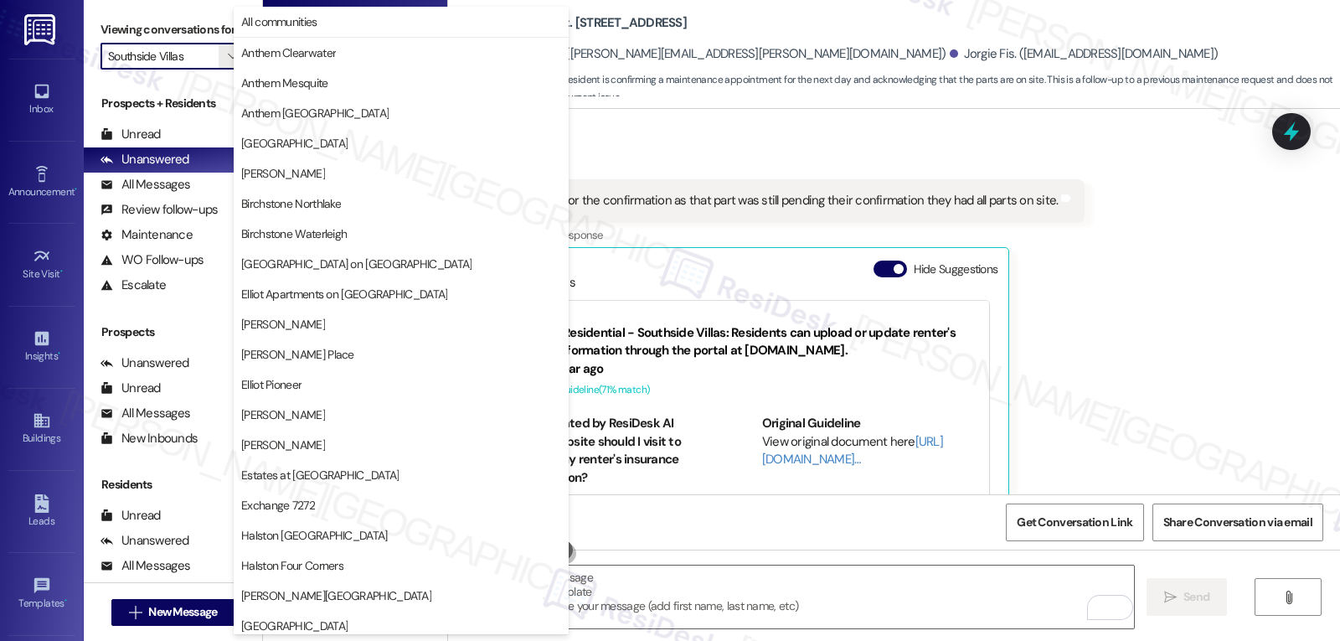
scroll to position [580, 0]
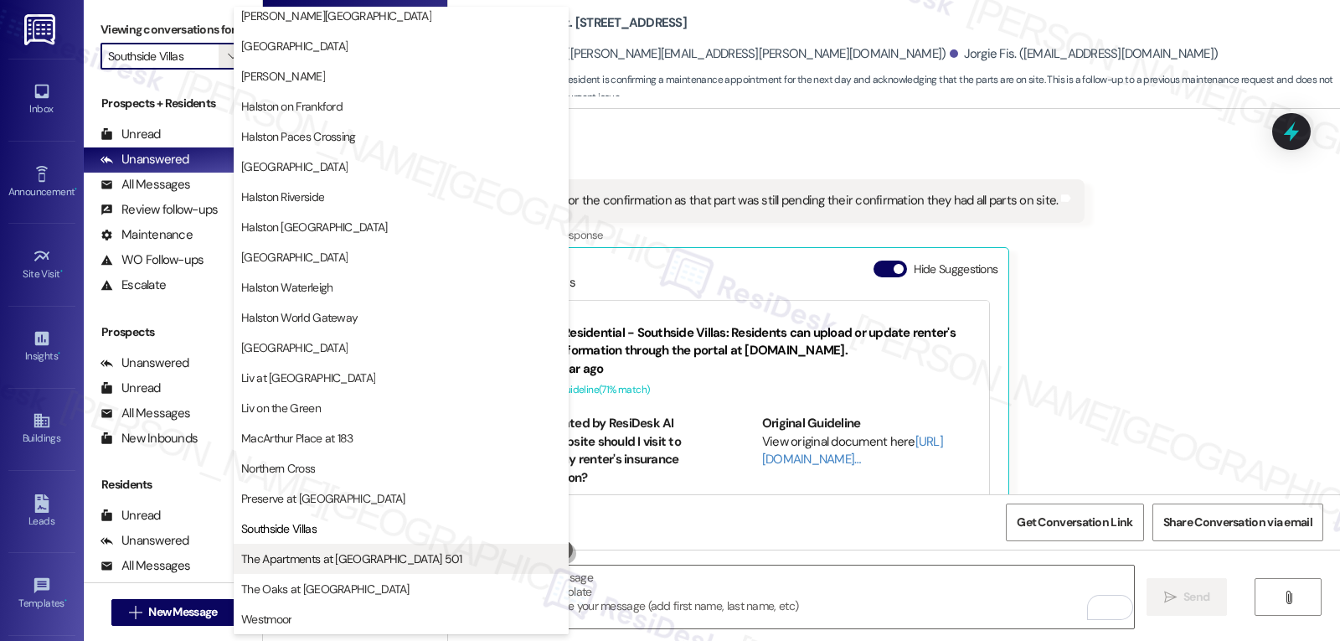
click at [327, 557] on span "The Apartments at [GEOGRAPHIC_DATA] 501" at bounding box center [351, 558] width 221 height 17
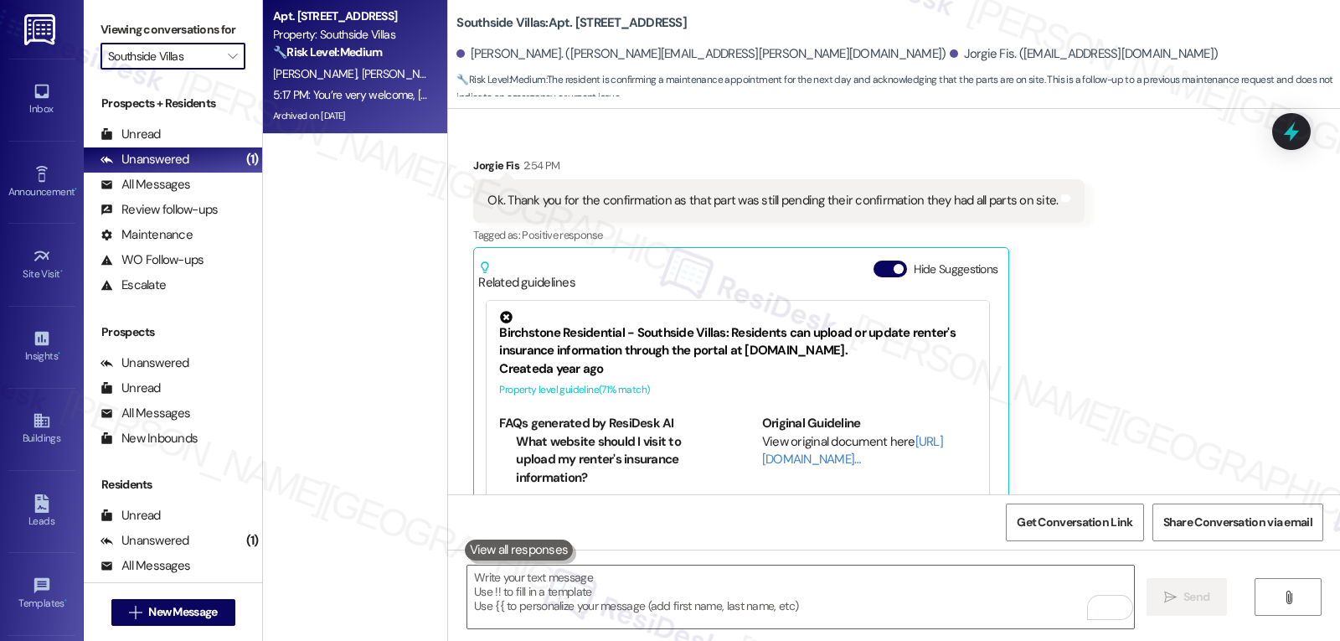
type input "The Apartments at [GEOGRAPHIC_DATA] 501"
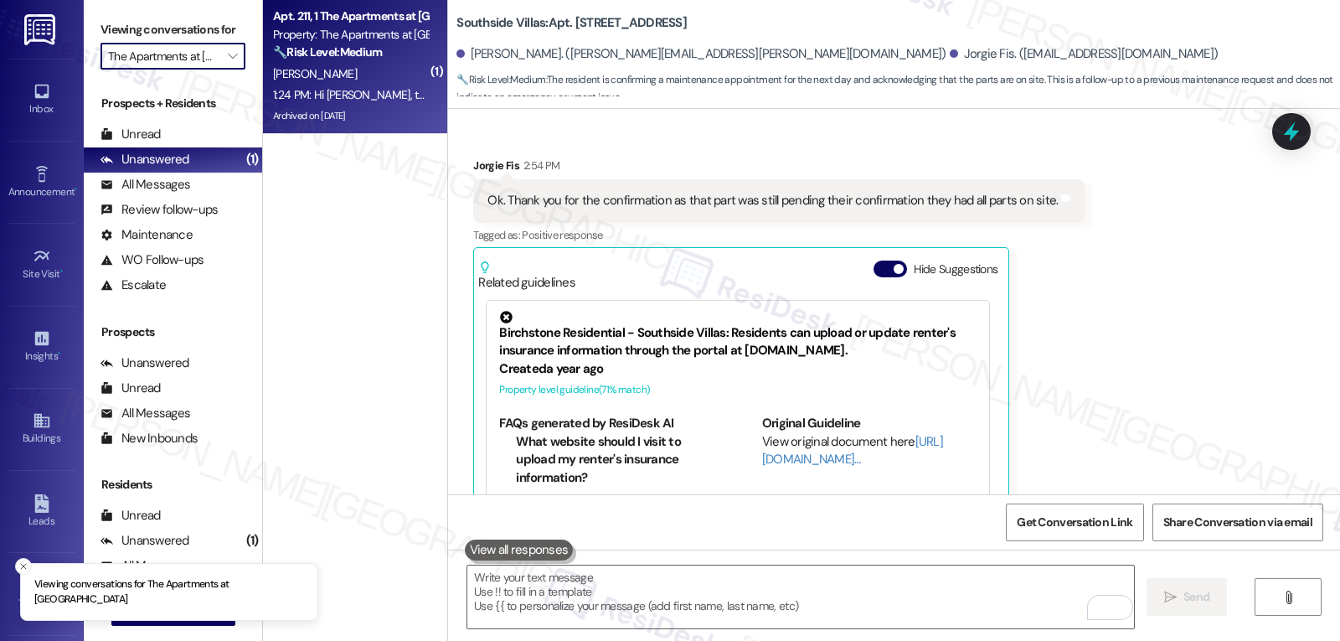
click at [348, 88] on div "1:24 PM: Hi Sarah, thanks for the update! The baseboards look great now — reall…" at bounding box center [831, 94] width 1117 height 15
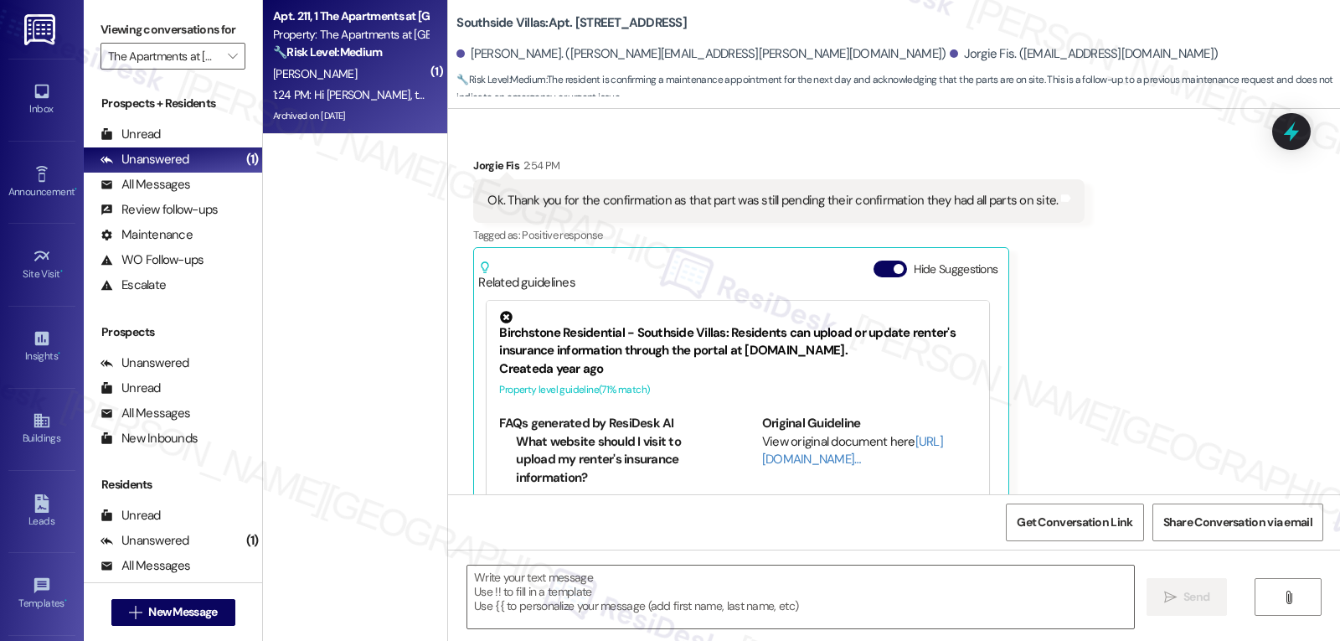
type textarea "Fetching suggested responses. Please feel free to read through the conversation…"
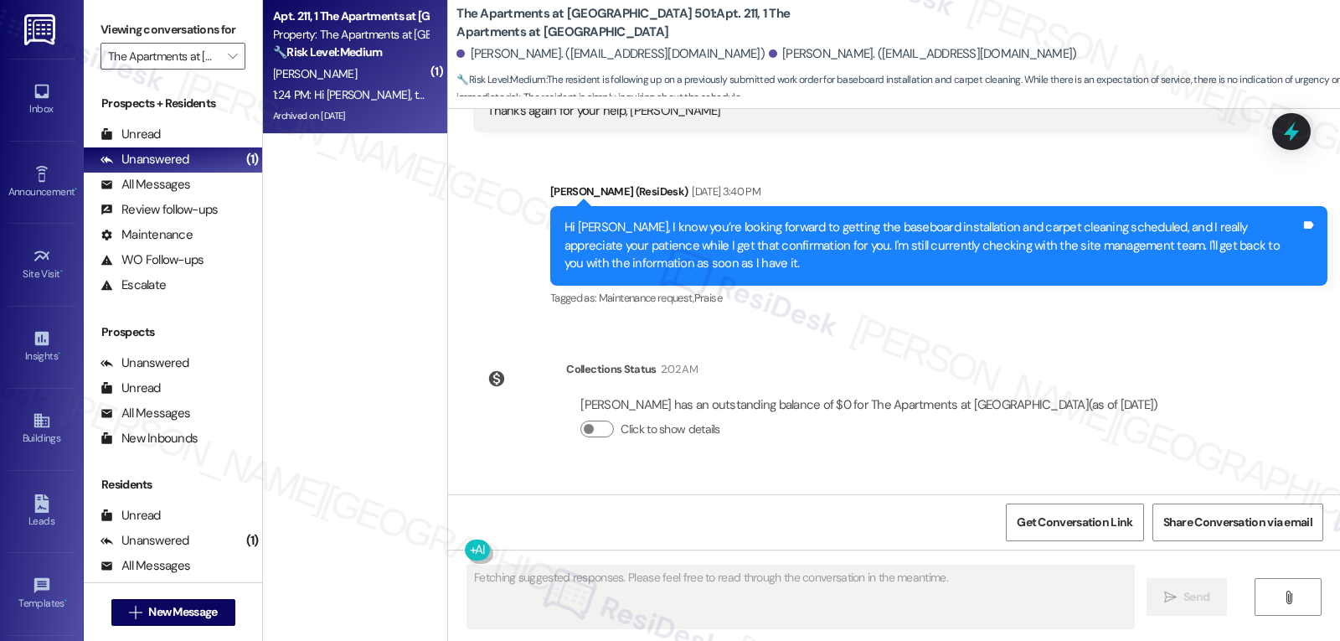
scroll to position [9083, 0]
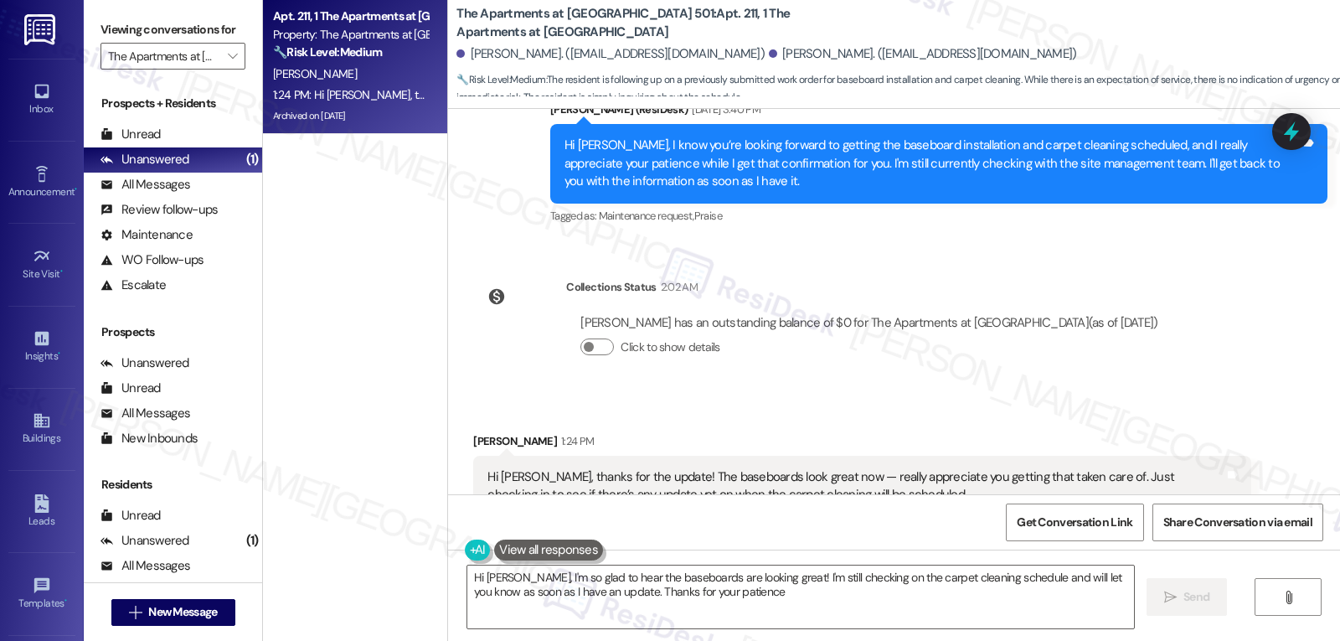
type textarea "Hi Jianbin, I'm so glad to hear the baseboards are looking great! I'm still che…"
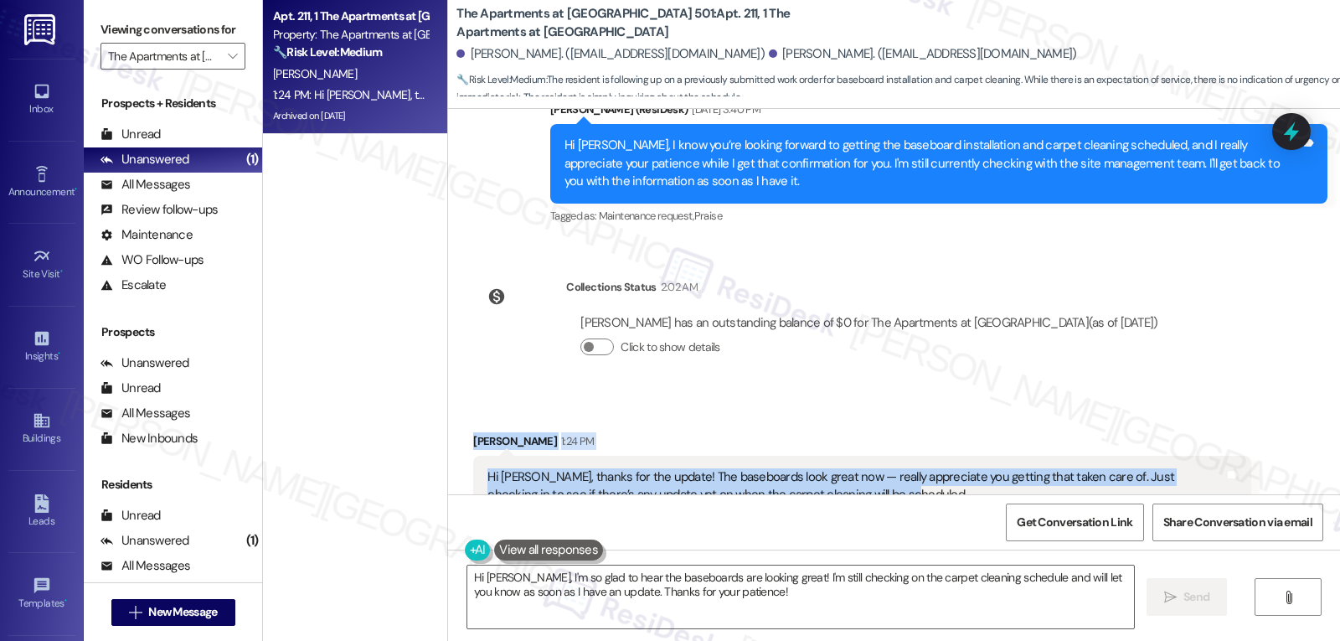
drag, startPoint x: 456, startPoint y: 405, endPoint x: 895, endPoint y: 474, distance: 445.1
click at [895, 474] on div "Received via SMS Jianbin Tan 1:24 PM Hi Sarah, thanks for the update! The baseb…" at bounding box center [862, 475] width 802 height 110
click at [1289, 134] on icon at bounding box center [1292, 132] width 20 height 26
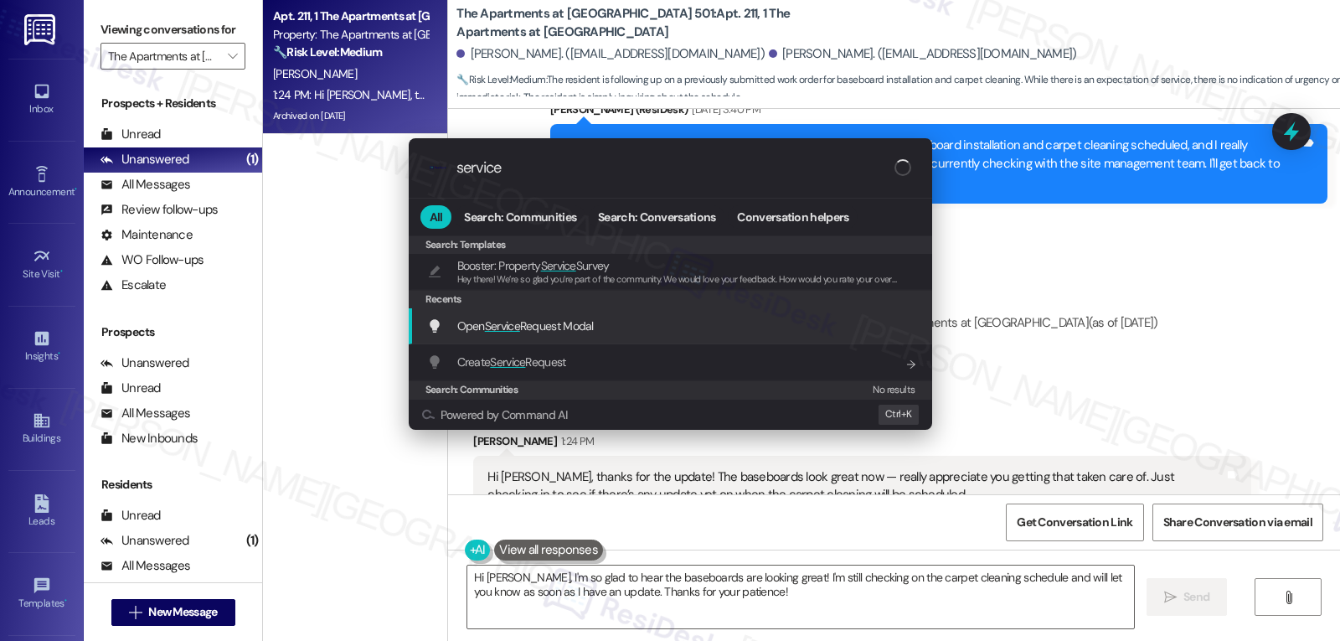
type input "service"
click at [603, 327] on div "Open Service Request Modal Add shortcut" at bounding box center [672, 326] width 490 height 18
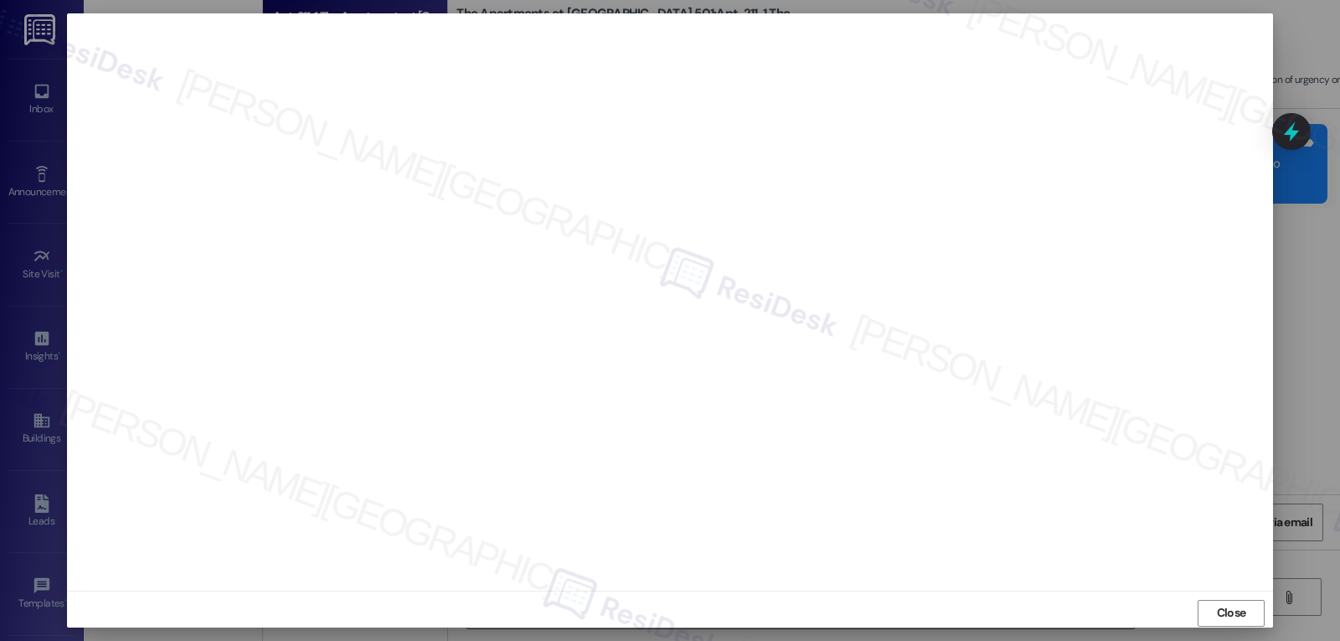
click at [1232, 618] on span "Close" at bounding box center [1231, 613] width 29 height 18
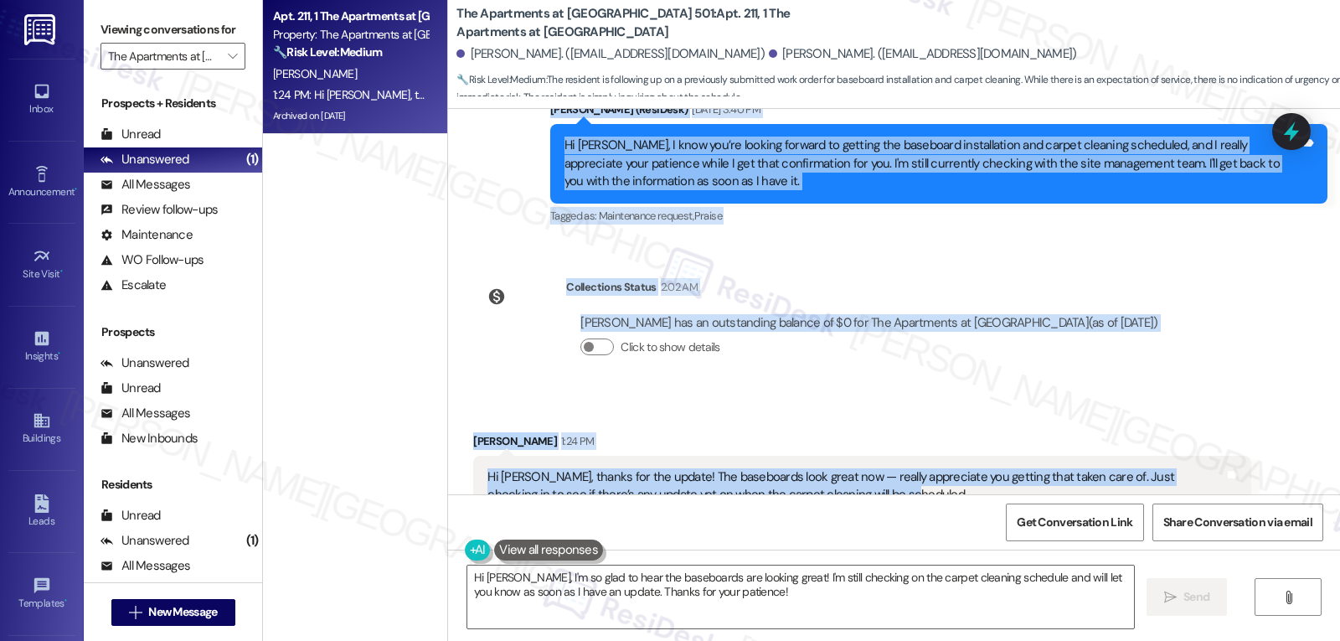
drag, startPoint x: 535, startPoint y: 241, endPoint x: 935, endPoint y: 472, distance: 461.2
click at [935, 472] on div "WO Lease started May 29, 2025 at 8:00 PM Show details Survey, sent via SMS Resi…" at bounding box center [894, 301] width 892 height 385
copy div "Sarah (ResiDesk) Aug 13, 2025 at 3:40 PM Hi Jianbin, I know you’re looking forw…"
click at [813, 588] on textarea "Hi Jianbin, I'm so glad to hear the baseboards are looking great! I'm still che…" at bounding box center [800, 596] width 667 height 63
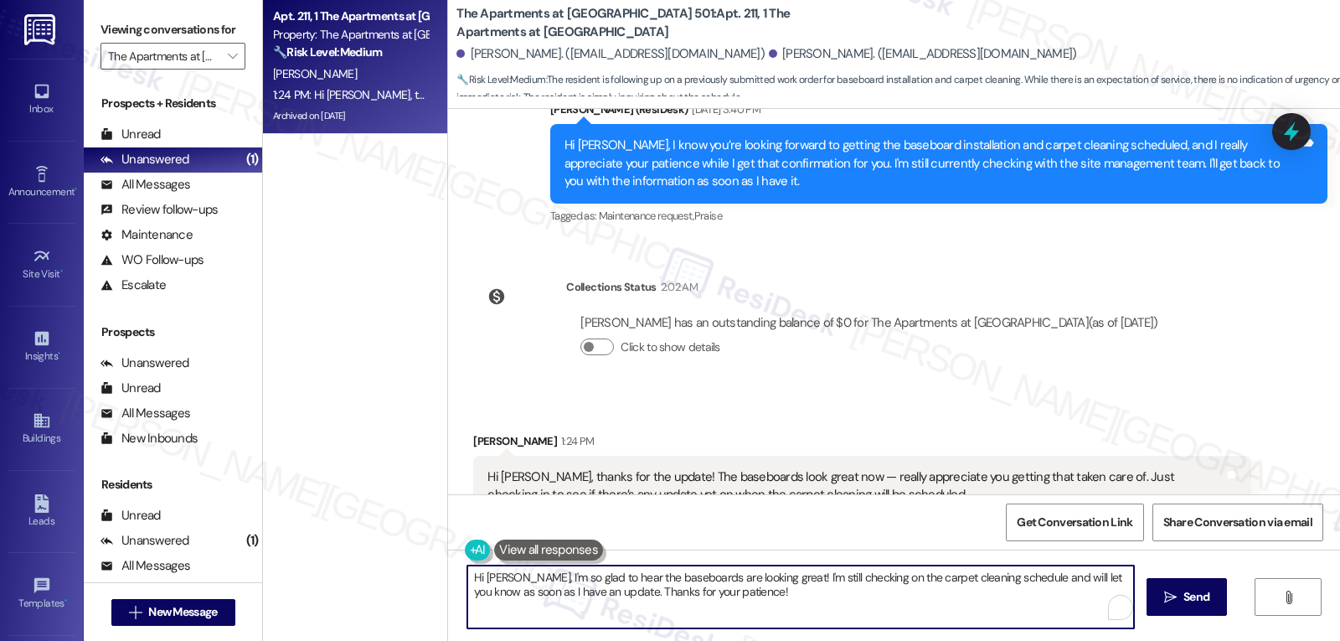
paste textarea "’m so glad to hear the baseboards turned out well! Thanks for letting me know. …"
click at [1009, 577] on textarea "Hi Jianbin, I’m so glad to hear the baseboards turned out well! Thanks for lett…" at bounding box center [800, 596] width 667 height 63
drag, startPoint x: 464, startPoint y: 596, endPoint x: 517, endPoint y: 594, distance: 52.8
click at [517, 594] on textarea "Hi Jianbin, I’m so glad to hear the baseboards turned out well! Thanks for lett…" at bounding box center [800, 596] width 667 height 63
type textarea "Hi Jianbin, I’m so glad to hear the baseboards turned out well! Thanks for lett…"
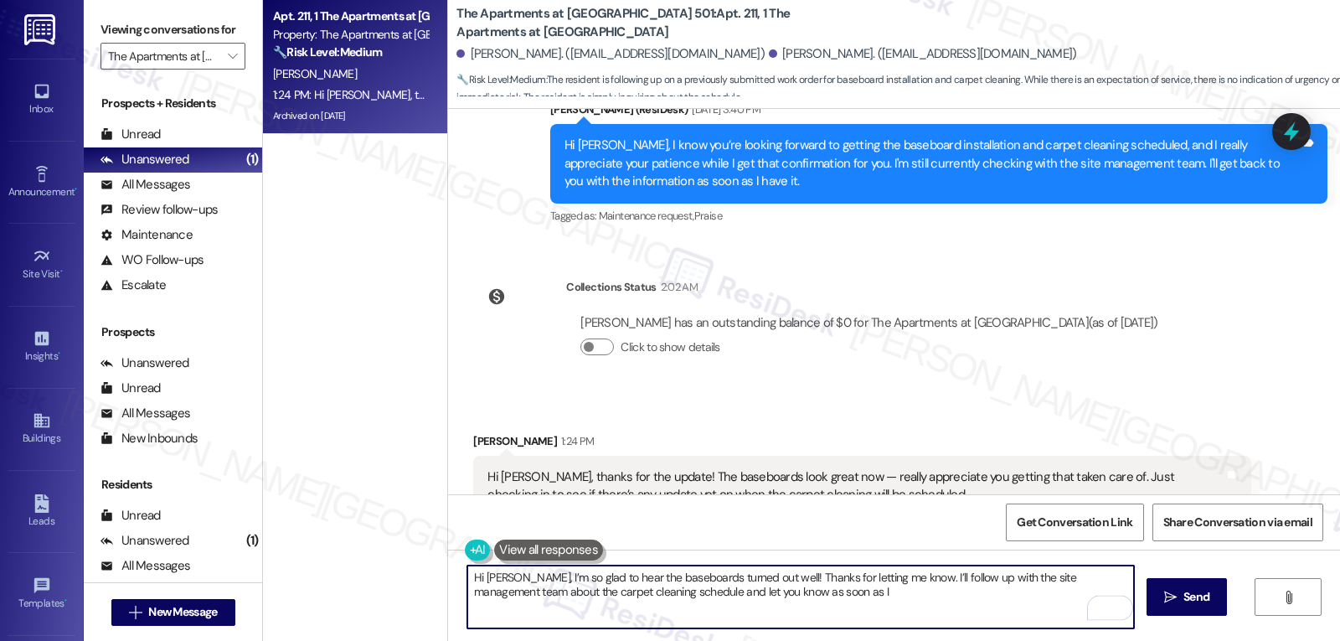
drag, startPoint x: 596, startPoint y: 594, endPoint x: 1564, endPoint y: 622, distance: 968.7
click at [1339, 622] on html "Inbox Go to Inbox Announcement • Send A Text Announcement Site Visit • Go to Si…" at bounding box center [670, 320] width 1340 height 641
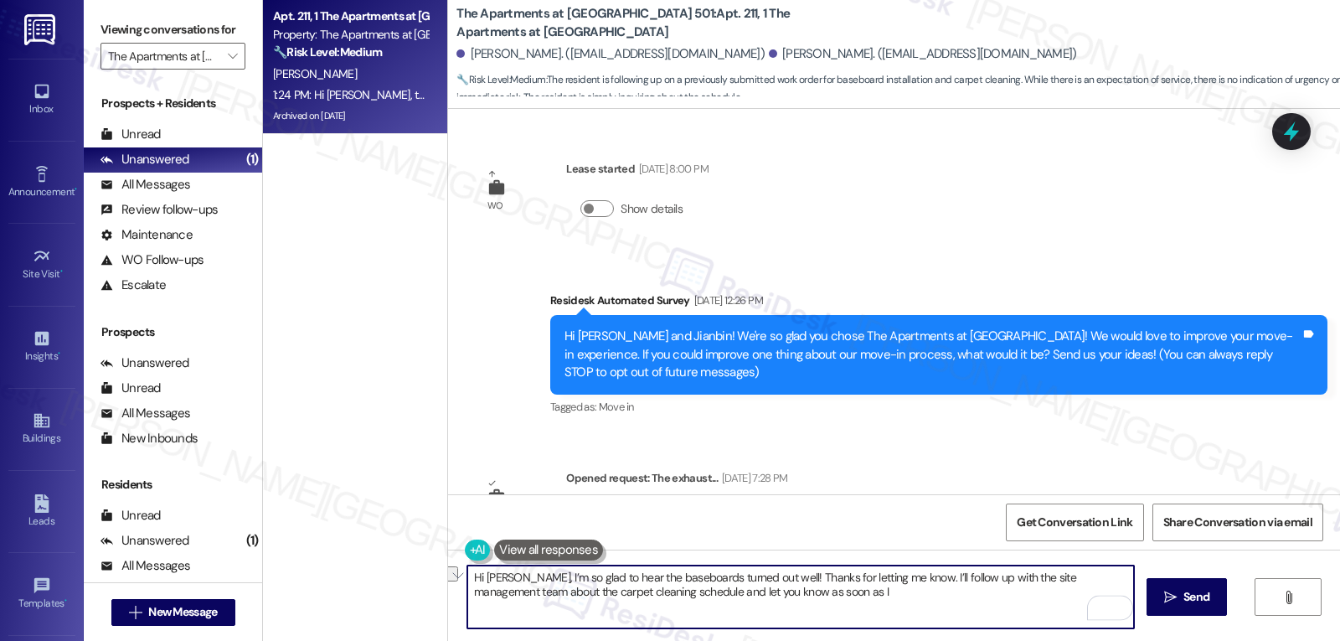
click at [603, 597] on textarea "Hi [PERSON_NAME], I’m so glad to hear the baseboards turned out well! Thanks fo…" at bounding box center [800, 596] width 667 height 63
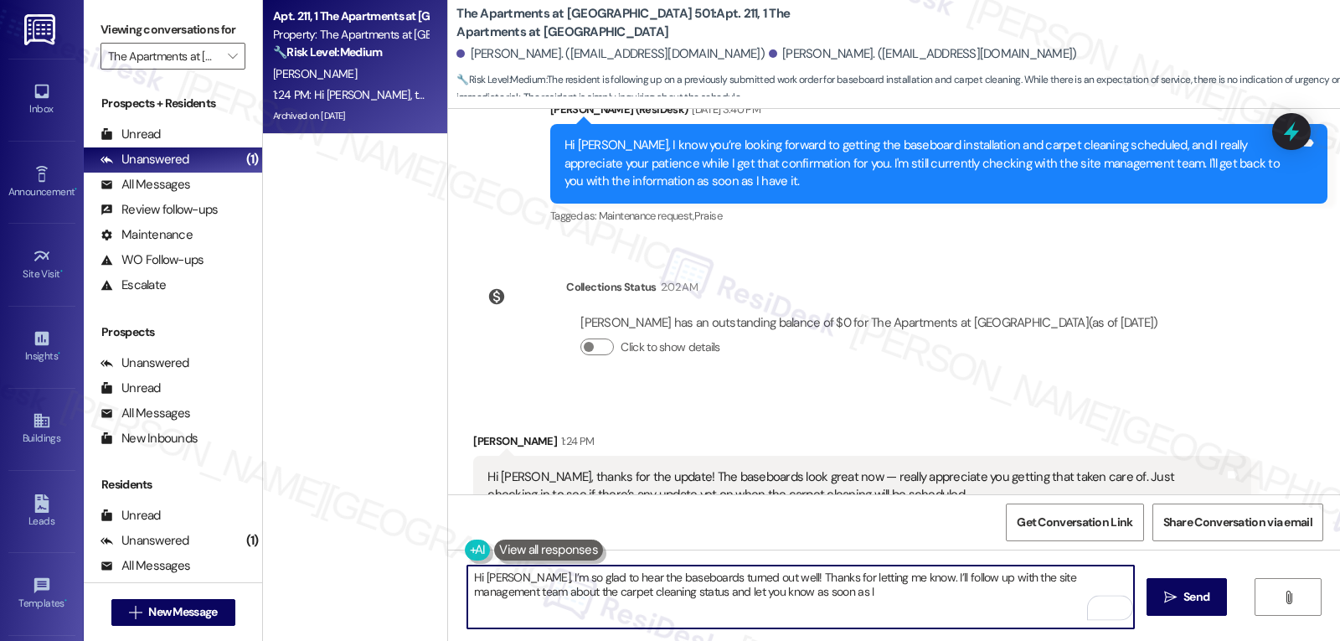
click at [798, 599] on textarea "Hi [PERSON_NAME], I’m so glad to hear the baseboards turned out well! Thanks fo…" at bounding box center [800, 596] width 667 height 63
type textarea "Hi [PERSON_NAME], I’m so glad to hear the baseboards turned out well! Thanks fo…"
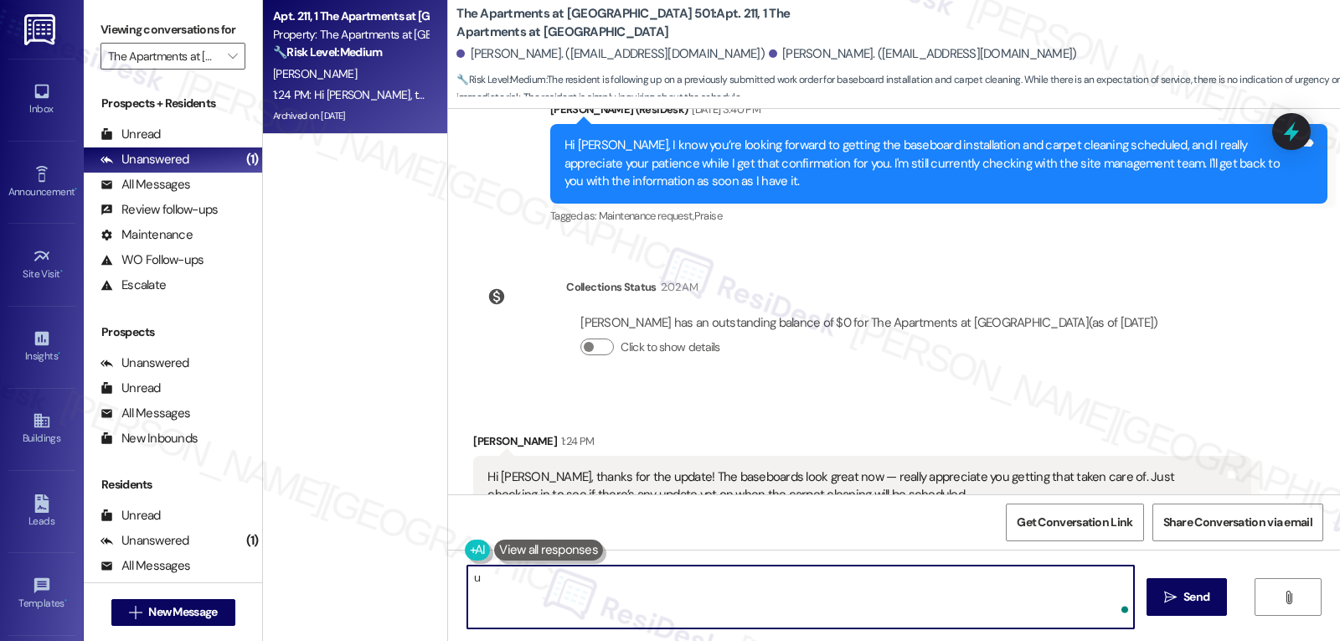
scroll to position [9083, 0]
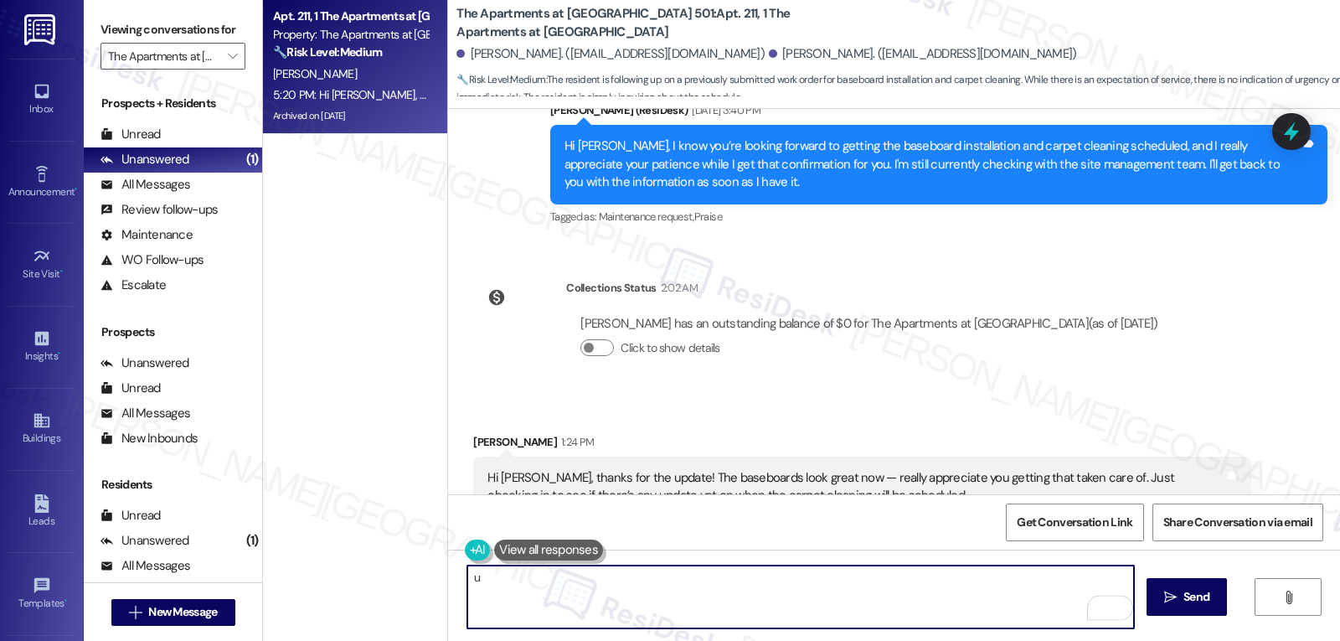
type textarea "u"
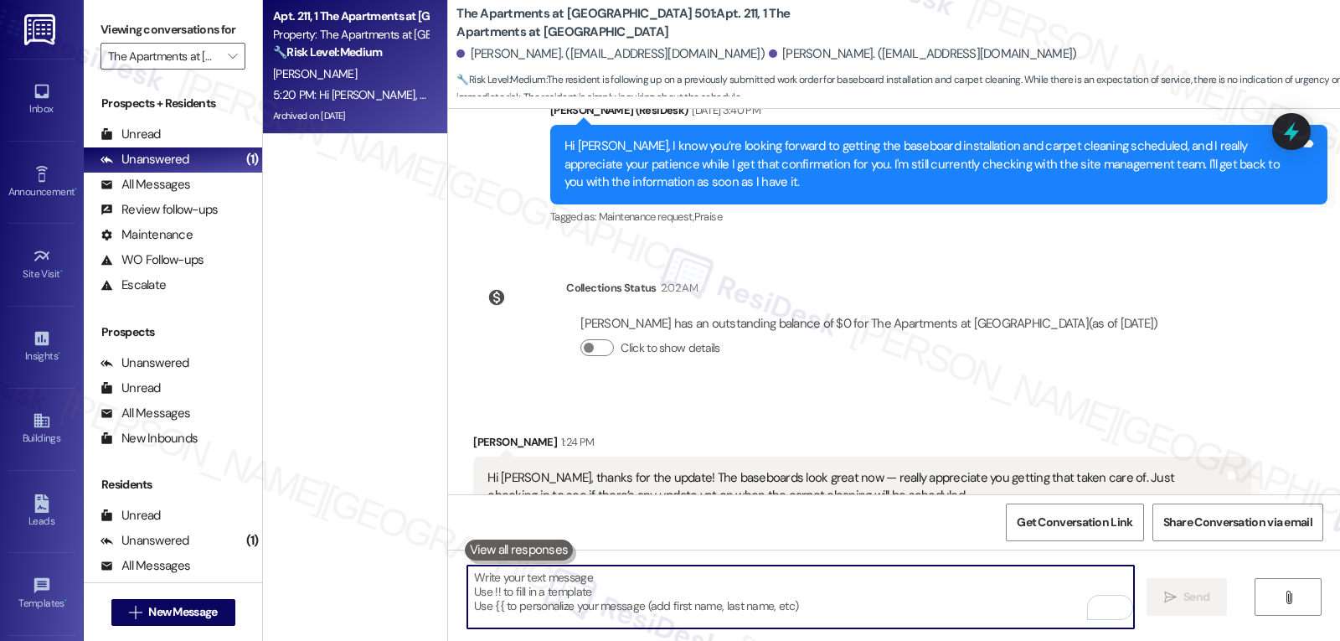
scroll to position [9218, 0]
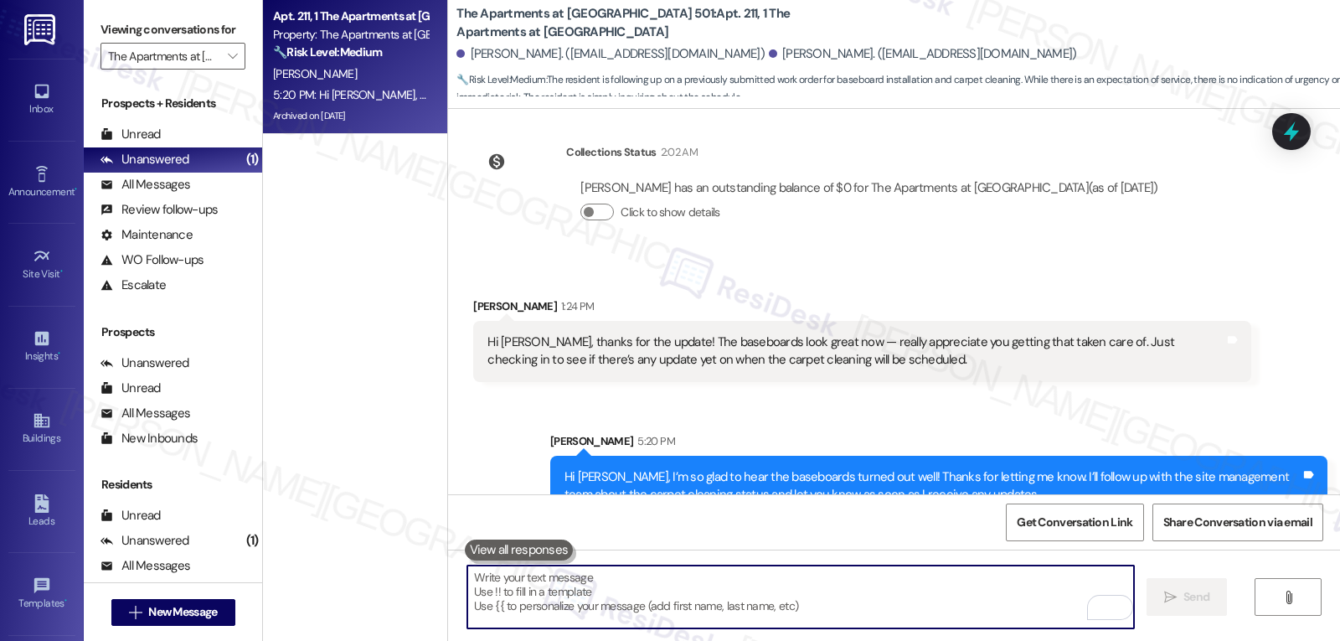
click at [1288, 133] on icon at bounding box center [1292, 132] width 22 height 22
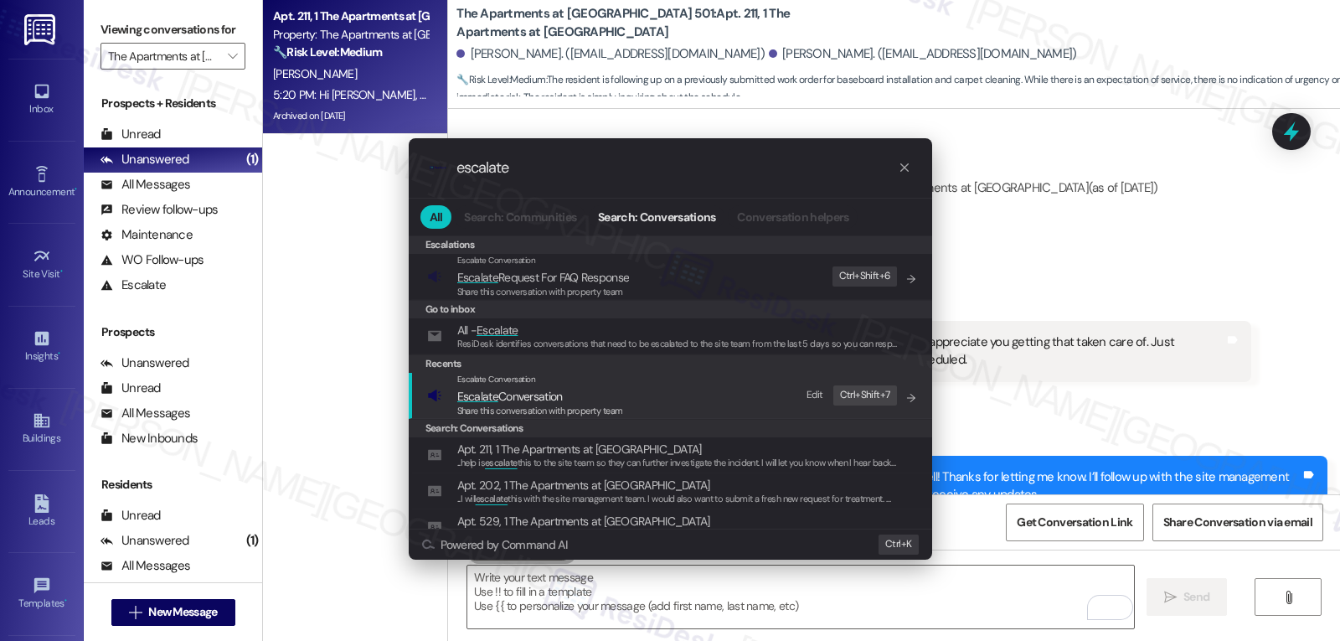
type input "escalate"
click at [544, 411] on span "Share this conversation with property team" at bounding box center [540, 411] width 166 height 12
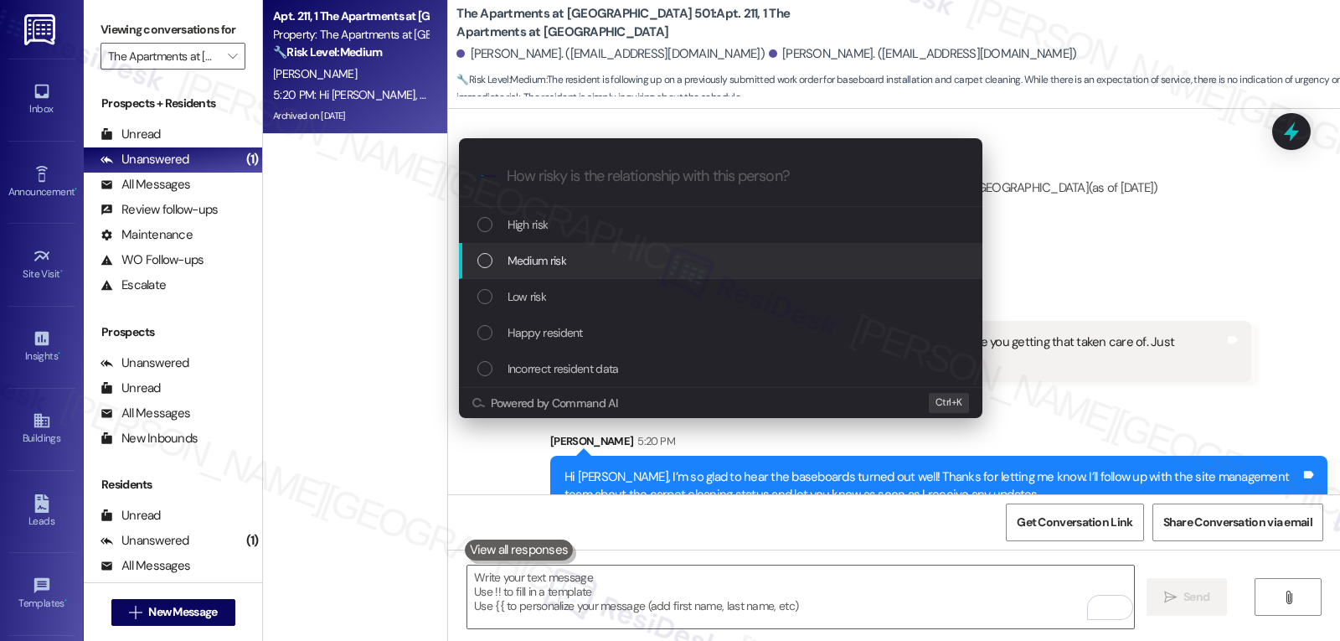
click at [592, 266] on div "Medium risk" at bounding box center [722, 260] width 490 height 18
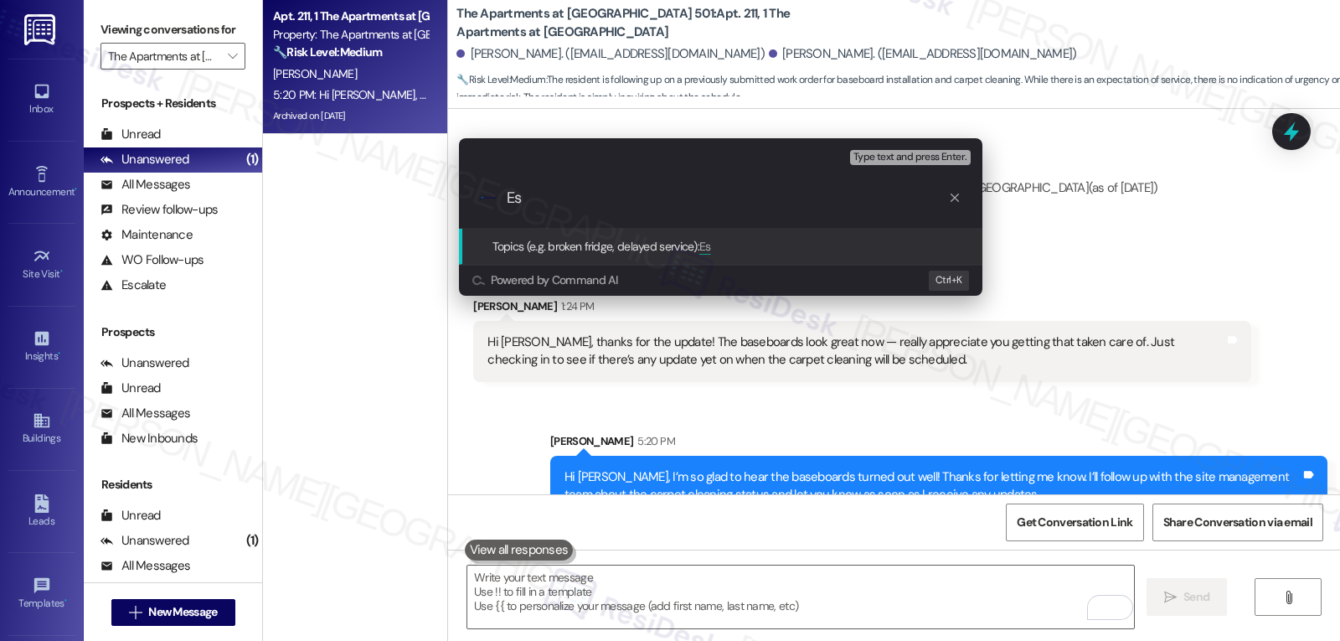
type input "E"
type input "Follow-up on WO for Carpet Cleaning Request"
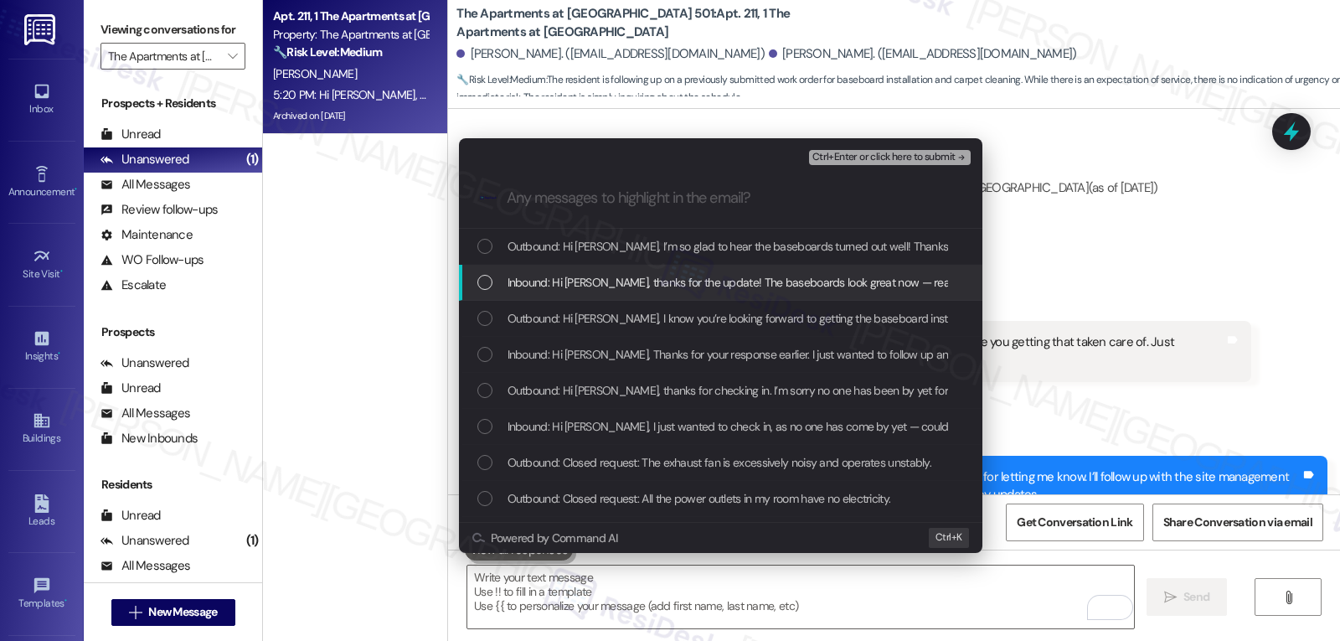
click at [593, 276] on span "Inbound: Hi [PERSON_NAME], thanks for the update! The baseboards look great now…" at bounding box center [1068, 282] width 1121 height 18
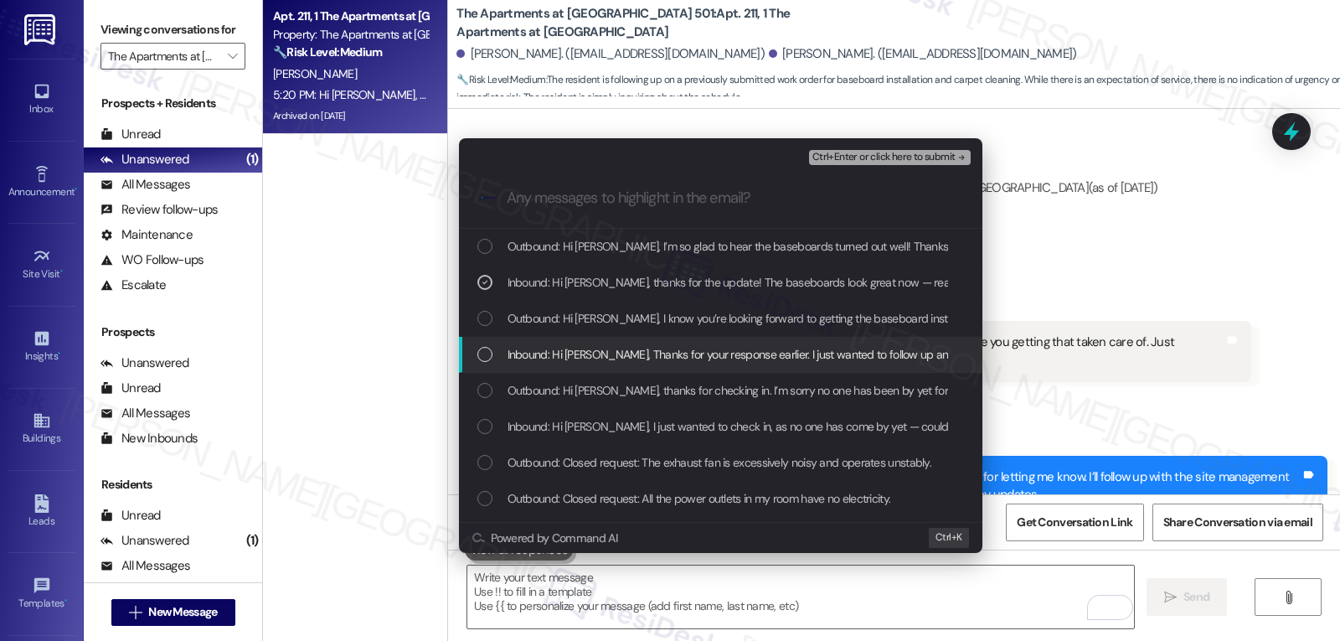
click at [636, 353] on span "Inbound: Hi [PERSON_NAME], Thanks for your response earlier. I just wanted to f…" at bounding box center [1275, 354] width 1534 height 18
click at [905, 154] on span "Ctrl+Enter or click here to submit" at bounding box center [884, 158] width 143 height 12
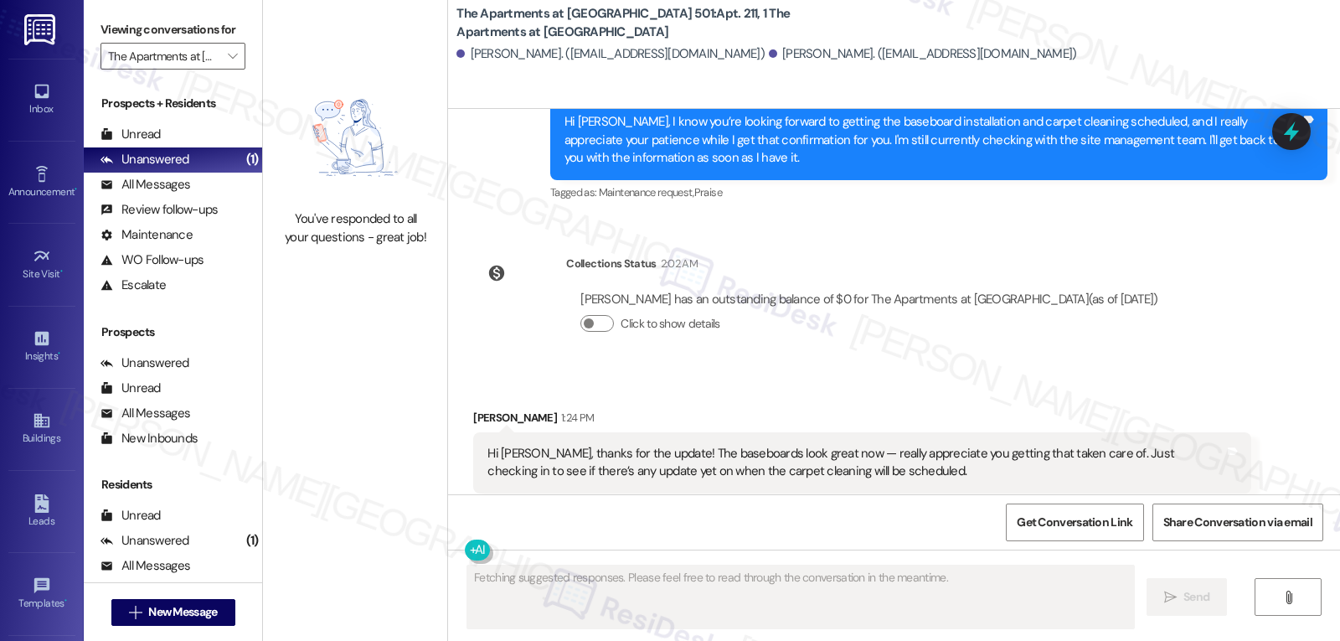
scroll to position [9267, 0]
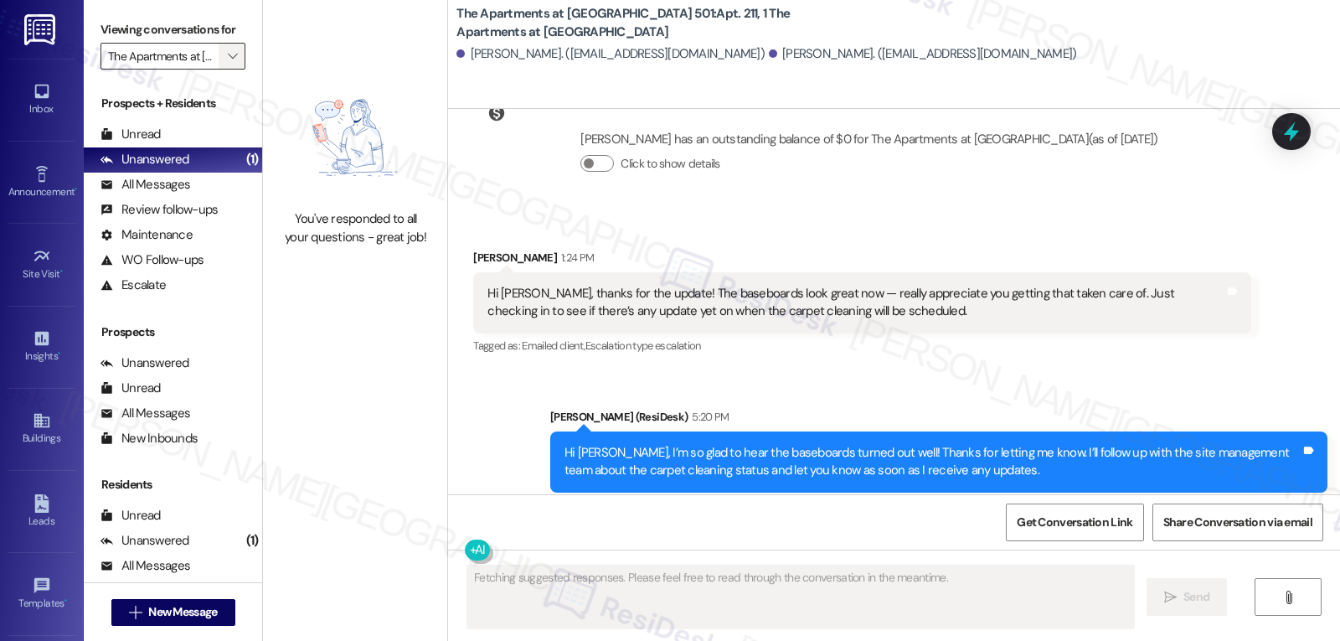
click at [224, 70] on span "" at bounding box center [232, 56] width 16 height 27
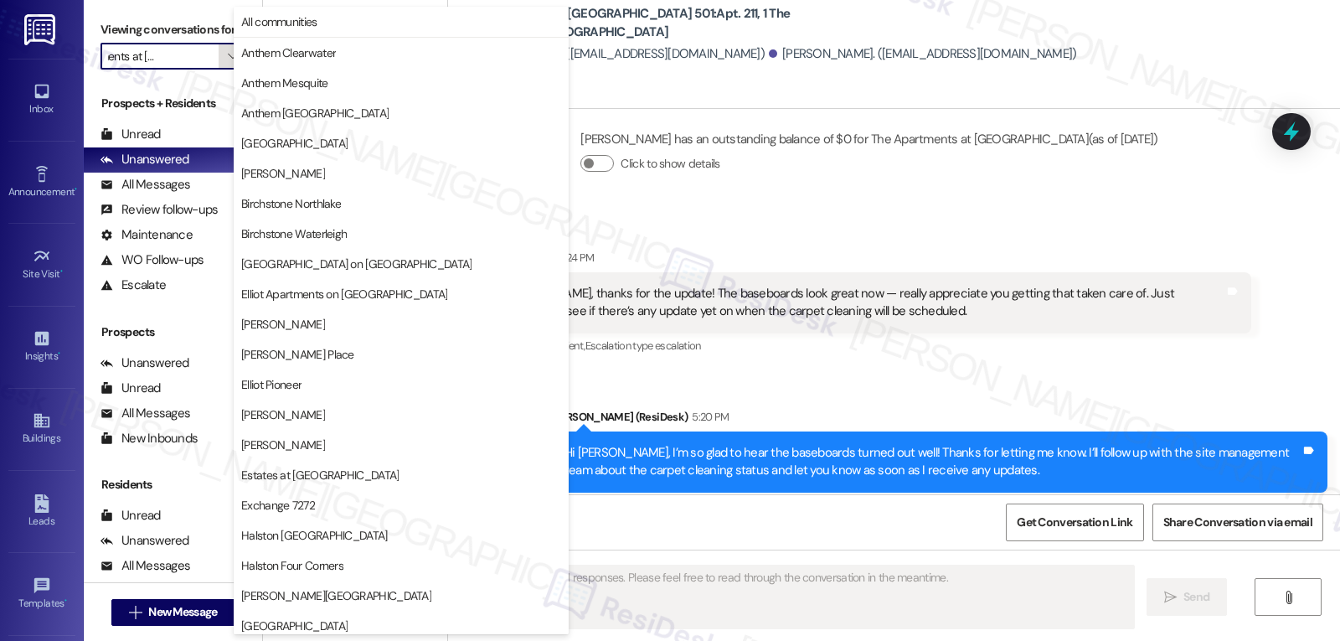
scroll to position [580, 0]
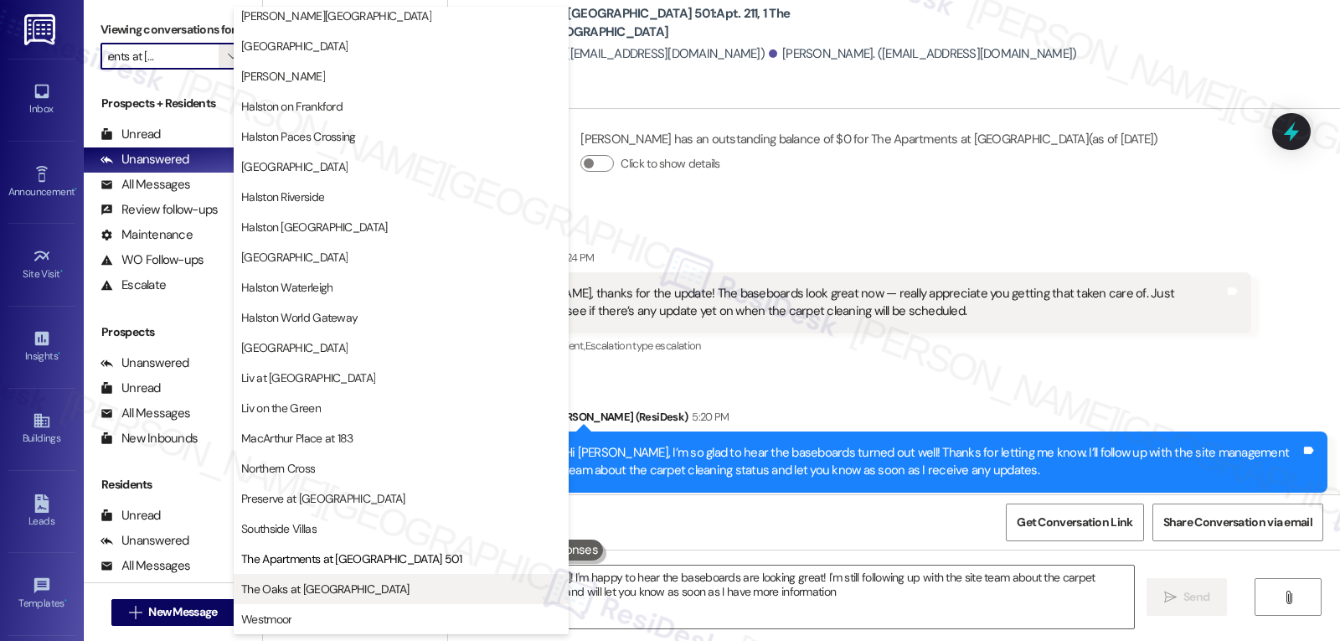
type textarea "Hi Jianbin! I'm happy to hear the baseboards are looking great! I'm still follo…"
click at [324, 598] on button "The Oaks at [GEOGRAPHIC_DATA]" at bounding box center [401, 589] width 335 height 30
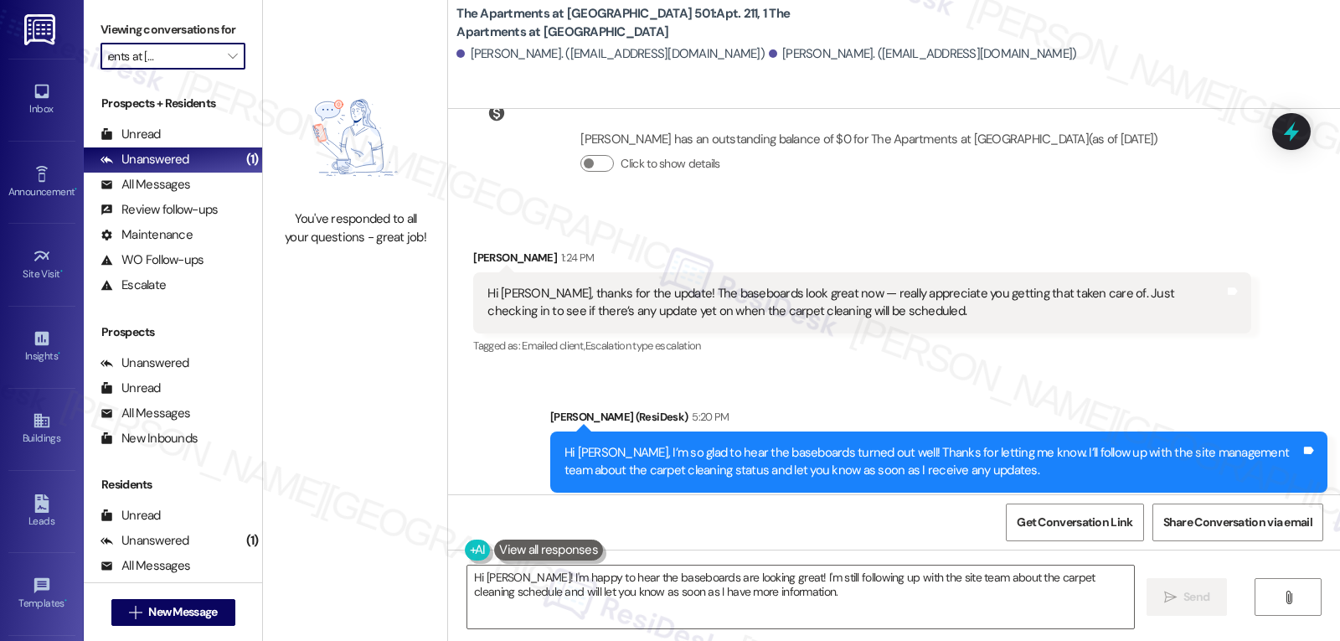
type input "The Oaks at [GEOGRAPHIC_DATA]"
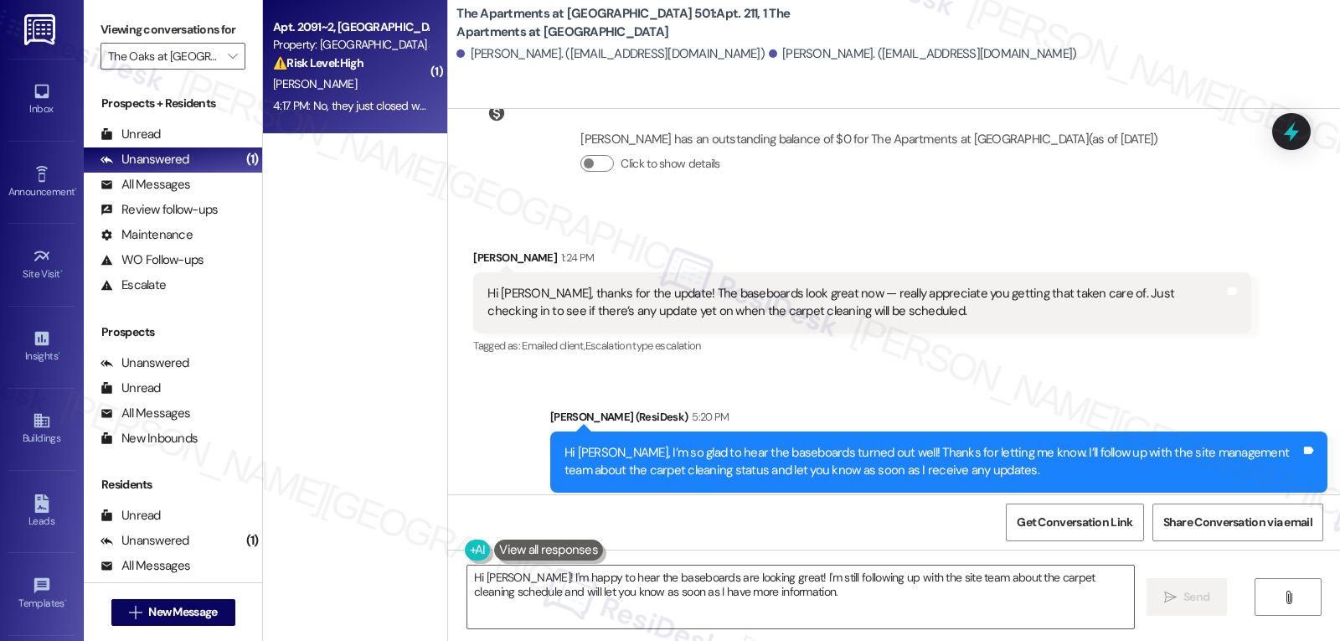
click at [342, 95] on div "4:17 PM: No, they just closed work order so I created new one. 4:17 PM: No, the…" at bounding box center [350, 105] width 158 height 21
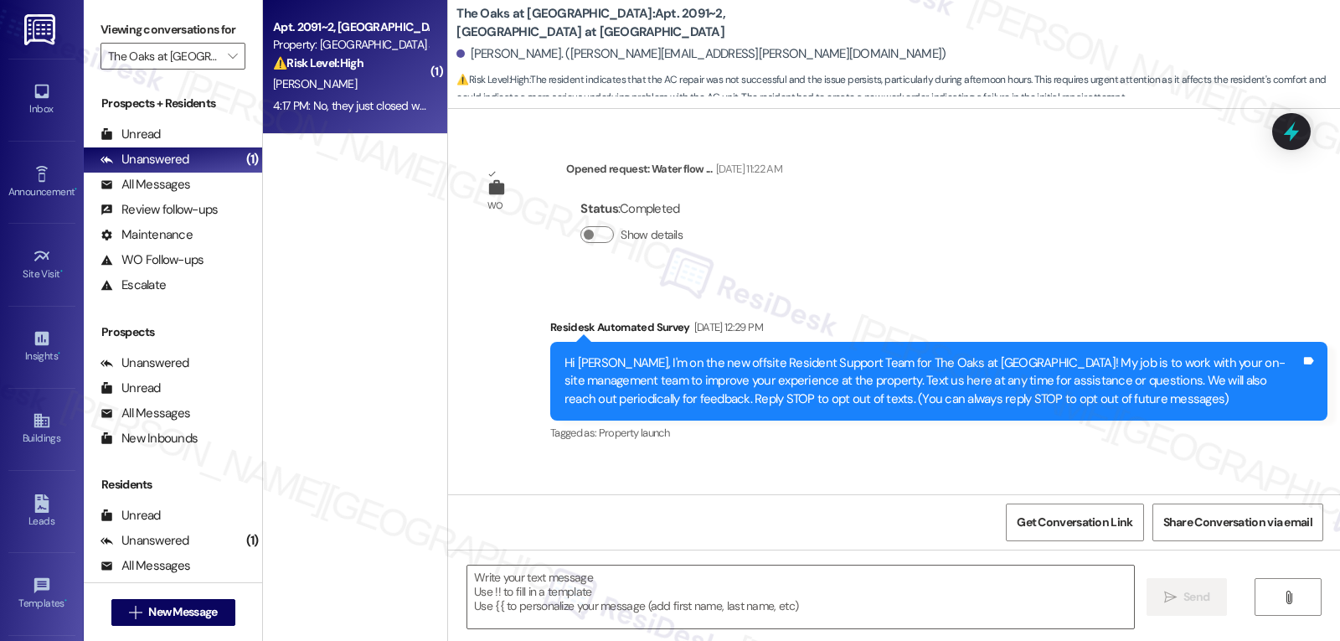
scroll to position [6524, 0]
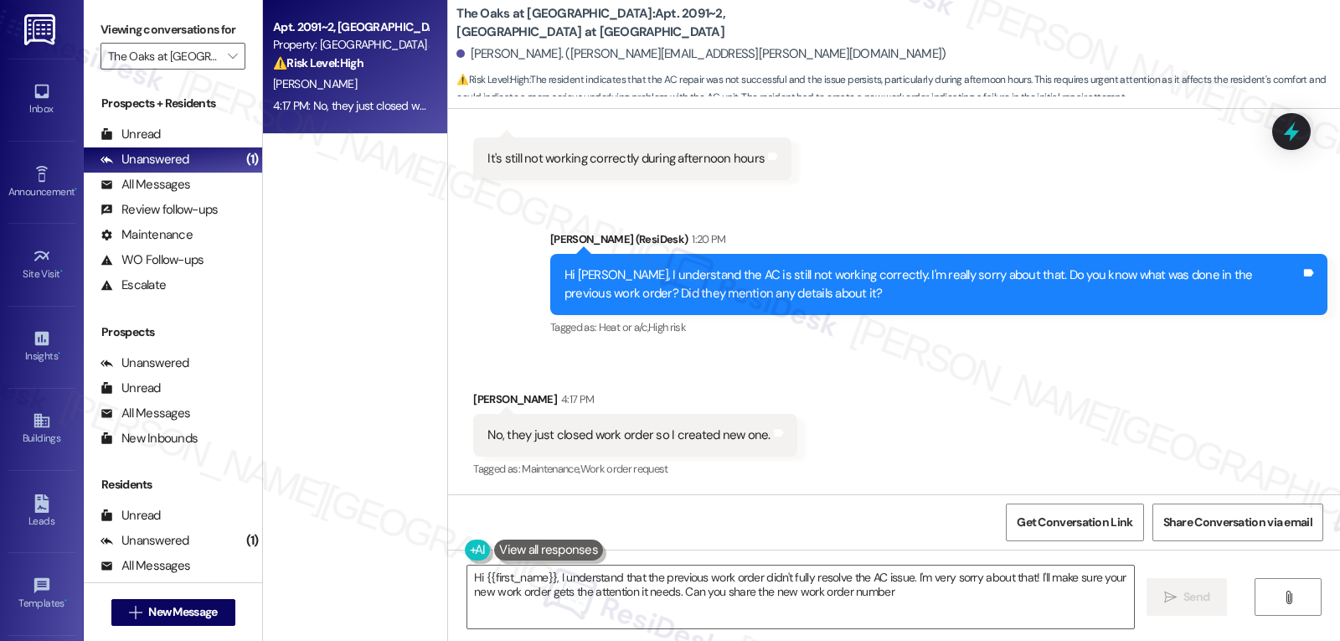
type textarea "Hi {{first_name}}, I understand that the previous work order didn't fully resol…"
click at [1303, 140] on icon at bounding box center [1291, 131] width 28 height 28
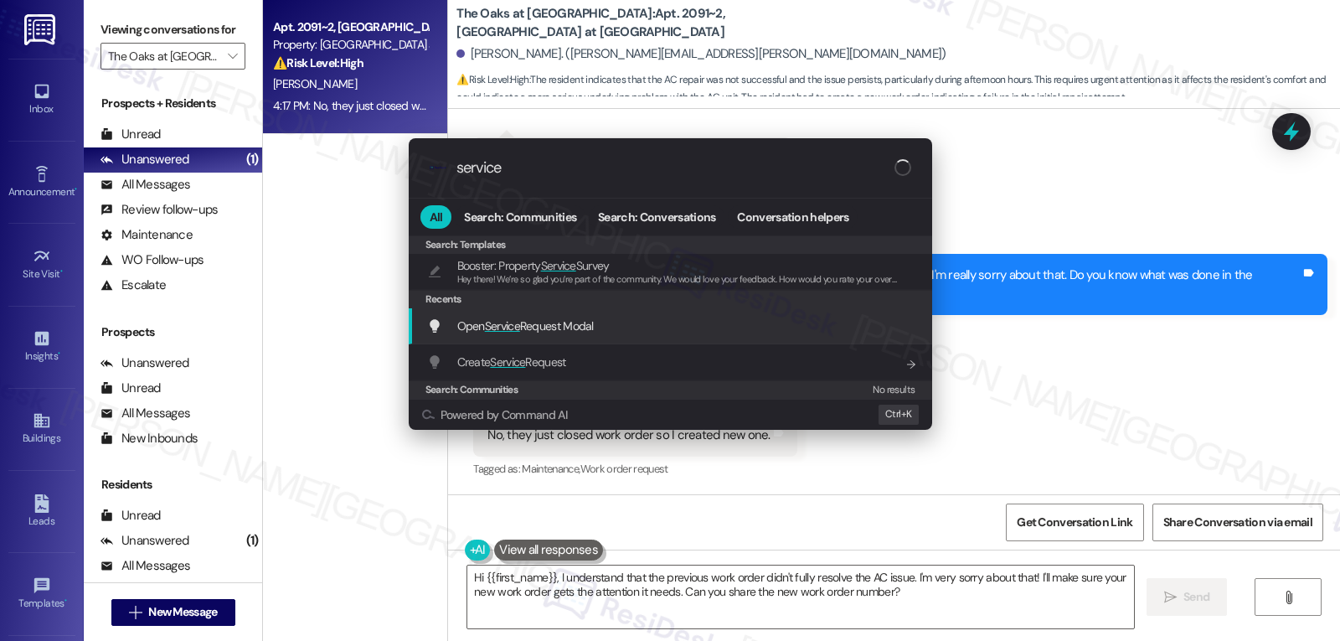
type input "service"
click at [575, 326] on span "Open Service Request Modal" at bounding box center [525, 325] width 137 height 15
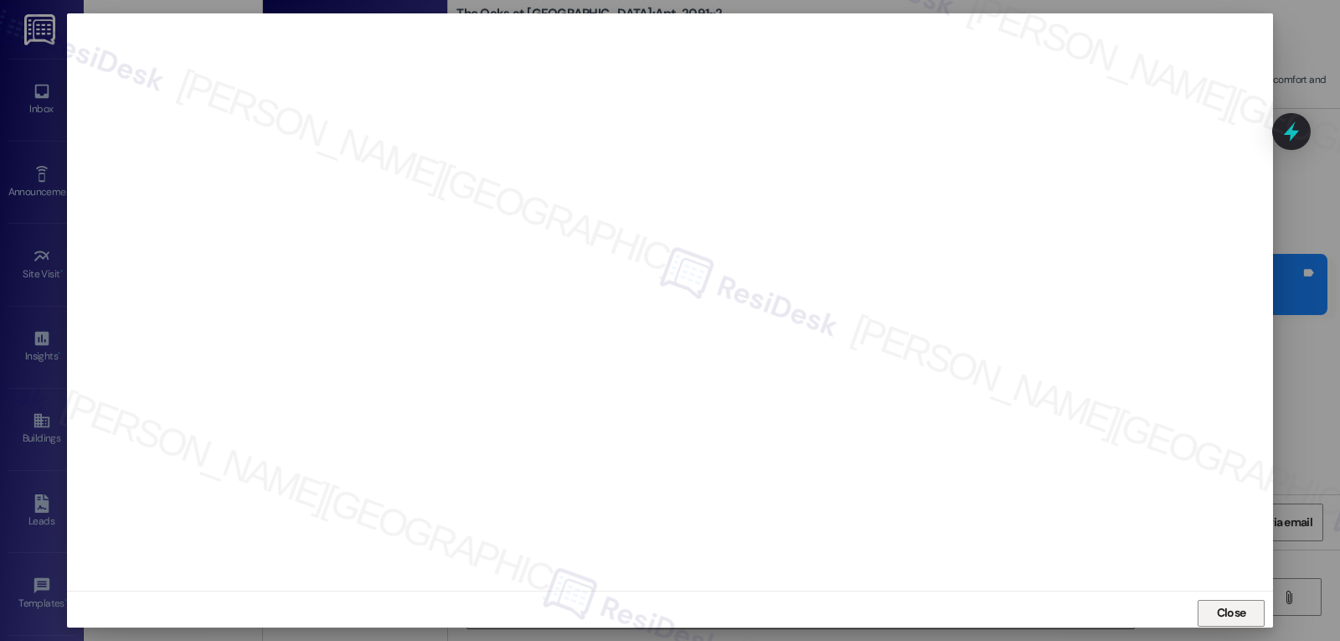
click at [1208, 621] on button "Close" at bounding box center [1231, 613] width 67 height 27
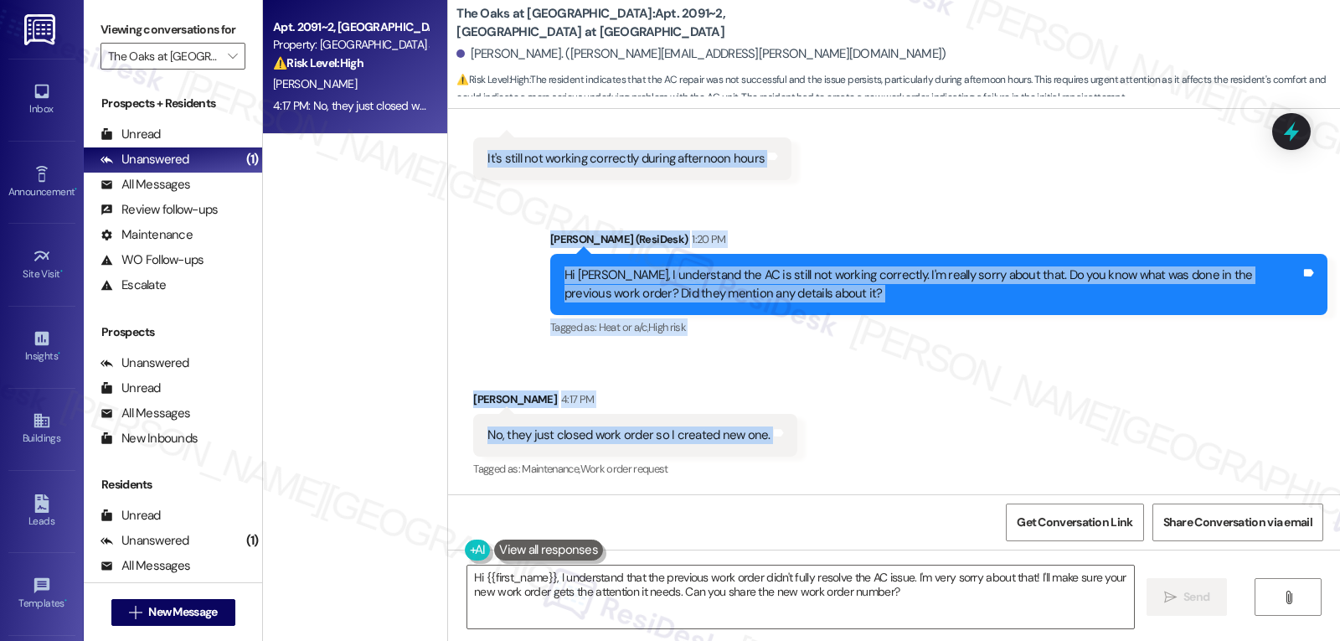
drag, startPoint x: 539, startPoint y: 208, endPoint x: 824, endPoint y: 453, distance: 376.6
click at [824, 453] on div "WO Opened request: Water flow ... May 23, 2024 at 11:22 AM Status : Completed S…" at bounding box center [894, 301] width 892 height 385
copy div "Residesk Automated Survey 12:24 PM Hi Nityahitendrabhai! I'm checking in on you…"
click at [1014, 587] on textarea "Hi {{first_name}}, I understand that the previous work order didn't fully resol…" at bounding box center [800, 596] width 667 height 63
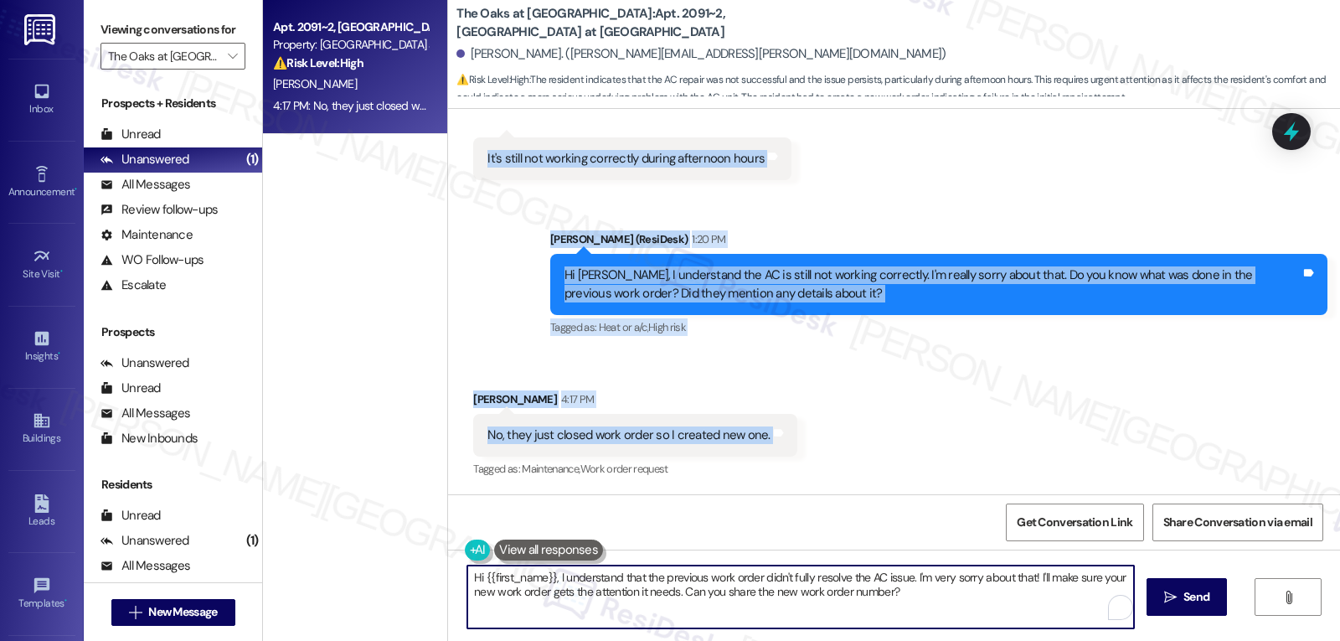
paste textarea "Thanks for clarifying—I’m really sorry the issue wasn’t resolved before they cl…"
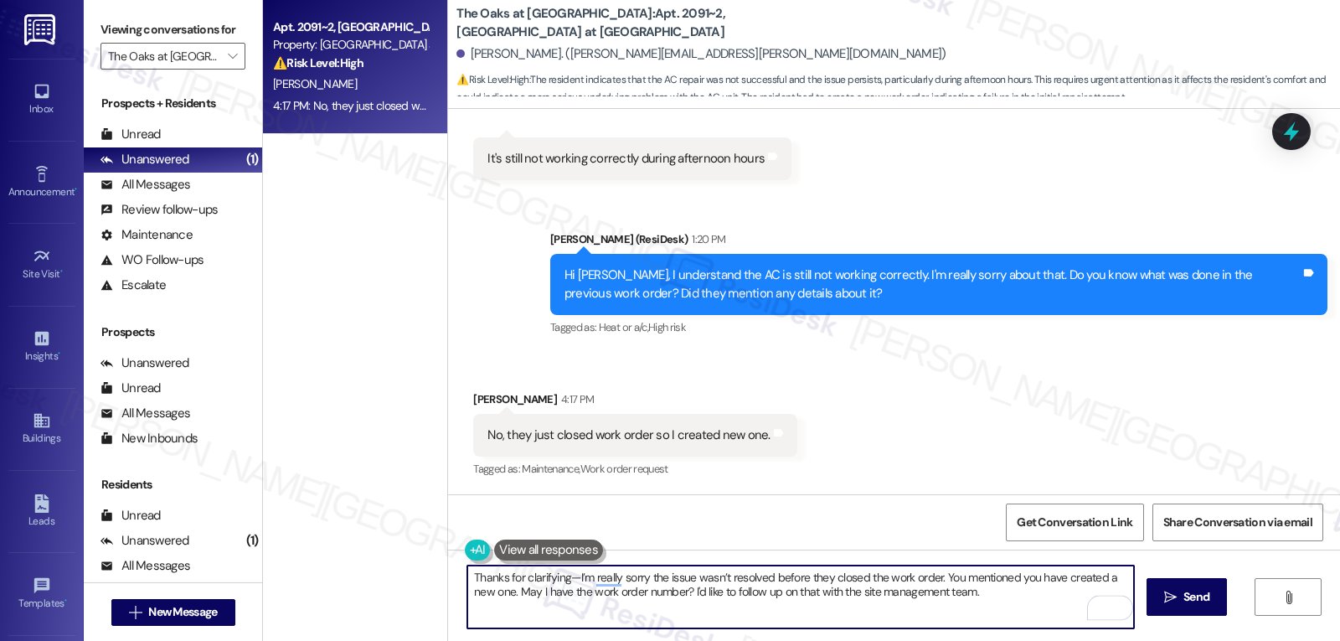
click at [561, 580] on textarea "Thanks for clarifying—I’m really sorry the issue wasn’t resolved before they cl…" at bounding box center [800, 596] width 667 height 63
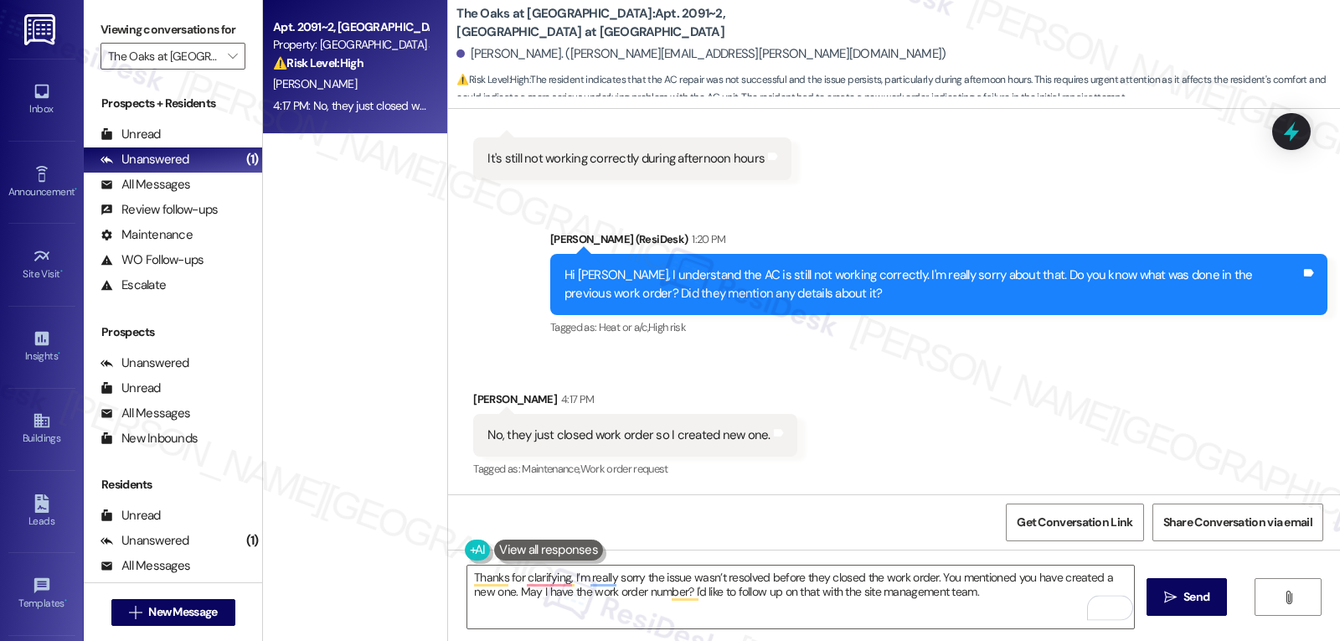
drag, startPoint x: 550, startPoint y: 398, endPoint x: 463, endPoint y: 395, distance: 87.2
click at [473, 395] on div "Nityahitendrabhai Kansara 4:17 PM" at bounding box center [634, 401] width 323 height 23
copy div "Nityahitendrabhai"
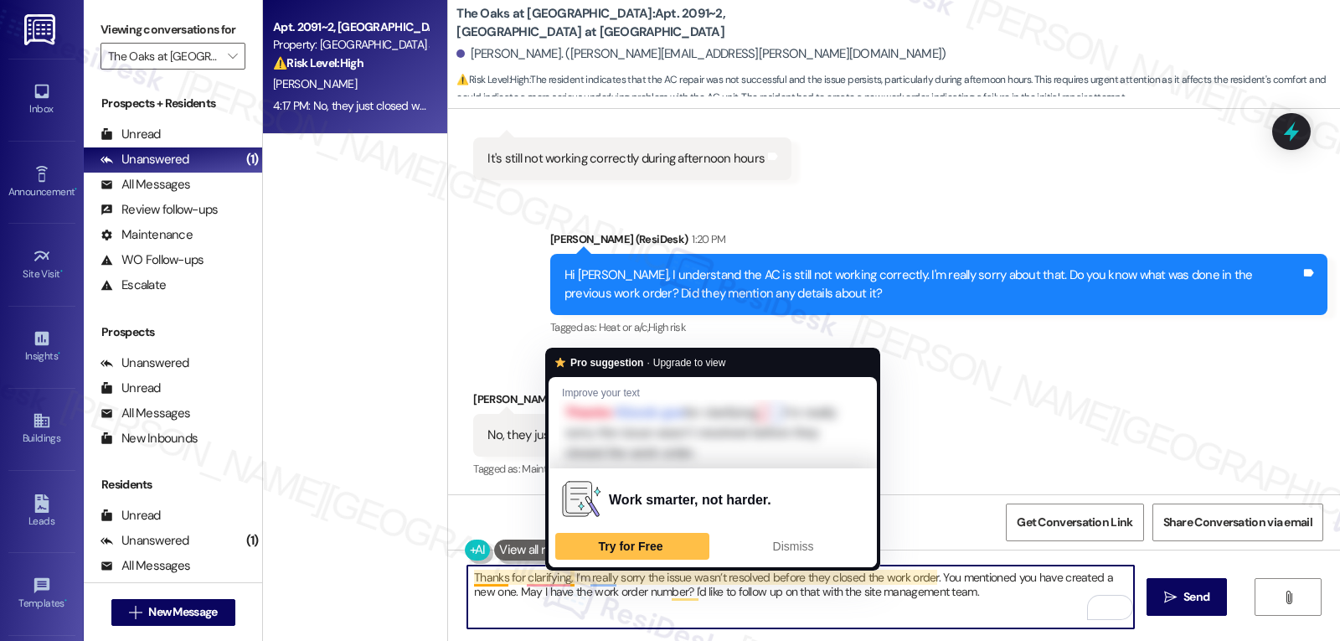
click at [562, 581] on textarea "Thanks for clarifying, I’m really sorry the issue wasn’t resolved before they c…" at bounding box center [800, 596] width 667 height 63
paste textarea "Nityahitendrabhai"
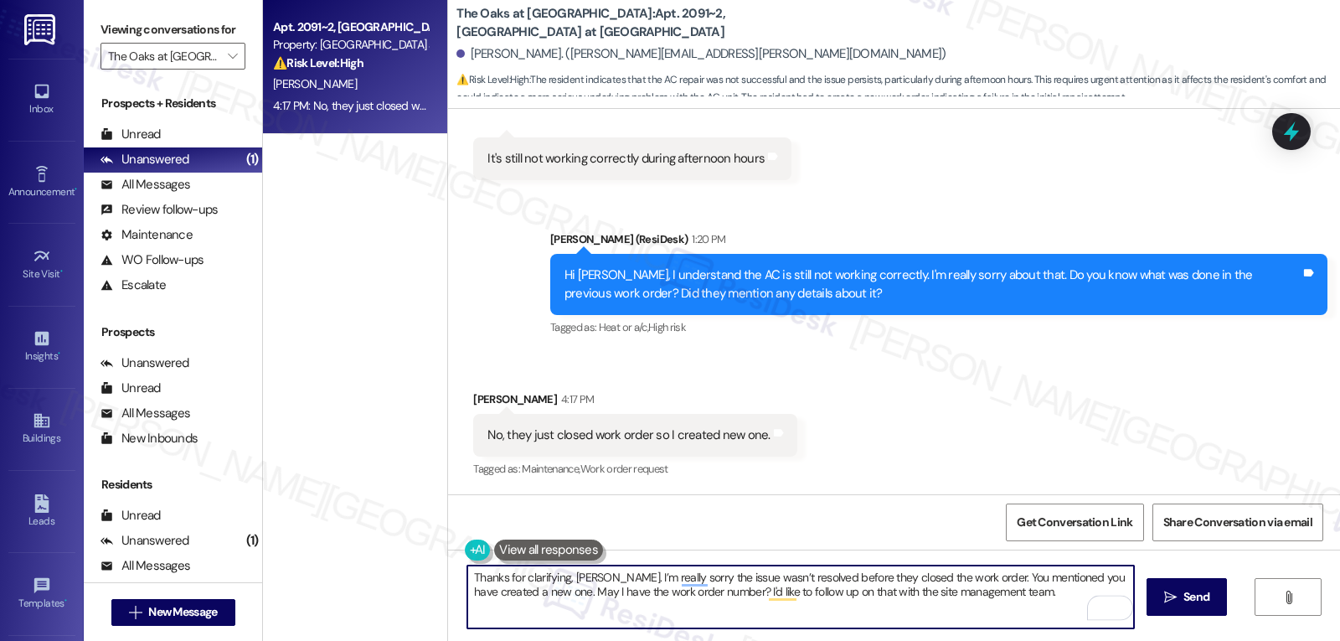
click at [1059, 596] on textarea "Thanks for clarifying, Nityahitendrabhai. I’m really sorry the issue wasn’t res…" at bounding box center [800, 596] width 667 height 63
type textarea "Thanks for clarifying, Nityahitendrabhai. I’m really sorry the issue wasn’t res…"
click at [1170, 589] on span " Send" at bounding box center [1187, 597] width 53 height 18
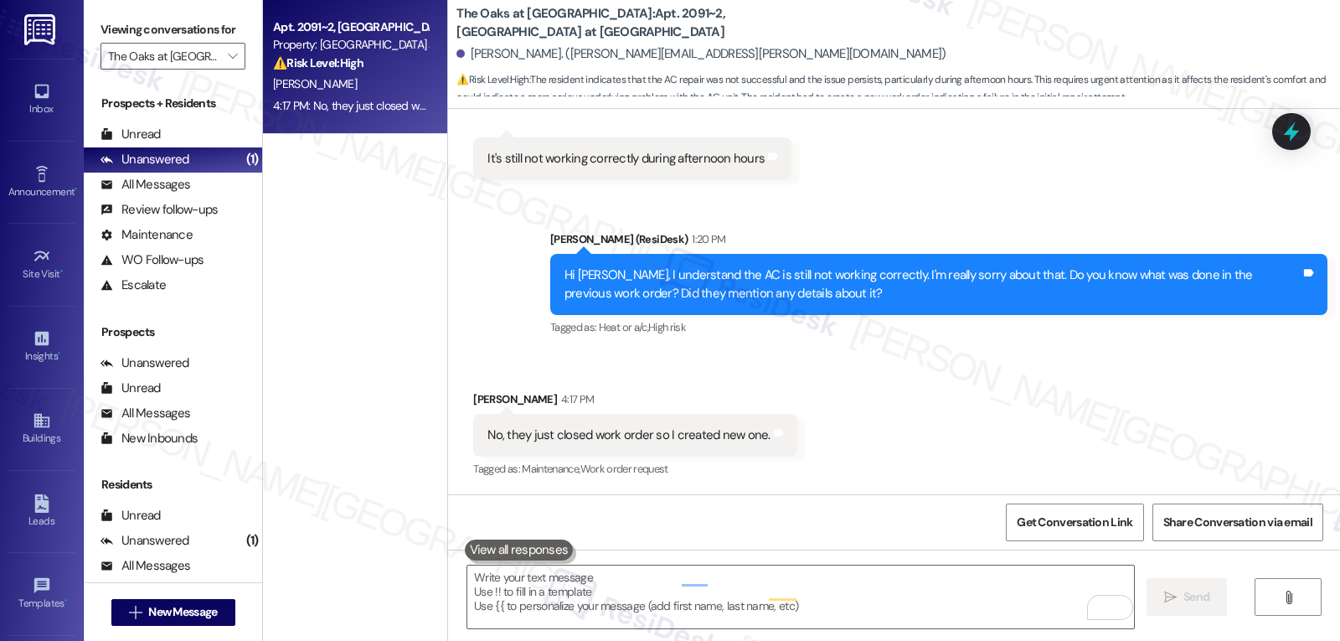
scroll to position [6523, 0]
click at [868, 380] on div "Received via SMS Nityahitendrabhai Kansara 4:17 PM No, they just closed work or…" at bounding box center [894, 424] width 892 height 142
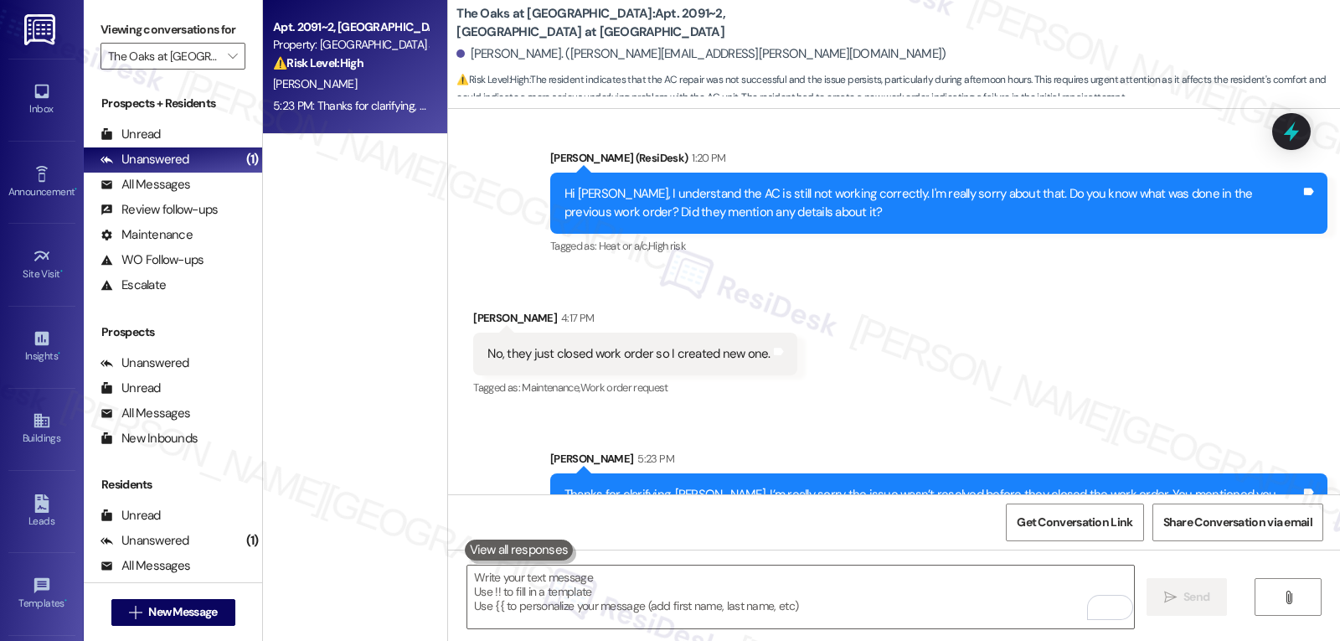
scroll to position [6658, 0]
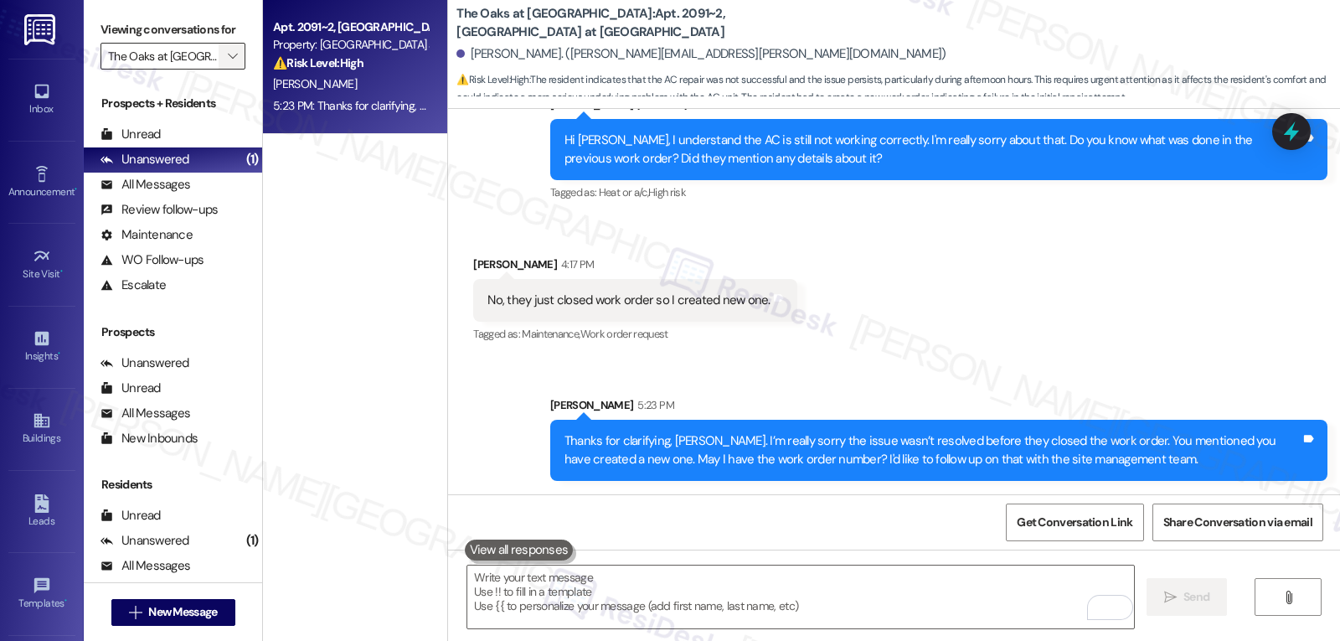
click at [228, 63] on icon "" at bounding box center [232, 55] width 9 height 13
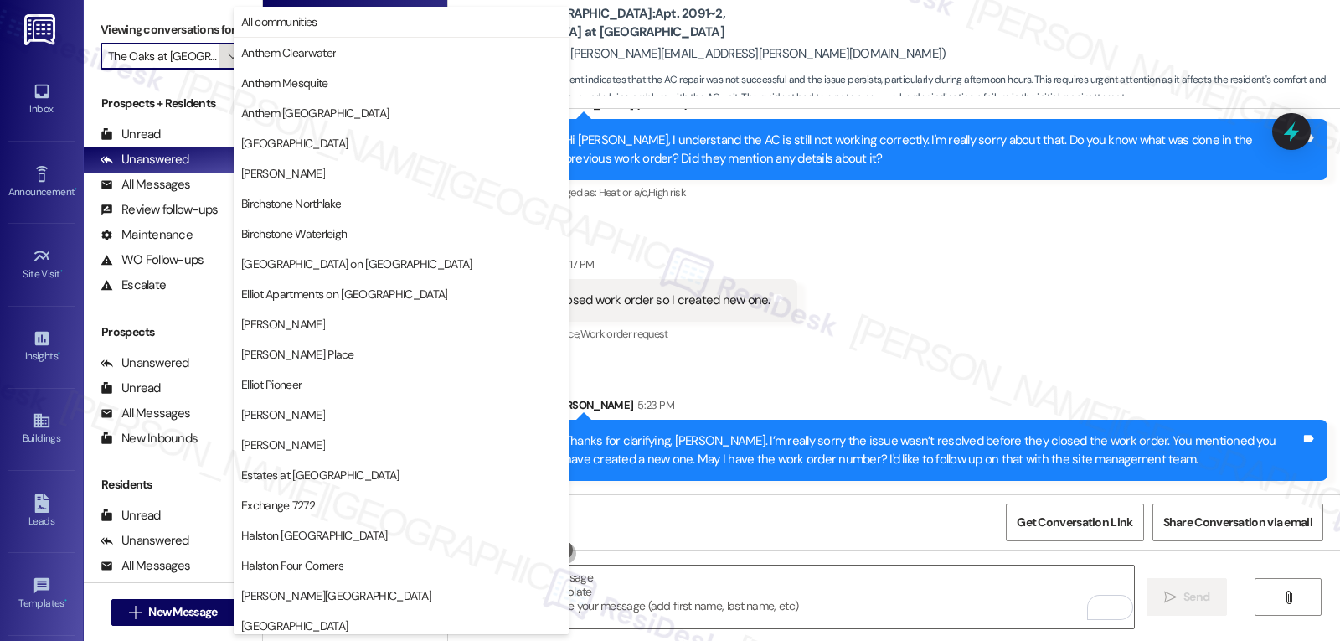
scroll to position [580, 0]
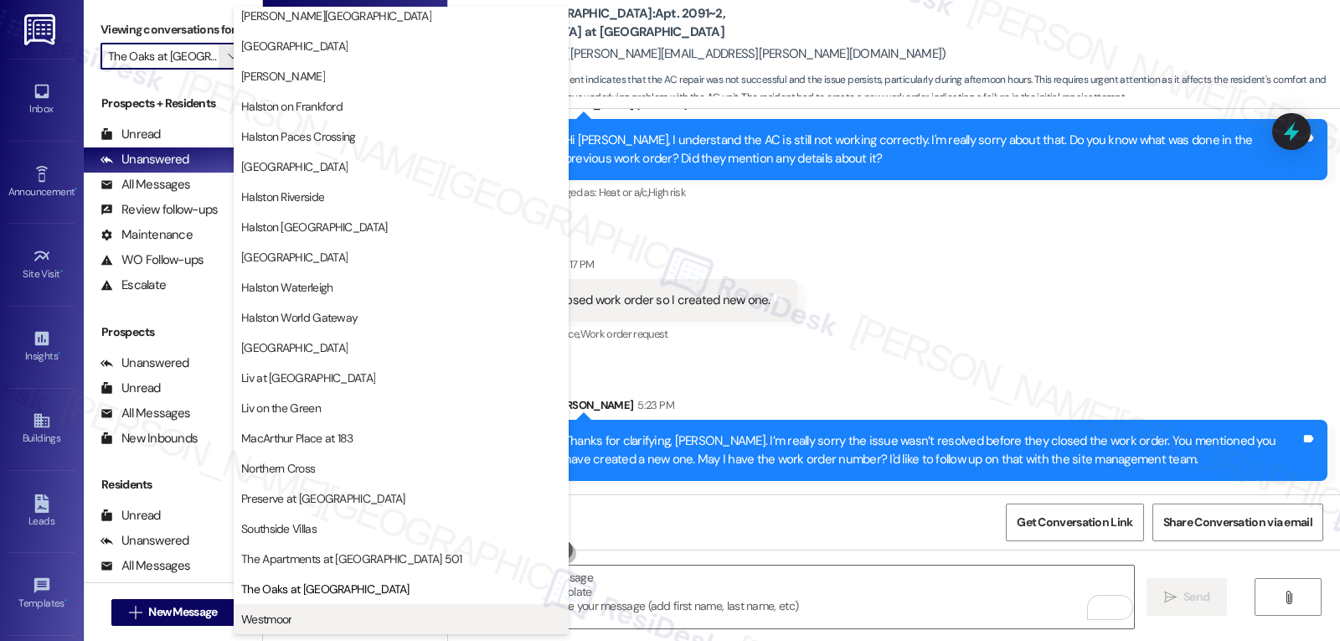
click at [313, 625] on span "Westmoor" at bounding box center [401, 619] width 320 height 17
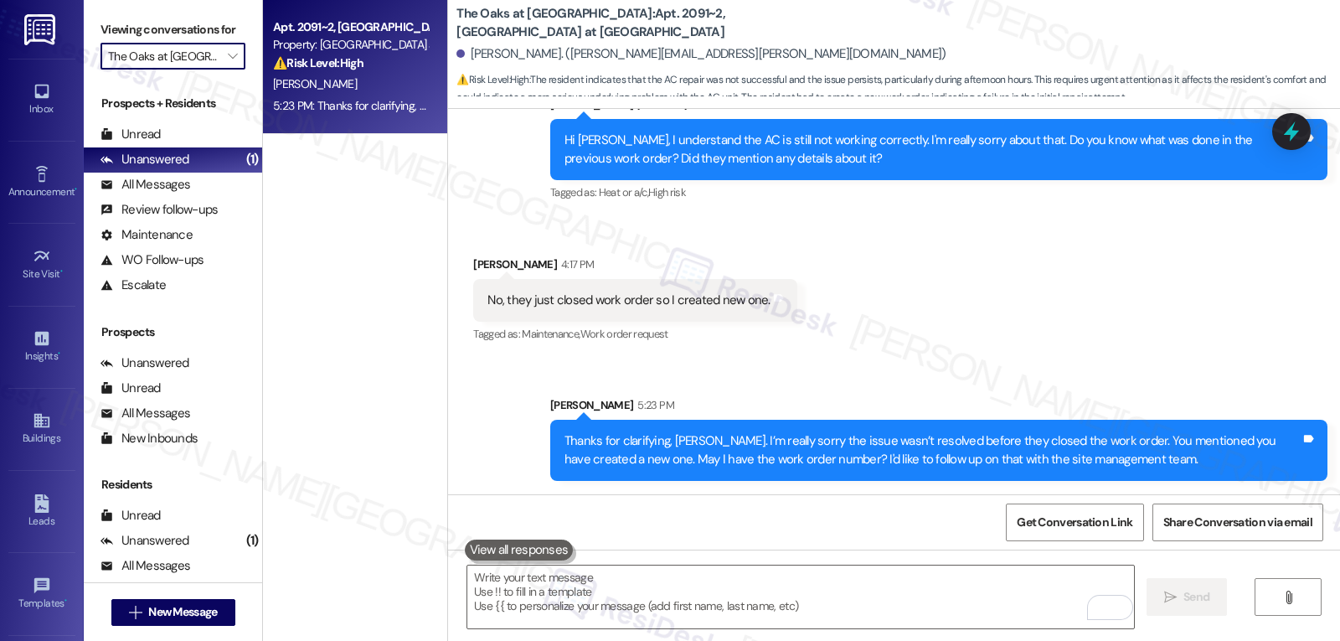
type input "Westmoor"
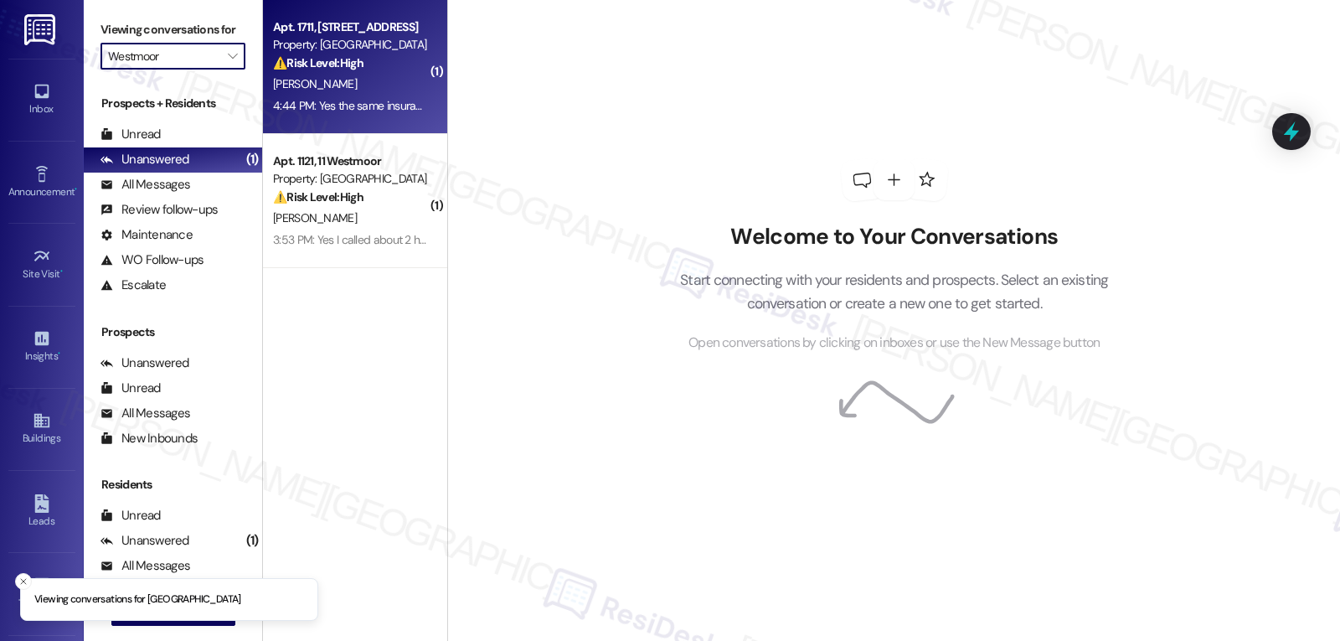
click at [340, 54] on div "⚠️ Risk Level: High The resident expresses feeling unsafe and wanting to break …" at bounding box center [350, 63] width 155 height 18
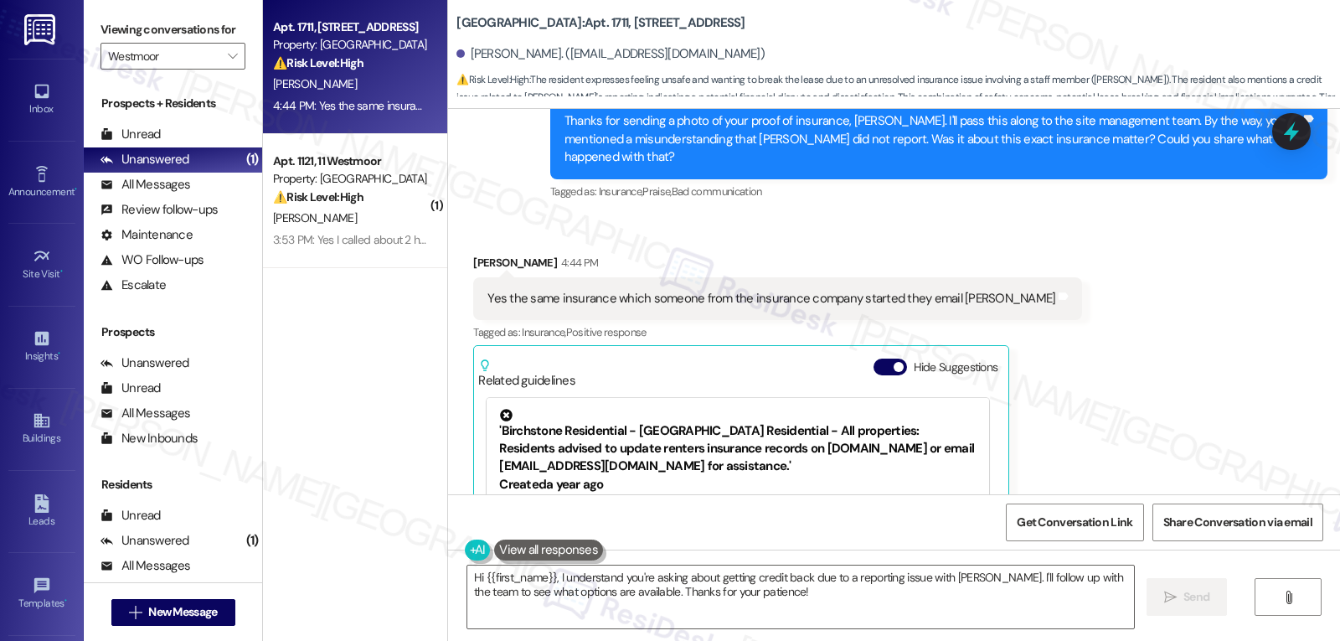
scroll to position [14758, 0]
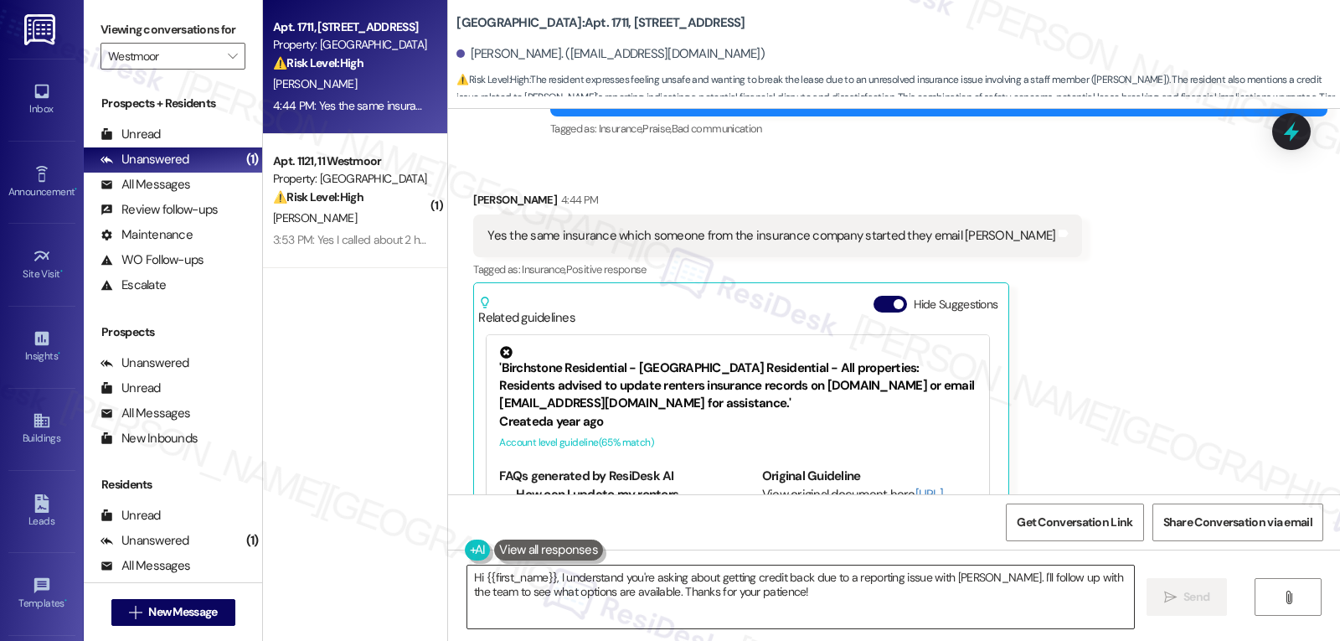
click at [701, 615] on textarea "Hi {{first_name}}, I understand you're asking about getting credit back due to …" at bounding box center [800, 596] width 667 height 63
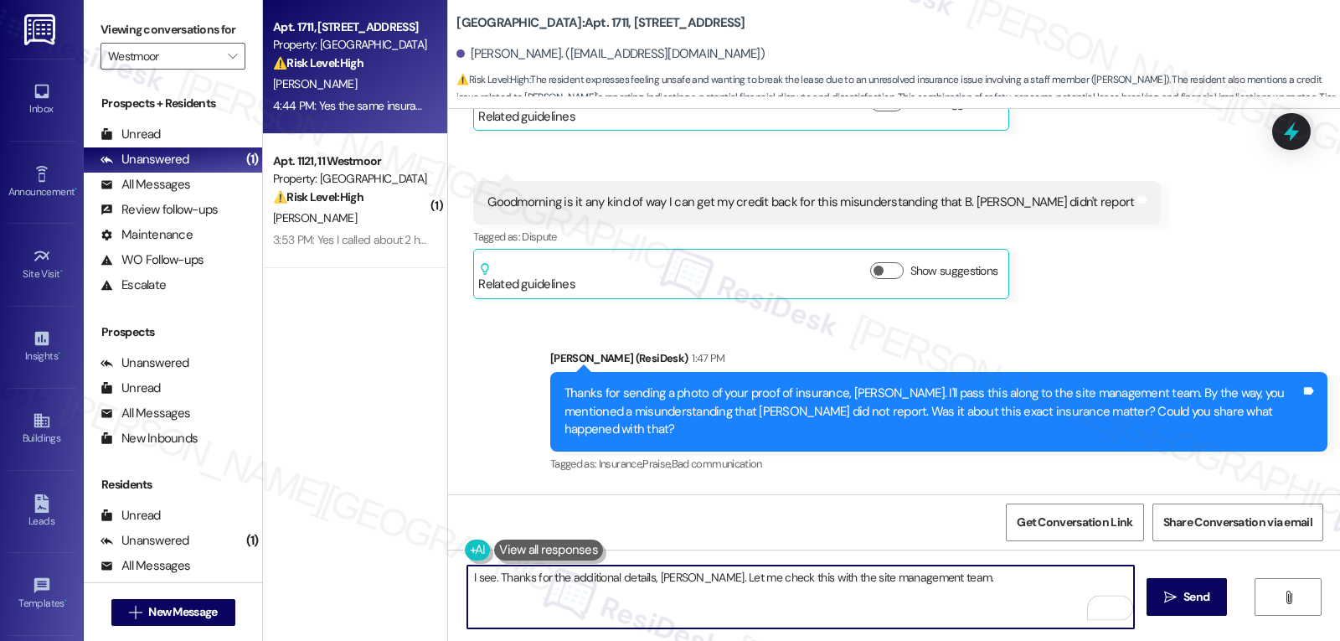
scroll to position [14255, 0]
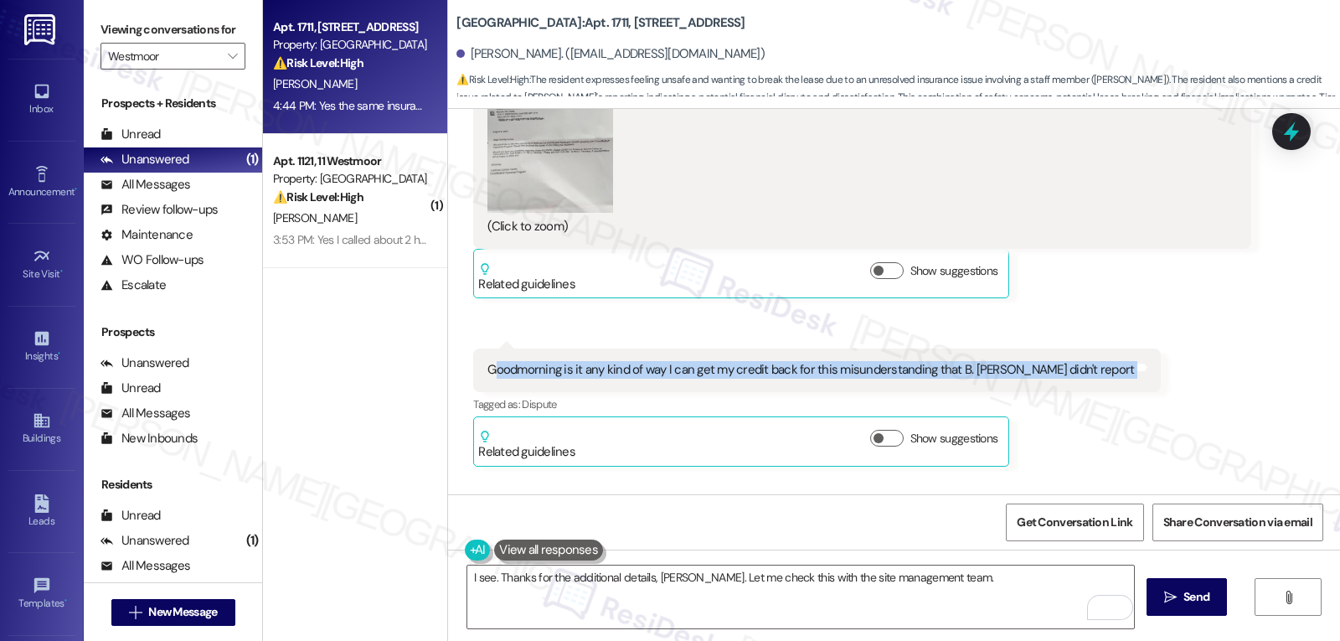
drag, startPoint x: 485, startPoint y: 284, endPoint x: 1118, endPoint y: 278, distance: 633.3
click at [1118, 278] on div "Received via SMS Rosalyn Lowe 11:02 AM JPG attachment ResiDesk found written de…" at bounding box center [894, 134] width 892 height 690
copy div "oodmorning is it any kind of way I can get my credit back for this misunderstan…"
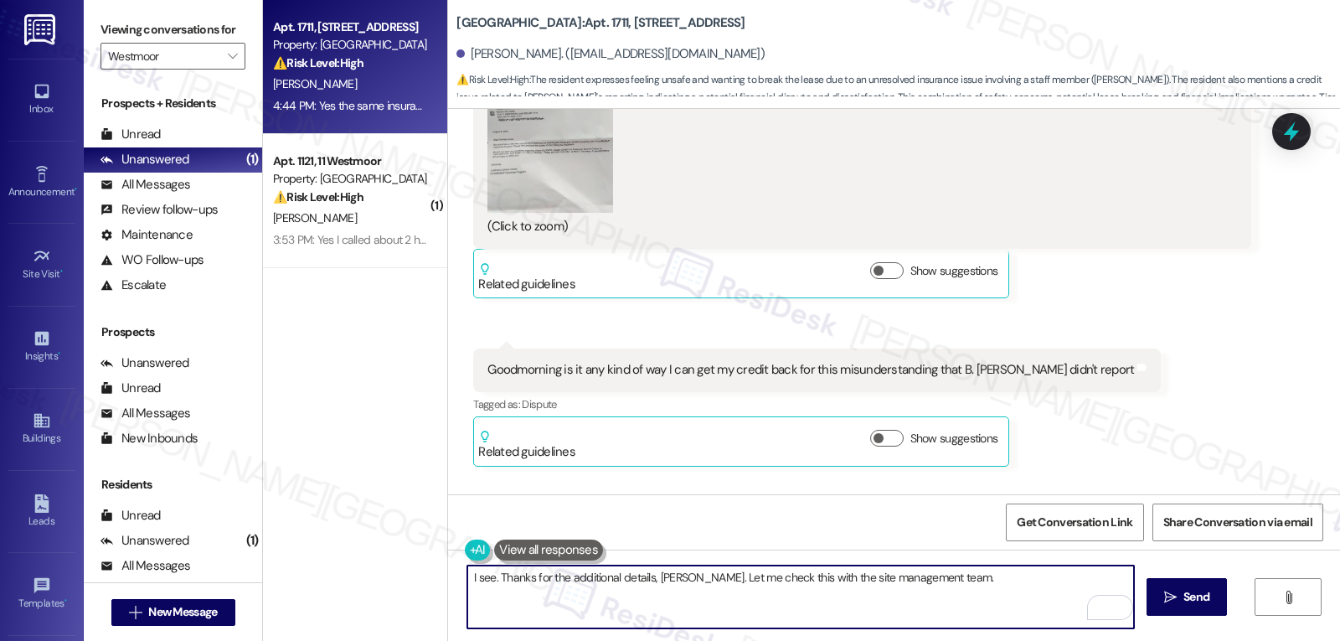
click at [976, 587] on textarea "I see. Thanks for the additional details, Rosalyn. Let me check this with the s…" at bounding box center [800, 596] width 667 height 63
drag, startPoint x: 1003, startPoint y: 586, endPoint x: 993, endPoint y: 585, distance: 10.1
click at [1003, 586] on textarea "I see. Thanks for the additional details, Rosalyn. Let me check this with the s…" at bounding box center [800, 596] width 667 height 63
paste textarea "I’ll share this with the site team so they can review your account and see if a…"
drag, startPoint x: 929, startPoint y: 578, endPoint x: 1084, endPoint y: 567, distance: 155.3
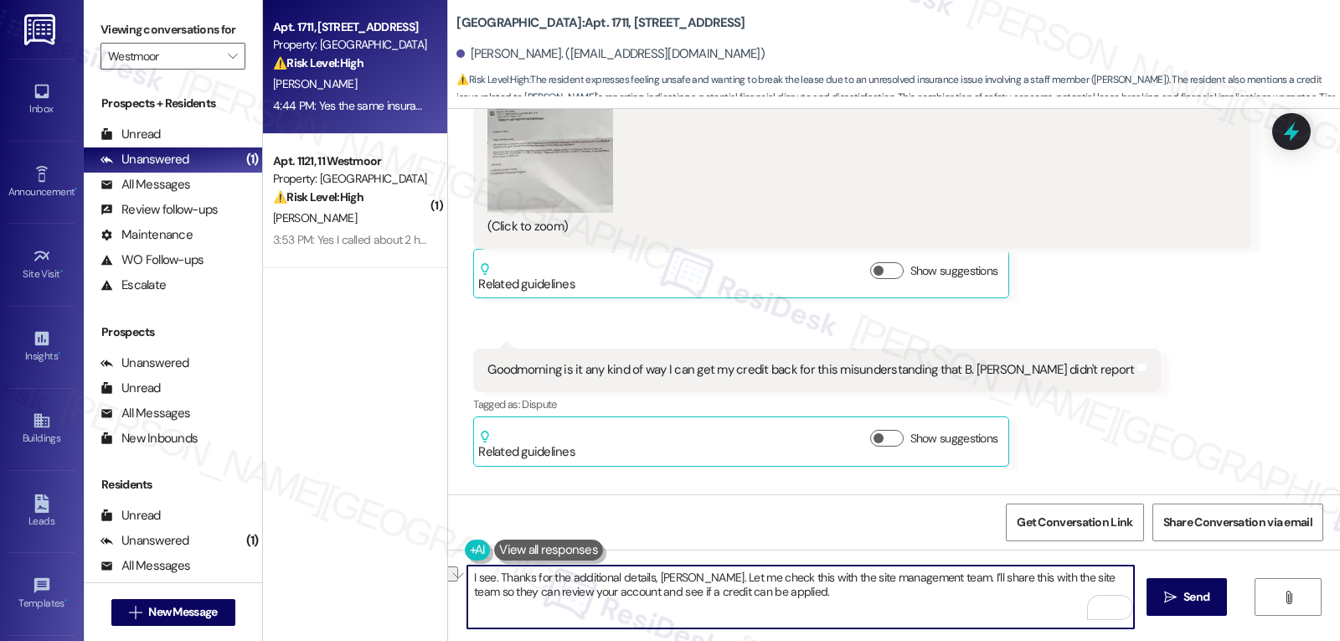
click at [1084, 567] on textarea "I see. Thanks for the additional details, Rosalyn. Let me check this with the s…" at bounding box center [800, 596] width 667 height 63
click at [655, 594] on textarea "I see. Thanks for the additional details, Rosalyn. Let me check this with the s…" at bounding box center [800, 596] width 667 height 63
click at [663, 601] on textarea "I see. Thanks for the additional details, Rosalyn. Let me check this with the s…" at bounding box center [800, 596] width 667 height 63
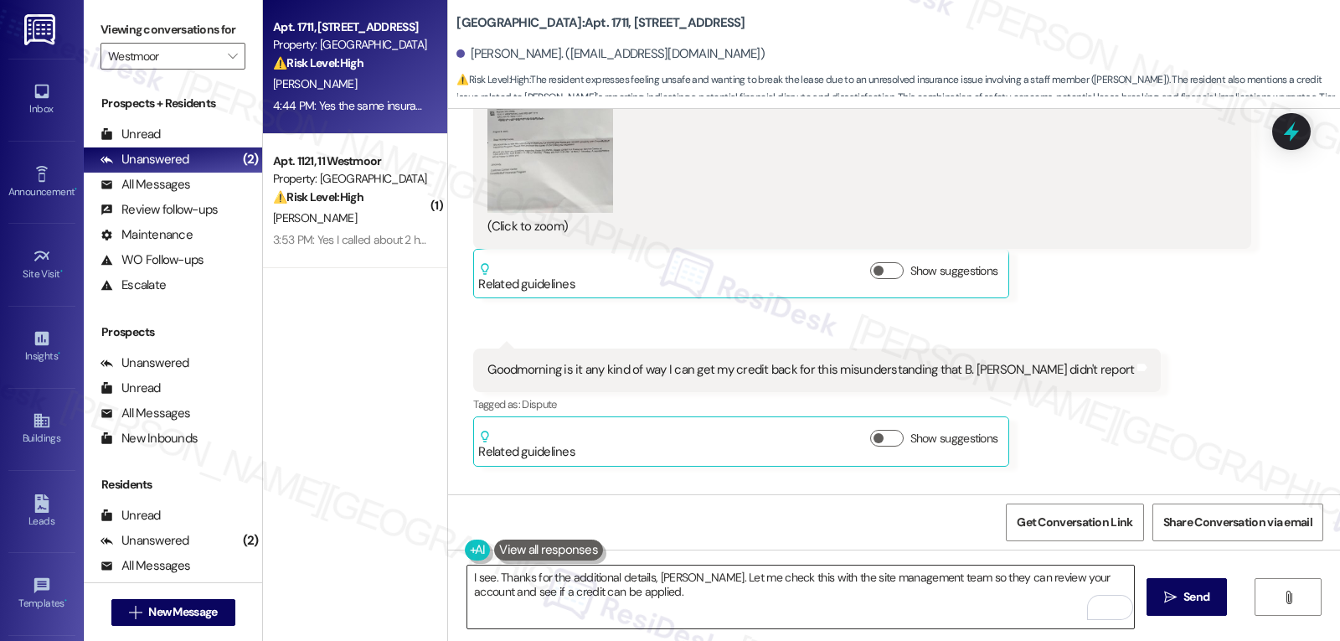
click at [742, 617] on textarea "I see. Thanks for the additional details, Rosalyn. Let me check this with the s…" at bounding box center [800, 596] width 667 height 63
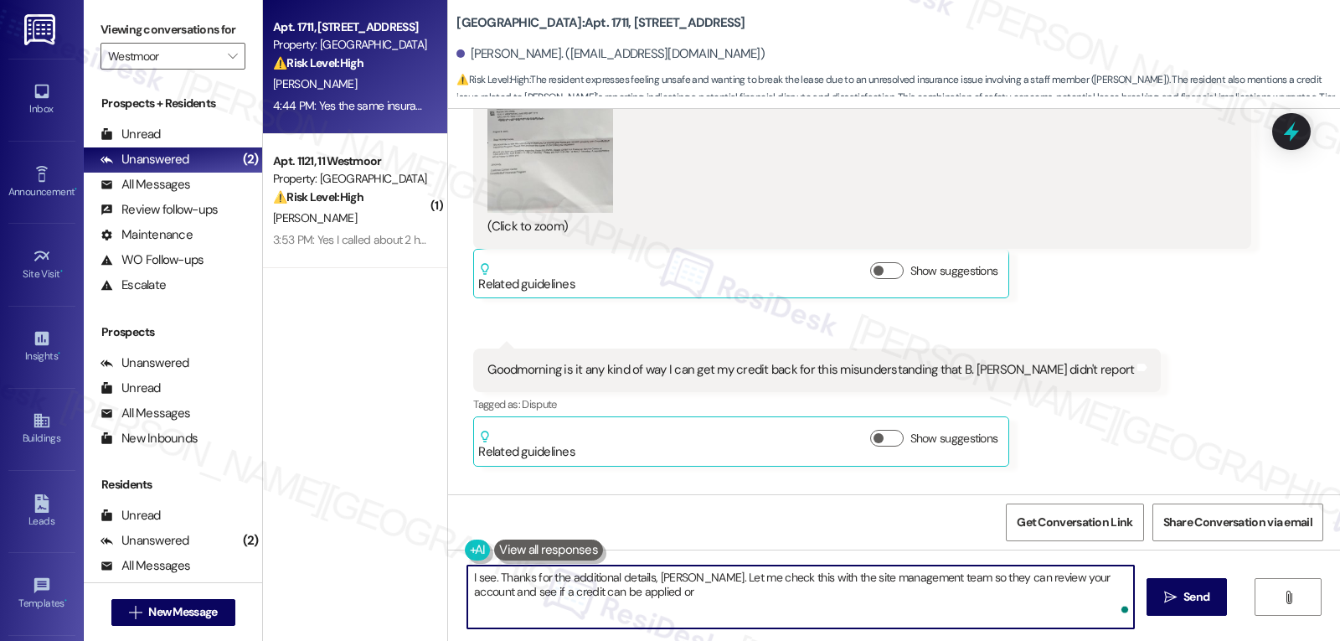
paste textarea "what options may be available."
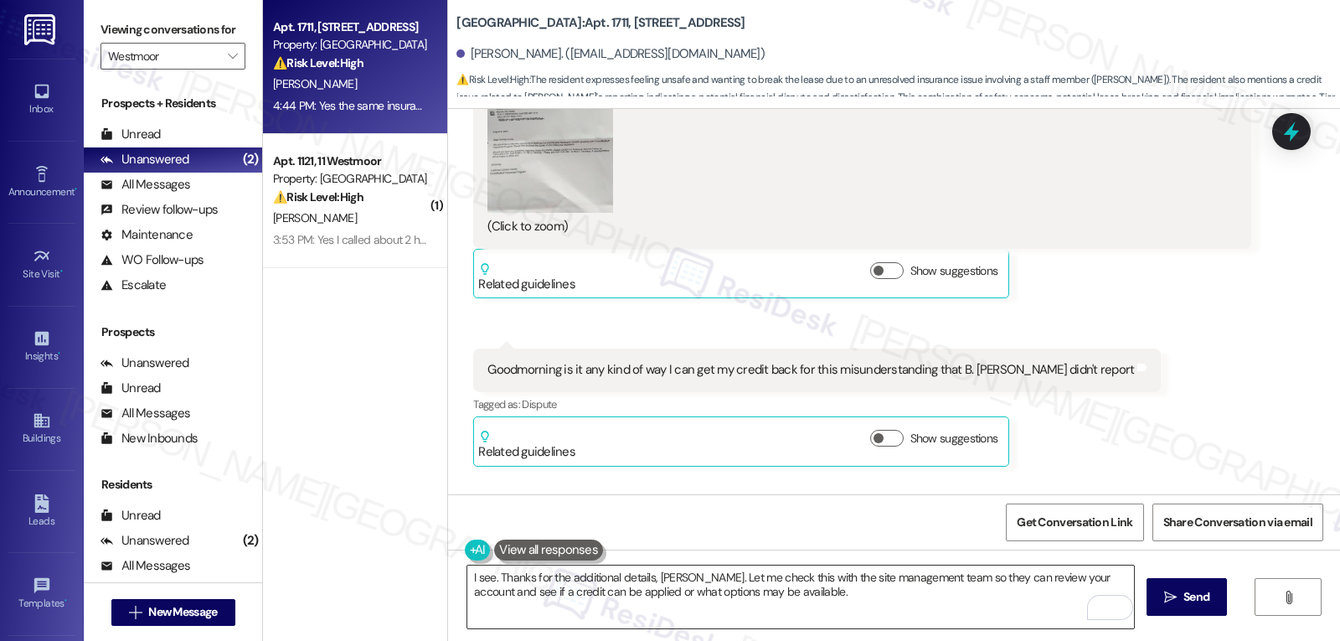
click at [823, 593] on textarea "I see. Thanks for the additional details, Rosalyn. Let me check this with the s…" at bounding box center [800, 596] width 667 height 63
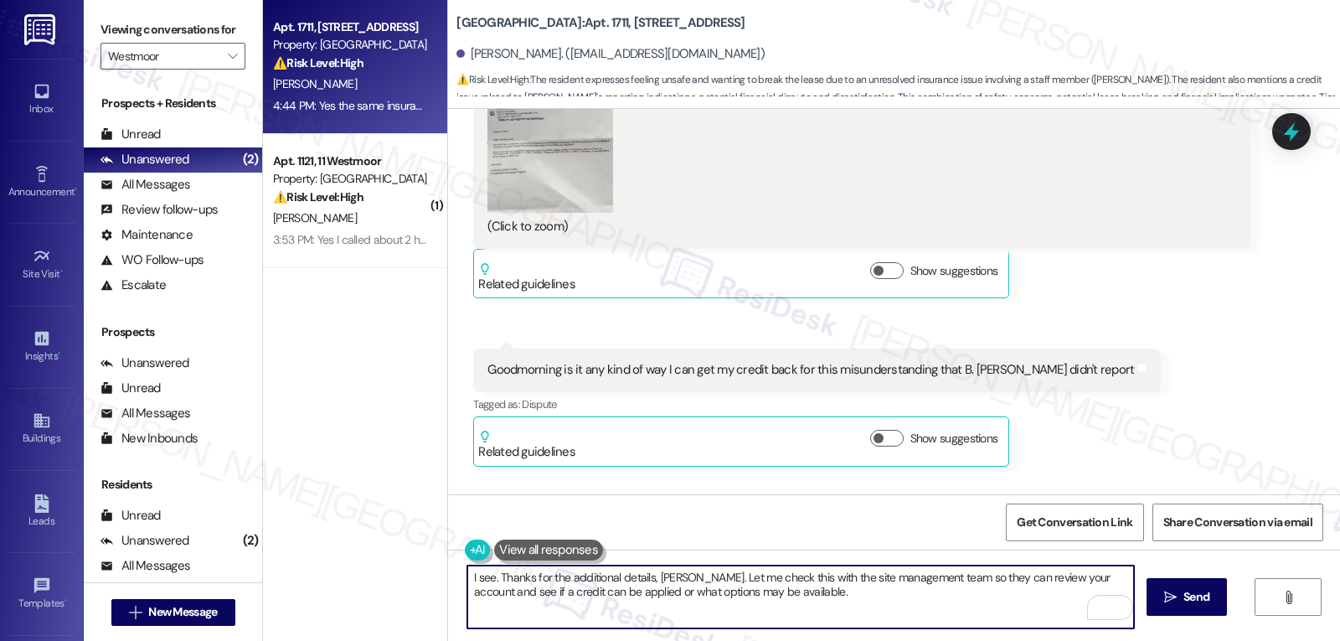
paste textarea "I’ll update you as soon as I hear back.”"
click at [955, 594] on textarea "I see. Thanks for the additional details, Rosalyn. Let me check this with the s…" at bounding box center [800, 596] width 667 height 63
type textarea "I see. Thanks for the additional details, [PERSON_NAME]. Let me check this with…"
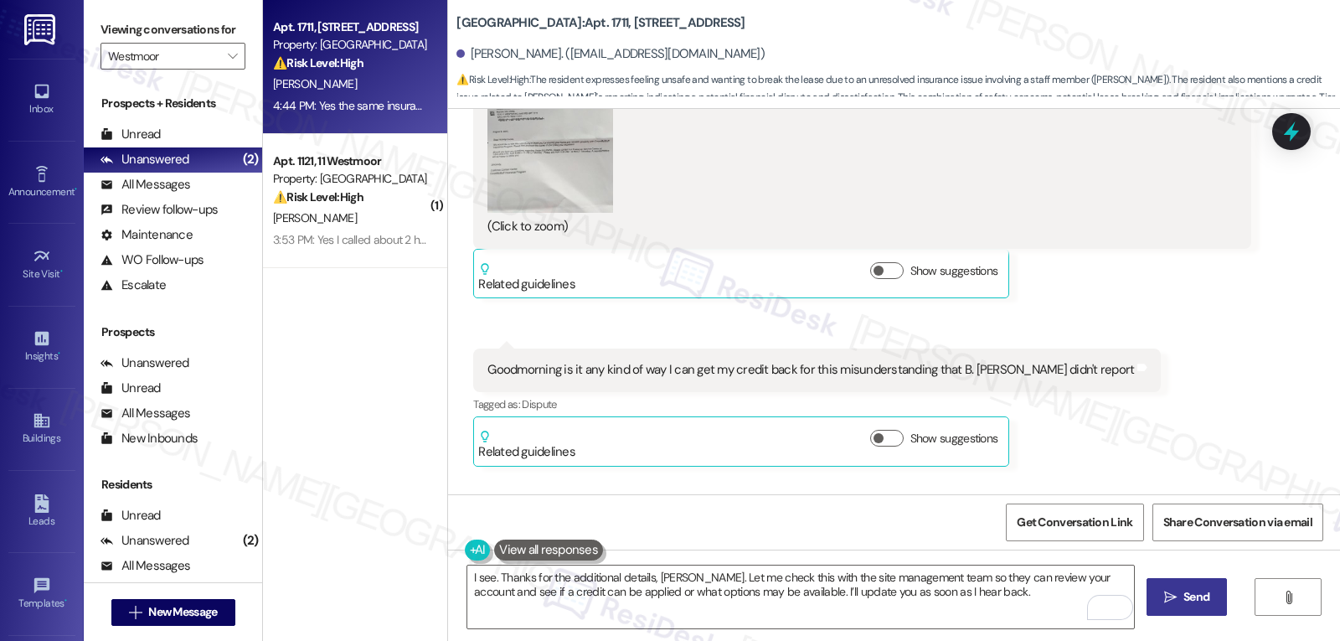
click at [1197, 589] on span "Send" at bounding box center [1197, 597] width 26 height 18
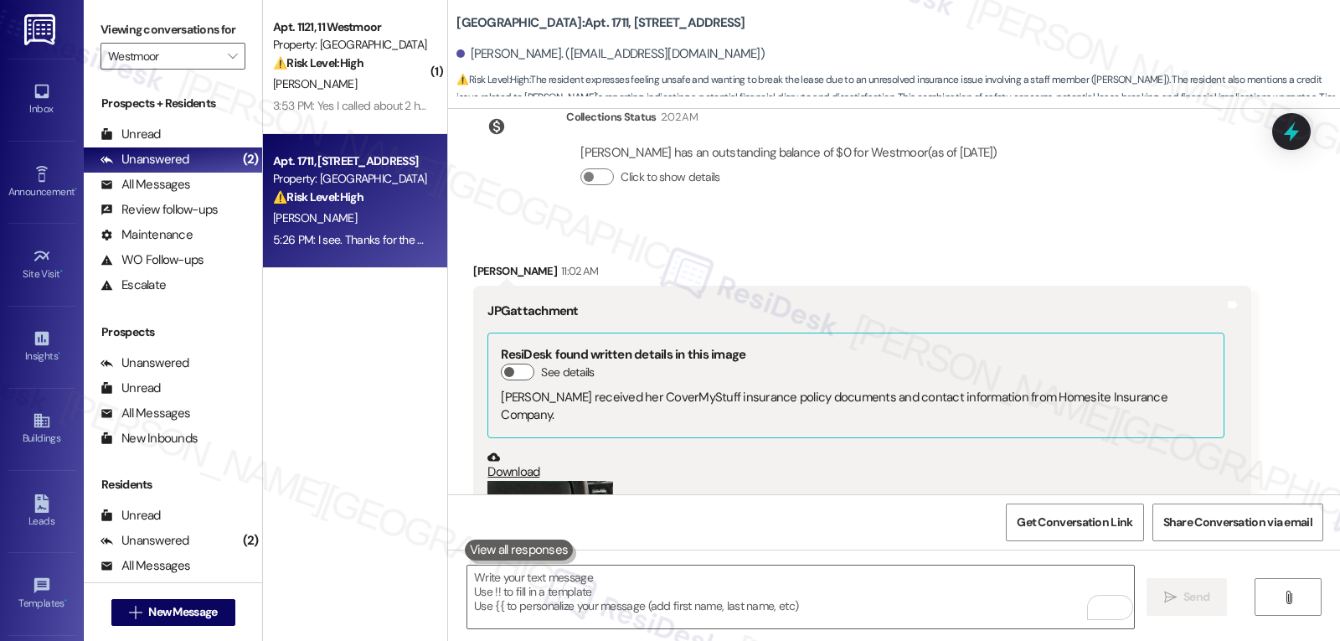
scroll to position [13720, 0]
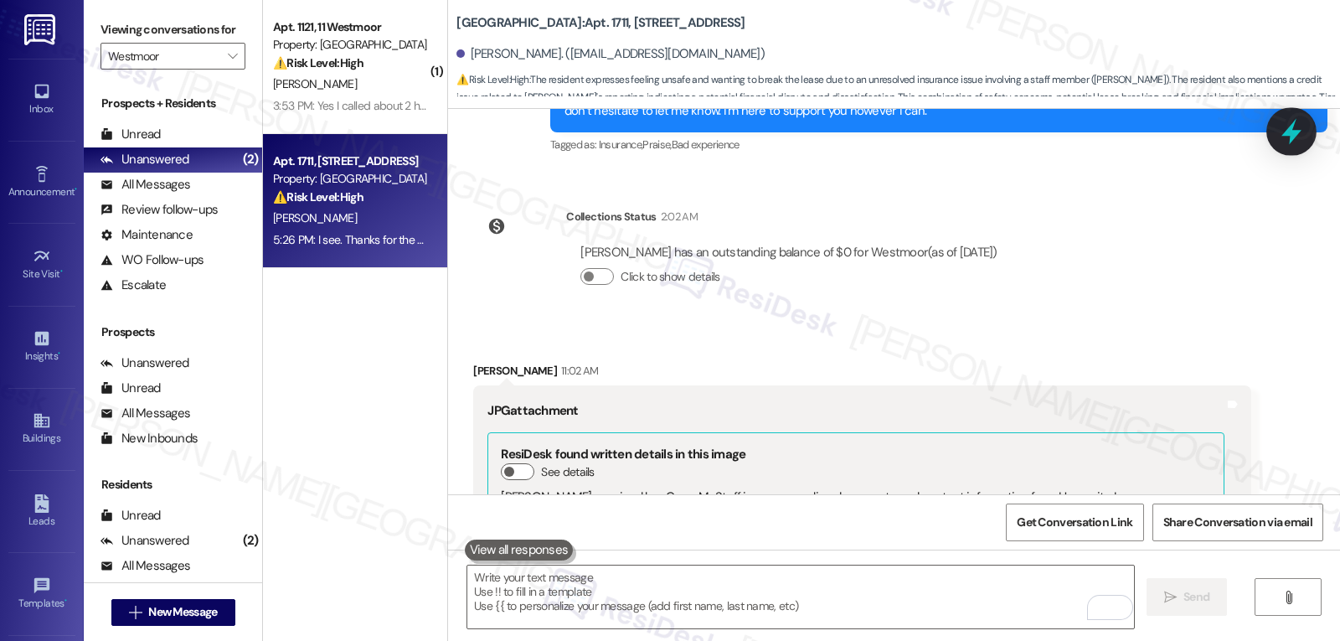
drag, startPoint x: 1312, startPoint y: 142, endPoint x: 1292, endPoint y: 138, distance: 20.4
click at [1310, 142] on body "Inbox Go to Inbox Announcement • Send A Text Announcement Site Visit • Go to Si…" at bounding box center [670, 320] width 1340 height 641
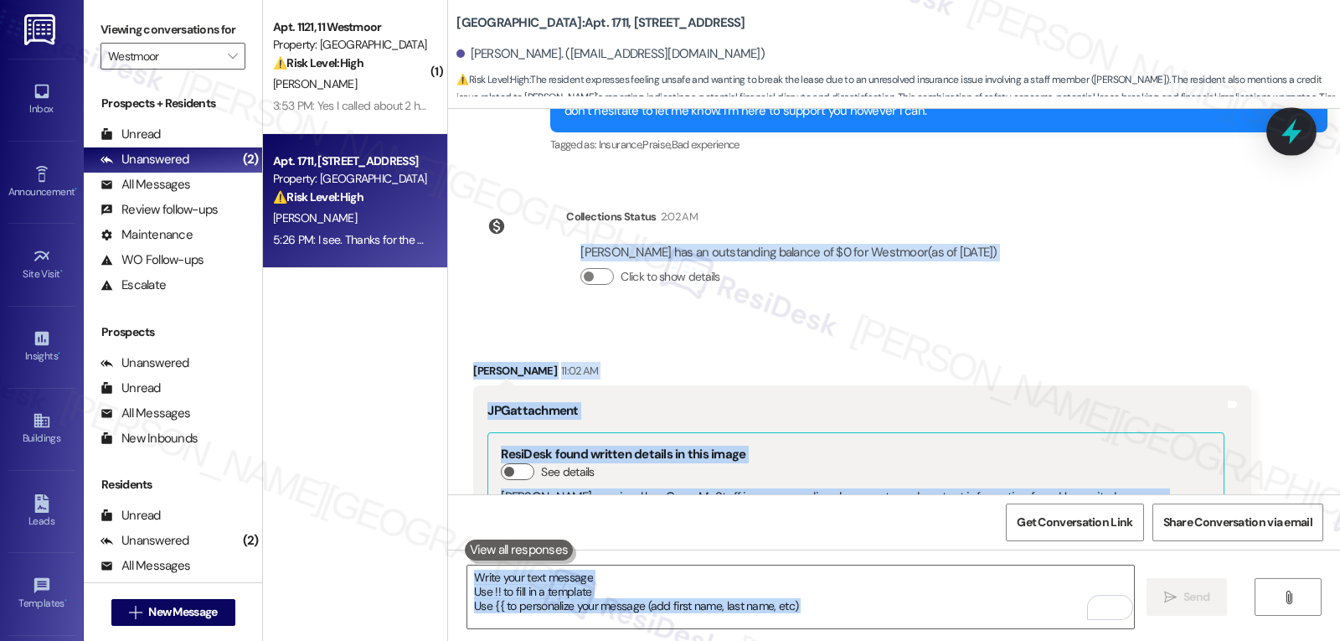
click at [1291, 137] on icon at bounding box center [1292, 132] width 20 height 26
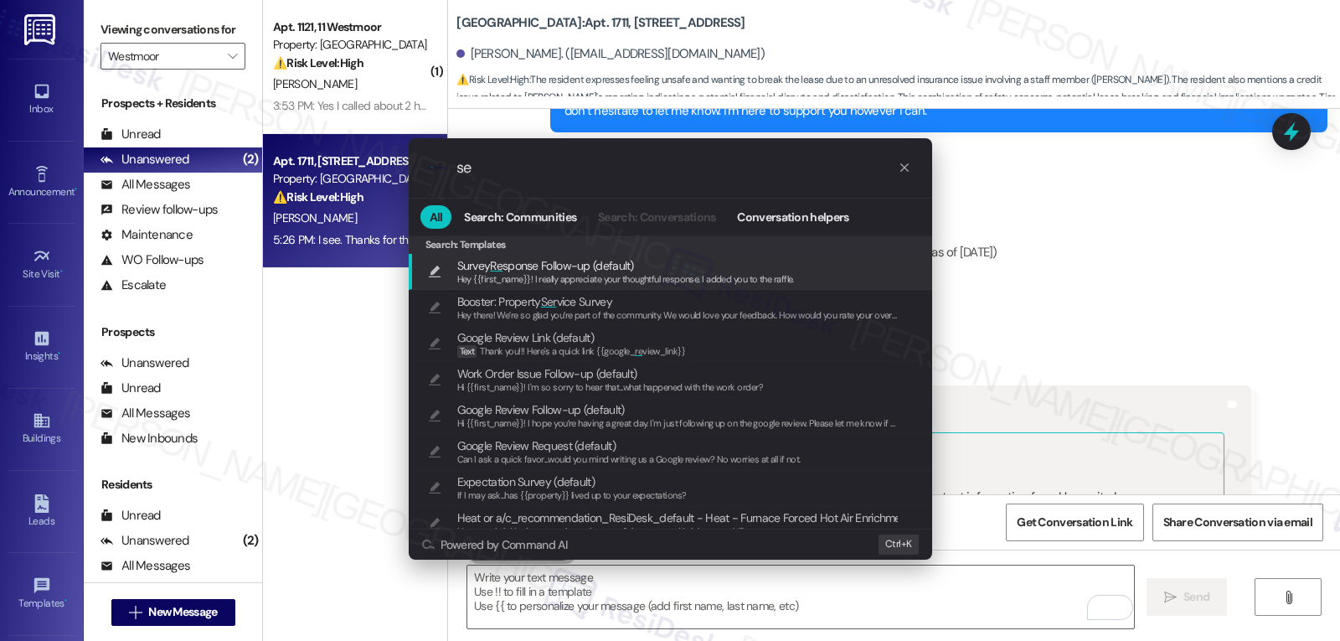
type input "s"
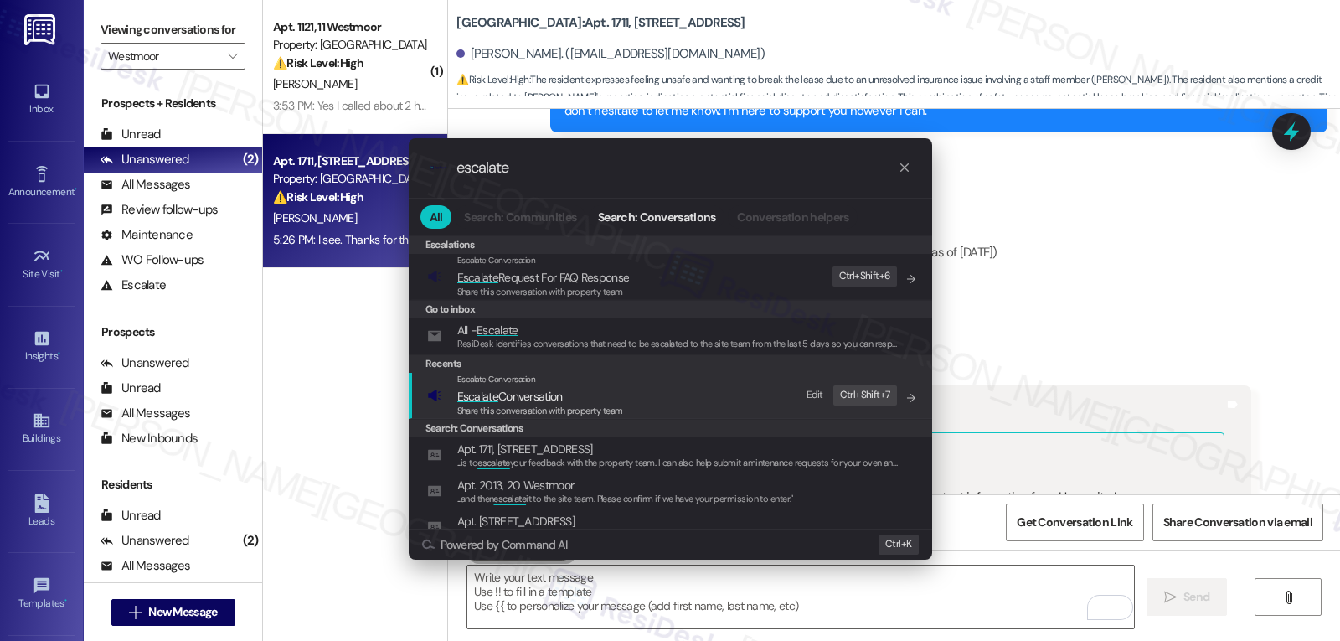
type input "escalate"
click at [635, 408] on div "Escalate Conversation Escalate Conversation Share this conversation with proper…" at bounding box center [672, 395] width 490 height 45
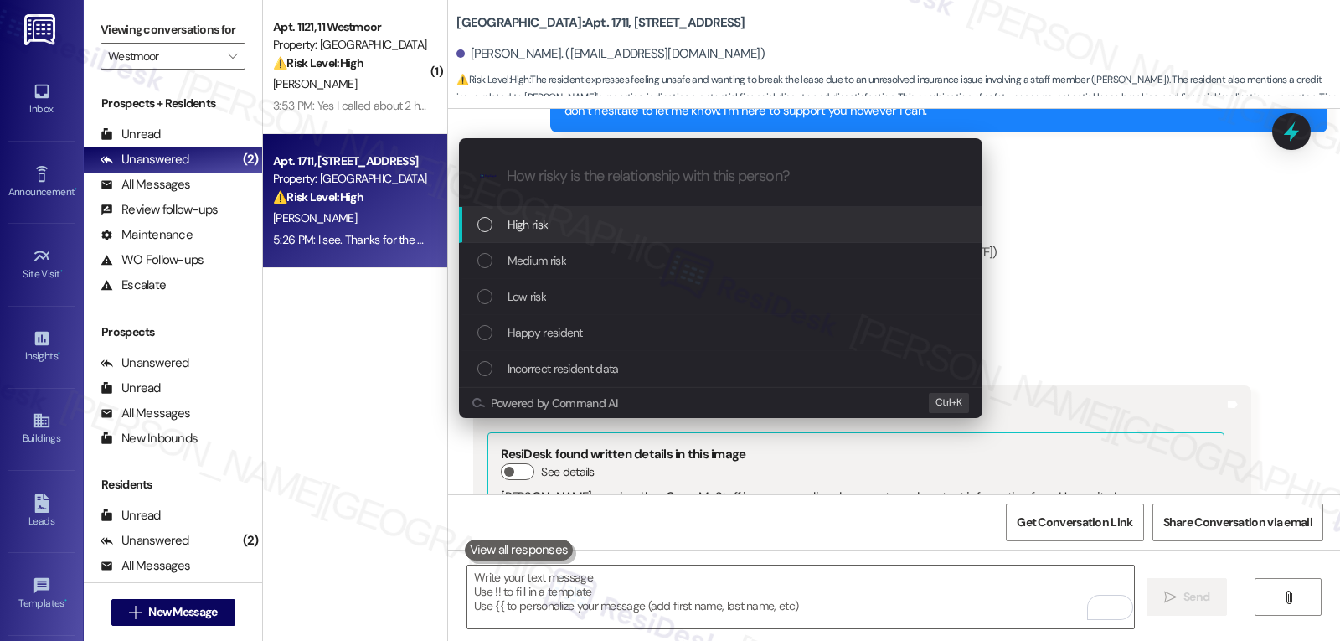
click at [605, 228] on div "High risk" at bounding box center [722, 224] width 490 height 18
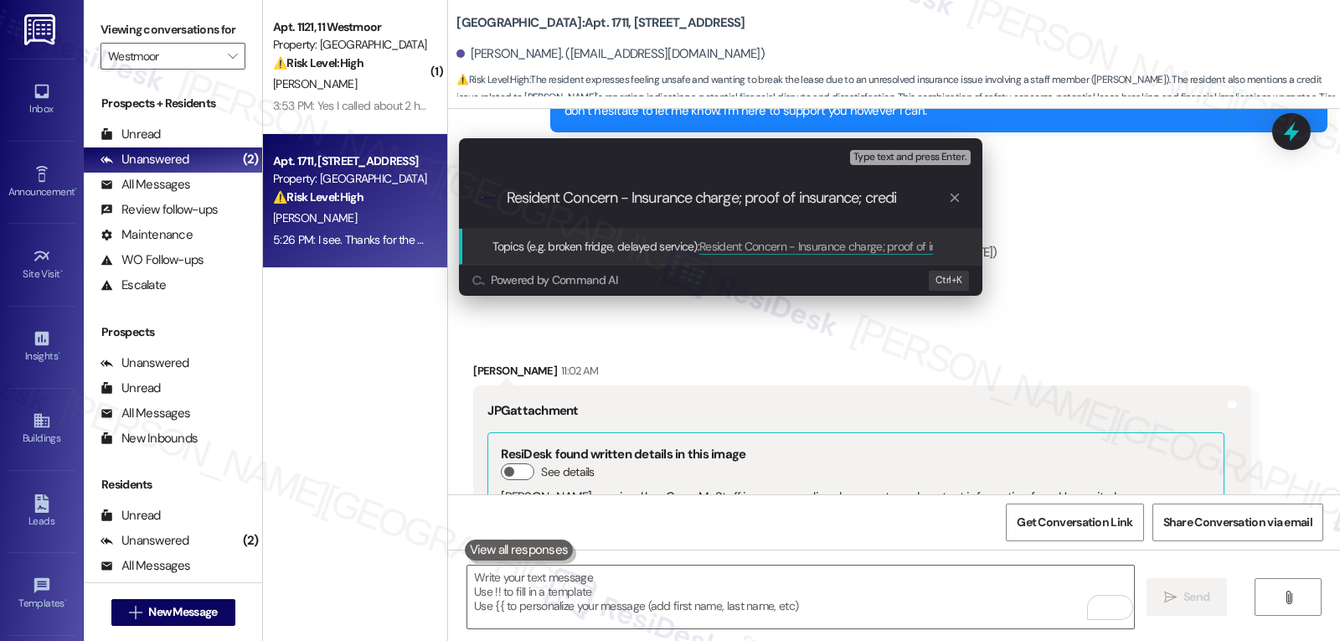
type input "Resident Concern - Insurance charge; proof of insurance; credit"
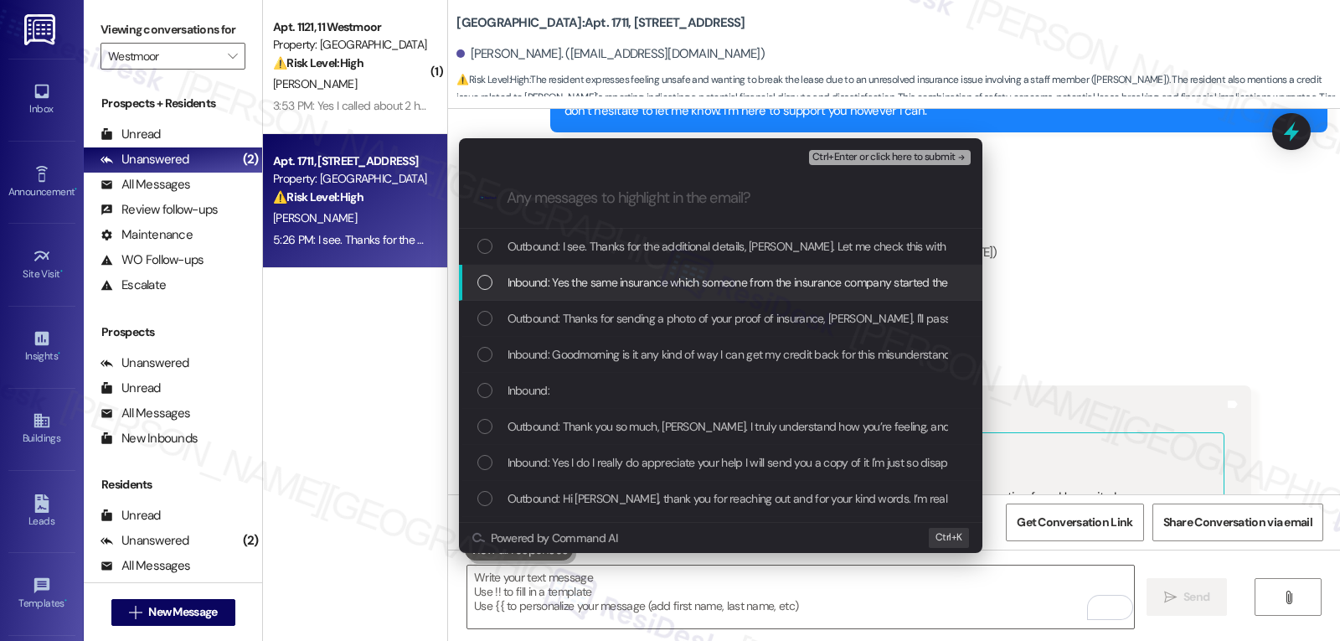
click at [586, 279] on span "Inbound: Yes the same insurance which someone from the insurance company starte…" at bounding box center [789, 282] width 562 height 18
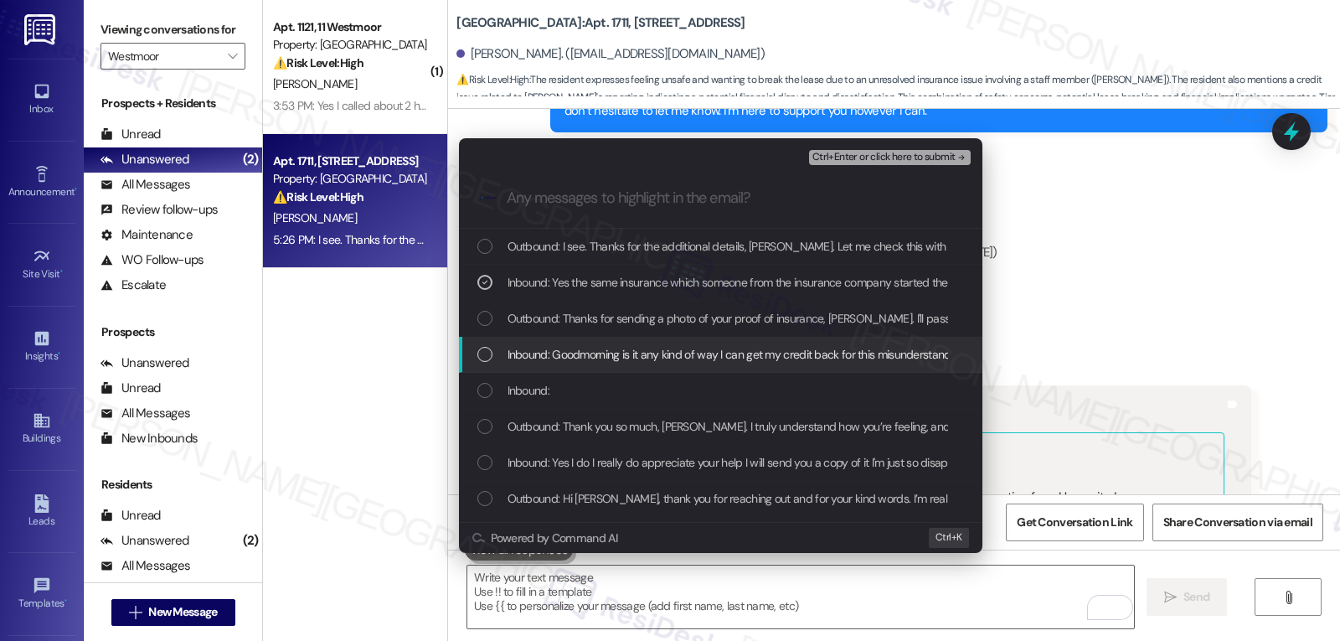
click at [532, 349] on span "Inbound: Goodmorning is it any kind of way I can get my credit back for this mi…" at bounding box center [827, 354] width 639 height 18
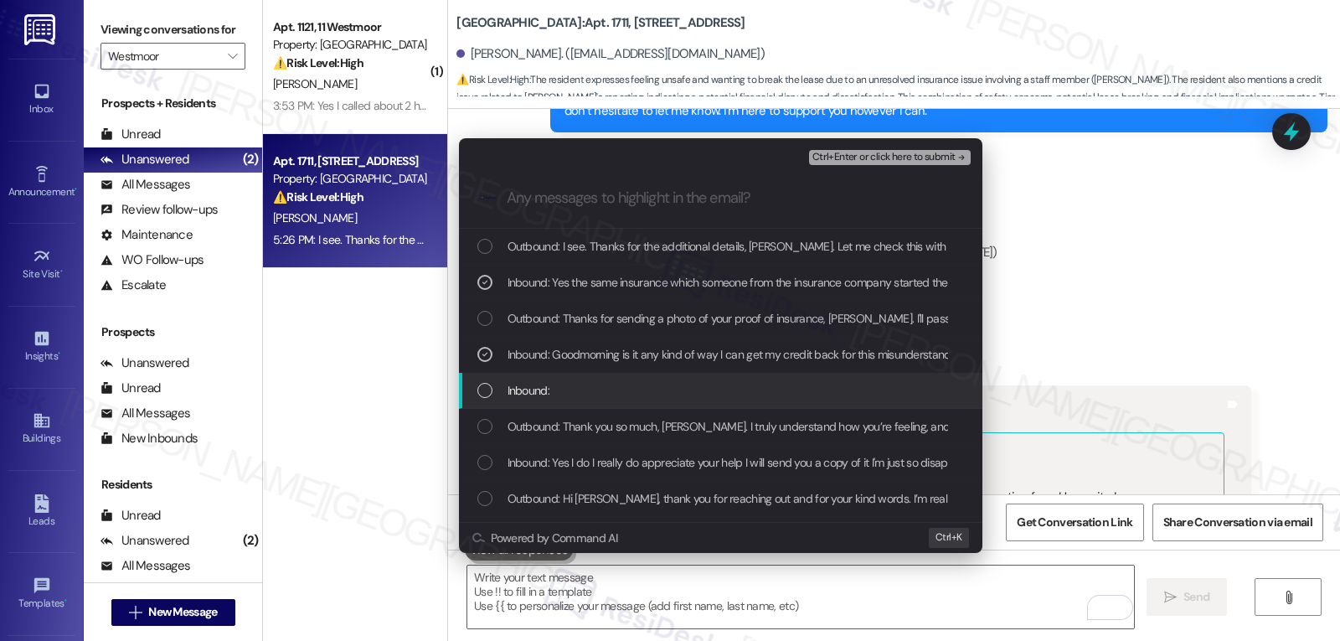
click at [518, 385] on span "Inbound:" at bounding box center [529, 390] width 42 height 18
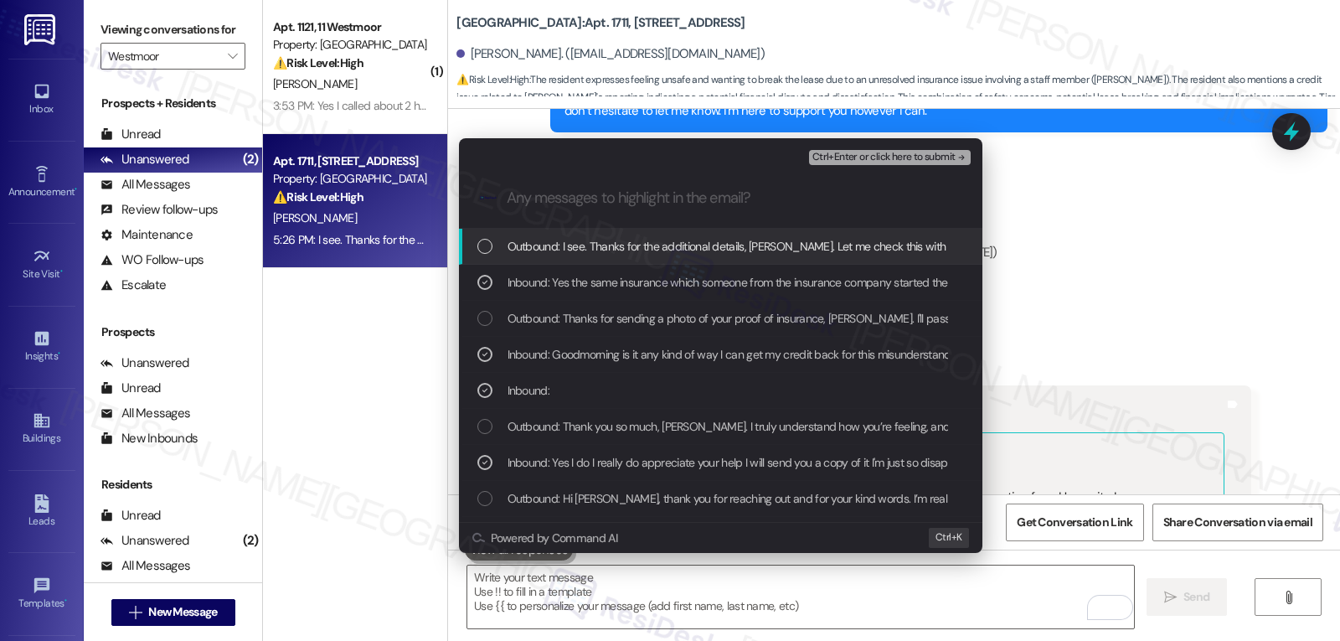
click at [949, 153] on span "Ctrl+Enter or click here to submit" at bounding box center [884, 158] width 143 height 12
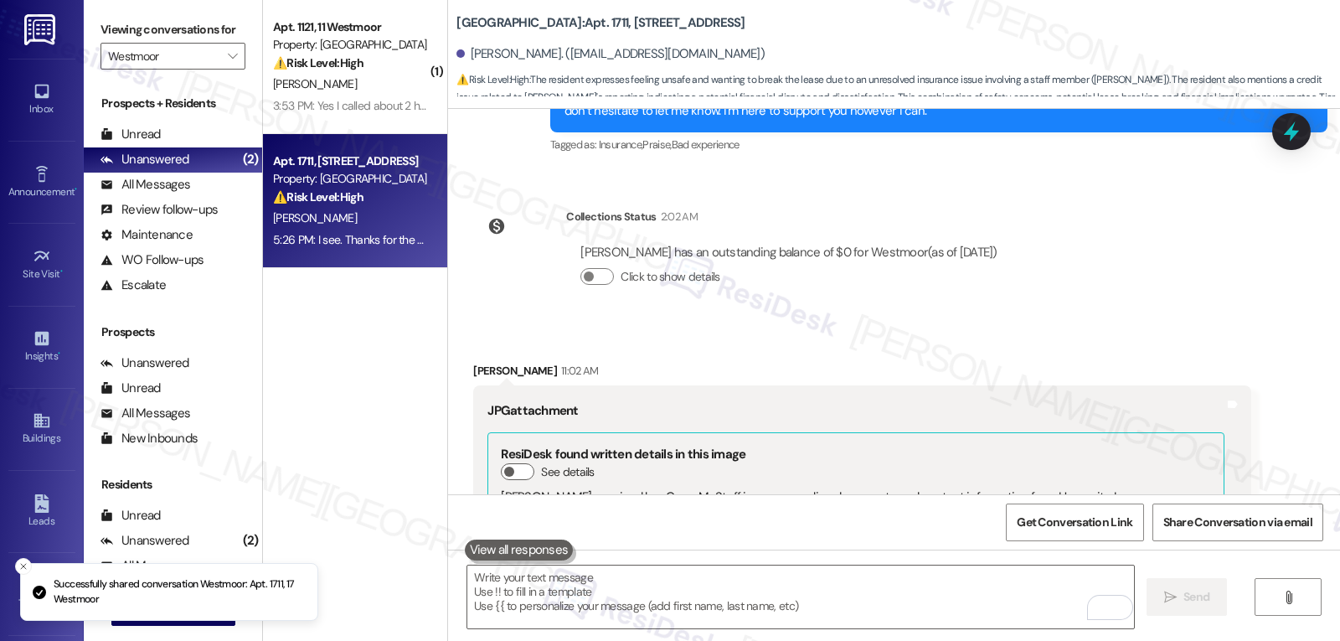
scroll to position [0, 0]
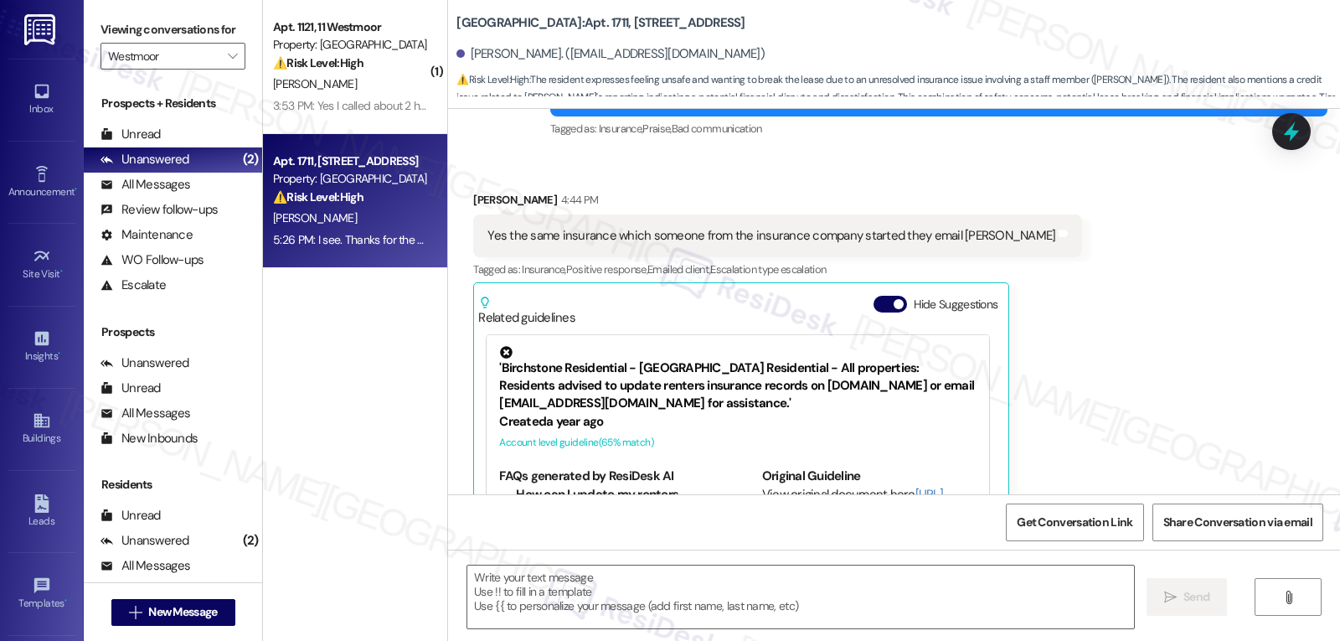
type textarea "Fetching suggested responses. Please feel free to read through the conversation…"
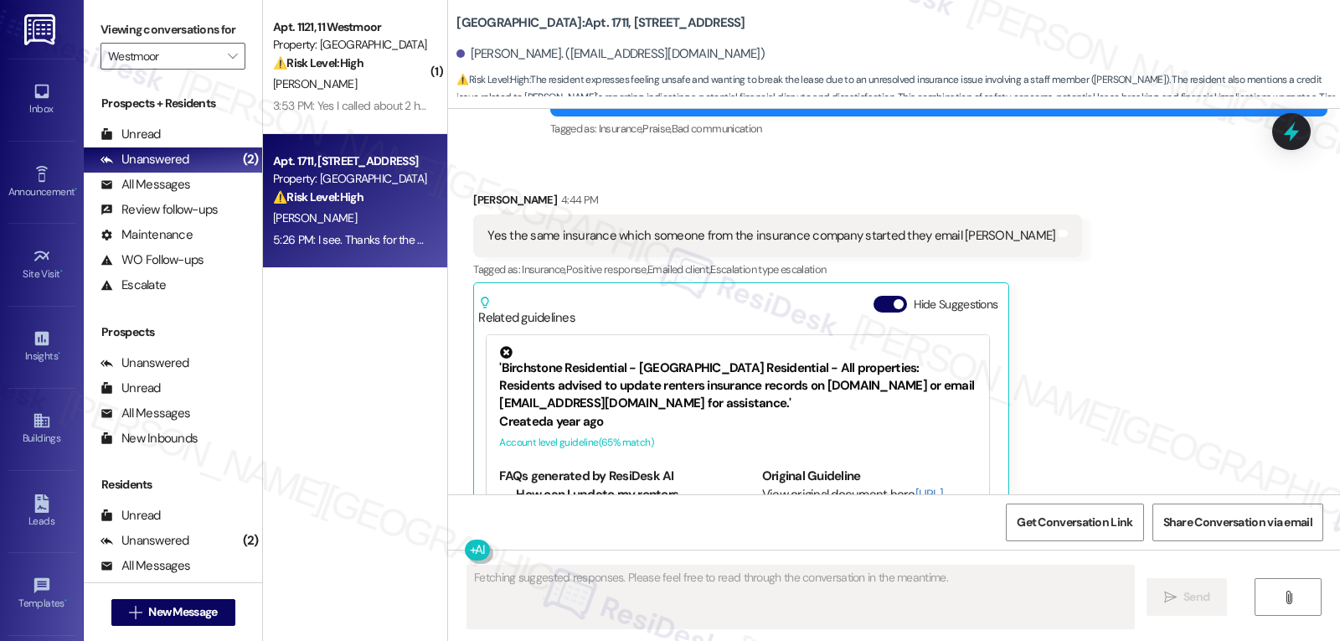
scroll to position [14757, 0]
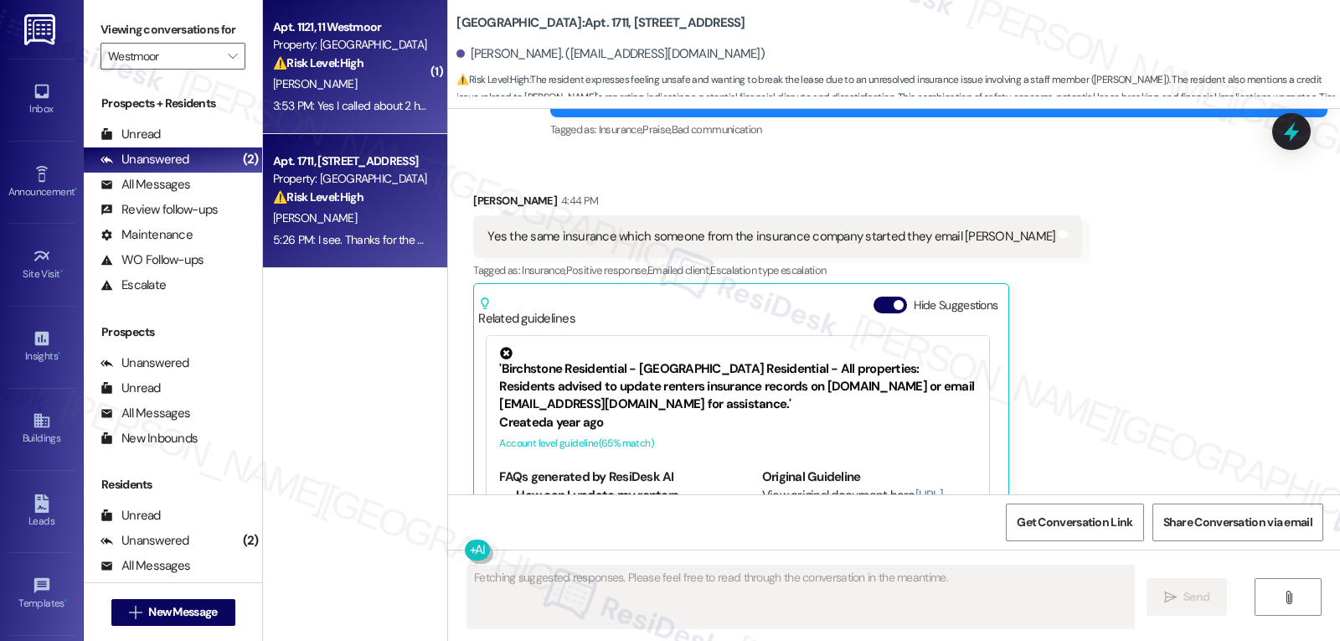
click at [323, 70] on strong "⚠️ Risk Level: High" at bounding box center [318, 62] width 90 height 15
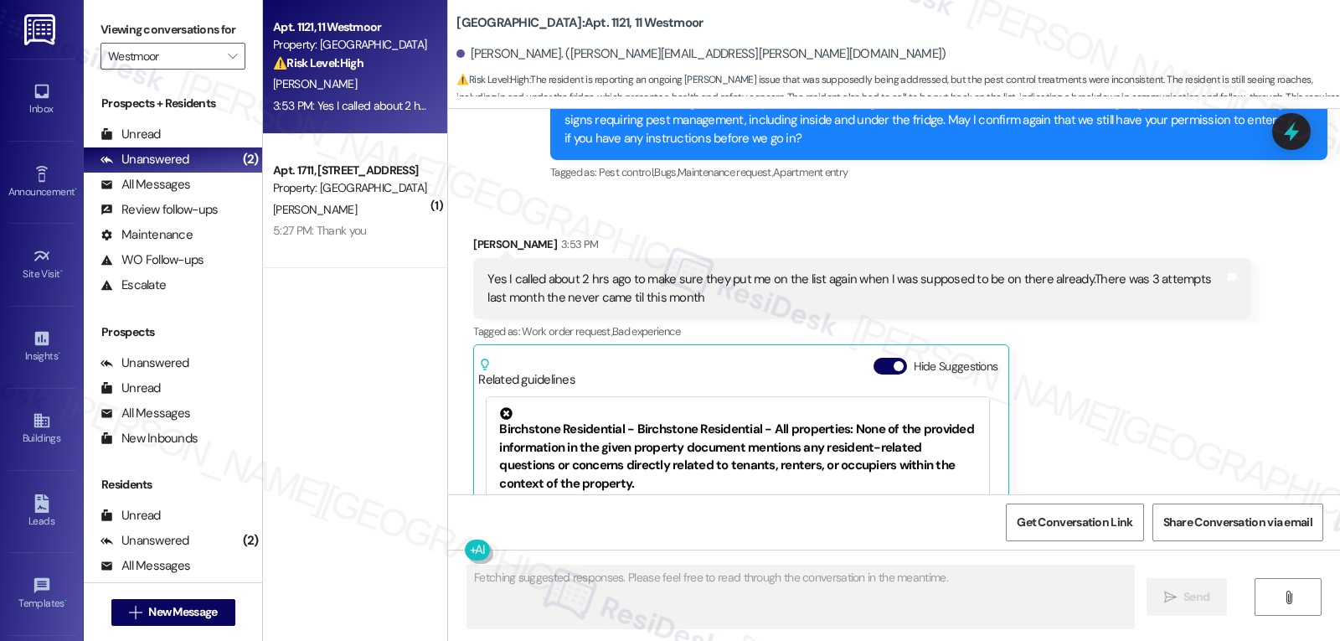
scroll to position [7954, 0]
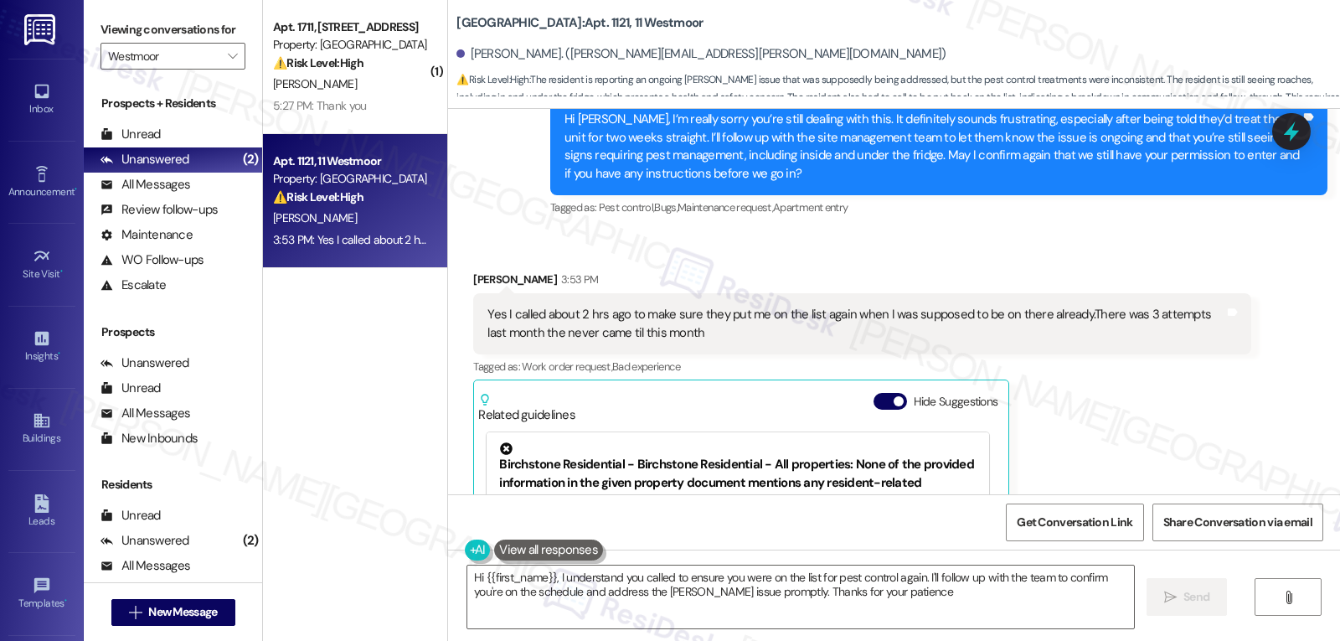
type textarea "Hi {{first_name}}, I understand you called to ensure you were on the list for p…"
click at [1073, 381] on div "Jeromi Andrews 3:53 PM Yes I called about 2 hrs ago to make sure they put me on…" at bounding box center [861, 478] width 777 height 415
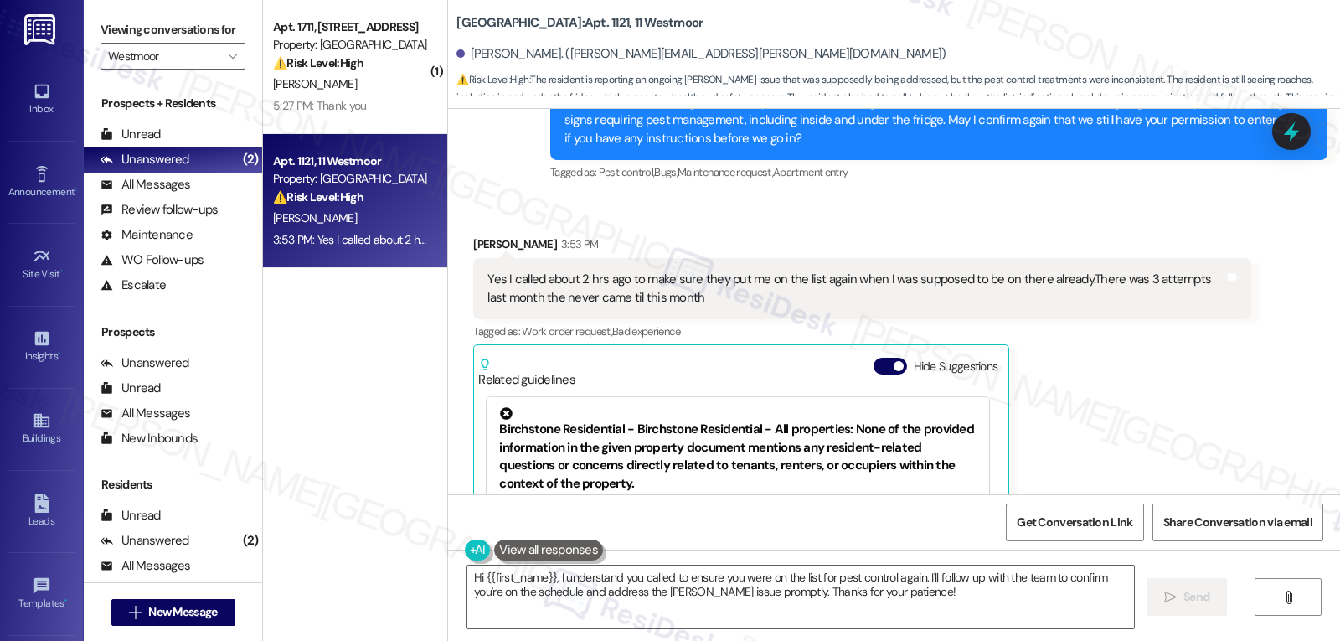
scroll to position [8122, 0]
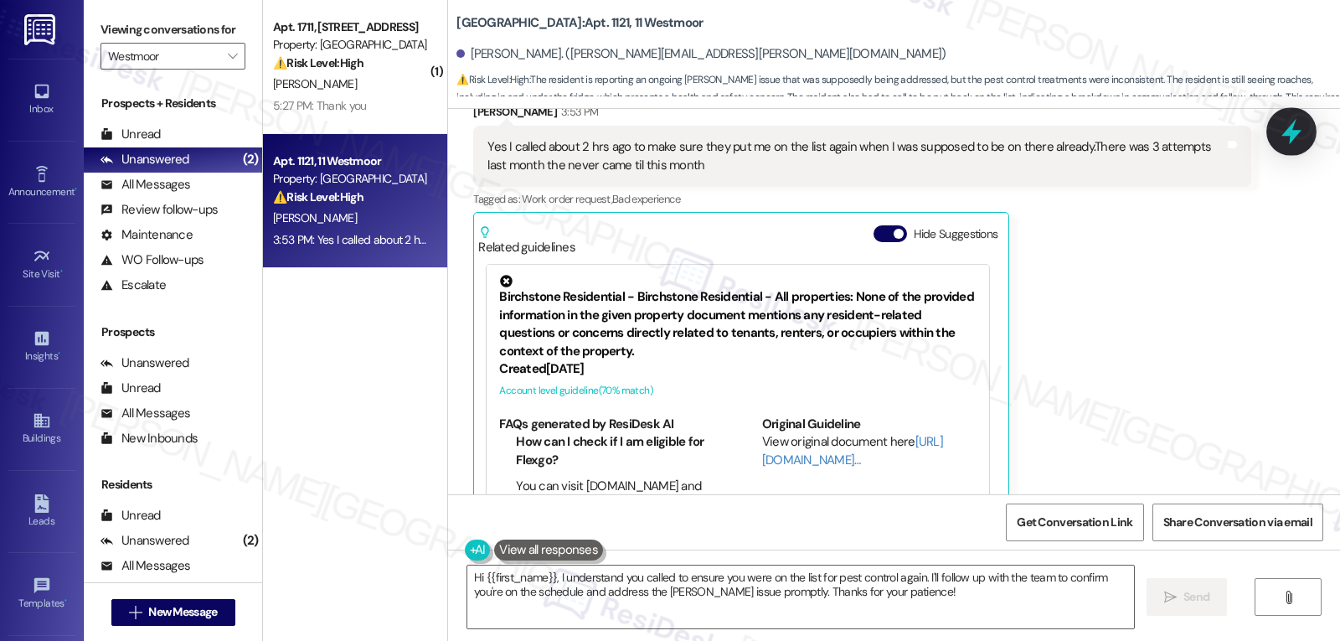
click at [1288, 136] on icon at bounding box center [1292, 132] width 20 height 26
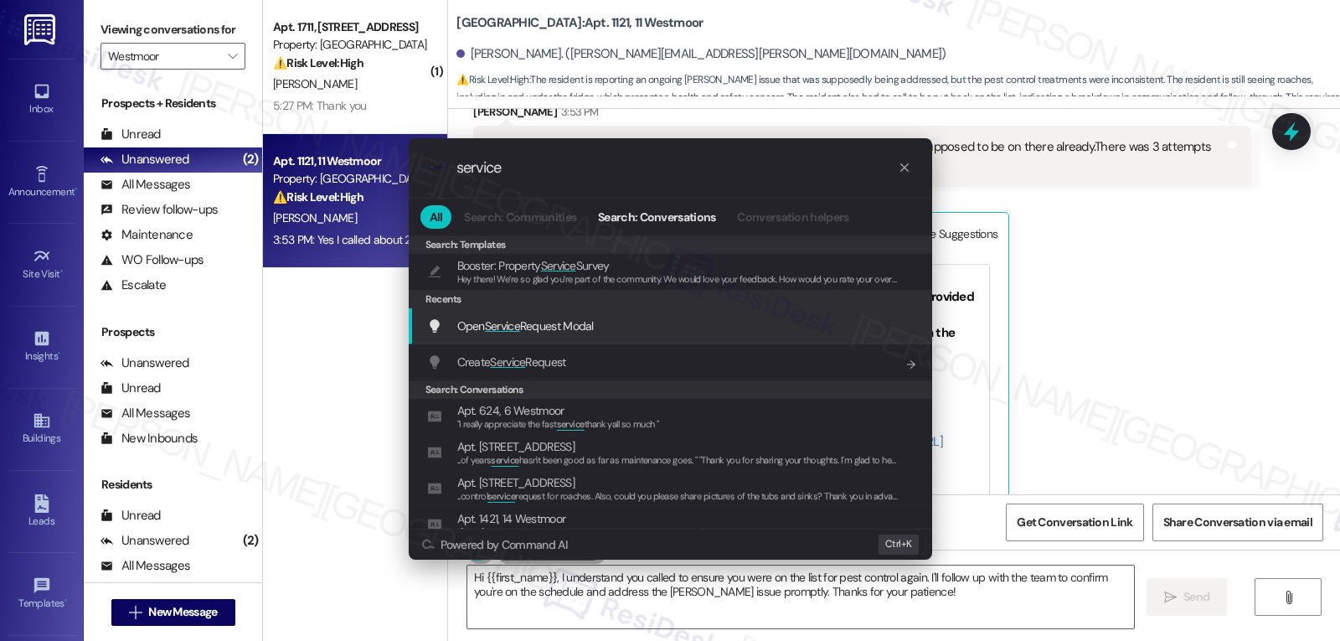
type input "service"
click at [593, 332] on span "Open Service Request Modal" at bounding box center [525, 325] width 137 height 15
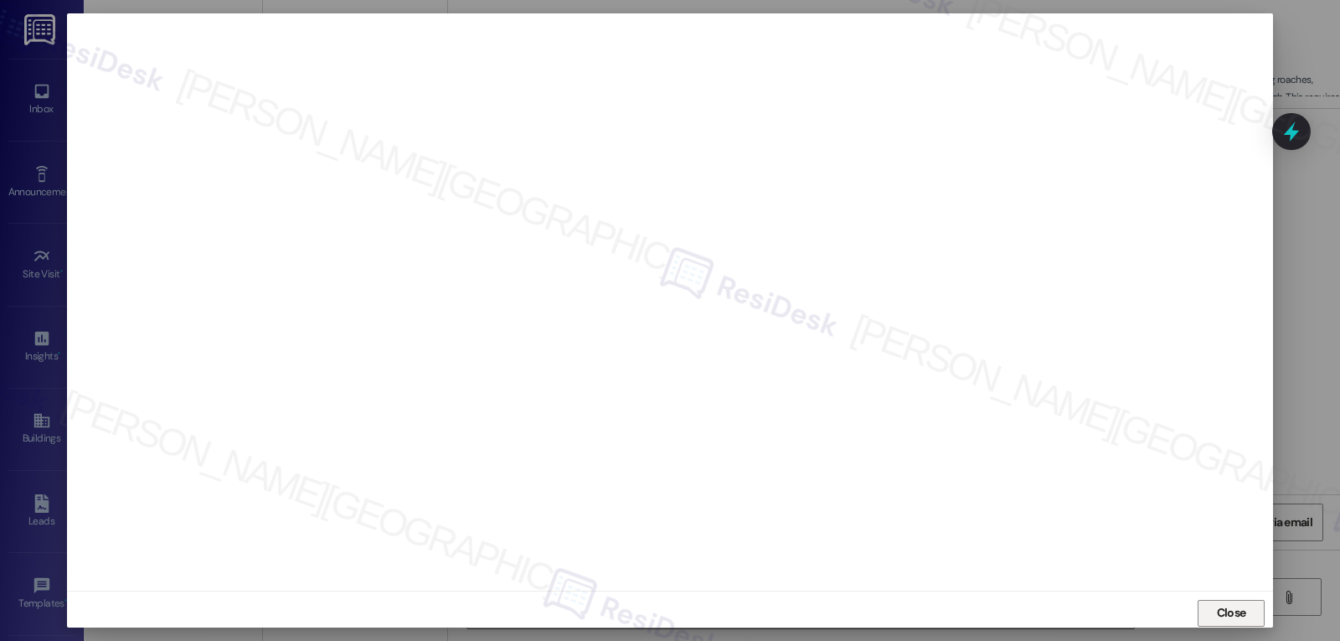
click at [1225, 607] on span "Close" at bounding box center [1231, 613] width 29 height 18
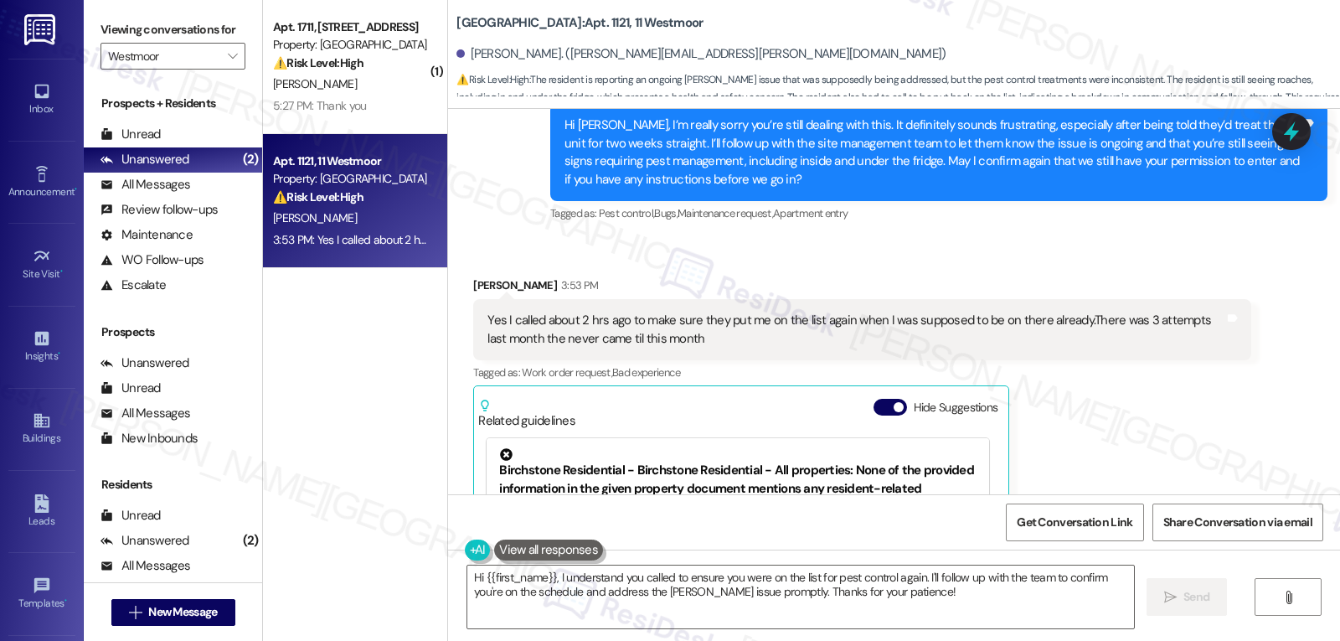
scroll to position [7788, 0]
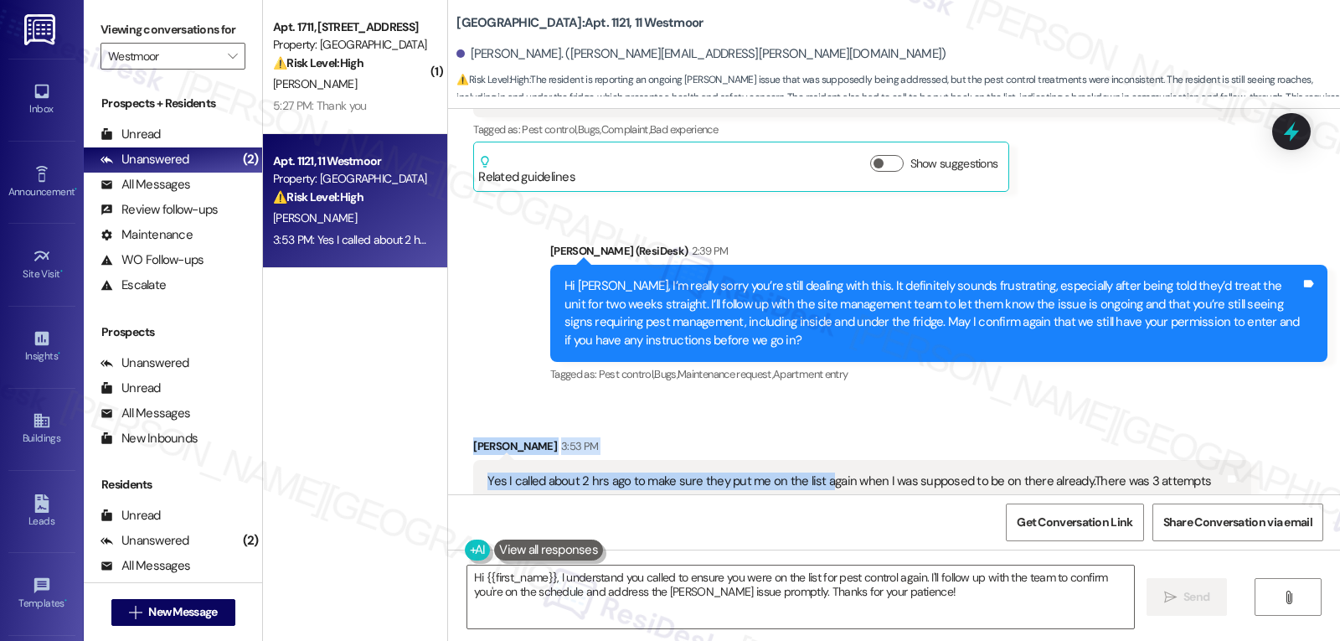
drag, startPoint x: 458, startPoint y: 410, endPoint x: 818, endPoint y: 455, distance: 362.2
click at [818, 455] on div "Received via SMS Jeromi Andrews 3:53 PM Yes I called about 2 hrs ago to make su…" at bounding box center [862, 645] width 802 height 441
click at [818, 472] on div "Yes I called about 2 hrs ago to make sure they put me on the list again when I …" at bounding box center [856, 490] width 736 height 36
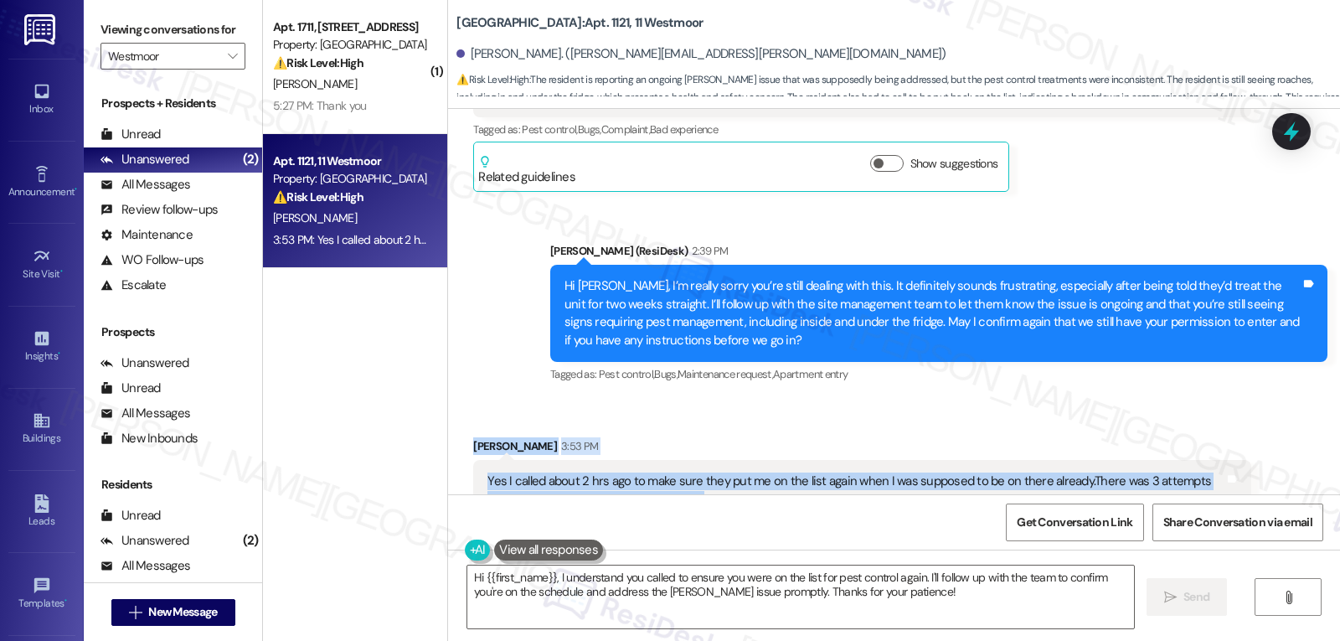
drag, startPoint x: 457, startPoint y: 412, endPoint x: 707, endPoint y: 467, distance: 256.5
click at [707, 467] on div "Received via SMS Jeromi Andrews 3:53 PM Yes I called about 2 hrs ago to make su…" at bounding box center [862, 645] width 802 height 441
copy div "Jeromi Andrews 3:53 PM Yes I called about 2 hrs ago to make sure they put me on…"
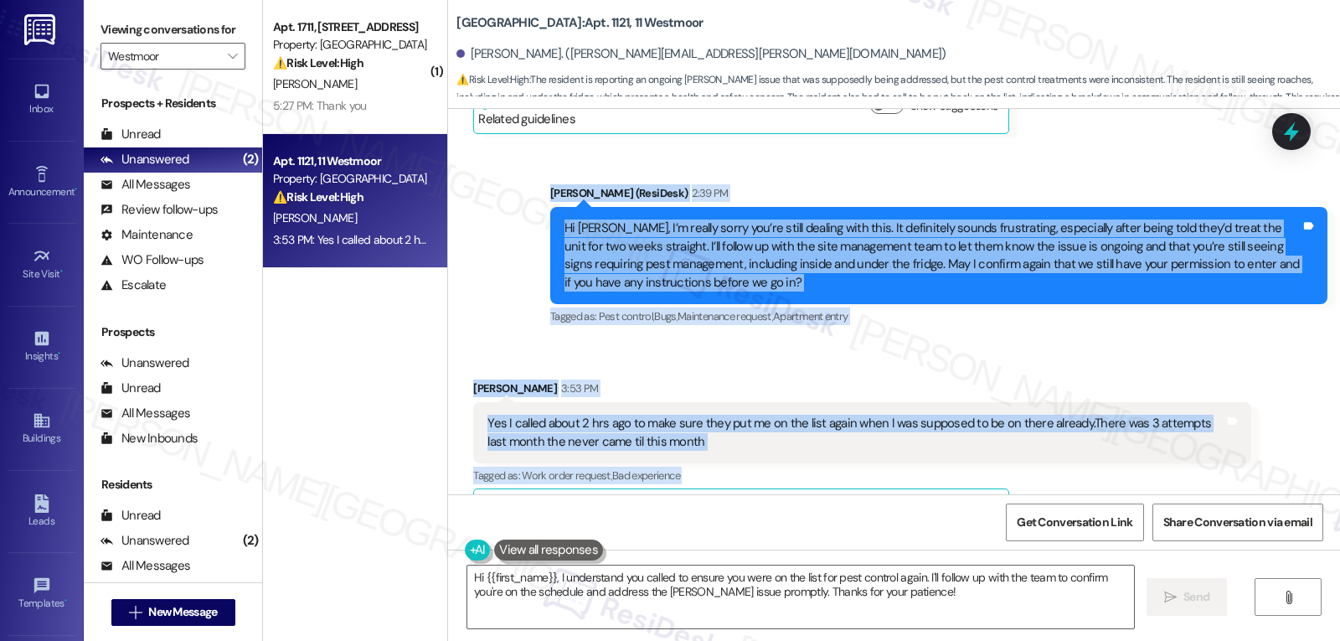
scroll to position [7852, 0]
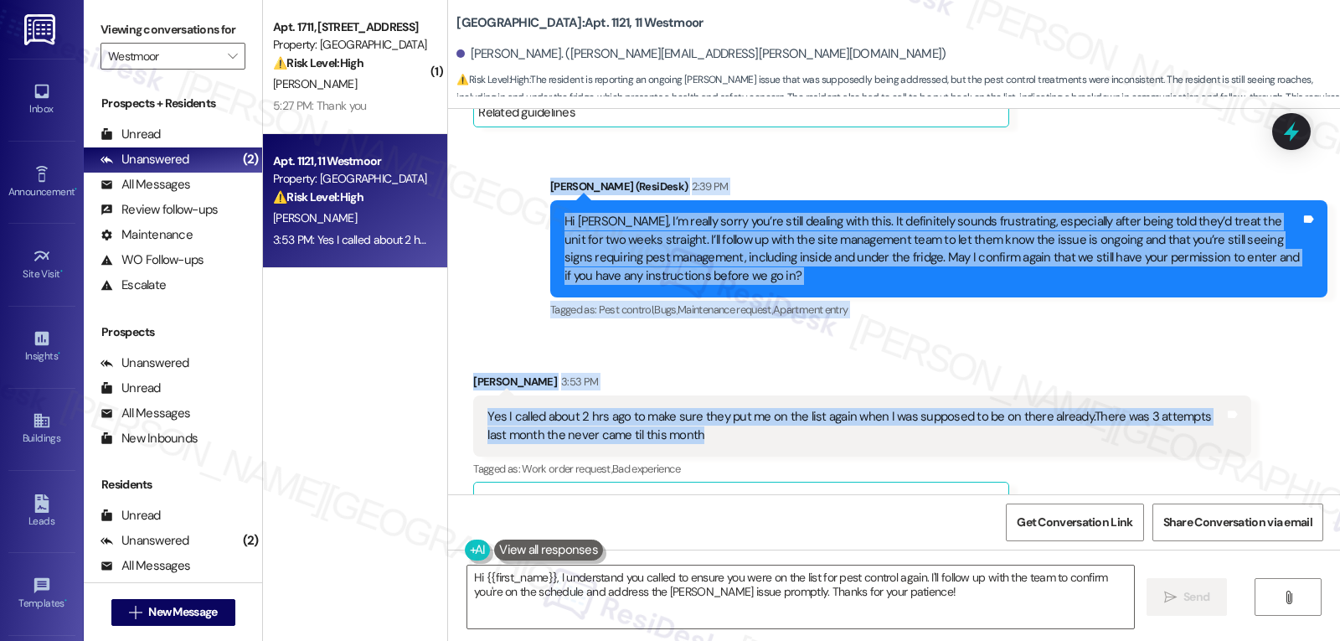
drag, startPoint x: 535, startPoint y: 386, endPoint x: 933, endPoint y: 408, distance: 398.5
click at [933, 408] on div "Lease started Aug 05, 2024 at 8:00 PM Survey, sent via SMS Residesk Automated S…" at bounding box center [894, 301] width 892 height 385
copy div "Sarah (ResiDesk) 2:39 PM Hi Jeromi, I’m really sorry you’re still dealing with …"
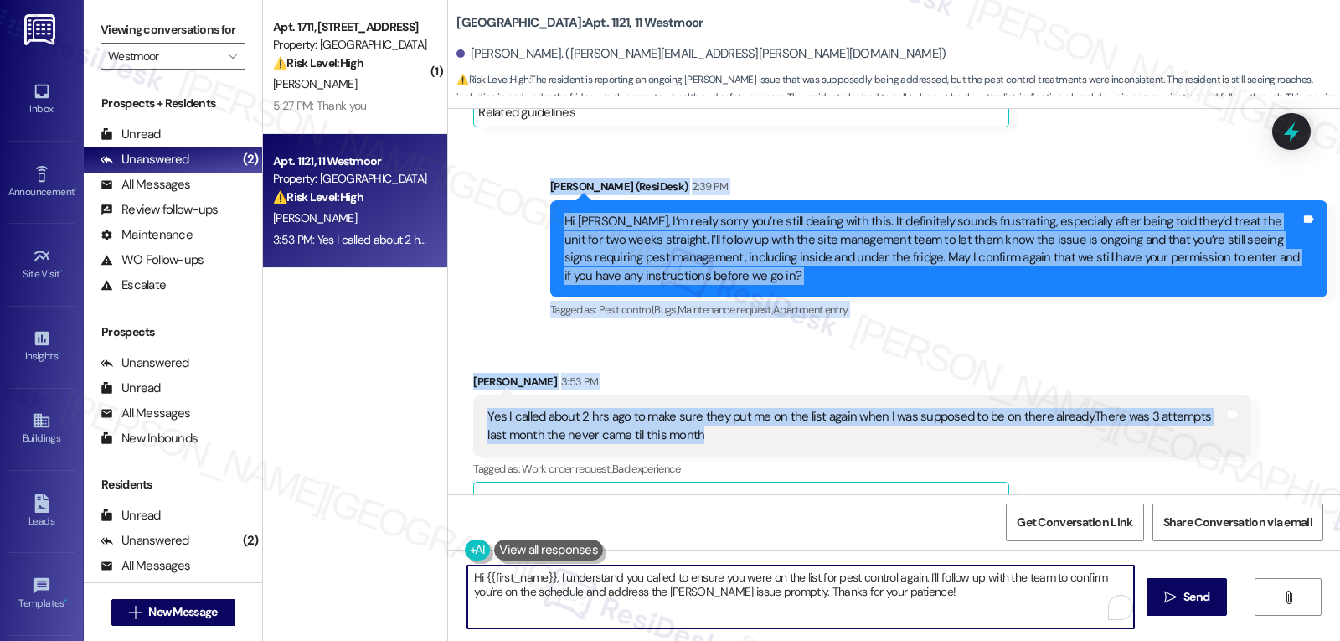
drag, startPoint x: 764, startPoint y: 590, endPoint x: 1339, endPoint y: 634, distance: 576.3
click at [1298, 619] on div "Hi {{first_name}}, I understand you called to ensure you were on the list for p…" at bounding box center [894, 612] width 892 height 126
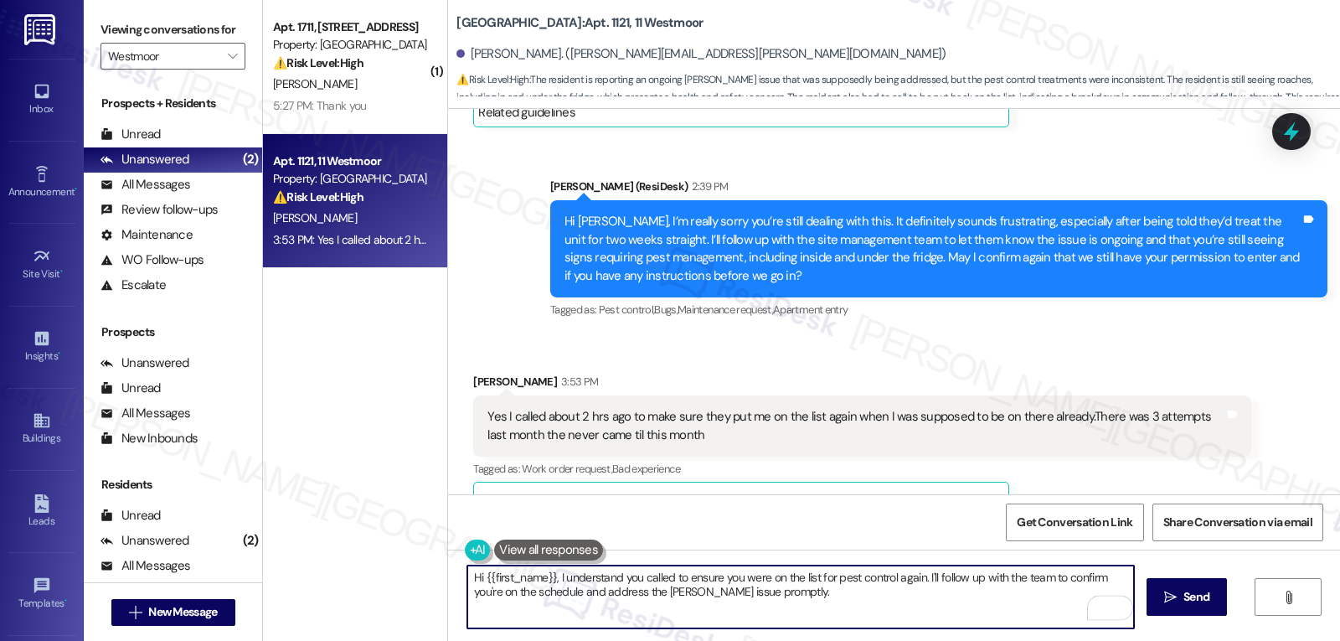
click at [918, 582] on textarea "Hi {{first_name}}, I understand you called to ensure you were on the list for p…" at bounding box center [800, 596] width 667 height 63
paste textarea "’m really sorry you’ve had to call multiple times and still had delays — I unde…"
drag, startPoint x: 586, startPoint y: 593, endPoint x: 598, endPoint y: 593, distance: 12.6
click at [598, 593] on textarea "Hi {{first_name}}, I understand you called to ensure you were on the list for p…" at bounding box center [800, 596] width 667 height 63
click at [1101, 594] on textarea "Hi {{first_name}}, I understand you called to ensure you were on the list for p…" at bounding box center [800, 596] width 667 height 63
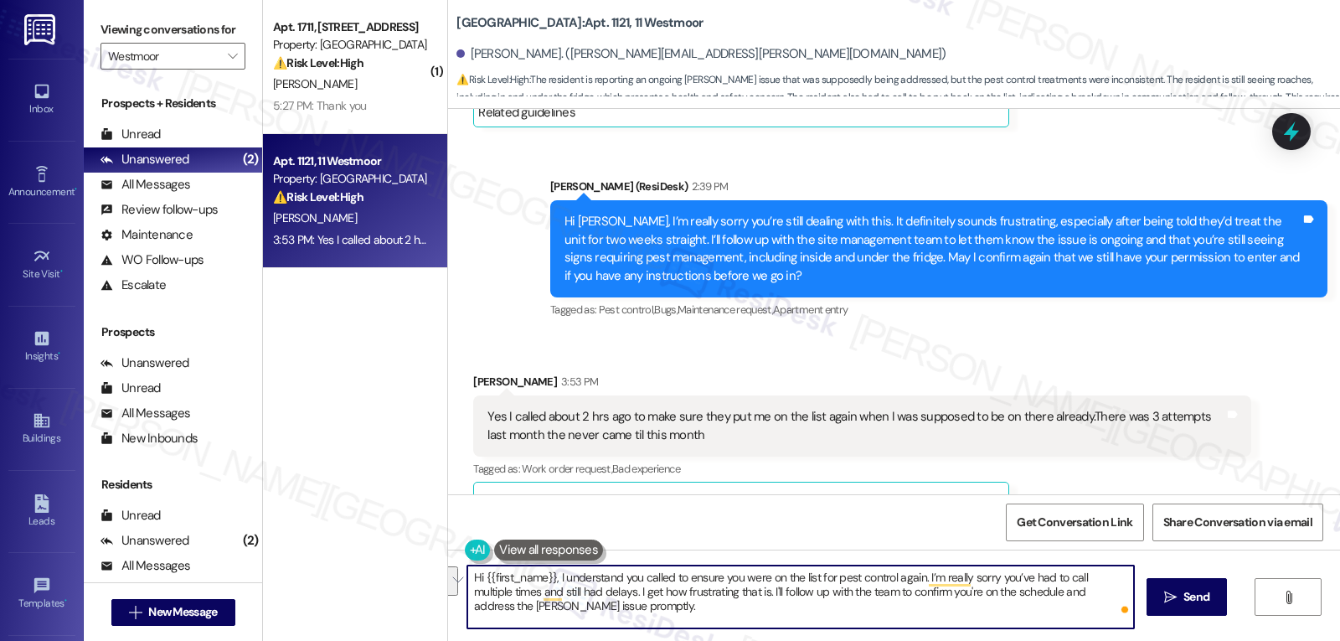
drag, startPoint x: 1096, startPoint y: 591, endPoint x: 534, endPoint y: 616, distance: 562.6
click at [534, 616] on textarea "Hi {{first_name}}, I understand you called to ensure you were on the list for p…" at bounding box center [800, 596] width 667 height 63
click at [627, 617] on textarea "Hi {{first_name}}, I understand you called to ensure you were on the list for p…" at bounding box center [800, 596] width 667 height 63
paste textarea "I’ll keep you updated."
type textarea "Hi {{first_name}}, I understand you called to ensure you were on the list for p…"
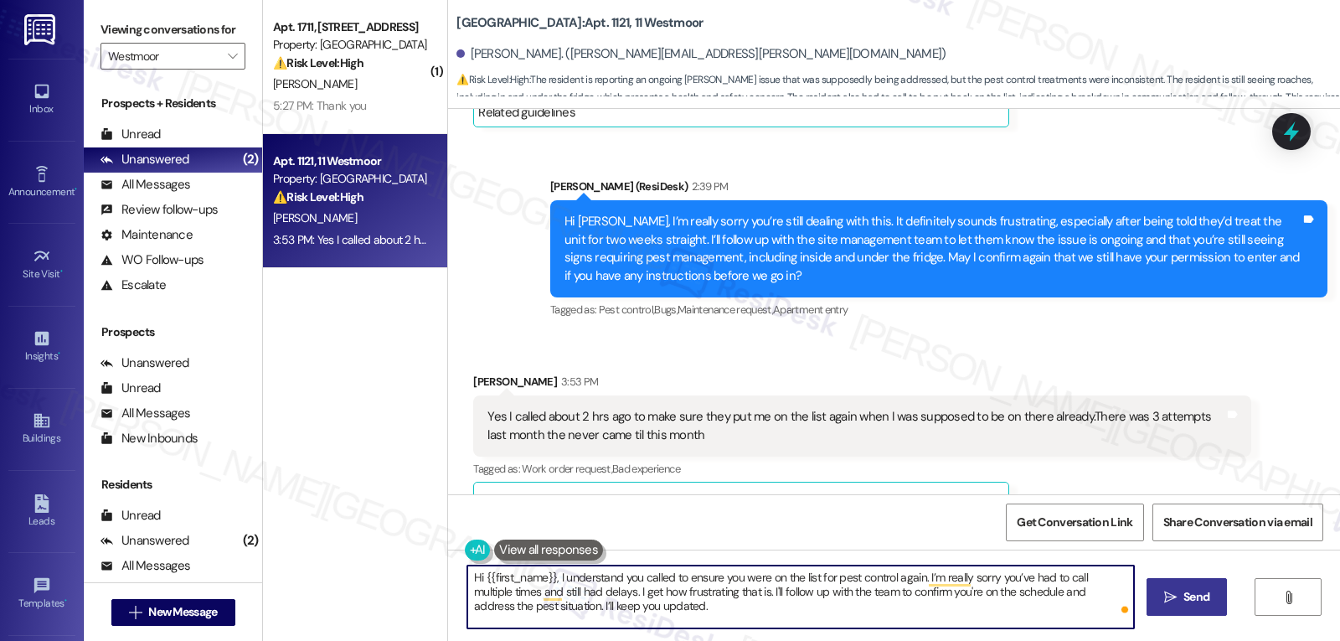
click at [1169, 607] on button " Send" at bounding box center [1187, 597] width 81 height 38
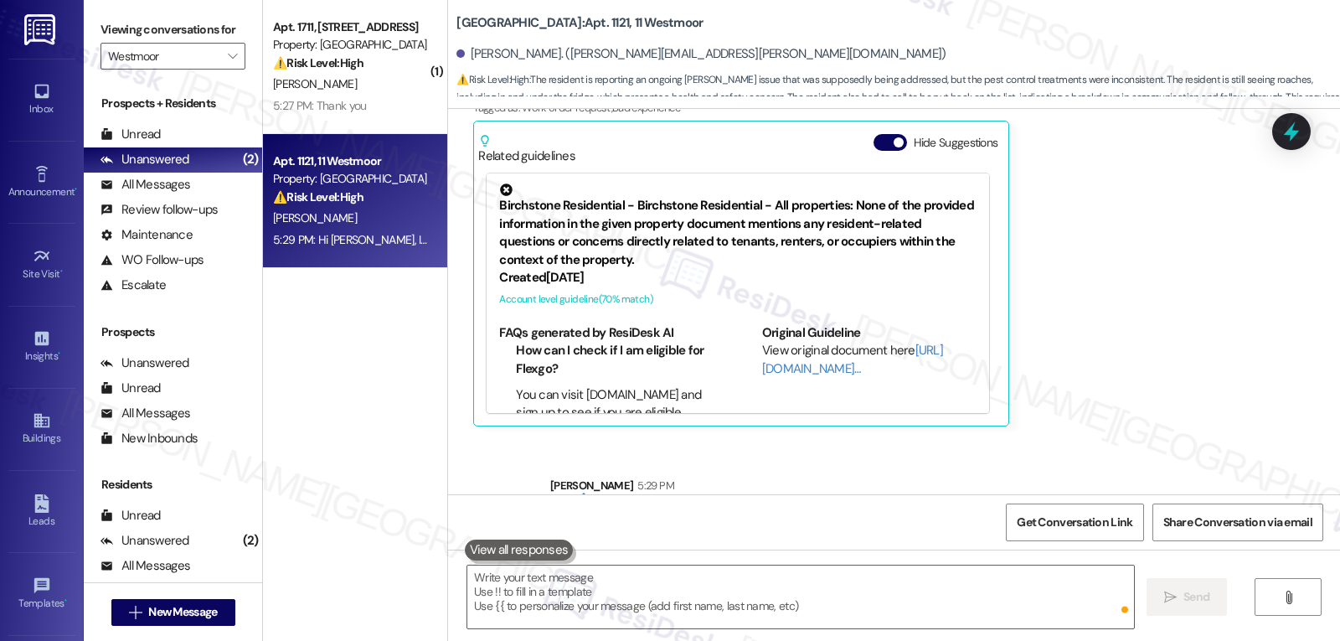
scroll to position [8276, 0]
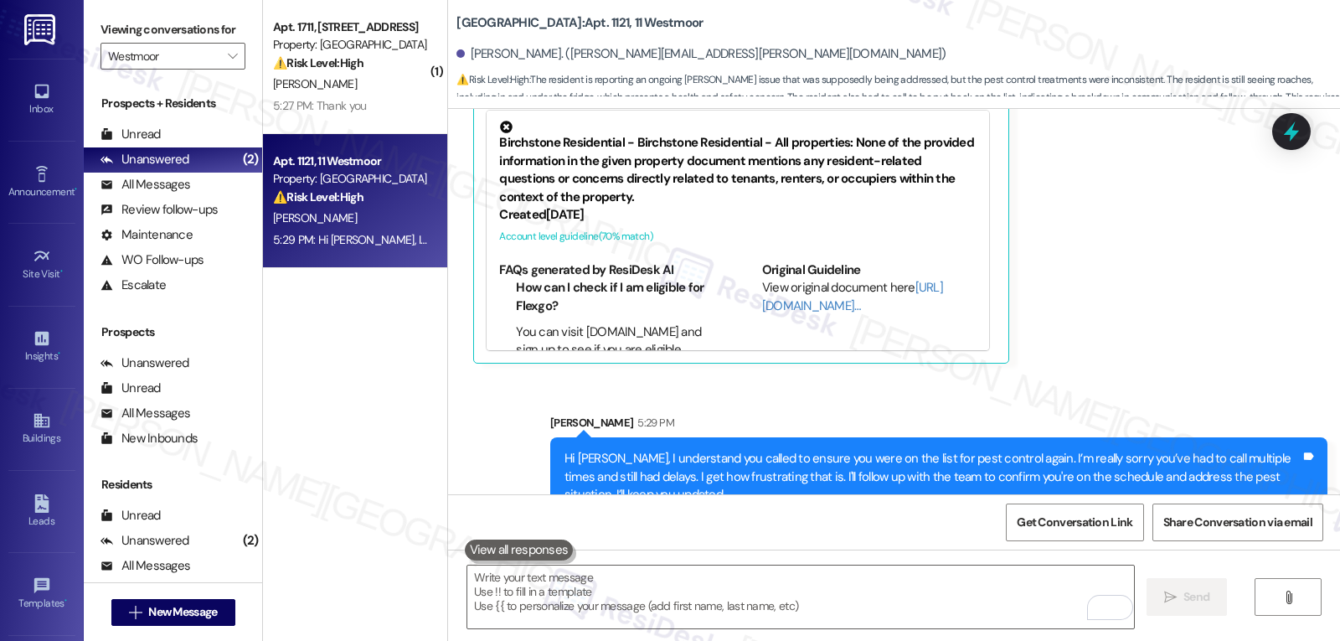
click at [1305, 116] on div at bounding box center [1291, 131] width 39 height 37
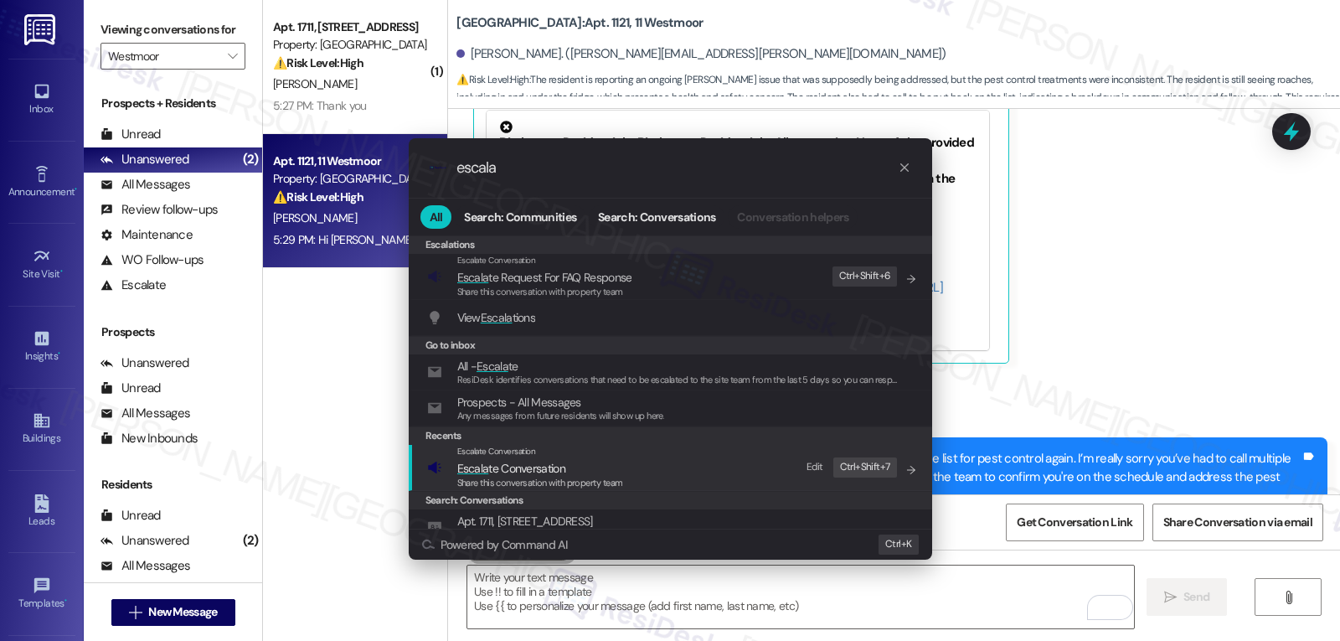
type input "escala"
click at [584, 479] on span "Share this conversation with property team" at bounding box center [540, 483] width 166 height 12
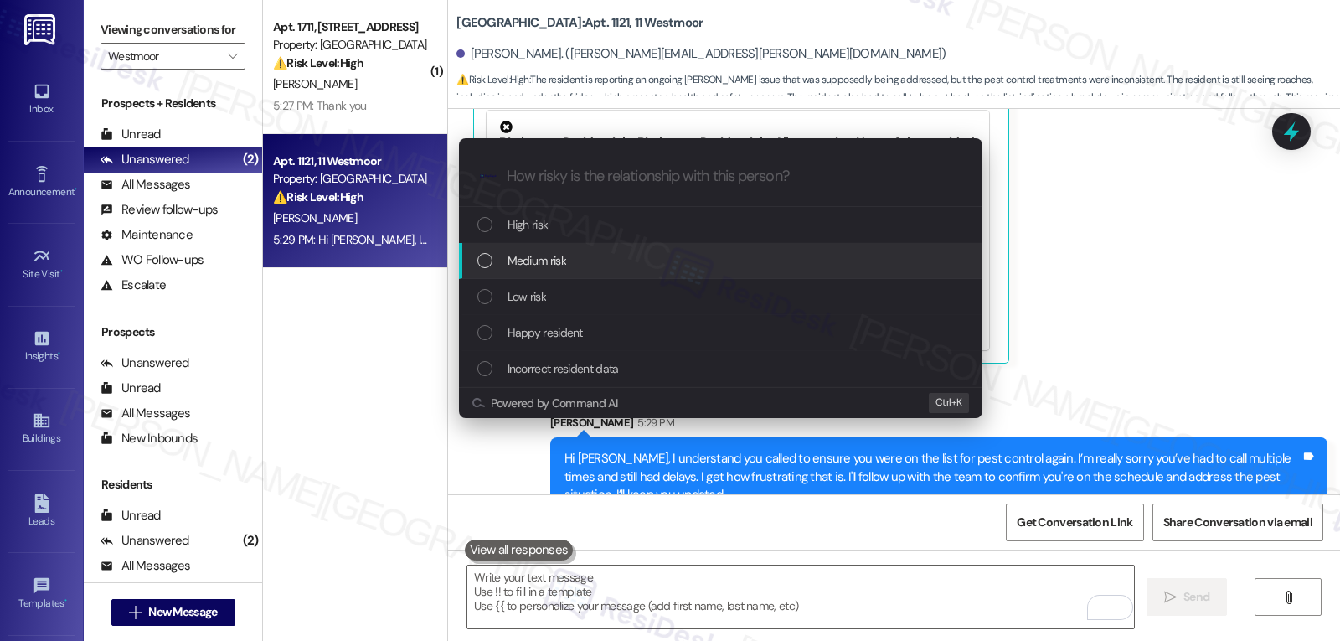
click at [601, 259] on div "Medium risk" at bounding box center [722, 260] width 490 height 18
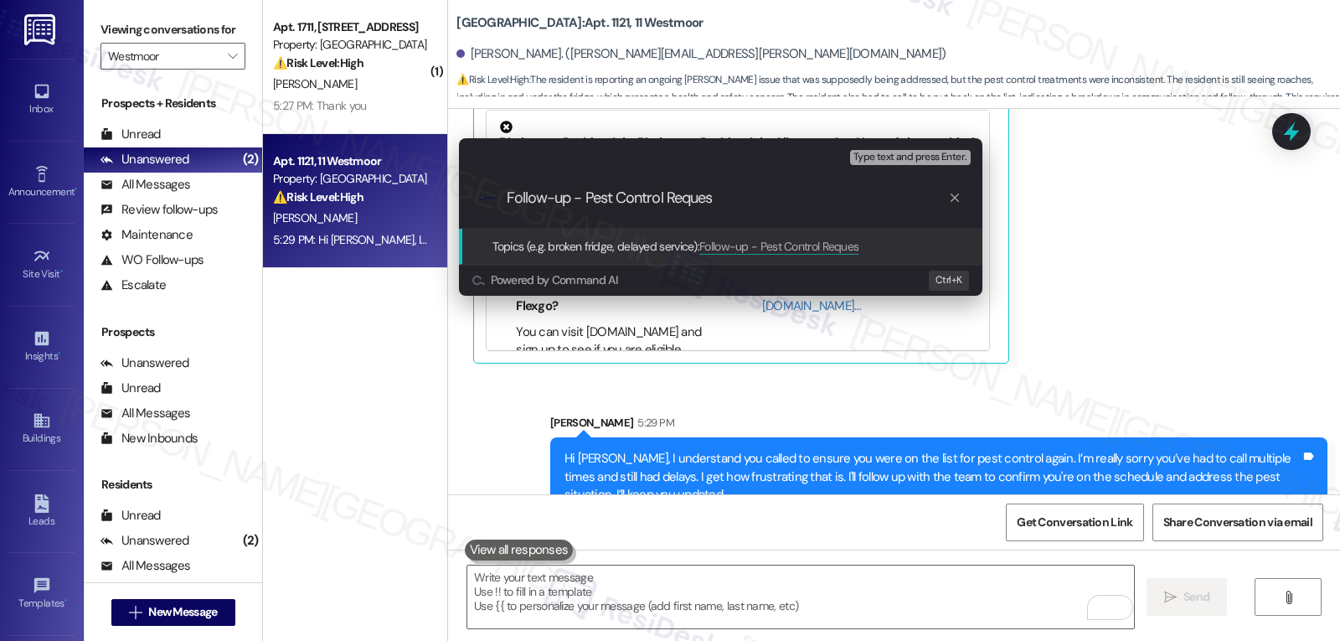
type input "Follow-up - Pest Control Request"
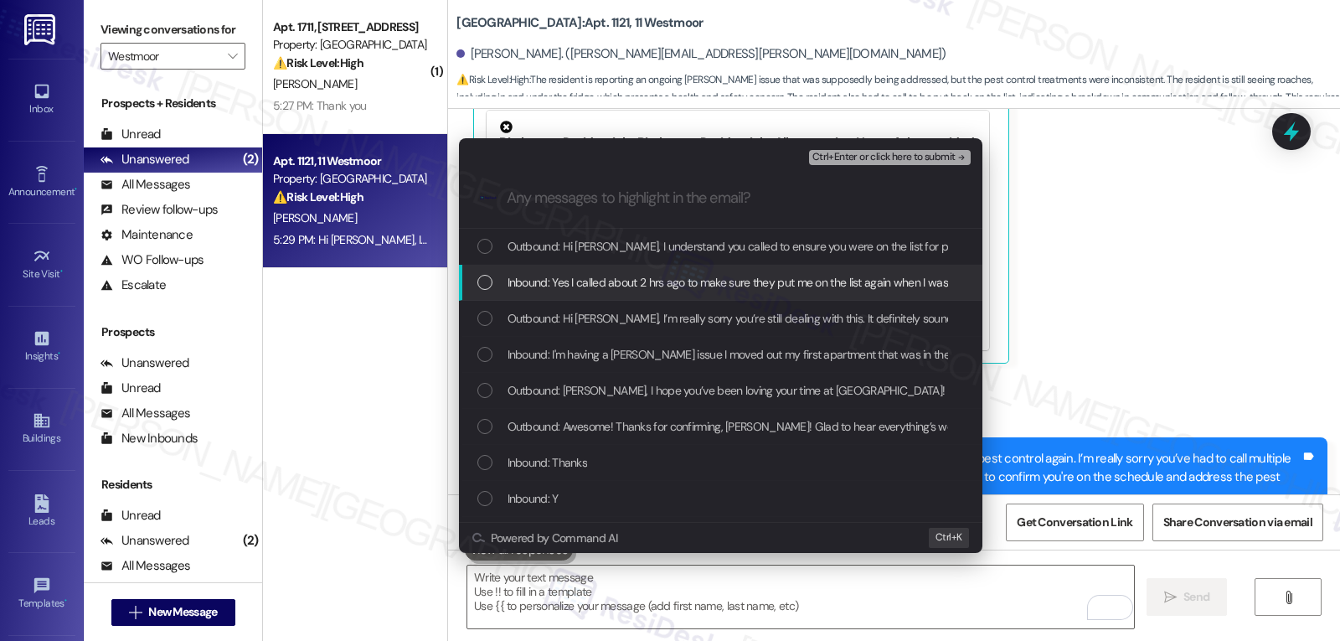
click at [560, 281] on span "Inbound: Yes I called about 2 hrs ago to make sure they put me on the list agai…" at bounding box center [963, 282] width 910 height 18
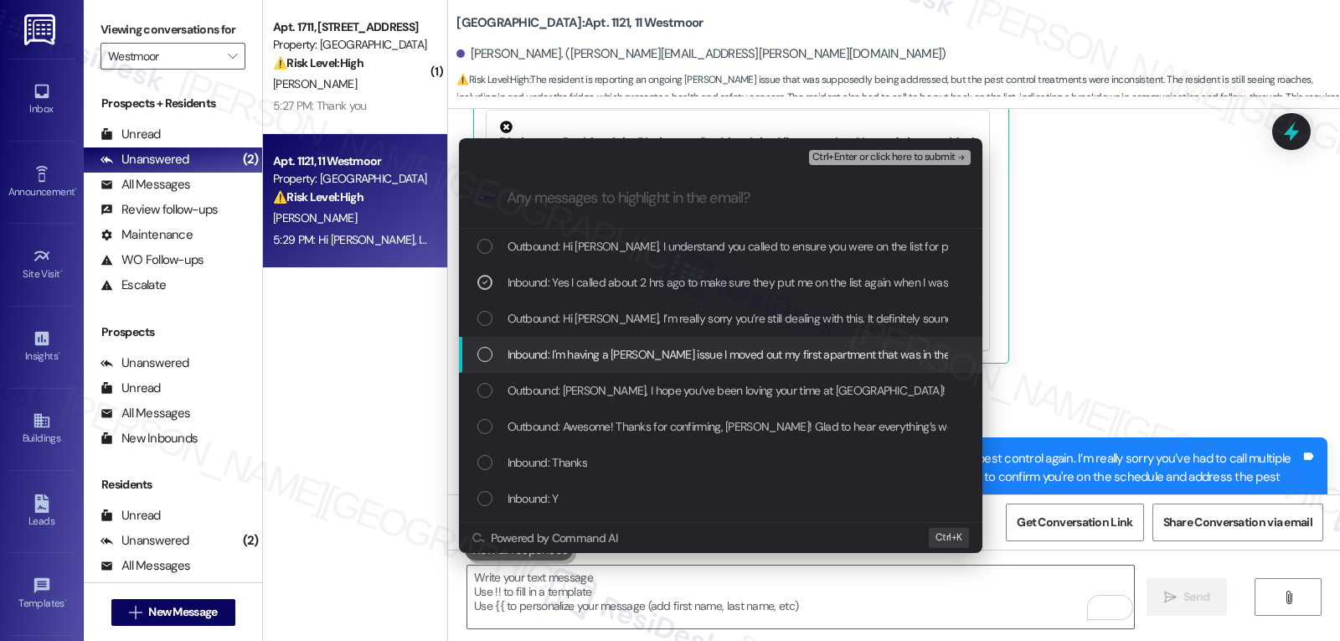
click at [562, 343] on div "Inbound: I'm having a roach issue I moved out my first apartment that was in th…" at bounding box center [721, 355] width 524 height 36
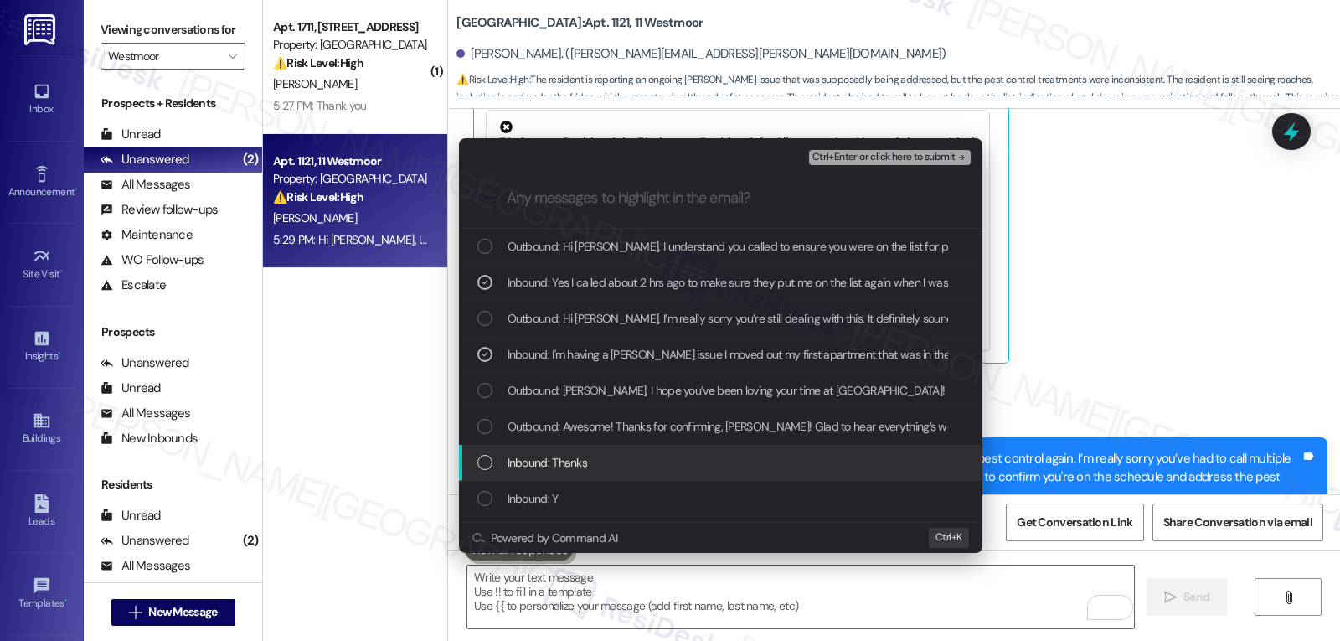
click at [556, 472] on span "Inbound: Thanks" at bounding box center [548, 462] width 80 height 18
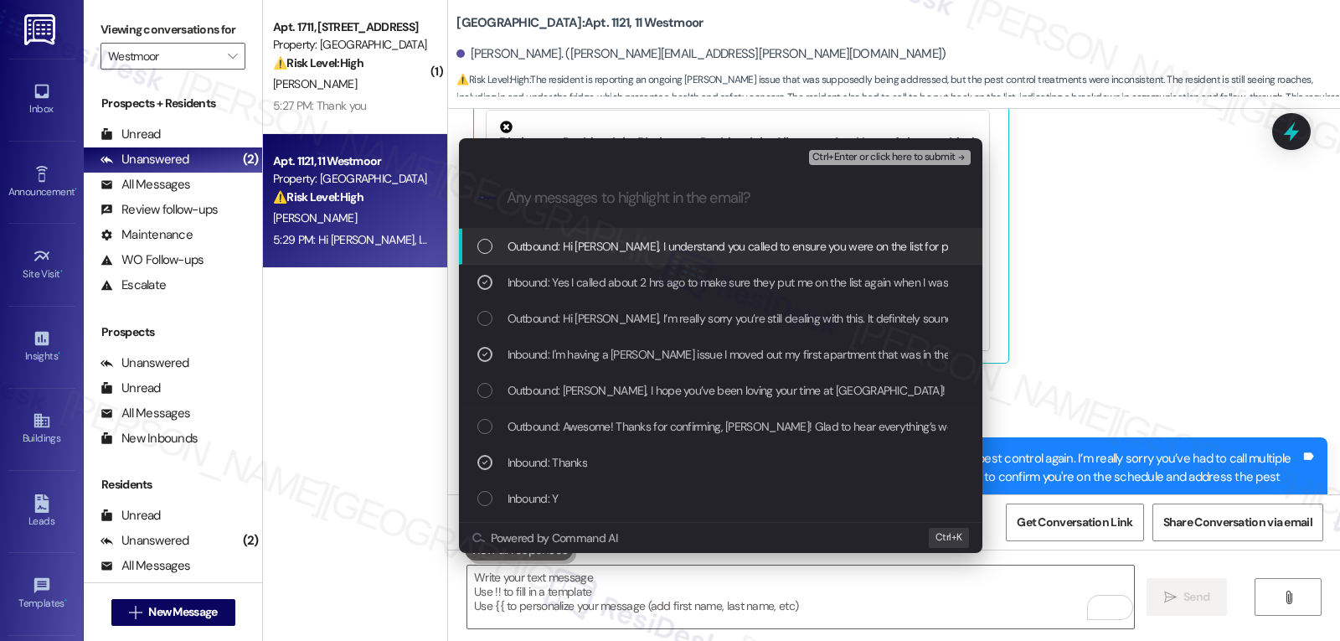
click at [914, 161] on span "Ctrl+Enter or click here to submit" at bounding box center [884, 158] width 143 height 12
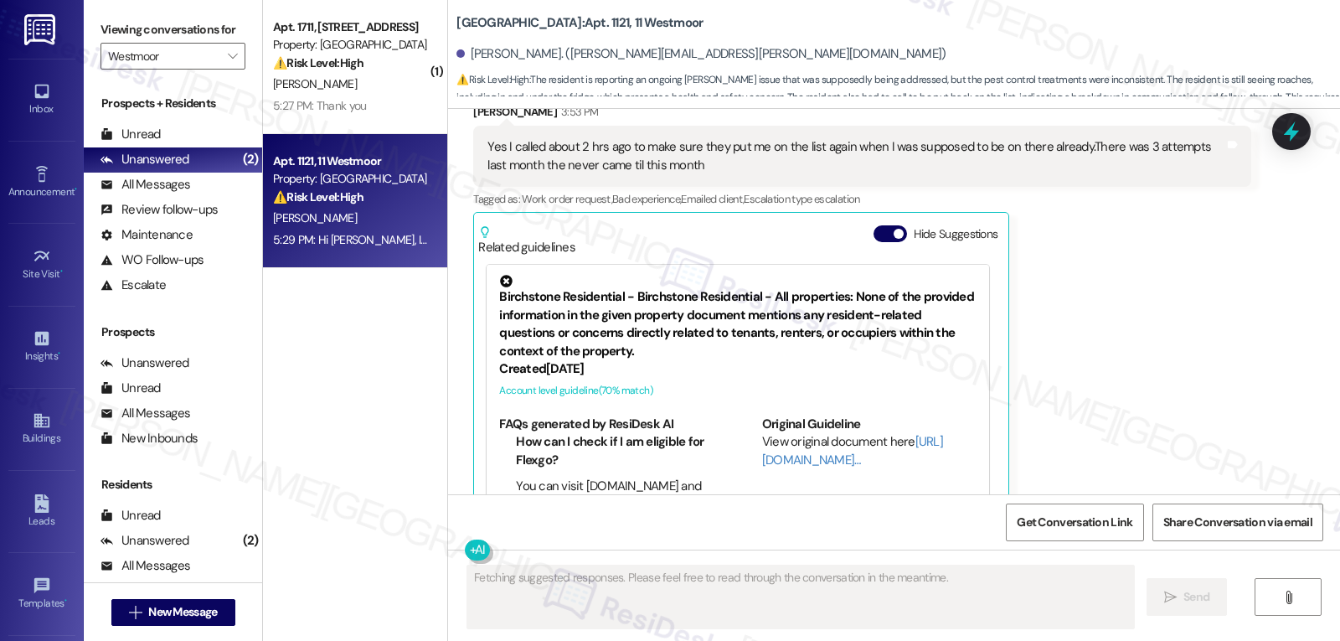
scroll to position [8300, 0]
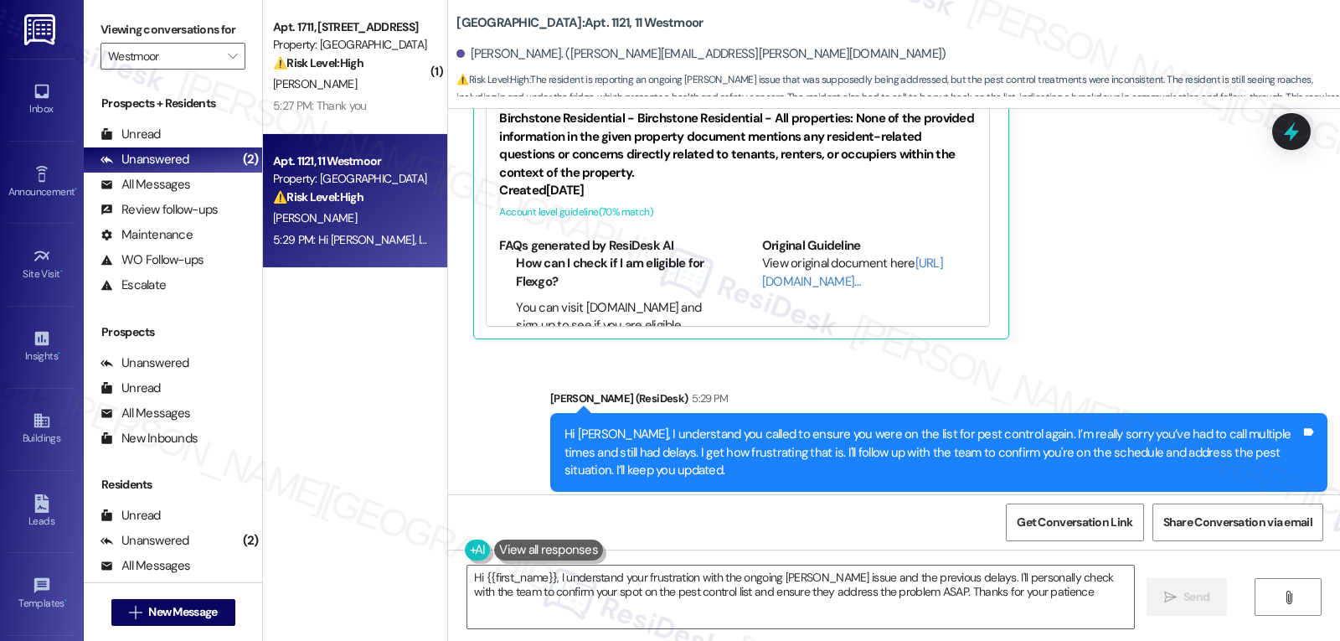
type textarea "Hi {{first_name}}, I understand your frustration with the ongoing roach issue a…"
click at [641, 609] on textarea "Hi {{first_name}}, I understand your frustration with the ongoing roach issue a…" at bounding box center [800, 596] width 667 height 63
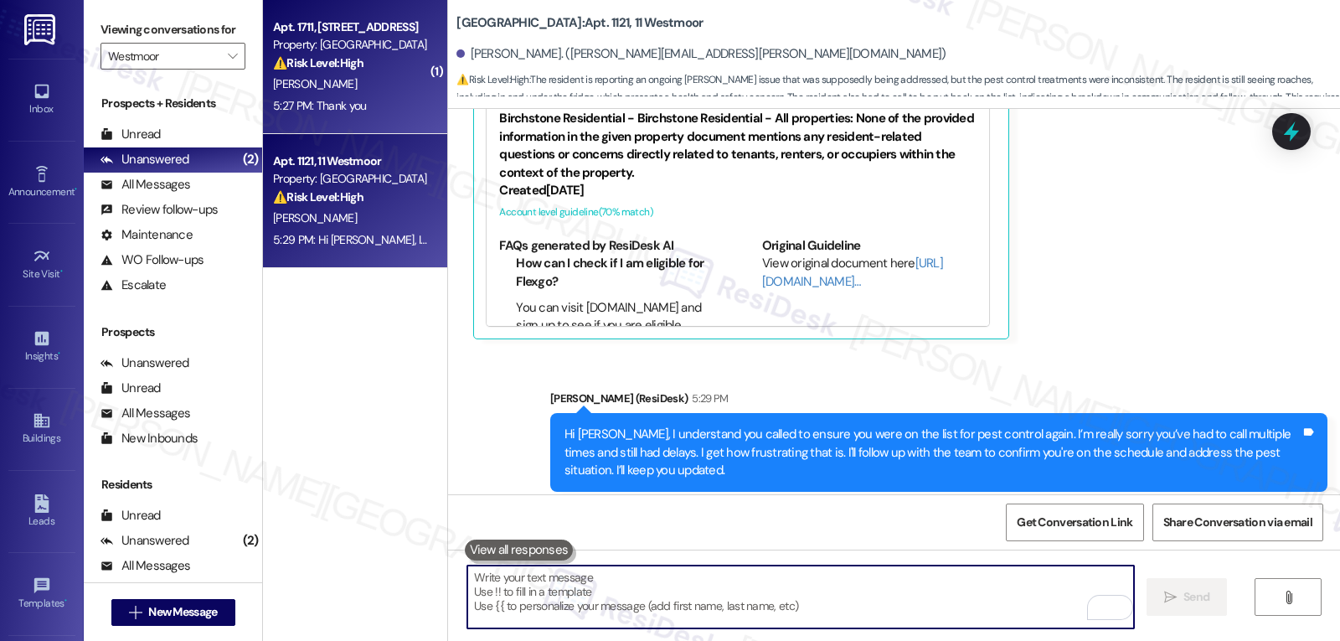
click at [353, 44] on div "Property: [GEOGRAPHIC_DATA]" at bounding box center [350, 45] width 155 height 18
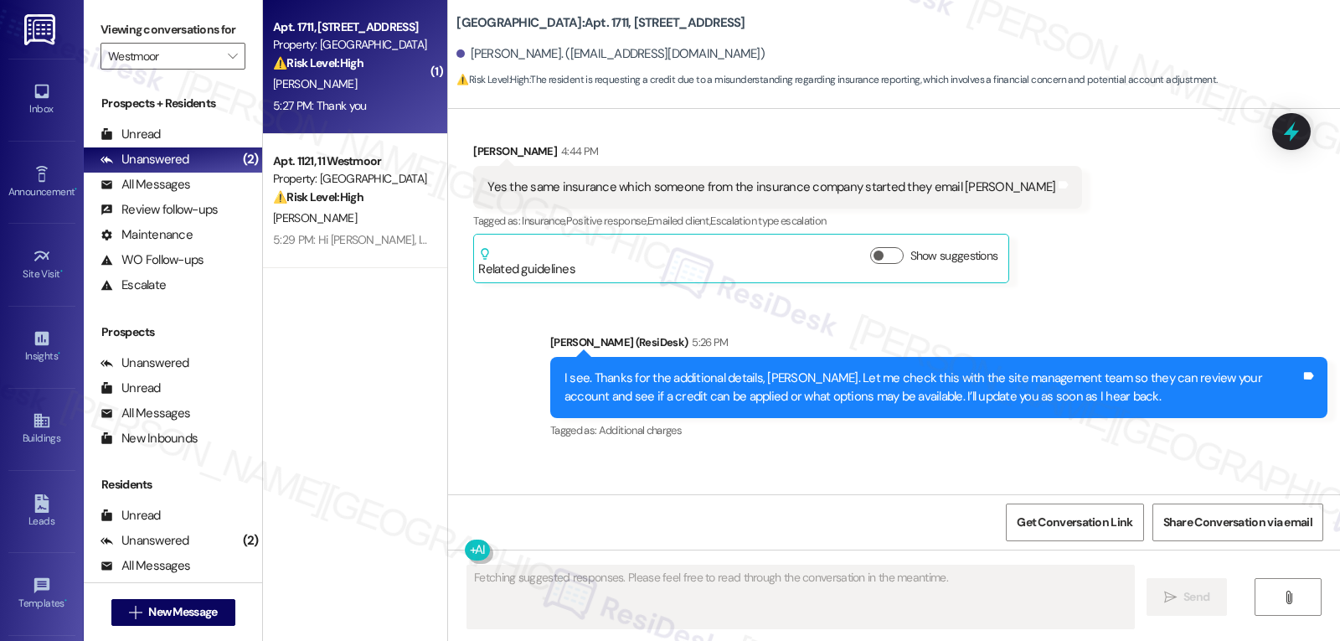
scroll to position [14801, 0]
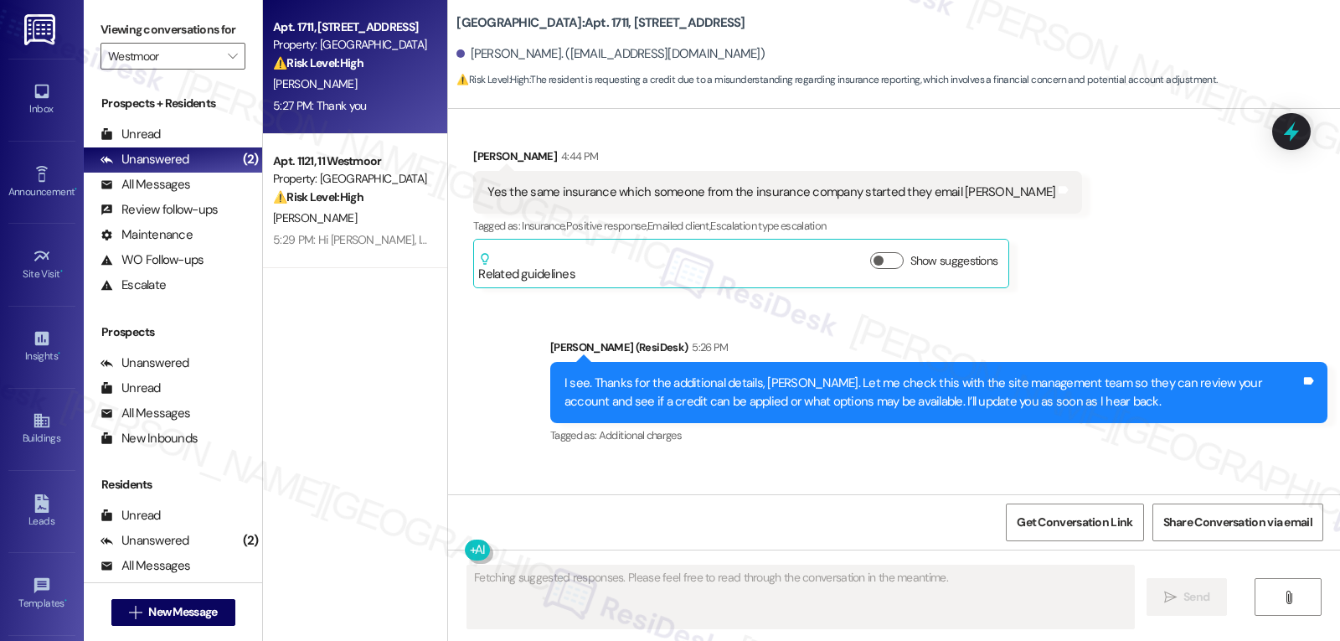
click at [478, 498] on div "Rosalyn Lowe 5:27 PM" at bounding box center [534, 509] width 123 height 23
copy div "Rosalyn"
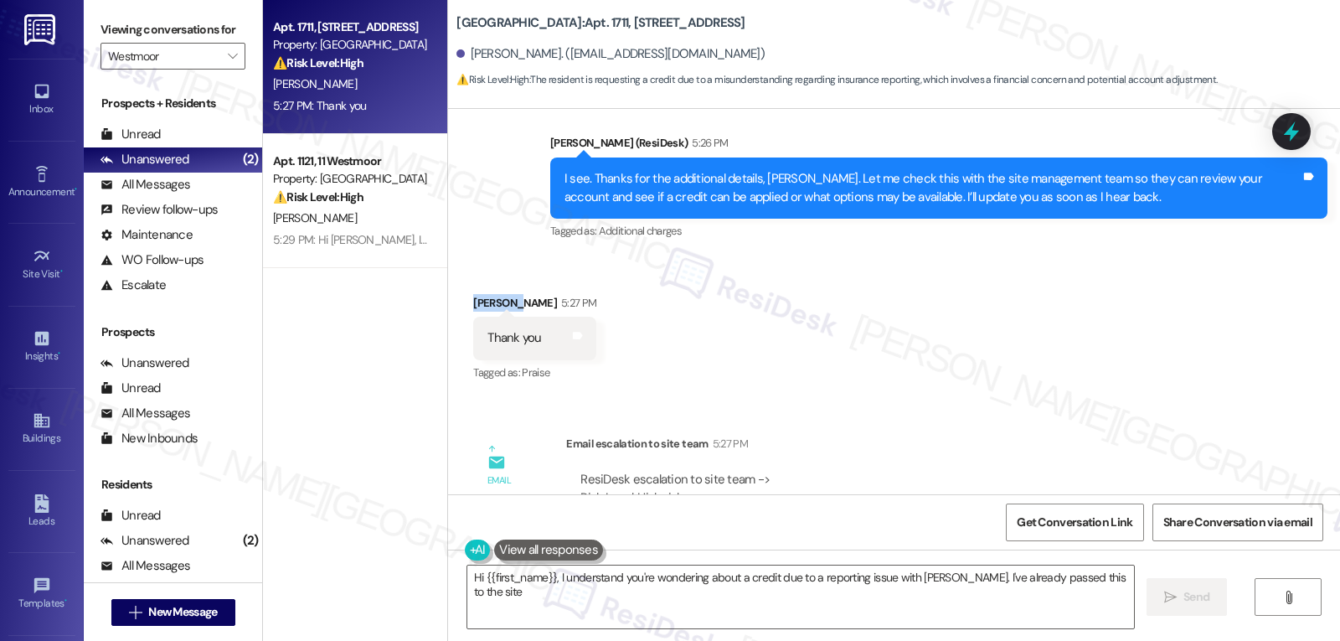
scroll to position [15008, 0]
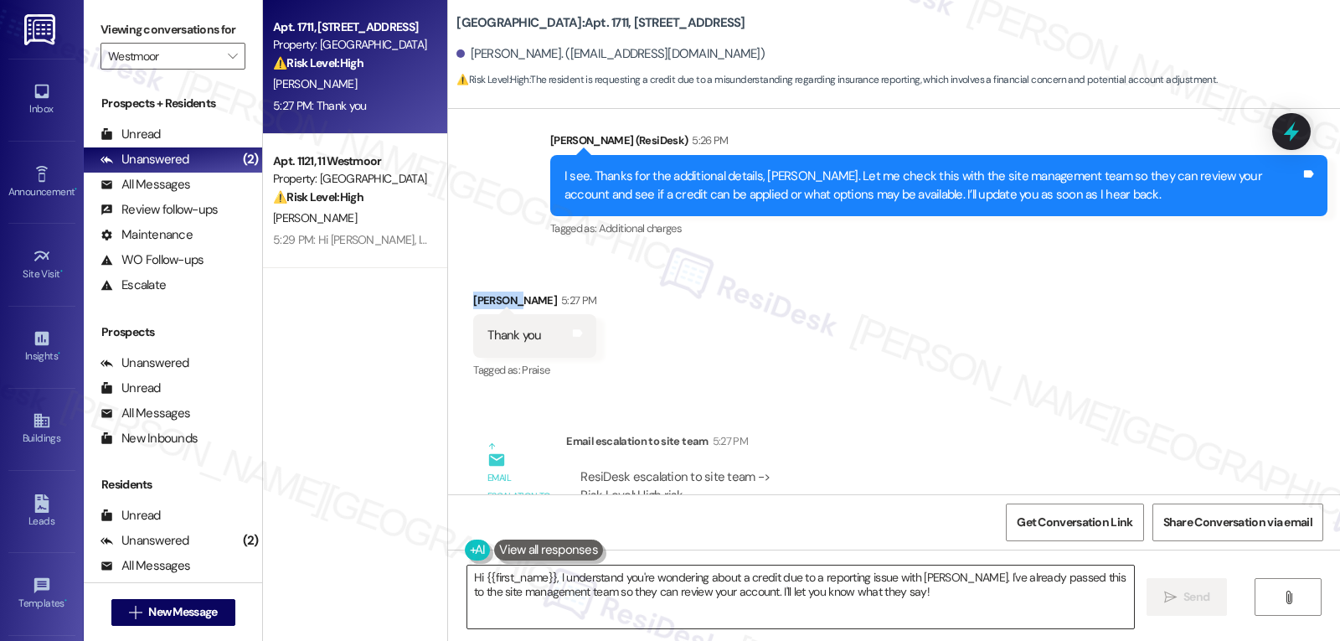
click at [592, 602] on textarea "Hi {{first_name}}, I understand you're wondering about a credit due to a report…" at bounding box center [800, 596] width 667 height 63
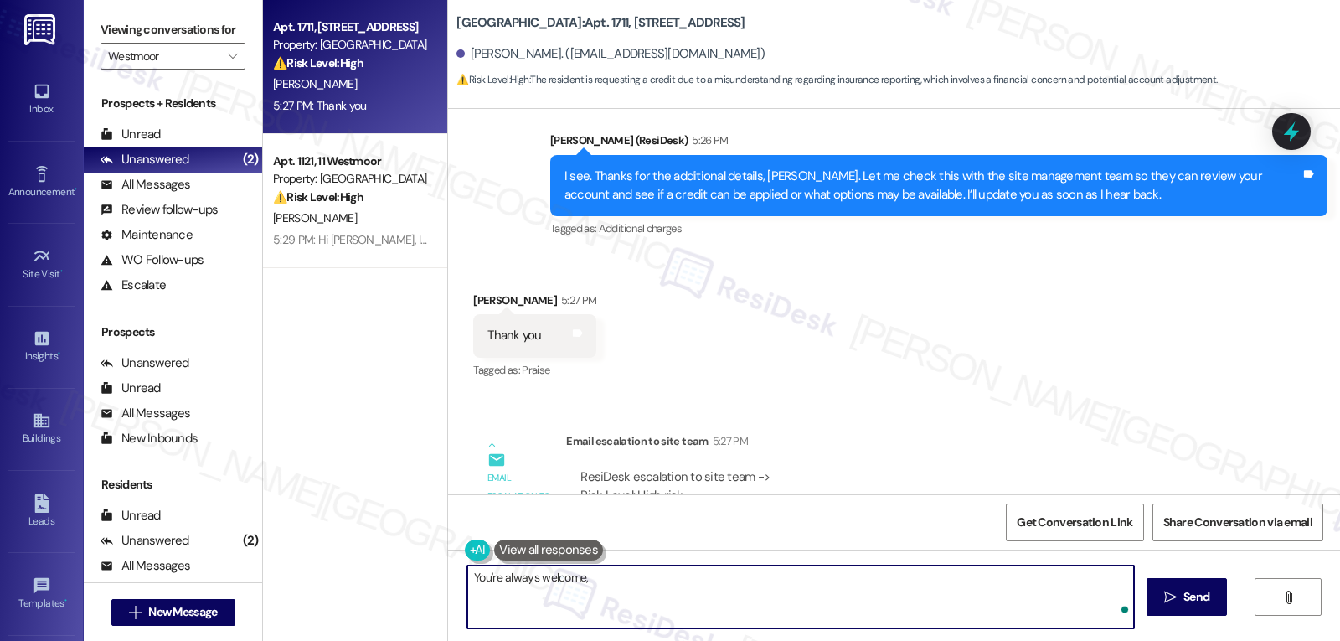
paste textarea "Rosalyn"
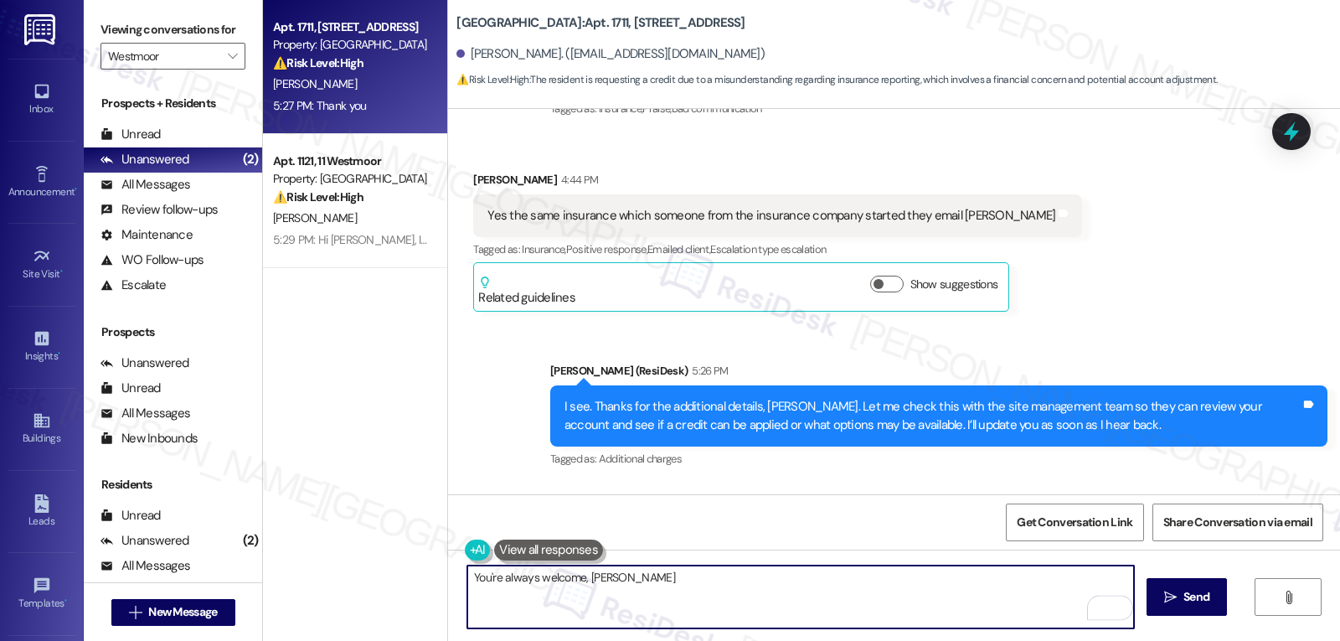
scroll to position [14840, 0]
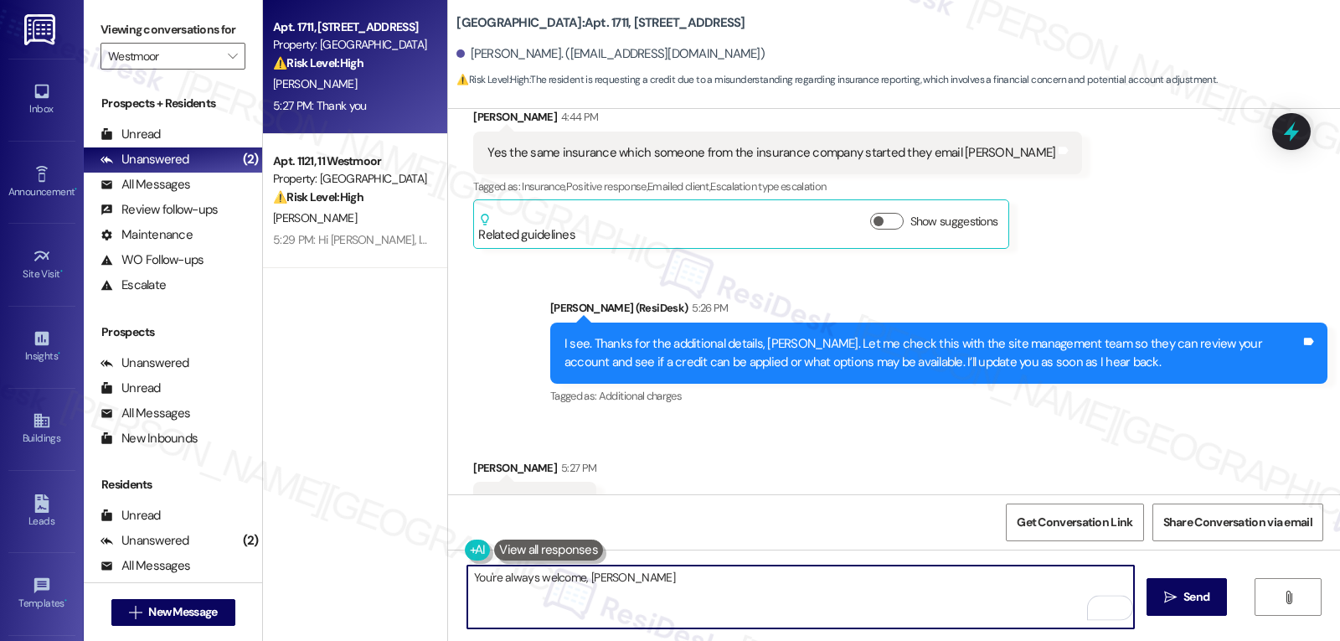
type textarea "You're always welcome, [PERSON_NAME]!"
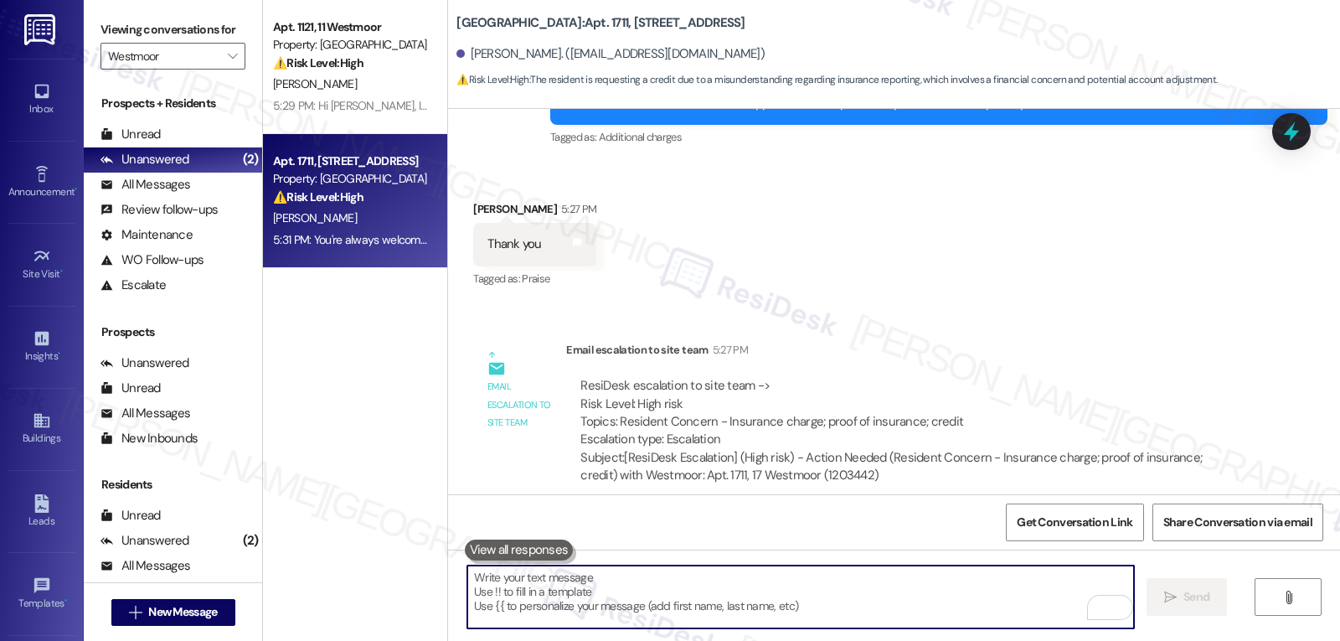
scroll to position [15125, 0]
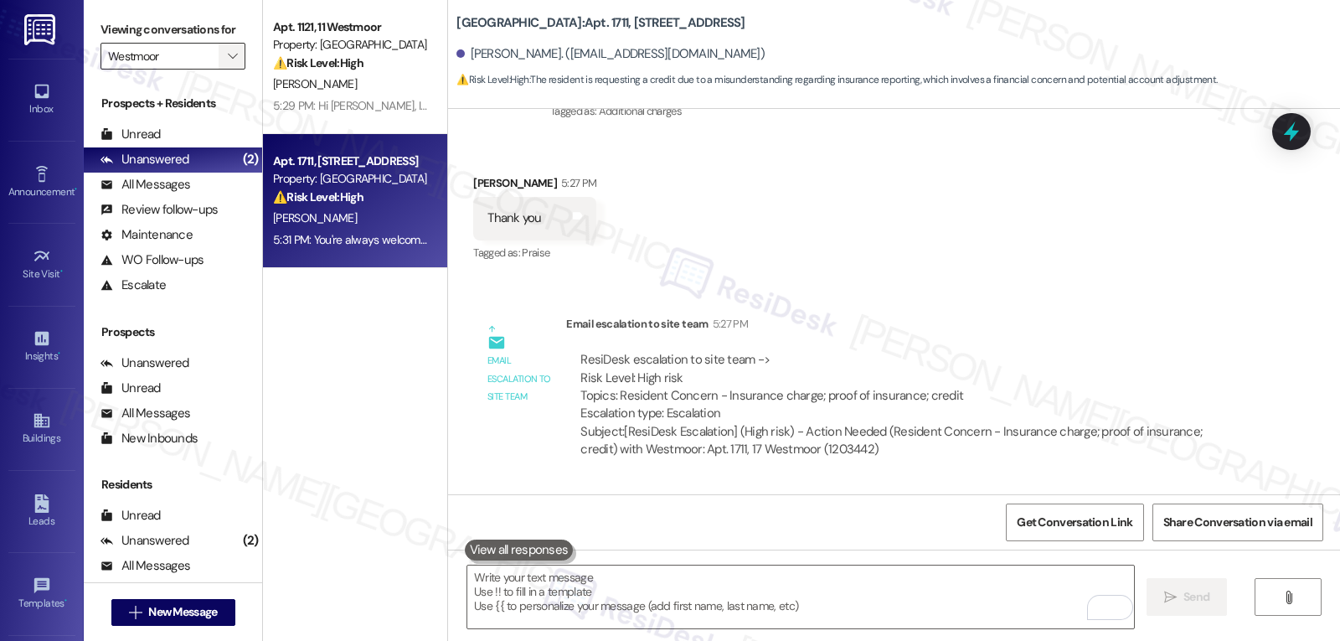
click at [229, 69] on button "" at bounding box center [232, 56] width 27 height 27
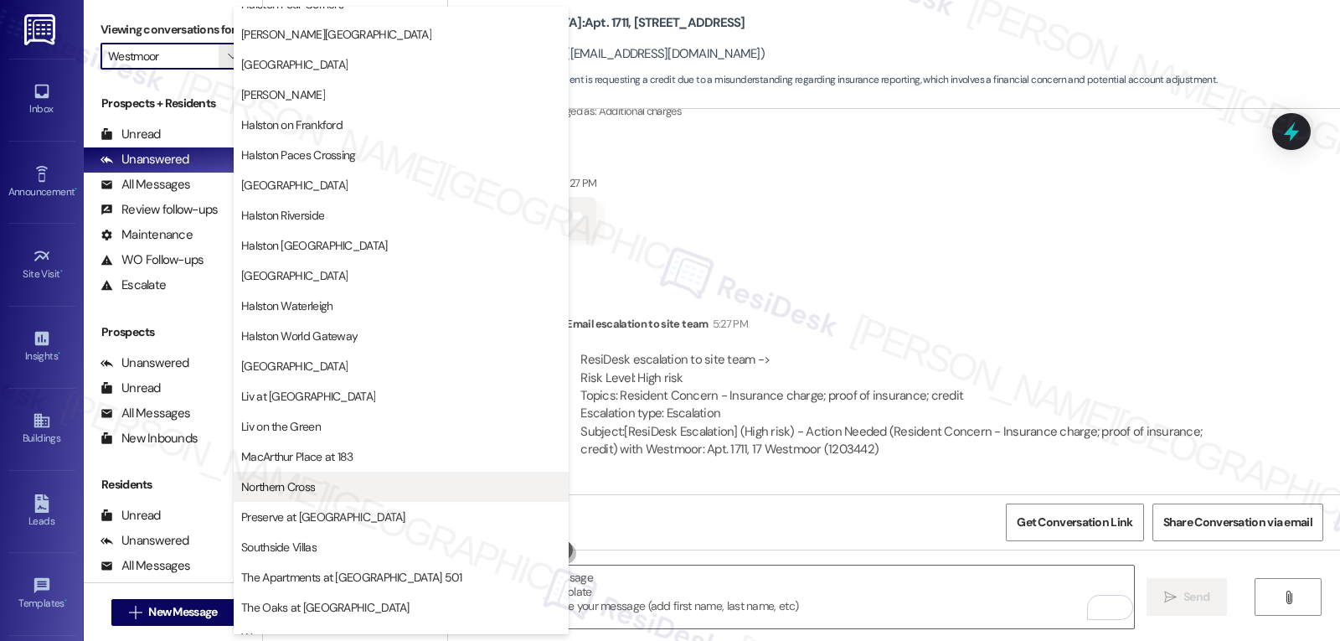
scroll to position [580, 0]
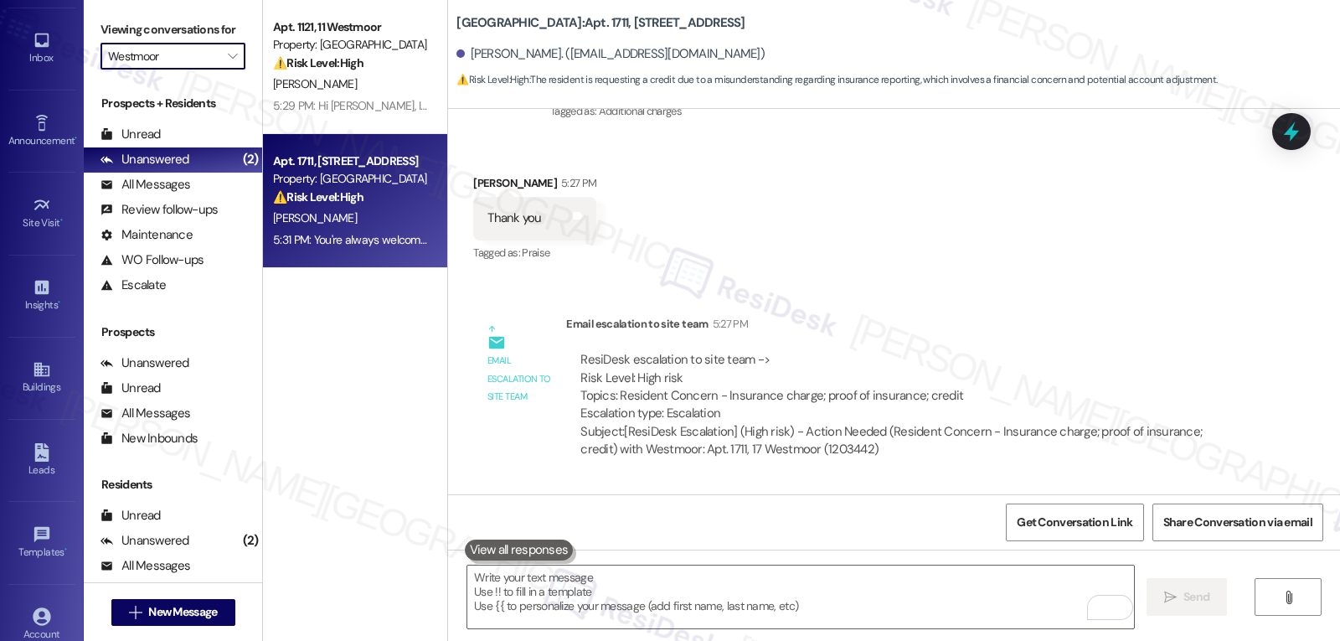
scroll to position [158, 0]
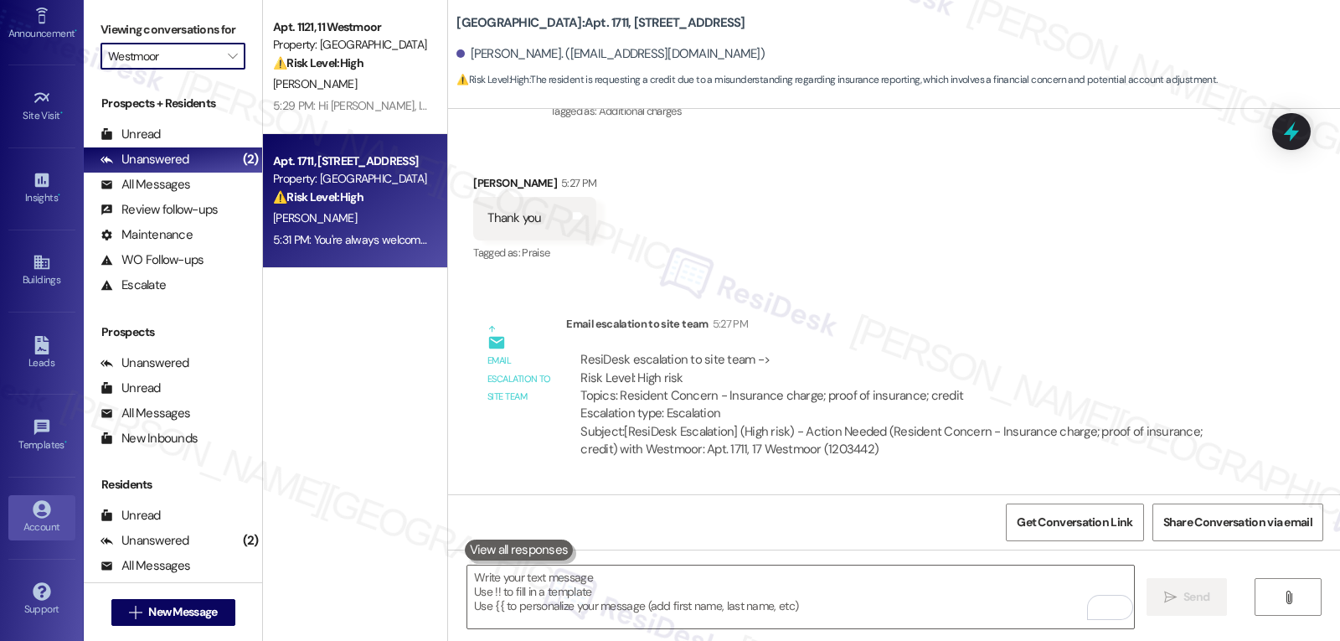
click at [44, 524] on div "Account" at bounding box center [42, 527] width 84 height 17
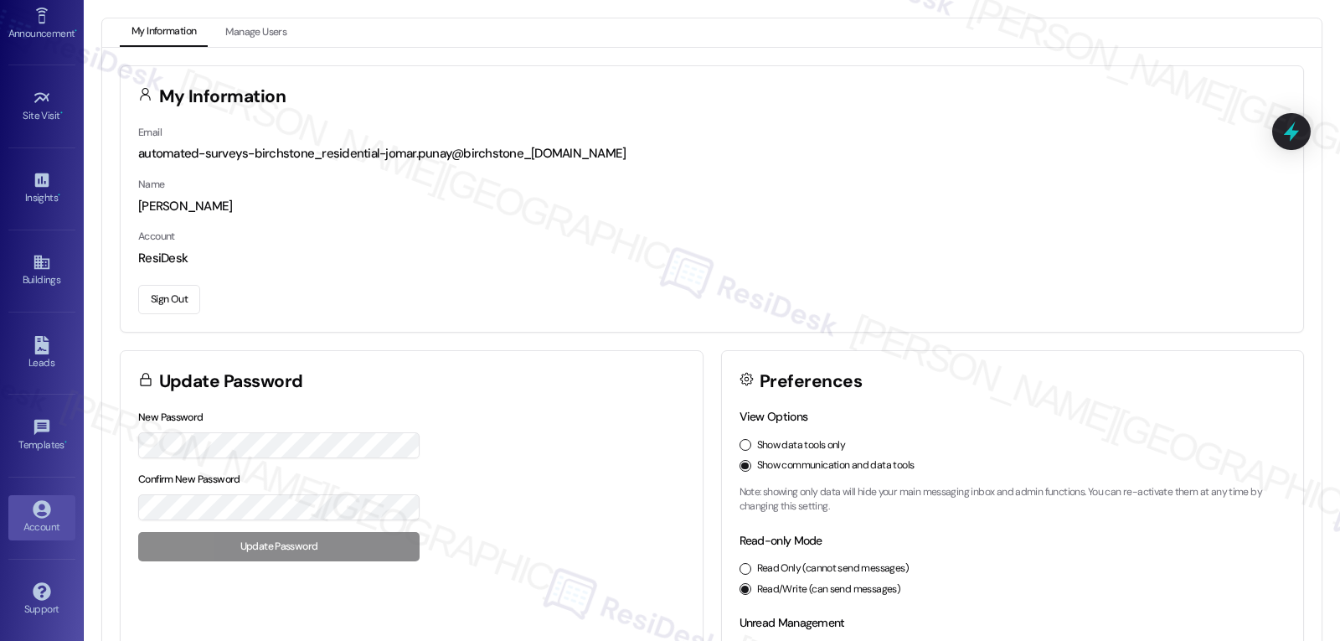
click at [148, 293] on button "Sign Out" at bounding box center [169, 299] width 62 height 29
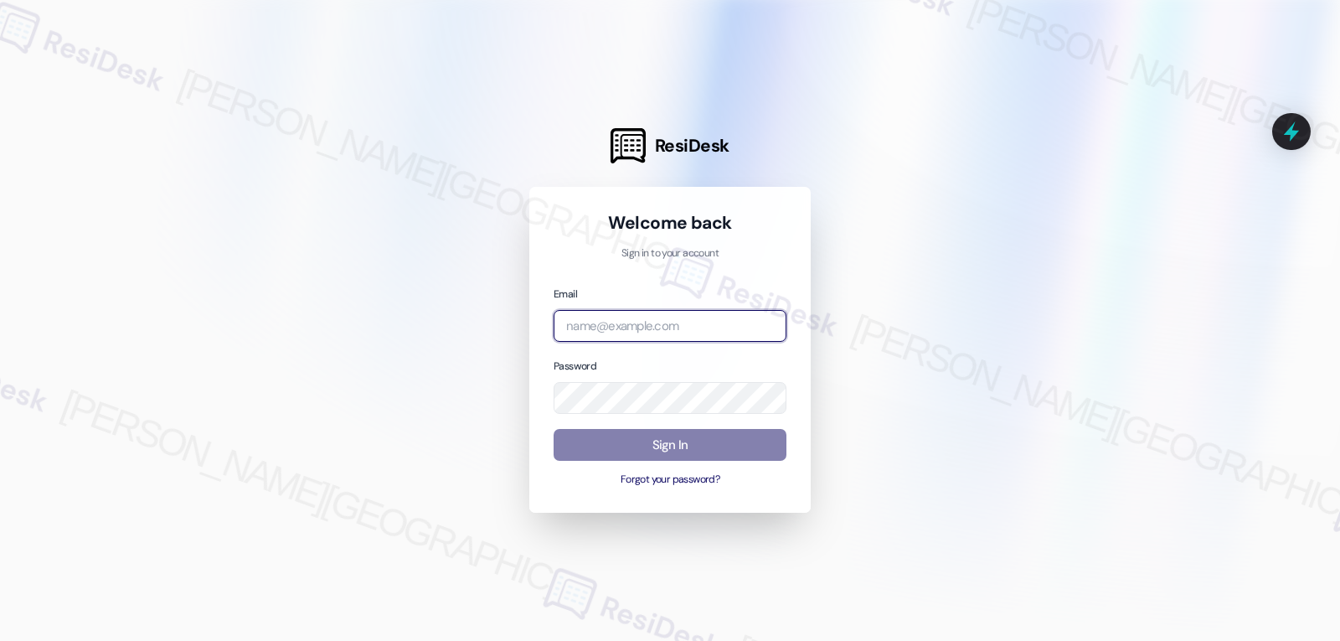
click at [597, 326] on input "email" at bounding box center [670, 326] width 233 height 33
paste input "automated-surveys-archway_equities-jomar.punay@archway_[DOMAIN_NAME]"
type input "automated-surveys-archway_equities-jomar.punay@archway_[DOMAIN_NAME]"
click at [638, 415] on div "Email automated-surveys-archway_equities-jomar.punay@archway_[DOMAIN_NAME] Pass…" at bounding box center [670, 387] width 233 height 204
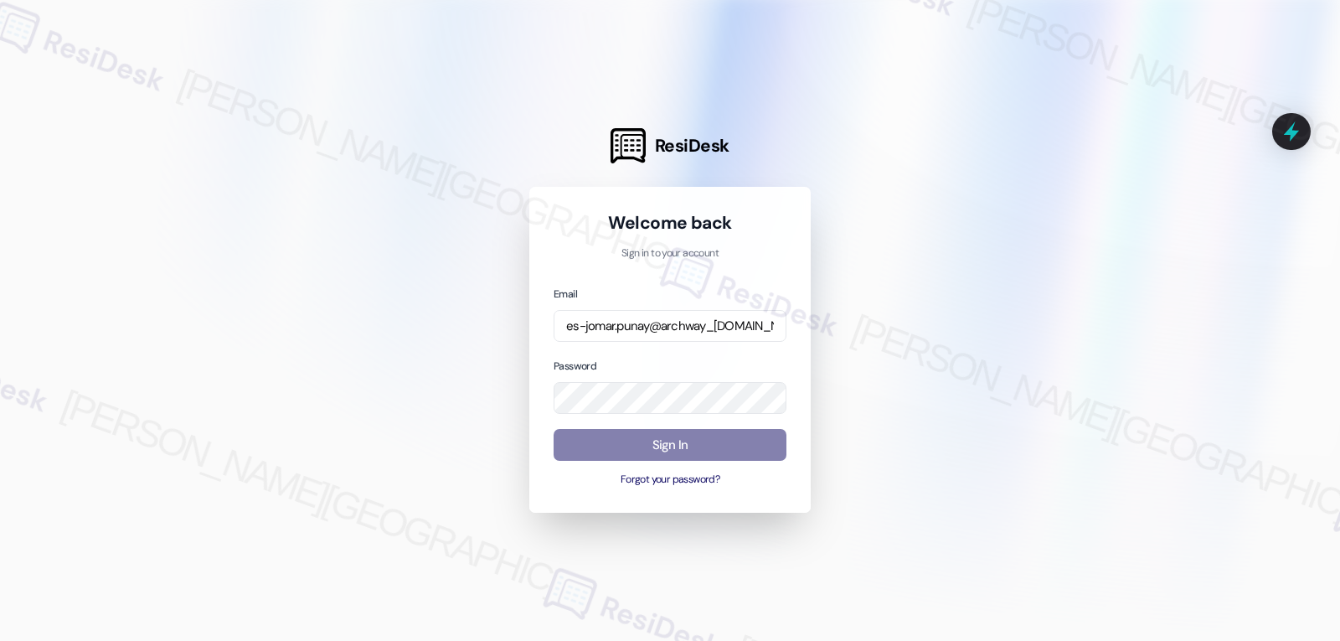
scroll to position [0, 0]
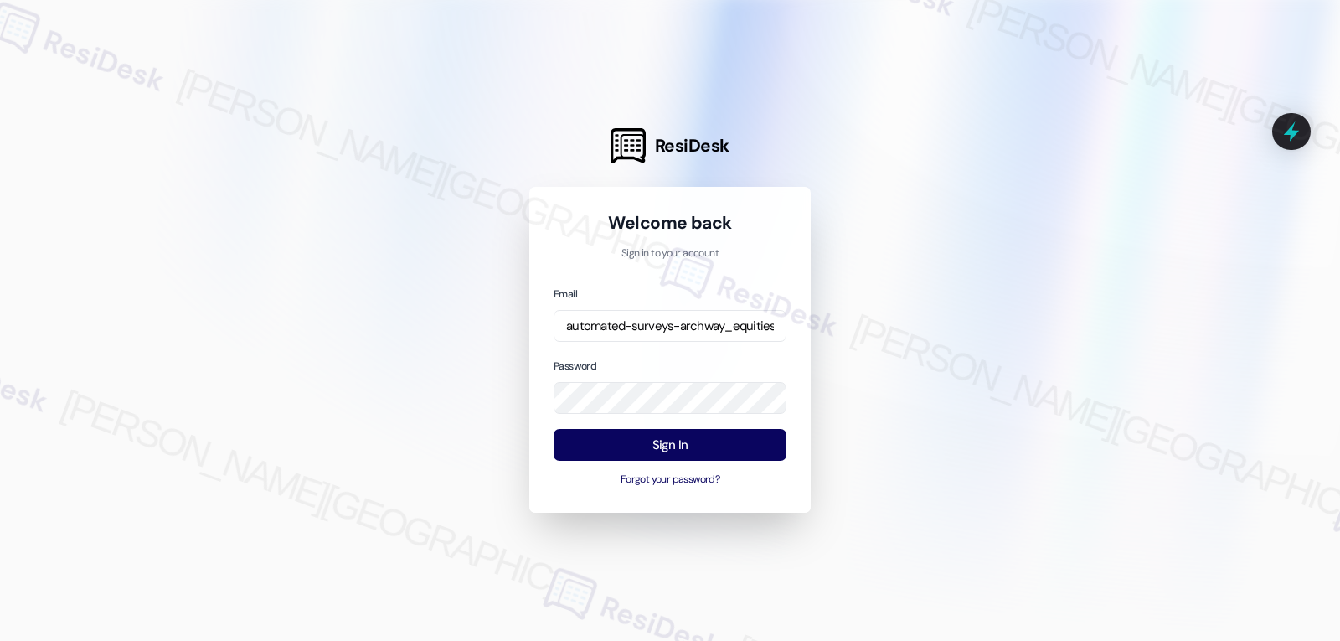
click at [475, 334] on div at bounding box center [670, 320] width 1340 height 641
click at [759, 443] on button "Sign In" at bounding box center [670, 445] width 233 height 33
